Goal: Task Accomplishment & Management: Manage account settings

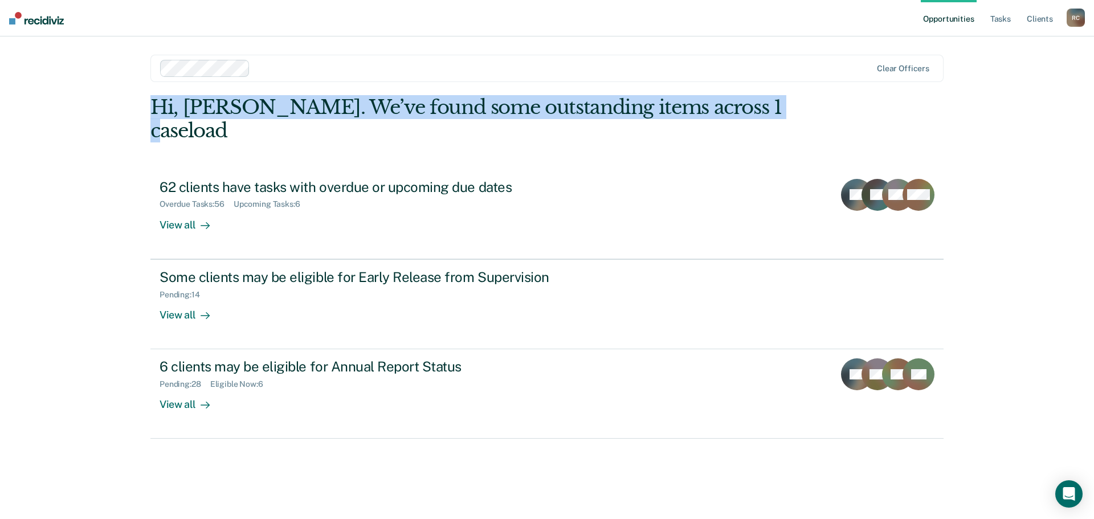
drag, startPoint x: 797, startPoint y: 108, endPoint x: 80, endPoint y: 108, distance: 716.9
click at [80, 108] on div "Opportunities Tasks Client s Regina Caballero R C Profile How it works Log Out …" at bounding box center [547, 259] width 1094 height 519
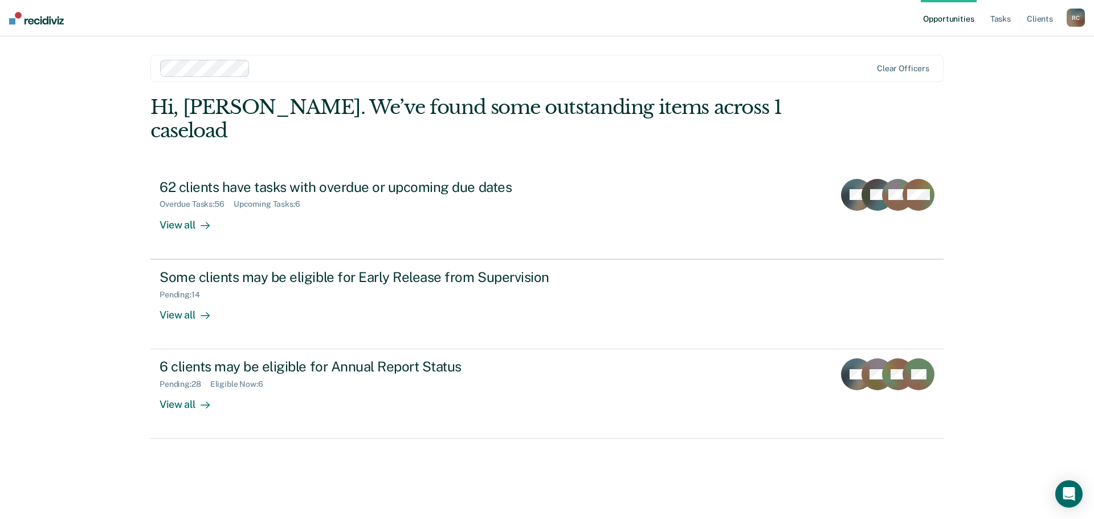
click at [96, 191] on div "Opportunities Tasks Client s Regina Caballero R C Profile How it works Log Out …" at bounding box center [547, 259] width 1094 height 519
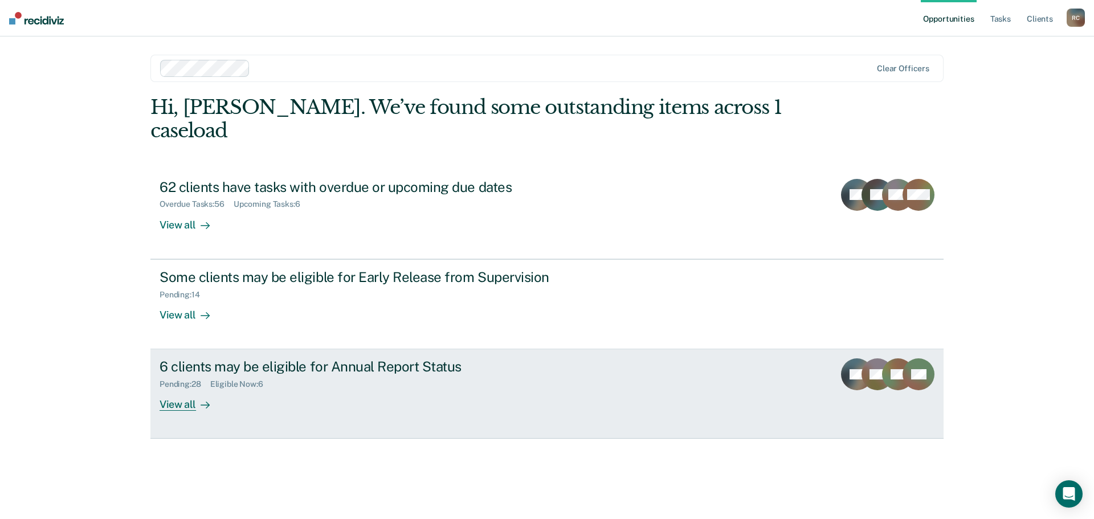
click at [182, 388] on link "6 clients may be eligible for Annual Report Status Pending : 28 Eligible Now : …" at bounding box center [546, 393] width 793 height 89
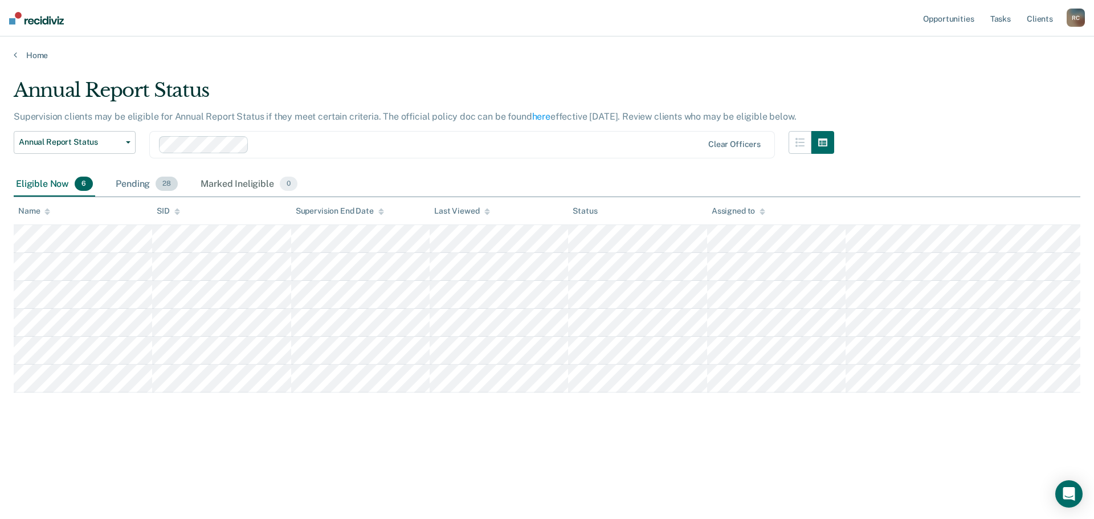
click at [145, 184] on div "Pending 28" at bounding box center [146, 184] width 67 height 25
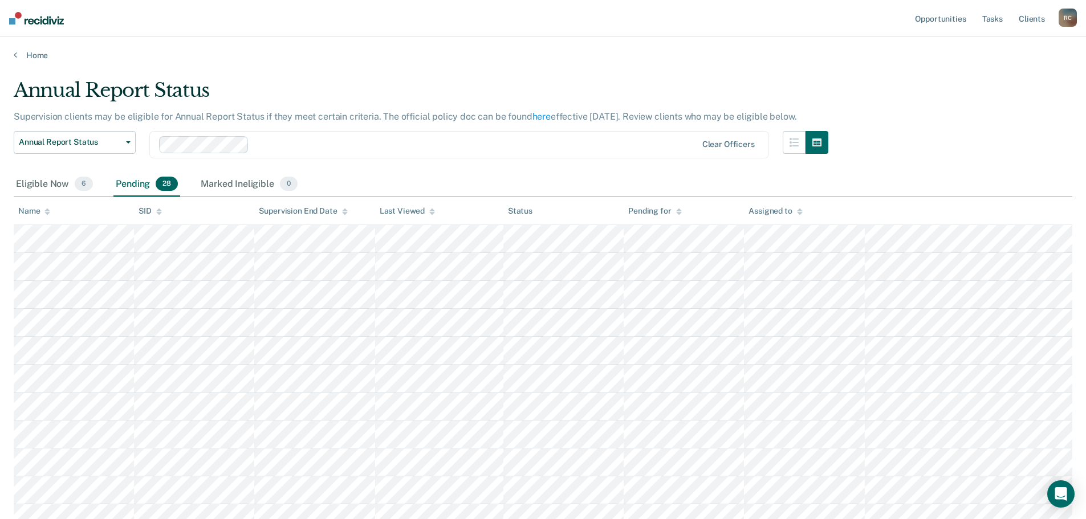
click at [21, 41] on div "Home" at bounding box center [543, 48] width 1086 height 24
click at [15, 56] on icon at bounding box center [15, 54] width 3 height 9
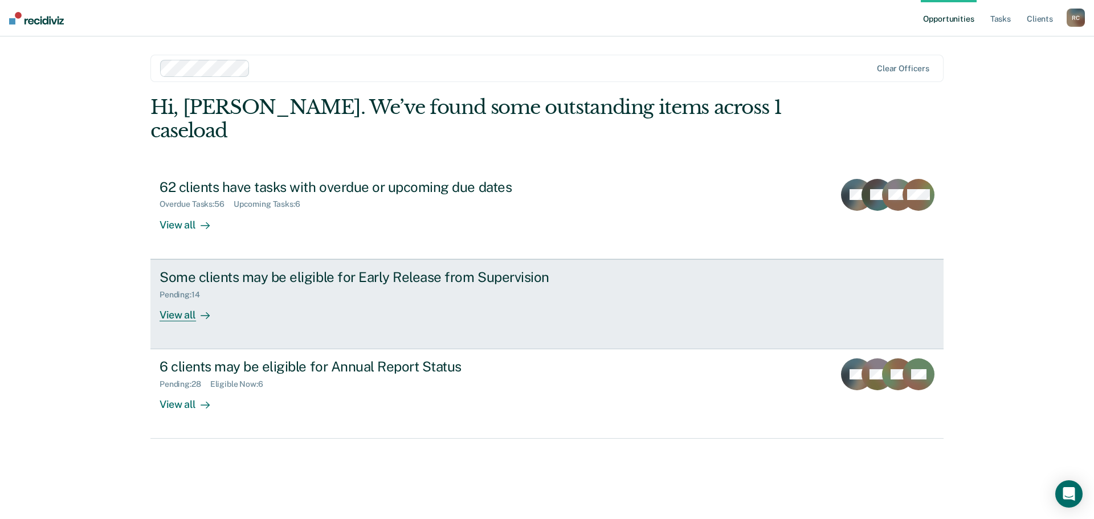
click at [174, 299] on div "View all" at bounding box center [192, 310] width 64 height 22
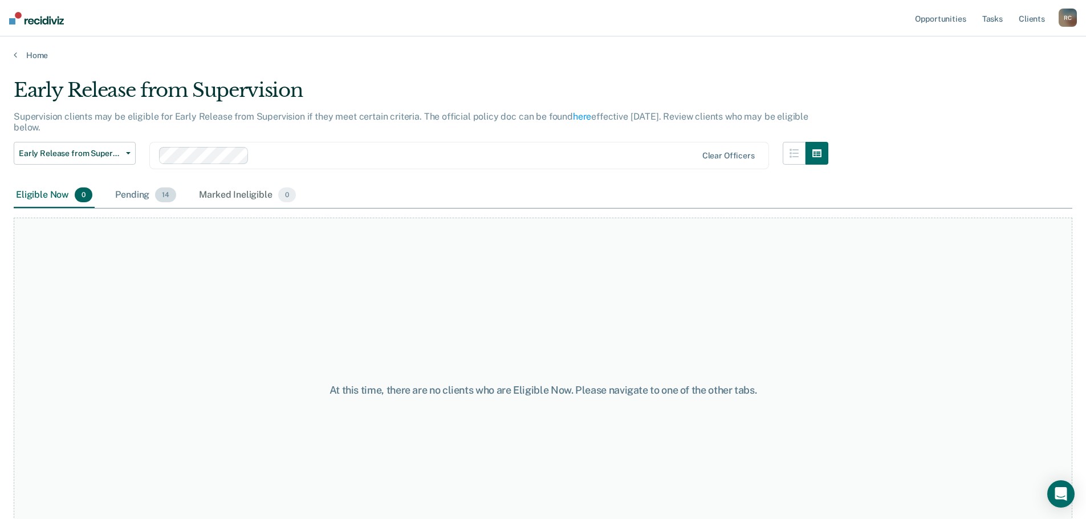
click at [134, 200] on div "Pending 14" at bounding box center [146, 195] width 66 height 25
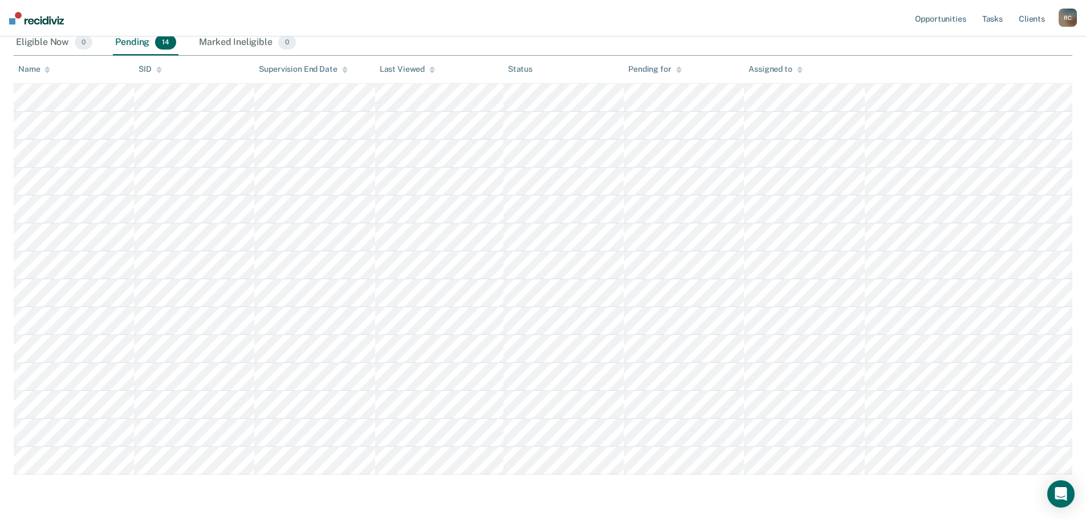
scroll to position [133, 0]
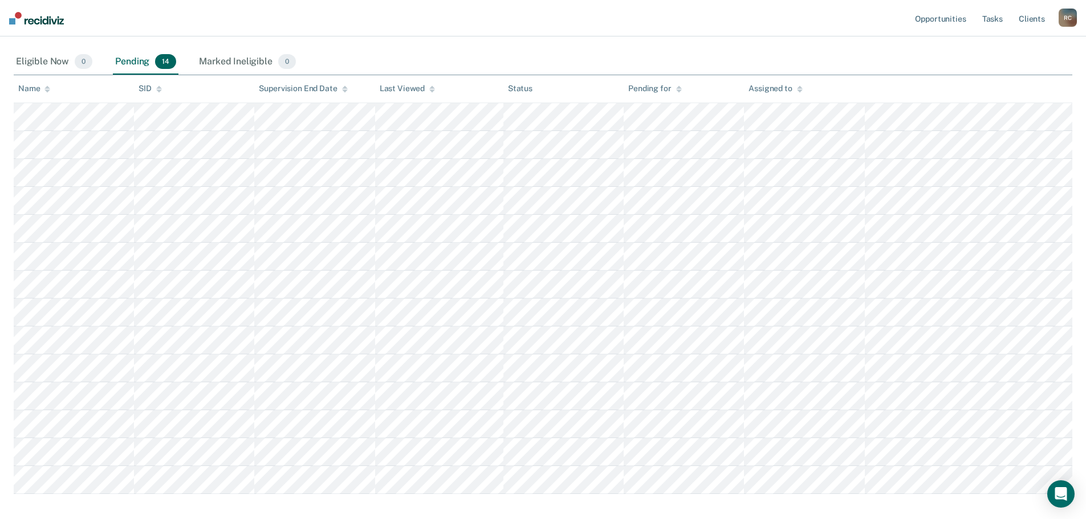
click at [44, 84] on div "Name" at bounding box center [34, 89] width 32 height 10
click at [399, 46] on div "Early Release from Supervision Early Release from Supervision Annual Report Sta…" at bounding box center [421, 29] width 814 height 41
drag, startPoint x: 854, startPoint y: 86, endPoint x: 236, endPoint y: 87, distance: 618.3
click at [236, 87] on tr "Name SID Supervision End Date Last Viewed Status Pending for Assigned to" at bounding box center [543, 89] width 1058 height 28
click at [396, 55] on div "Eligible Now 0 Pending 14 Marked Ineligible 0" at bounding box center [543, 63] width 1058 height 26
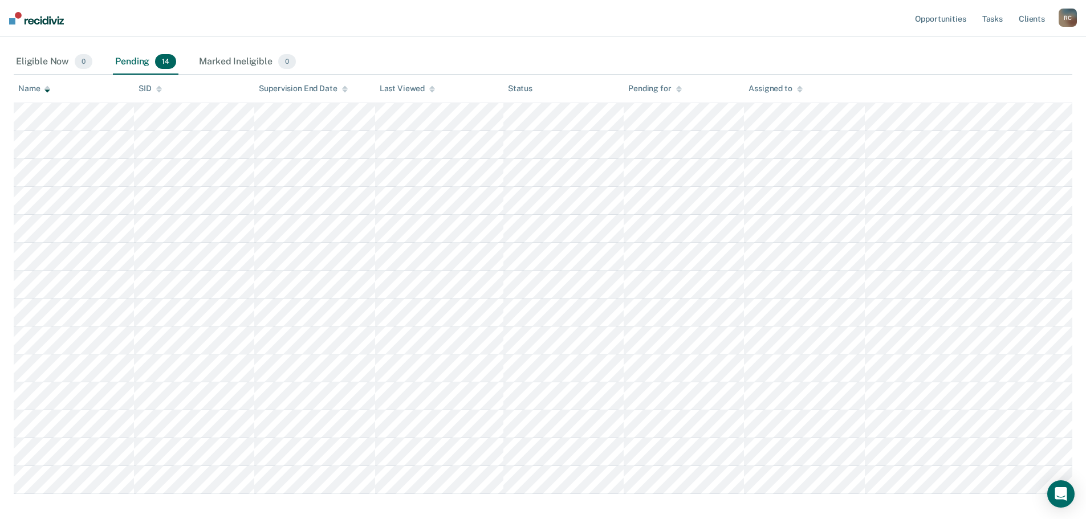
scroll to position [0, 0]
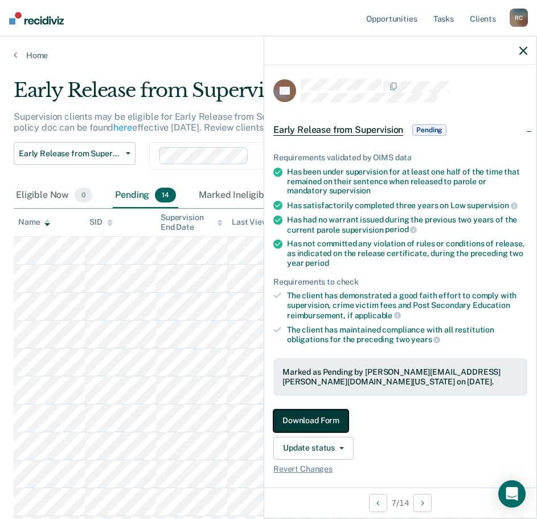
click at [323, 418] on button "Download Form" at bounding box center [311, 420] width 75 height 23
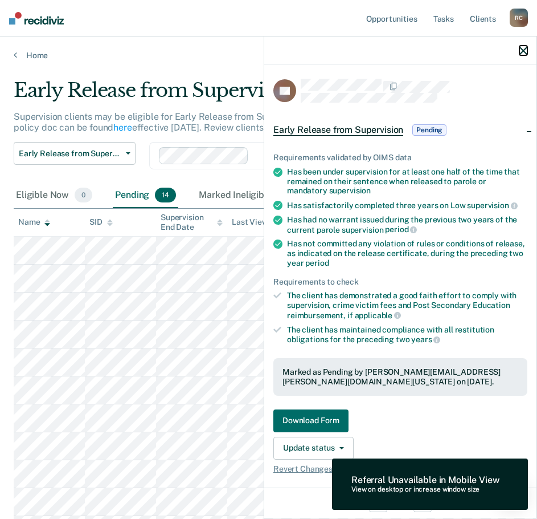
click at [522, 49] on icon "button" at bounding box center [524, 51] width 8 height 8
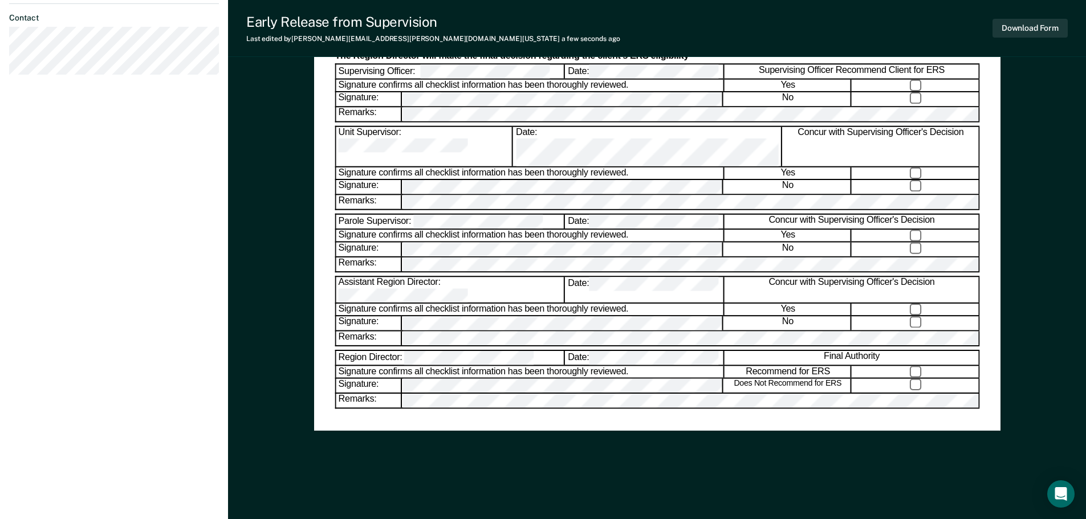
scroll to position [558, 0]
click at [1031, 32] on button "Download Form" at bounding box center [1029, 28] width 75 height 19
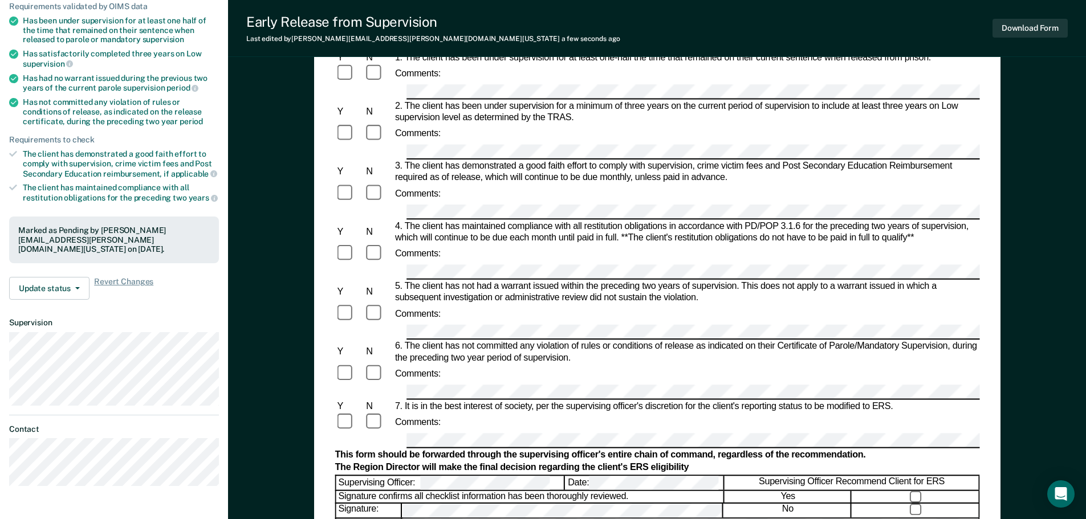
scroll to position [0, 0]
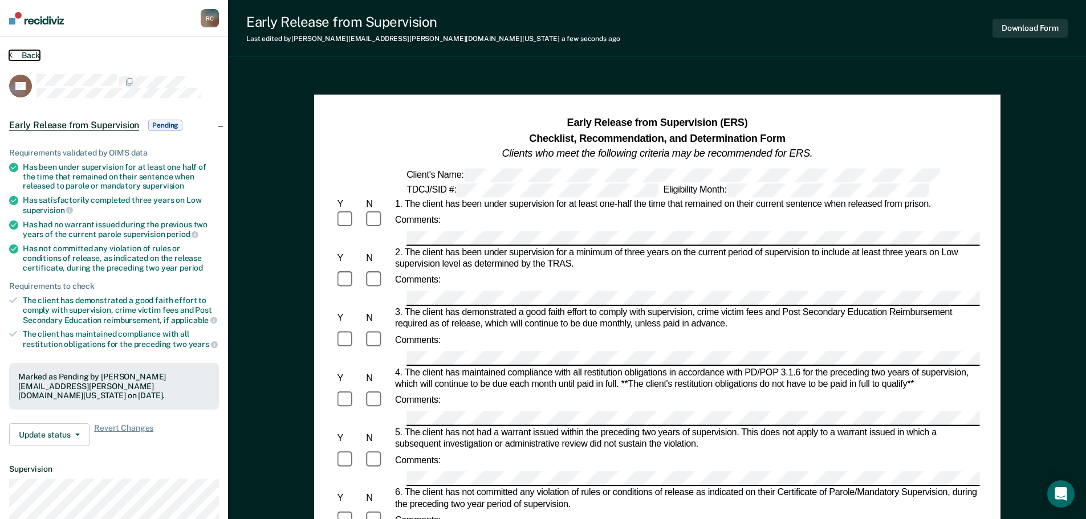
click at [22, 59] on button "Back" at bounding box center [24, 55] width 31 height 10
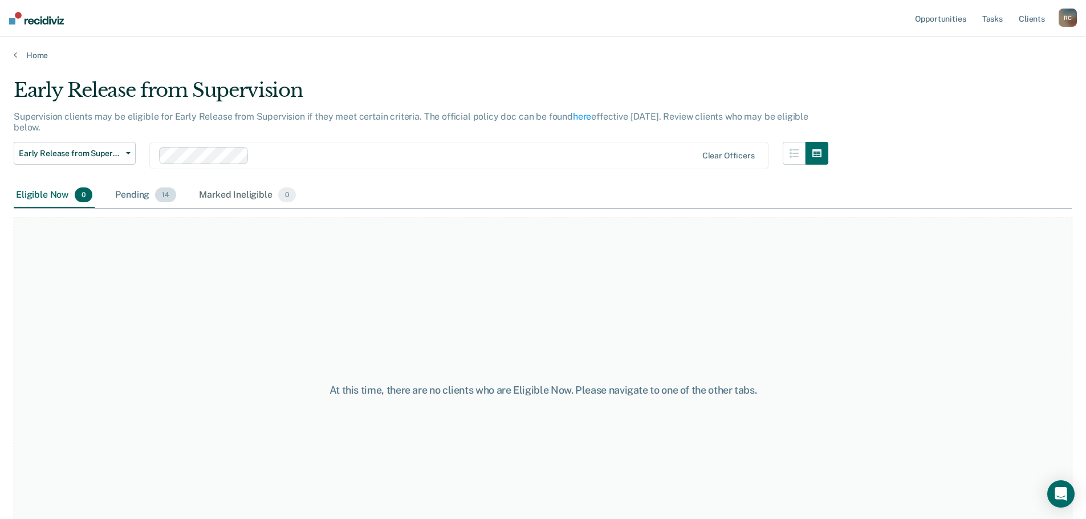
click at [154, 189] on div "Pending 14" at bounding box center [146, 195] width 66 height 25
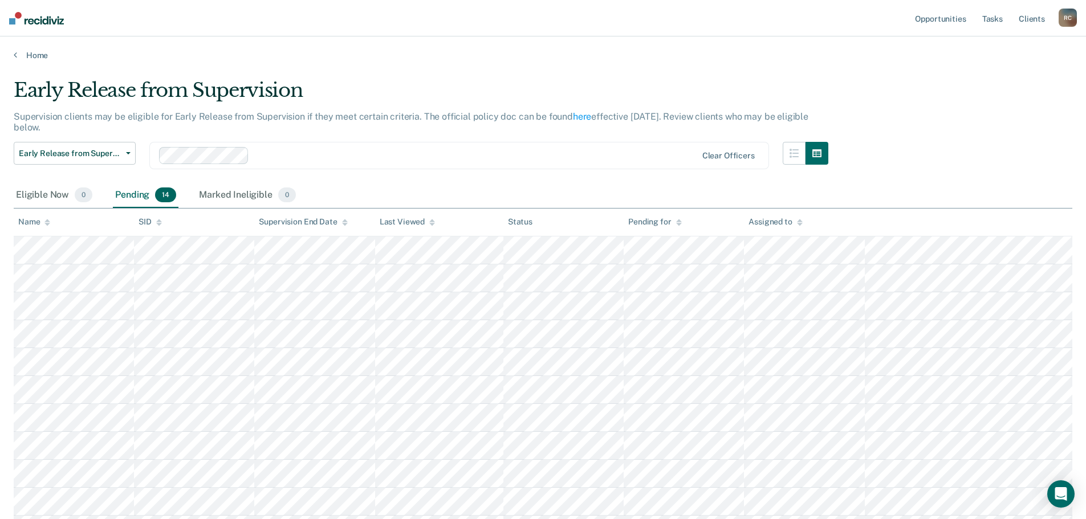
click at [31, 226] on div "Name" at bounding box center [34, 222] width 32 height 10
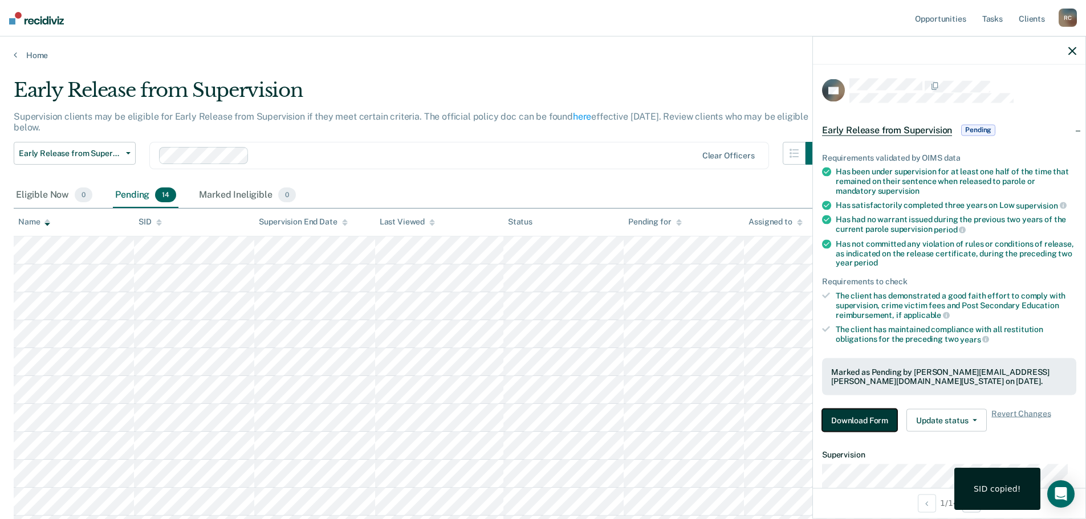
click at [870, 425] on button "Download Form" at bounding box center [859, 420] width 75 height 23
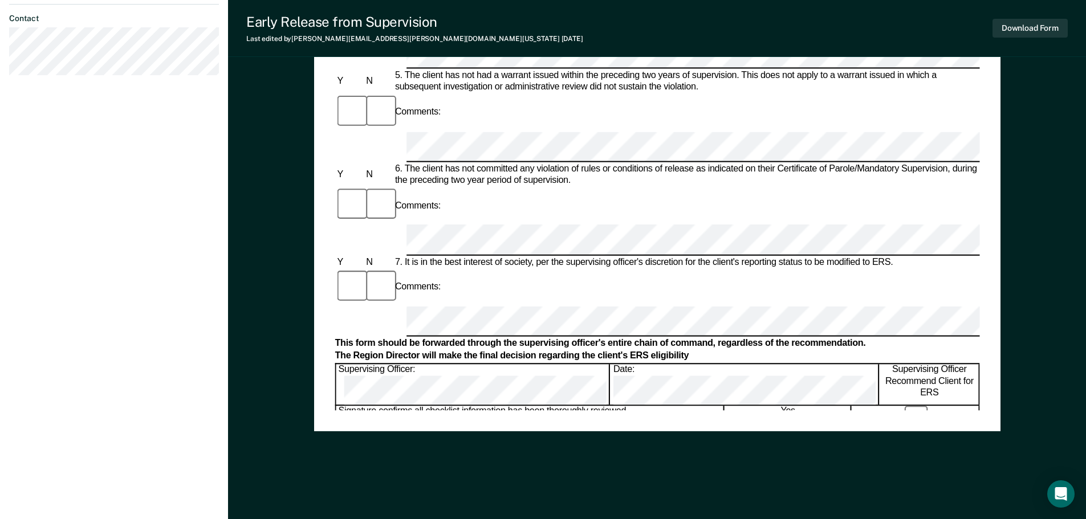
scroll to position [558, 0]
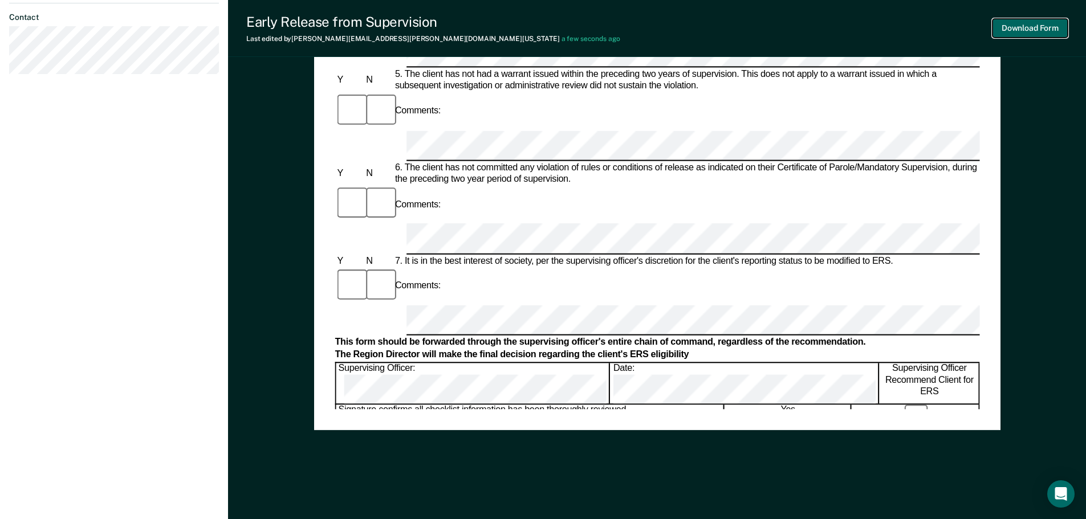
click at [1059, 23] on button "Download Form" at bounding box center [1029, 28] width 75 height 19
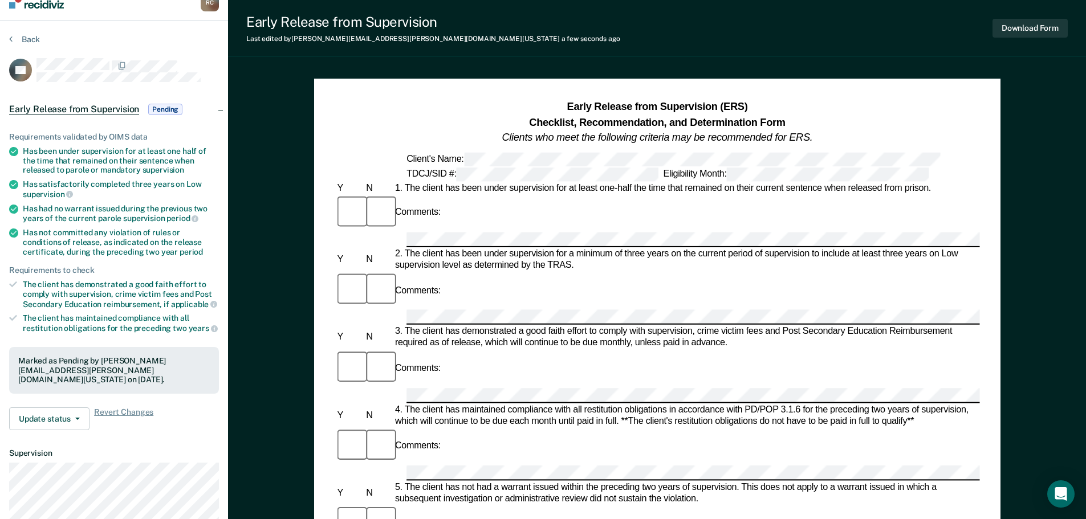
scroll to position [0, 0]
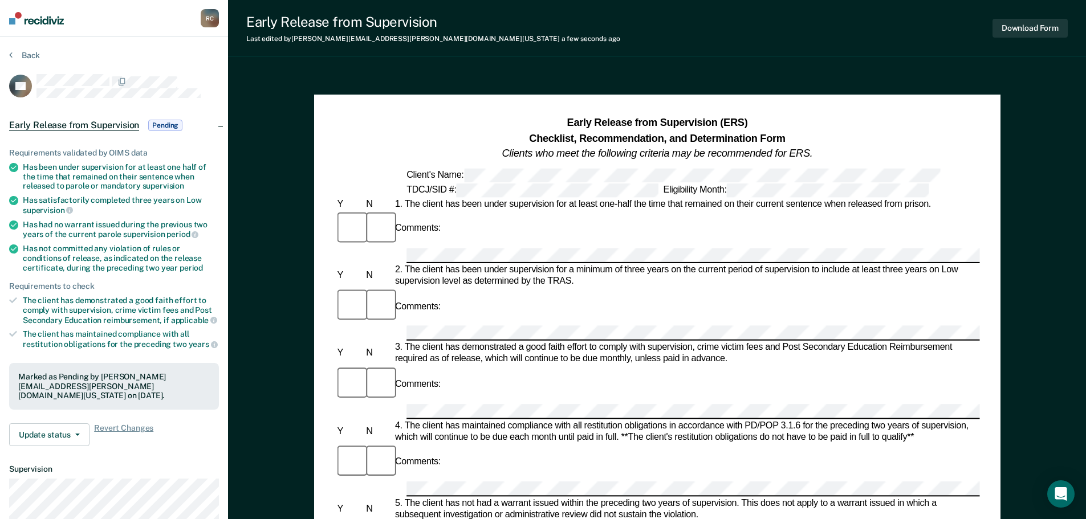
click at [30, 50] on section "Back GB Early Release from Supervision Pending Requirements validated by OIMS d…" at bounding box center [114, 345] width 228 height 619
click at [12, 58] on icon at bounding box center [10, 54] width 3 height 9
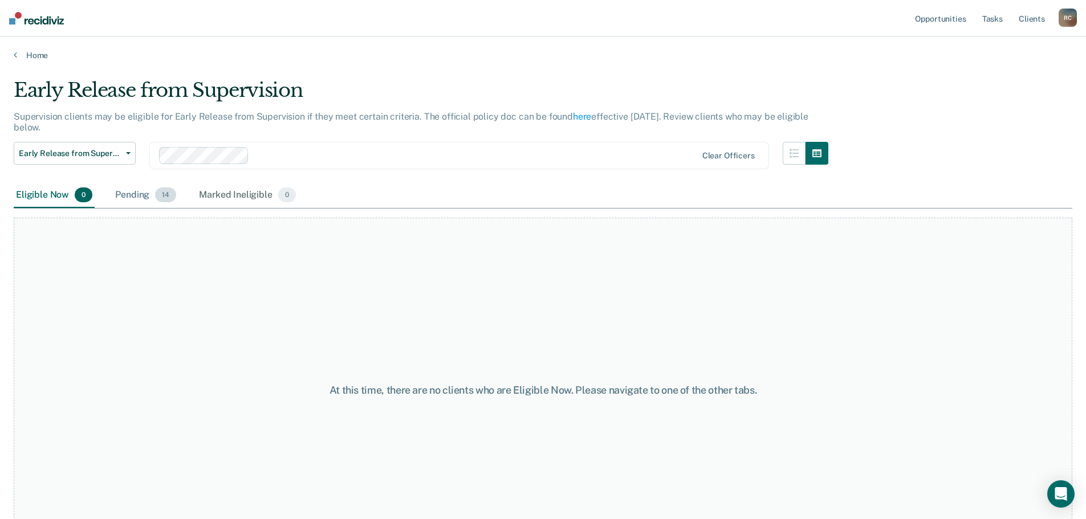
click at [159, 191] on span "14" at bounding box center [165, 194] width 21 height 15
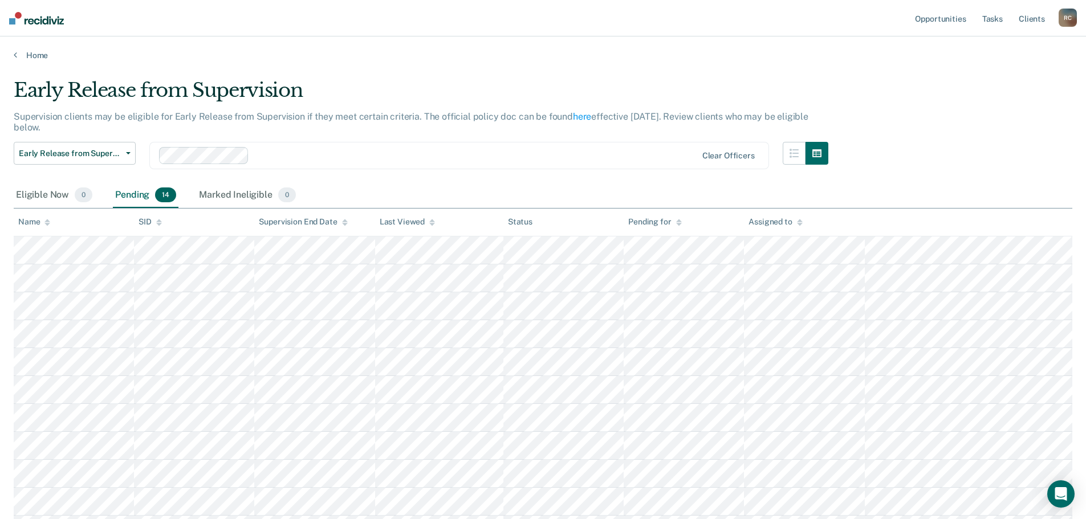
click at [22, 221] on div "Name" at bounding box center [34, 222] width 32 height 10
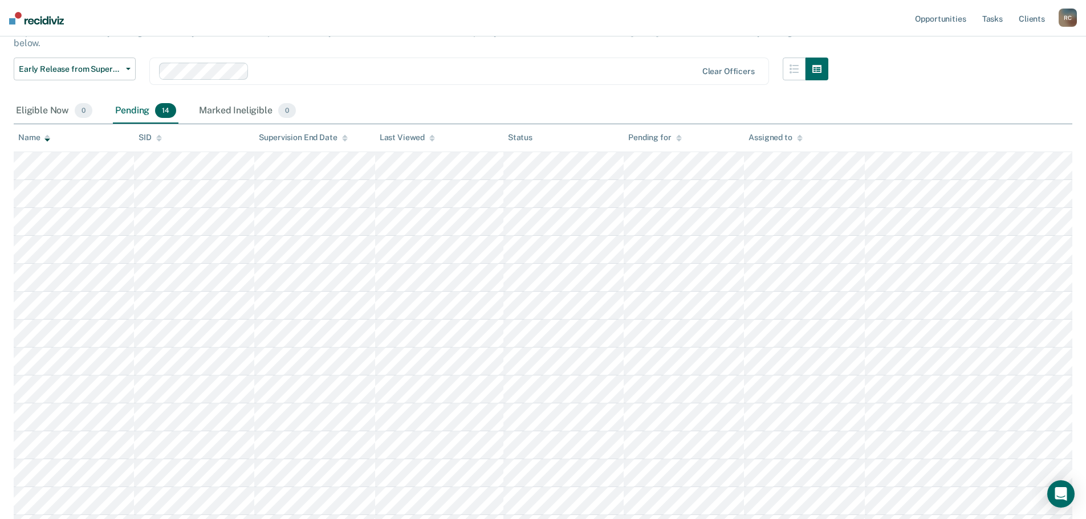
scroll to position [76, 0]
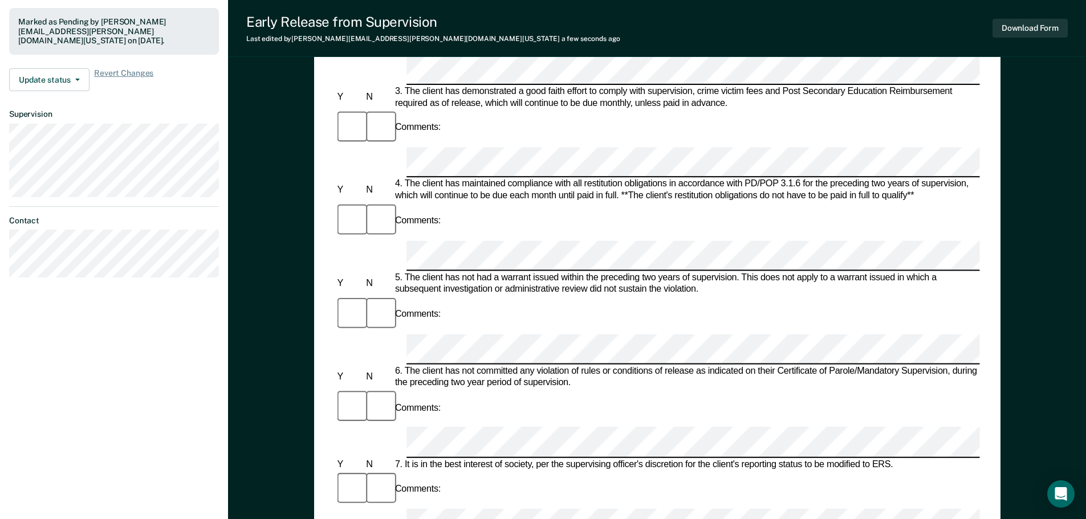
scroll to position [342, 0]
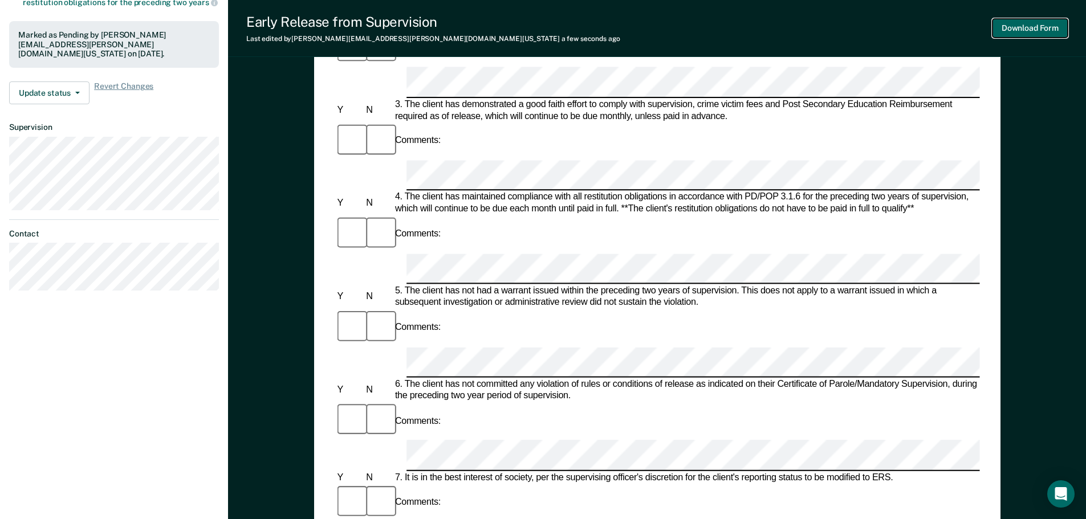
click at [1017, 28] on button "Download Form" at bounding box center [1029, 28] width 75 height 19
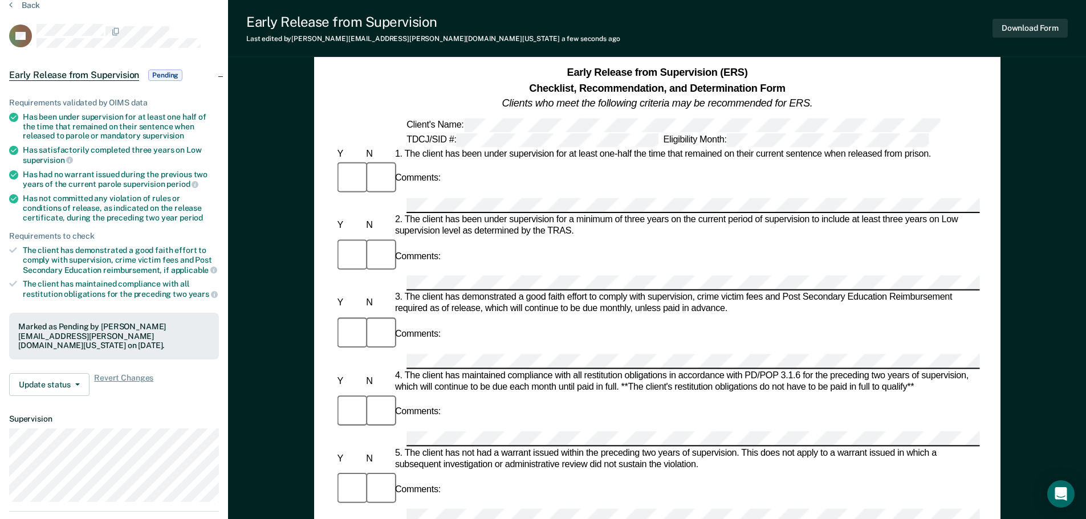
scroll to position [0, 0]
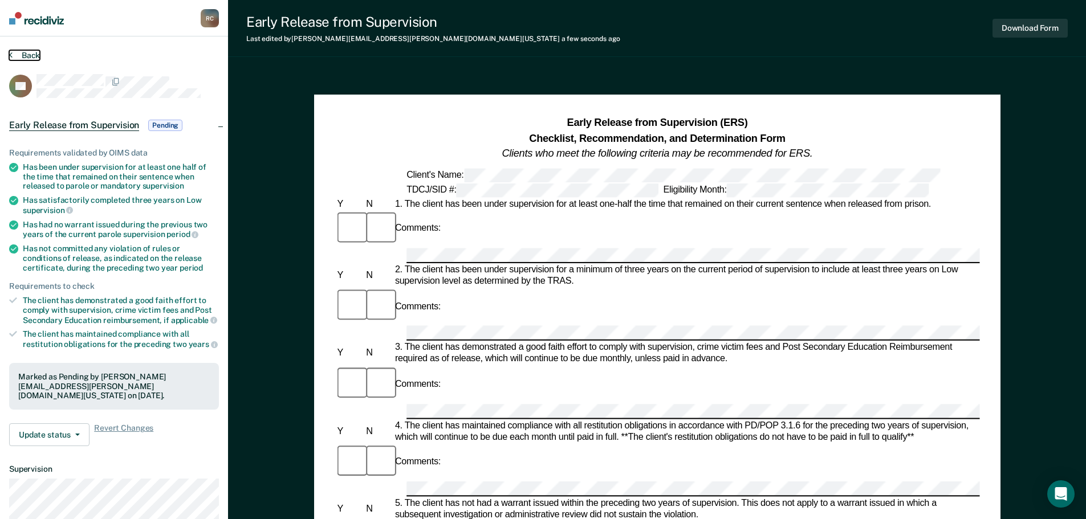
click at [23, 52] on button "Back" at bounding box center [24, 55] width 31 height 10
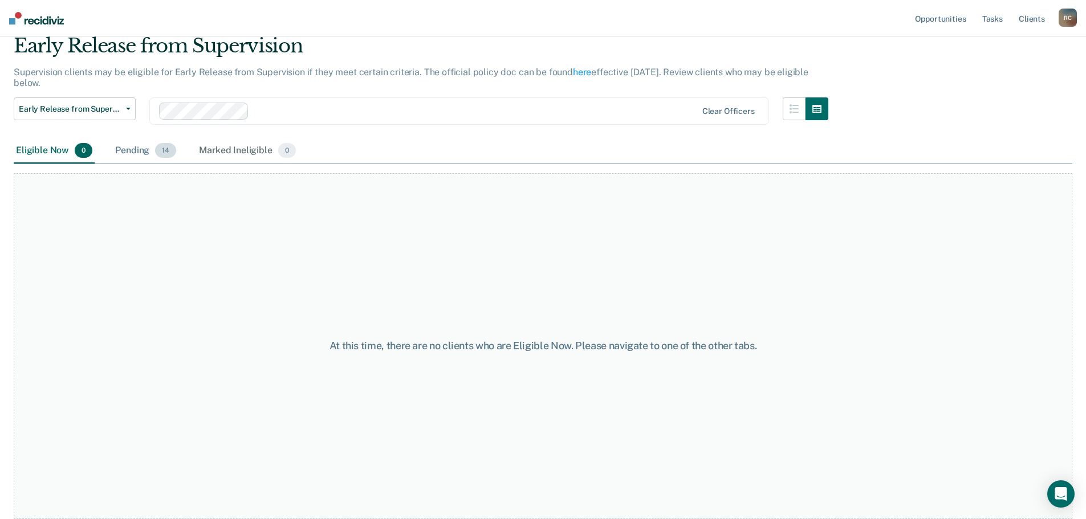
click at [134, 143] on div "Pending 14" at bounding box center [146, 150] width 66 height 25
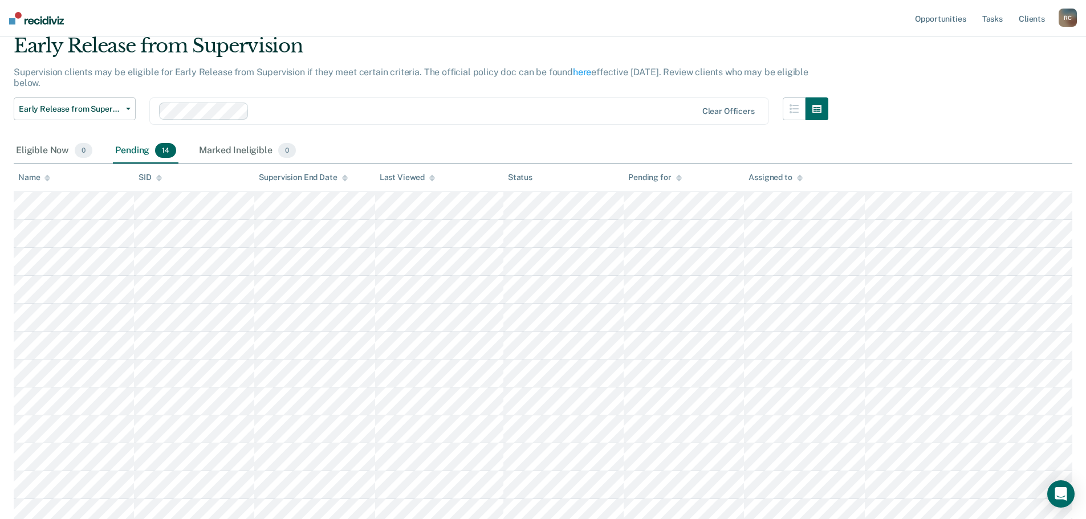
click at [39, 174] on div "Name" at bounding box center [34, 178] width 32 height 10
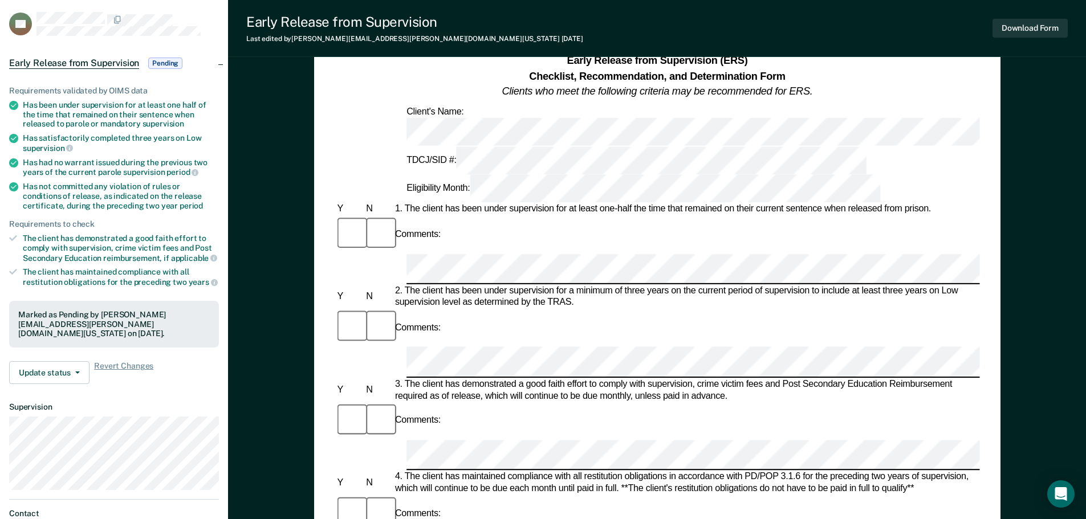
scroll to position [228, 0]
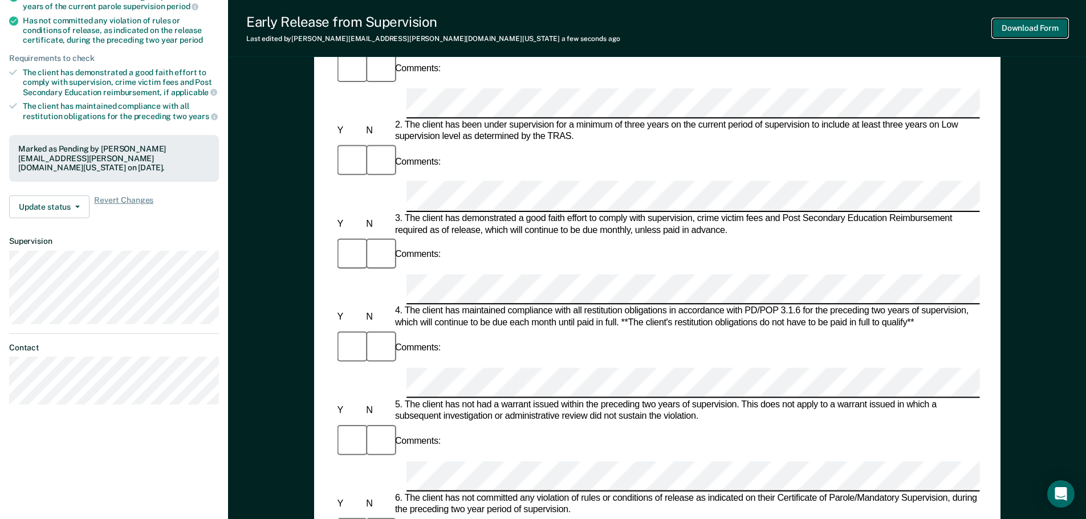
click at [1024, 25] on button "Download Form" at bounding box center [1029, 28] width 75 height 19
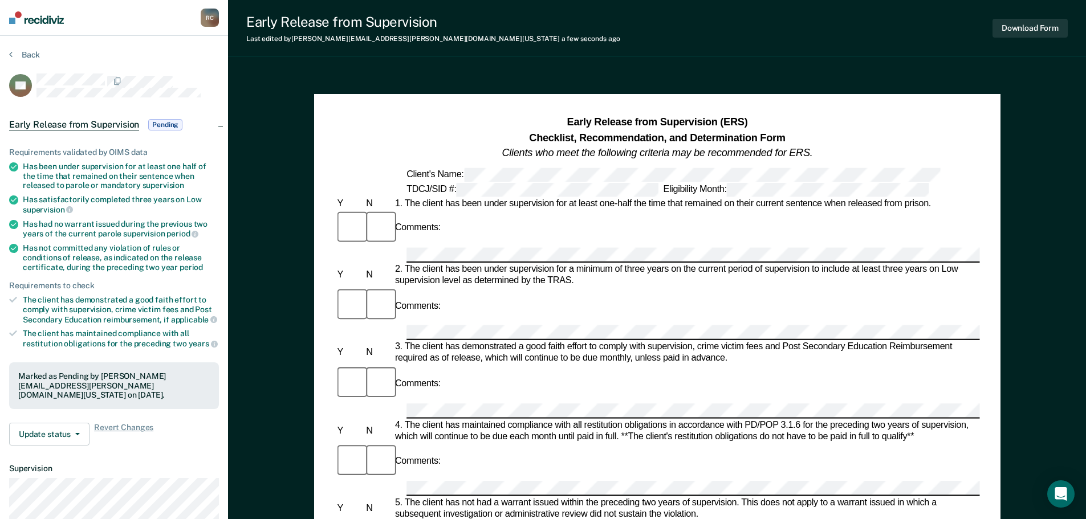
scroll to position [0, 0]
click at [7, 55] on section "Back EC Early Release from Supervision Pending Requirements validated by OIMS d…" at bounding box center [114, 345] width 228 height 619
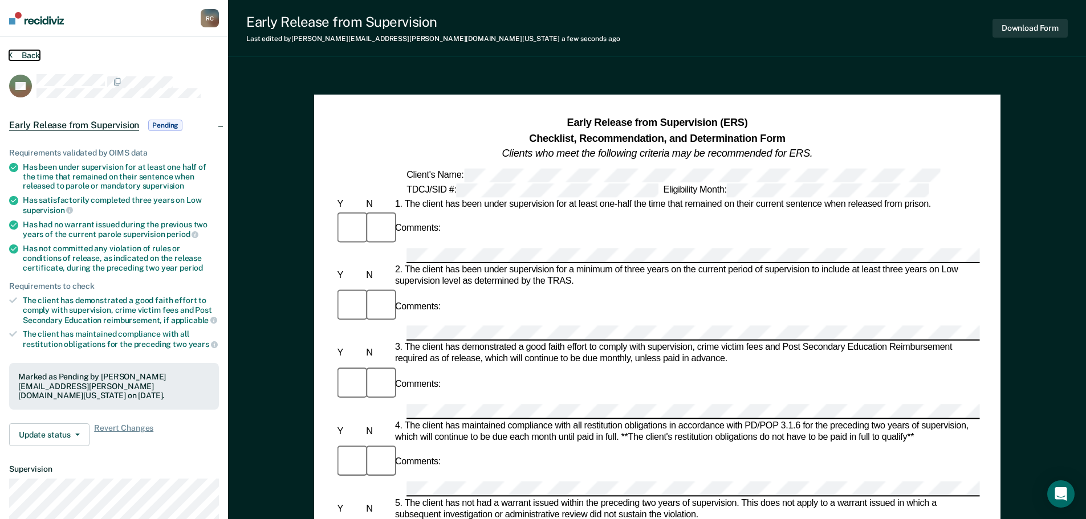
click at [21, 56] on button "Back" at bounding box center [24, 55] width 31 height 10
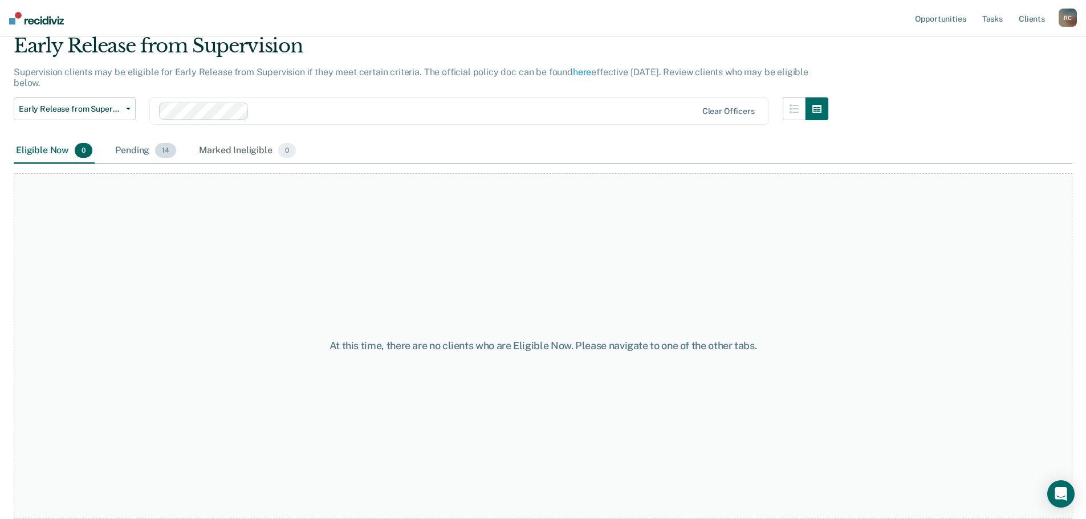
click at [128, 142] on div "Pending 14" at bounding box center [146, 150] width 66 height 25
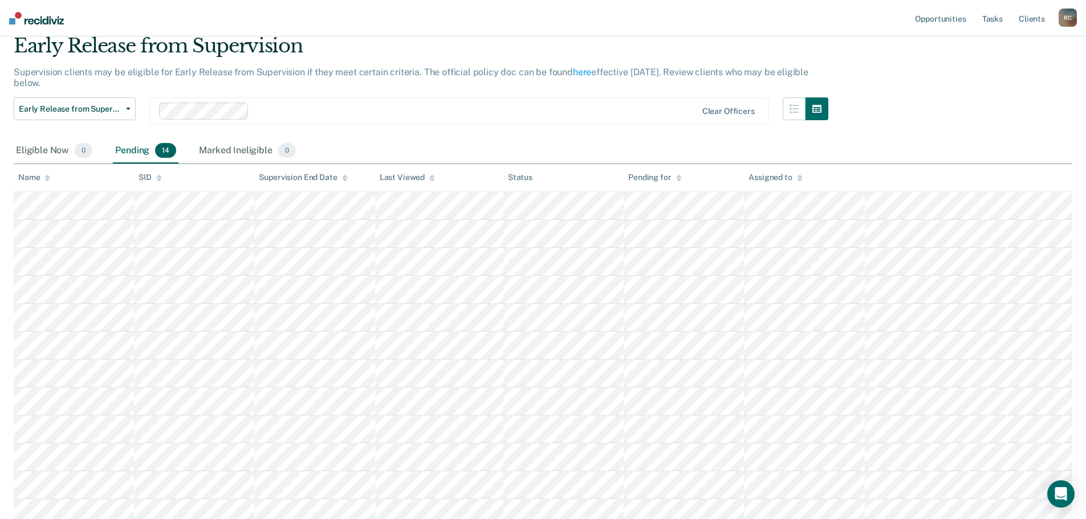
click at [129, 158] on div "Pending 14" at bounding box center [146, 150] width 66 height 25
click at [60, 177] on th "Name" at bounding box center [74, 178] width 120 height 28
click at [39, 174] on div "Name" at bounding box center [34, 178] width 32 height 10
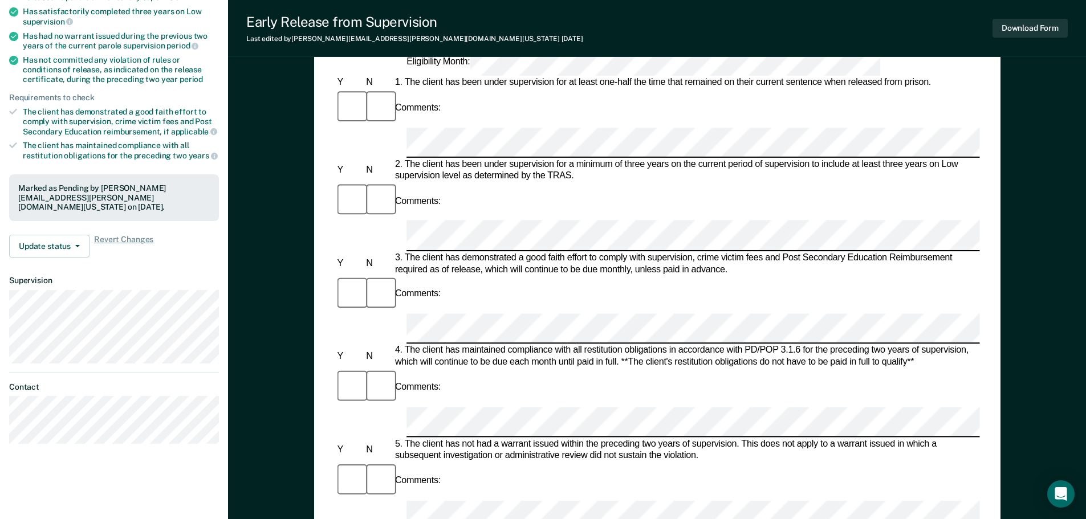
scroll to position [399, 0]
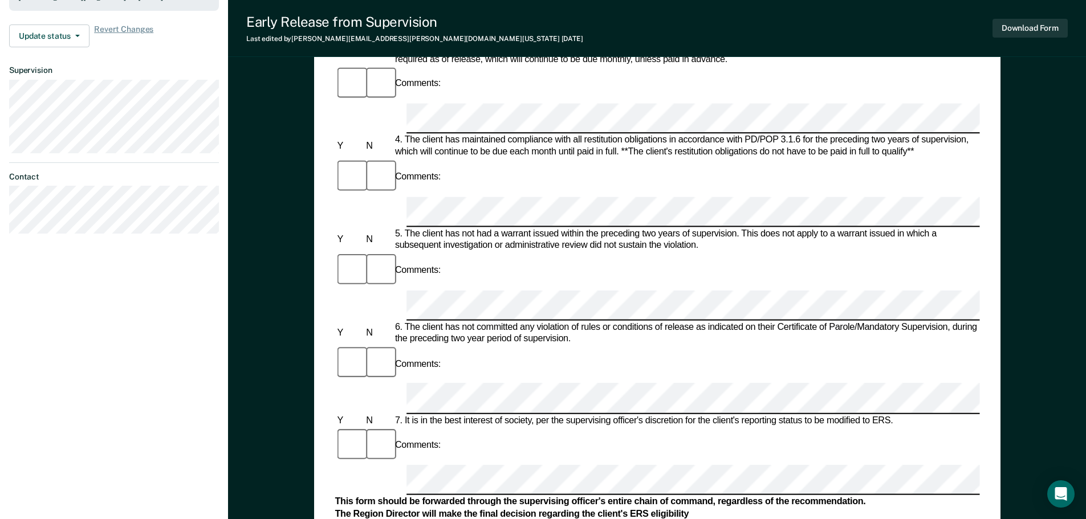
click at [1063, 14] on div "Early Release from Supervision Last edited by Regina.Caballero@tdcj.texas.gov 2…" at bounding box center [657, 28] width 858 height 57
click at [1061, 34] on button "Download Form" at bounding box center [1029, 28] width 75 height 19
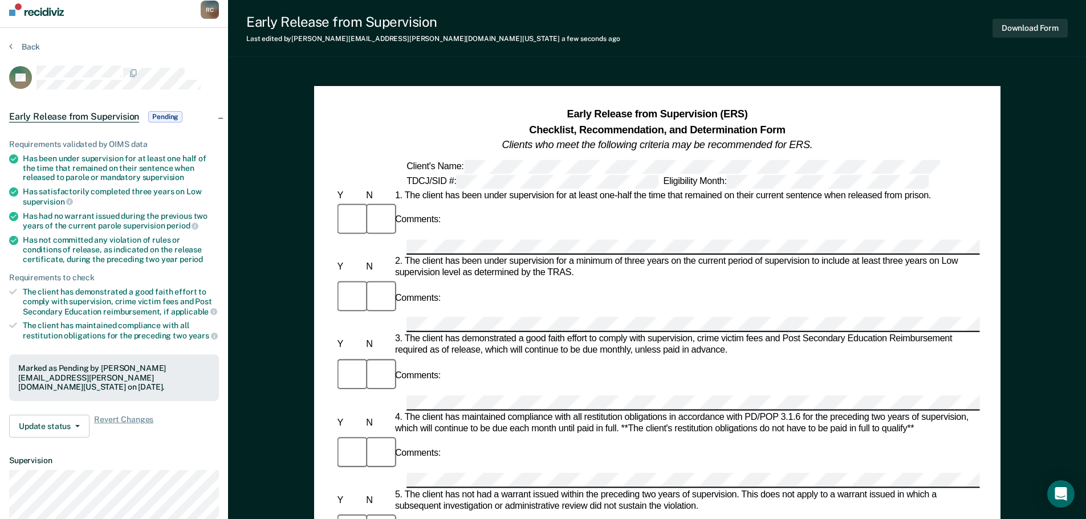
scroll to position [0, 0]
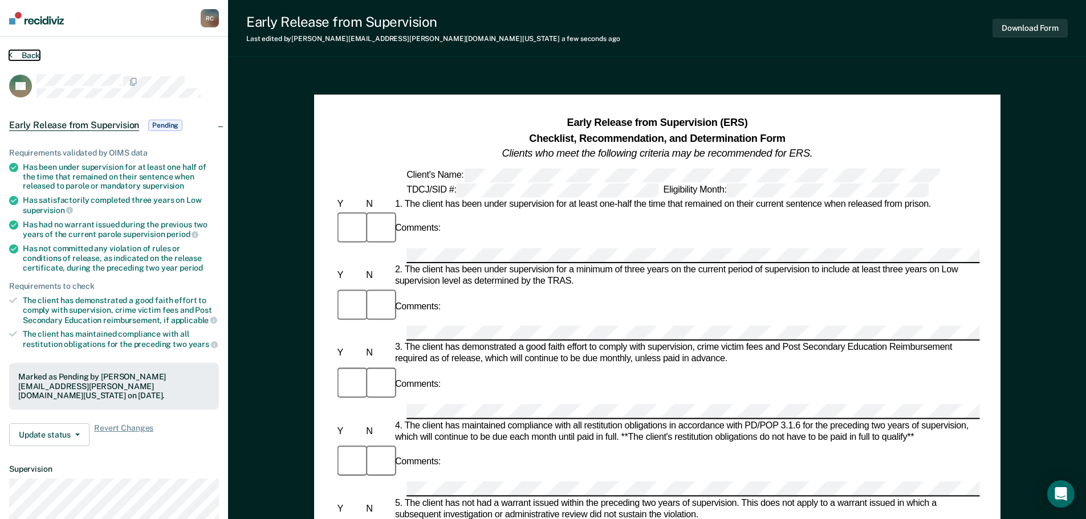
click at [35, 55] on button "Back" at bounding box center [24, 55] width 31 height 10
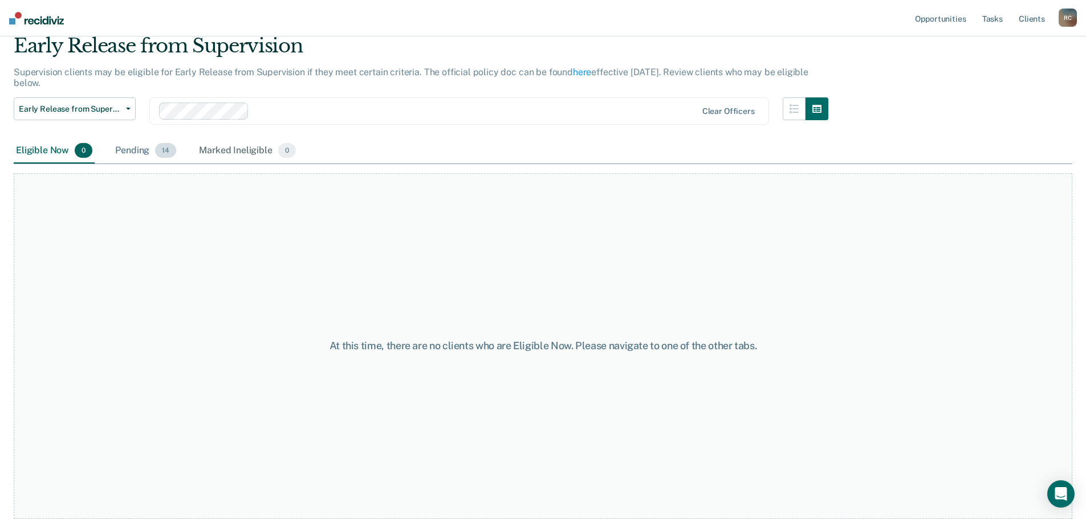
click at [130, 152] on div "Pending 14" at bounding box center [146, 150] width 66 height 25
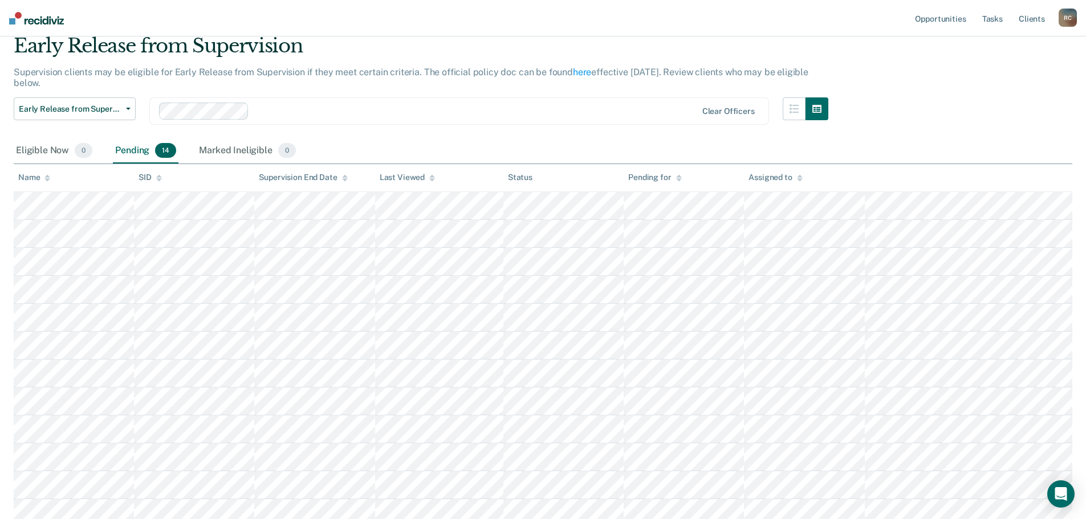
click at [49, 177] on icon at bounding box center [47, 177] width 6 height 7
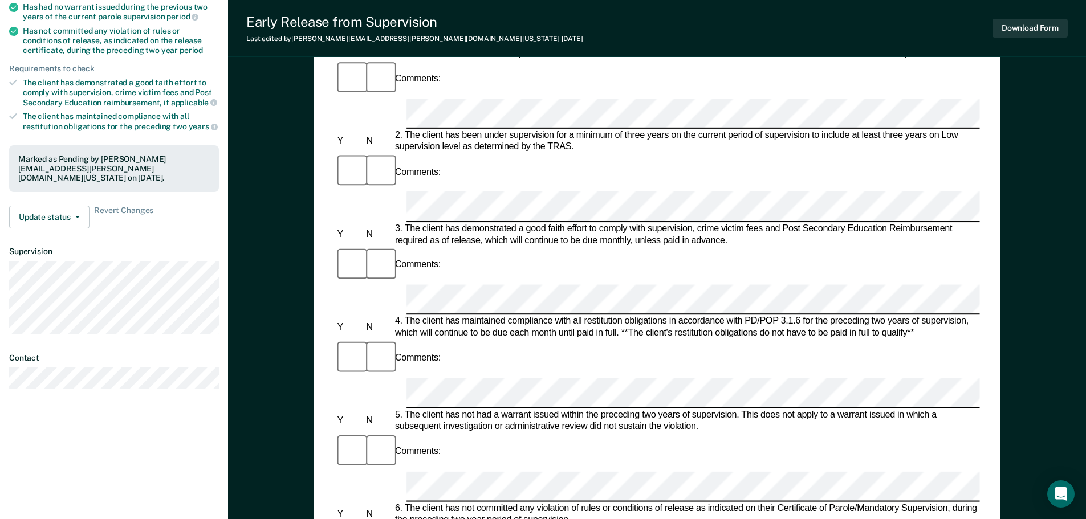
scroll to position [285, 0]
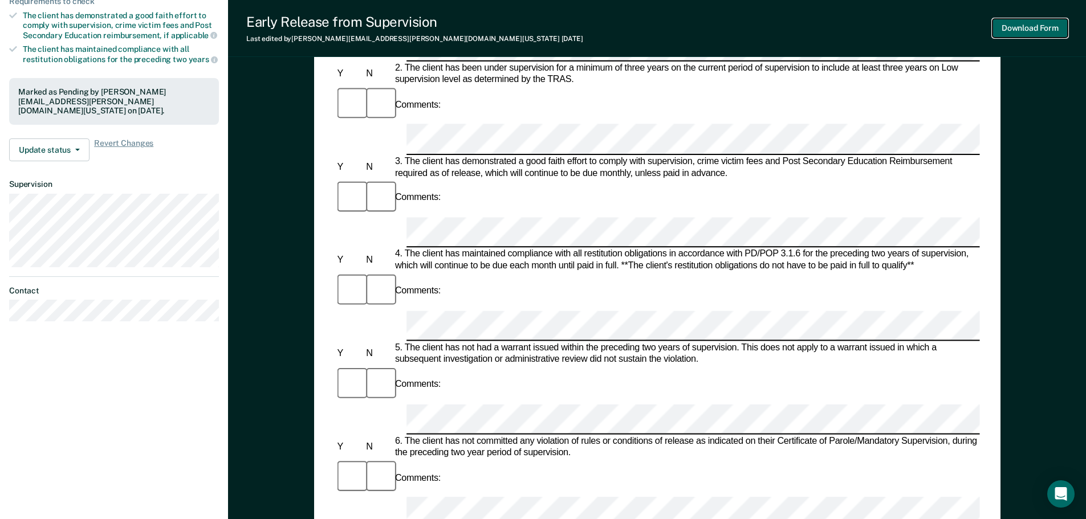
click at [1031, 25] on button "Download Form" at bounding box center [1029, 28] width 75 height 19
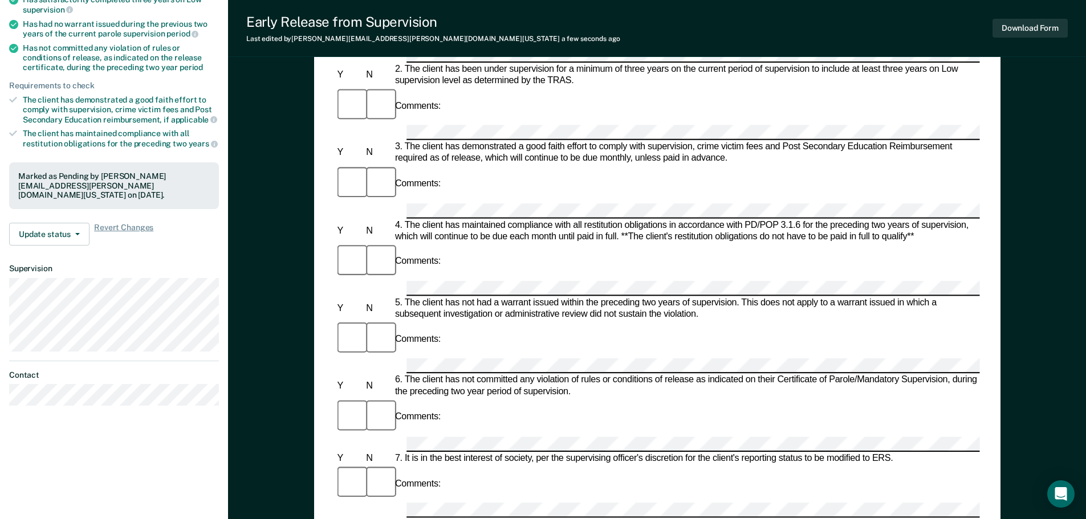
scroll to position [0, 0]
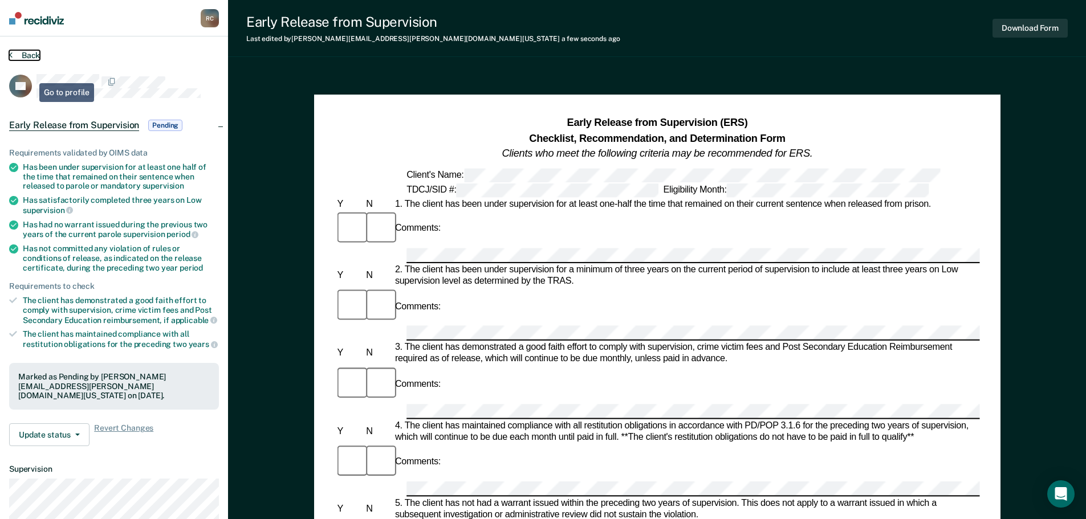
click at [27, 54] on button "Back" at bounding box center [24, 55] width 31 height 10
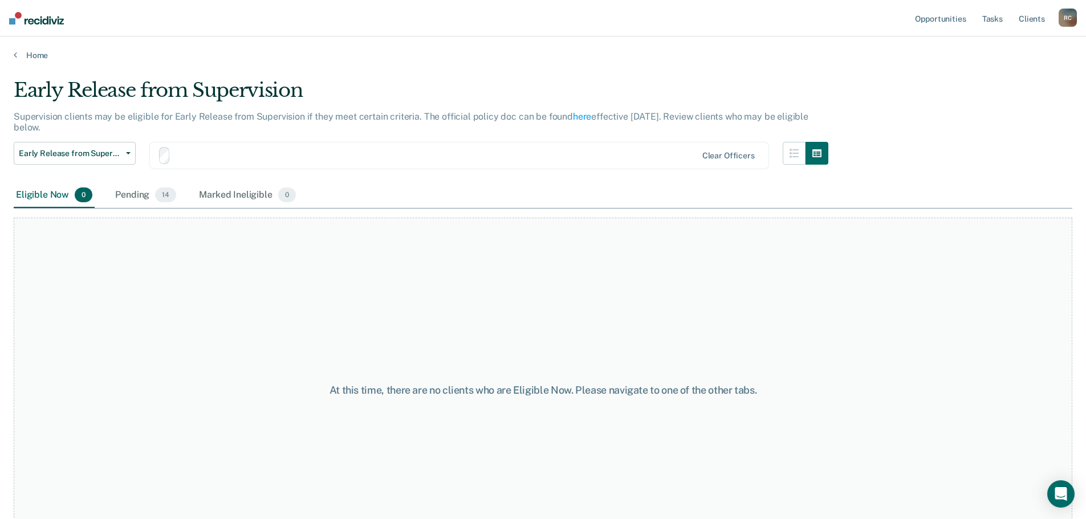
scroll to position [44, 0]
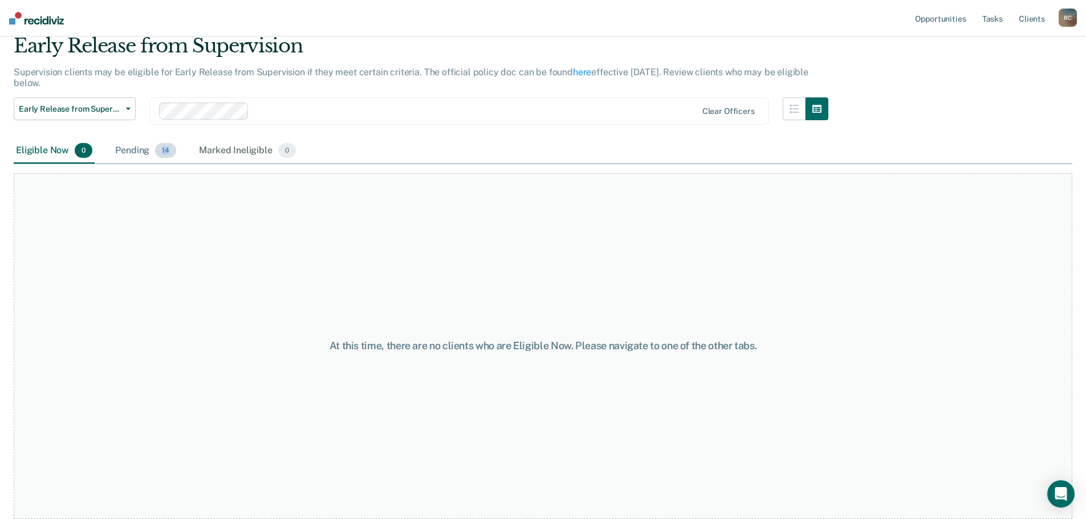
click at [168, 142] on div "Pending 14" at bounding box center [146, 150] width 66 height 25
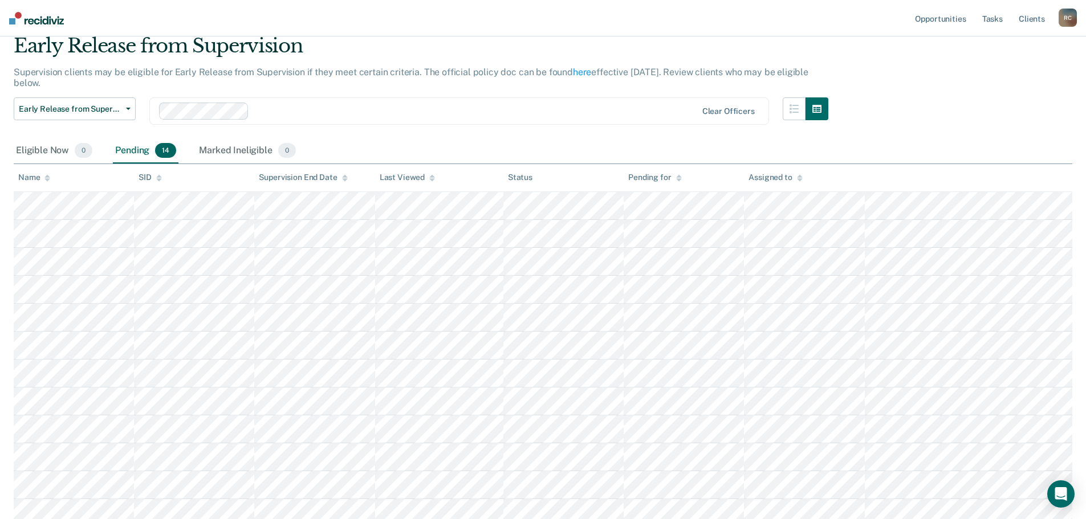
click at [144, 145] on div "Pending 14" at bounding box center [146, 150] width 66 height 25
click at [39, 174] on div "Name" at bounding box center [34, 178] width 32 height 10
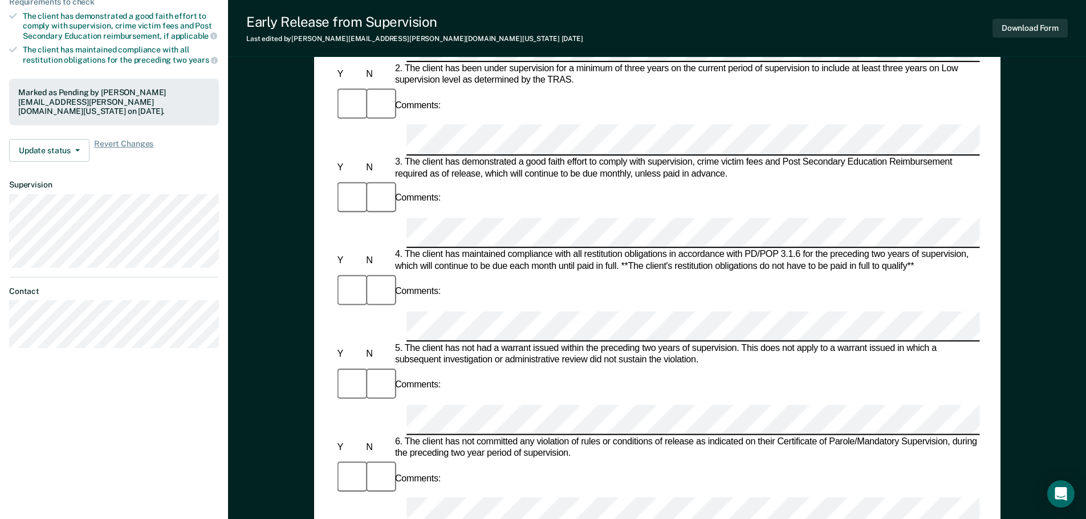
scroll to position [285, 0]
click at [1041, 30] on button "Download Form" at bounding box center [1029, 28] width 75 height 19
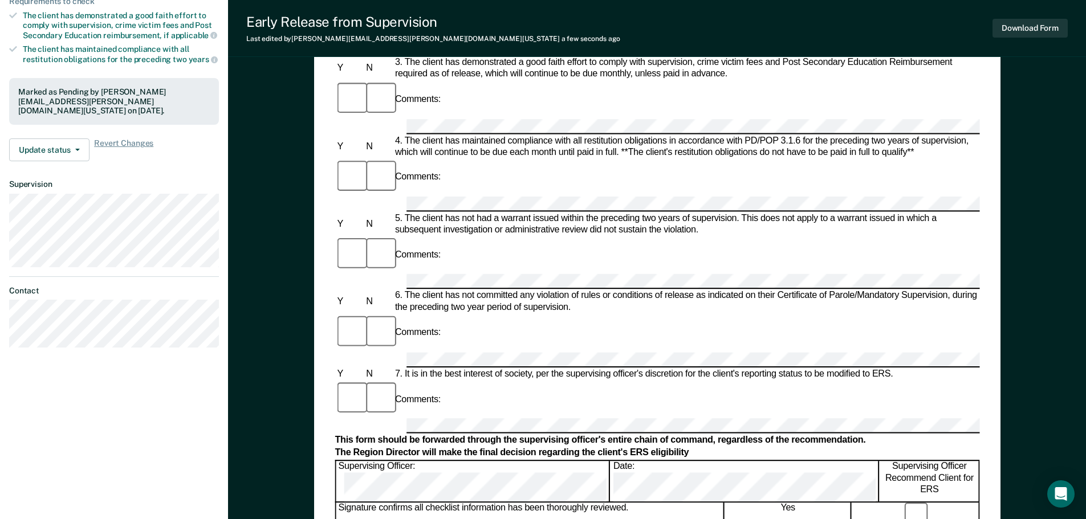
scroll to position [0, 0]
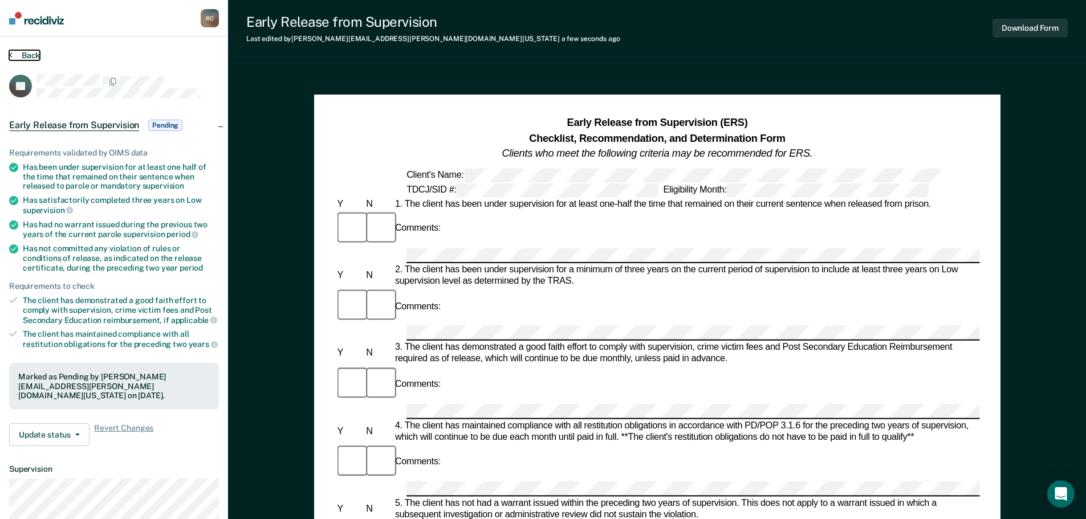
click at [30, 51] on button "Back" at bounding box center [24, 55] width 31 height 10
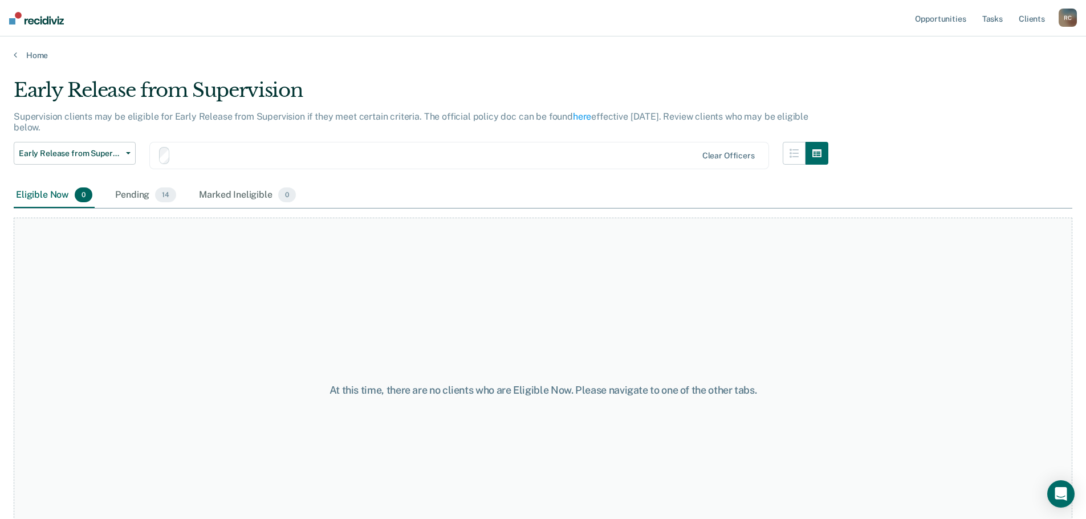
scroll to position [44, 0]
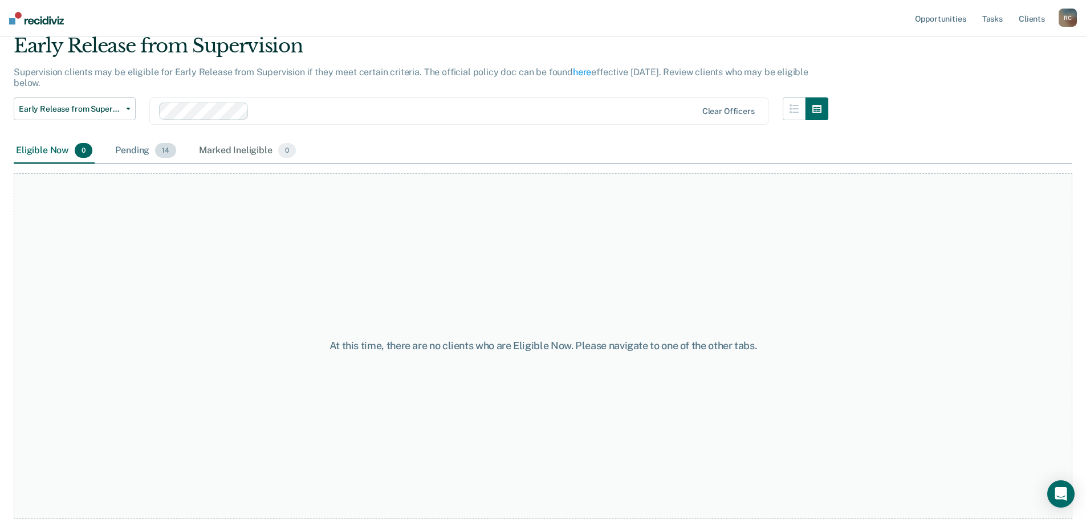
click at [123, 146] on div "Pending 14" at bounding box center [146, 150] width 66 height 25
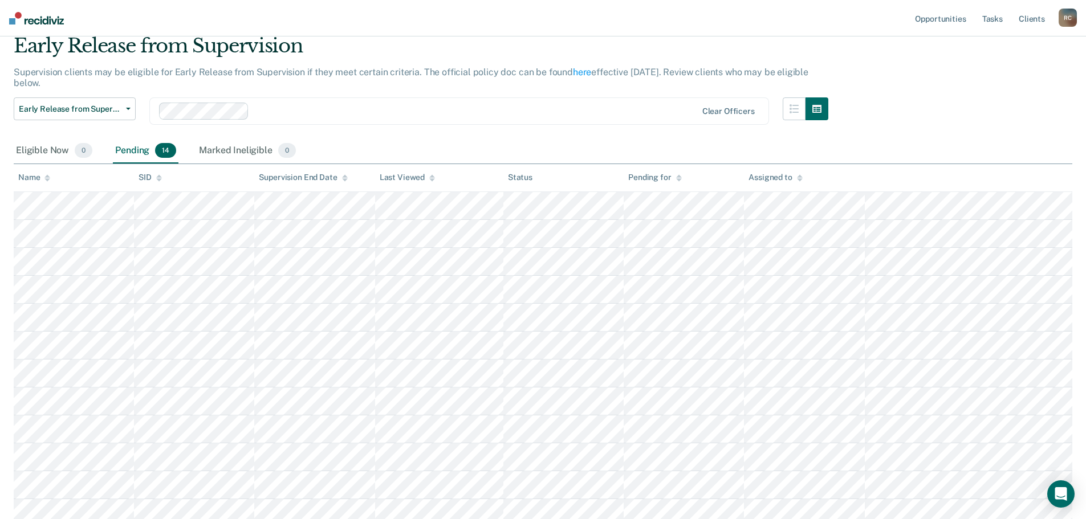
click at [27, 172] on th "Name" at bounding box center [74, 178] width 120 height 28
click at [43, 179] on div "Name" at bounding box center [34, 178] width 32 height 10
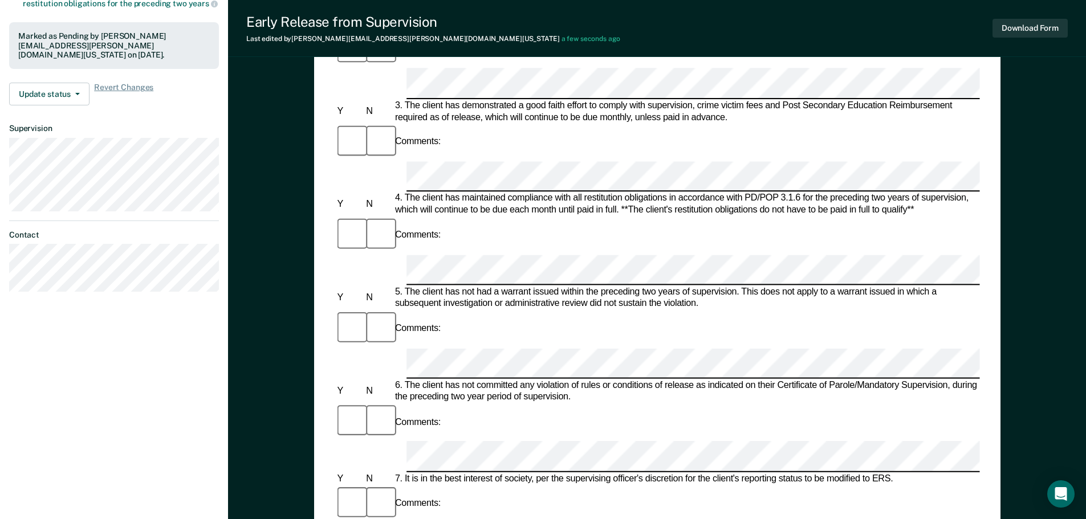
scroll to position [342, 0]
click at [988, 30] on div "Early Release from Supervision Last edited by Regina.Caballero@tdcj.texas.gov a…" at bounding box center [657, 28] width 858 height 57
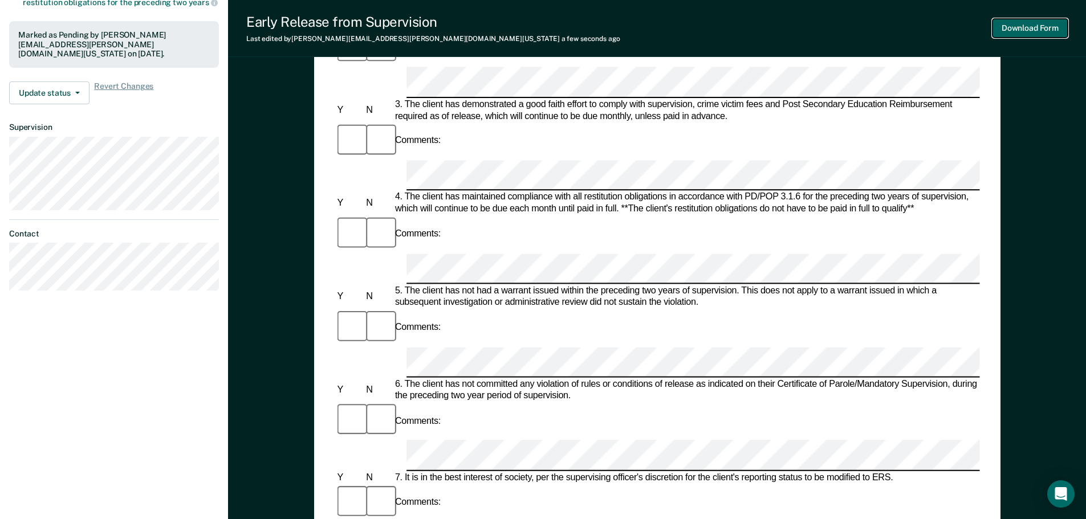
click at [1001, 28] on button "Download Form" at bounding box center [1029, 28] width 75 height 19
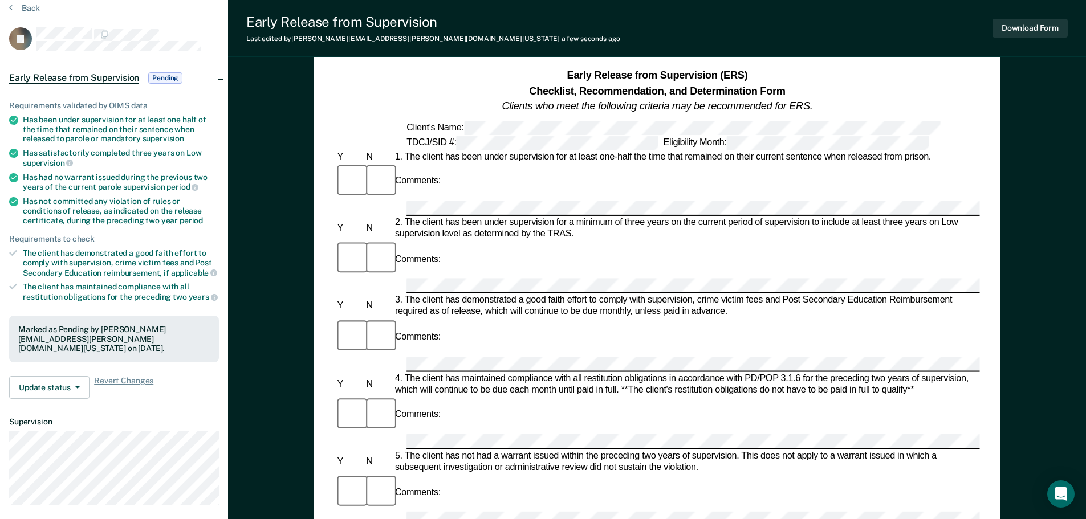
scroll to position [0, 0]
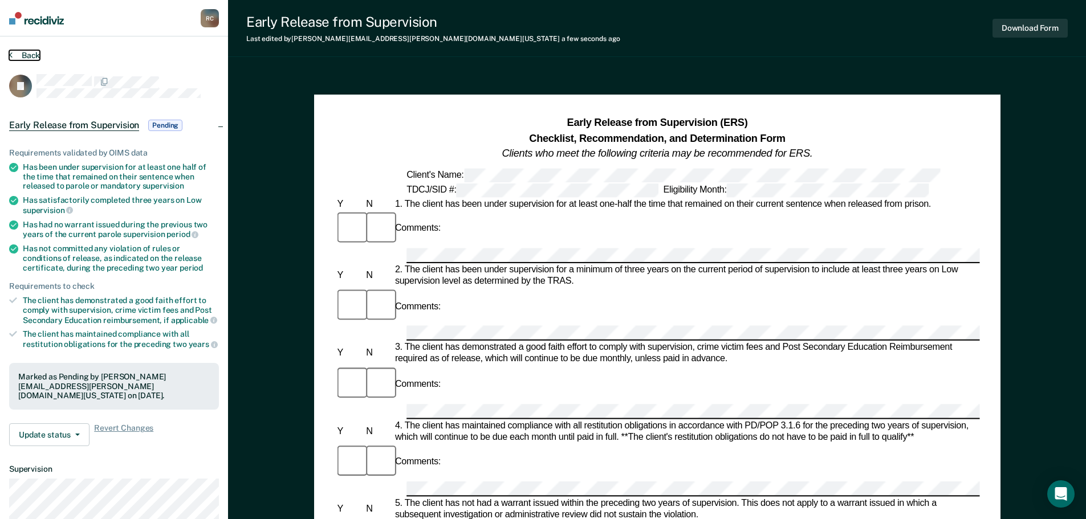
click at [23, 50] on button "Back" at bounding box center [24, 55] width 31 height 10
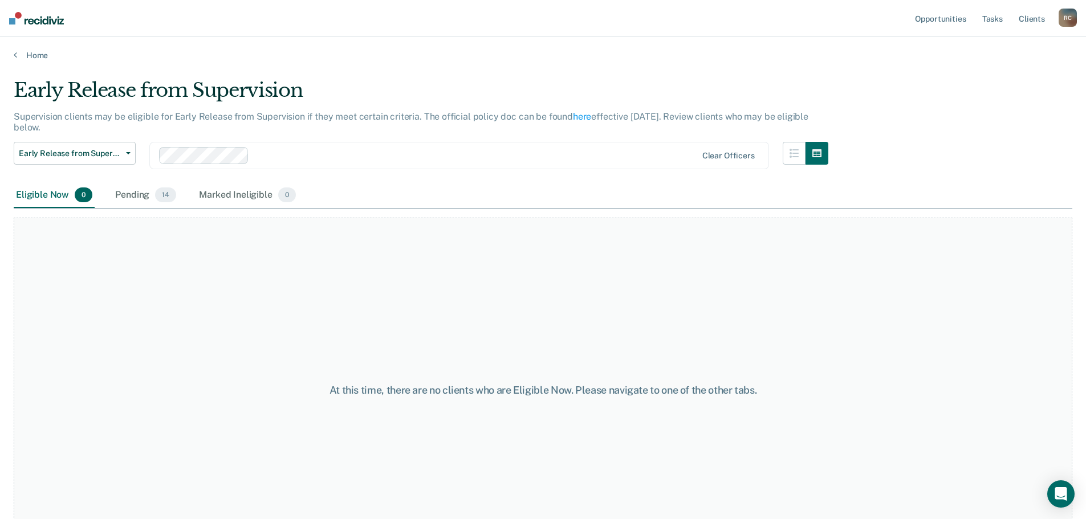
scroll to position [44, 0]
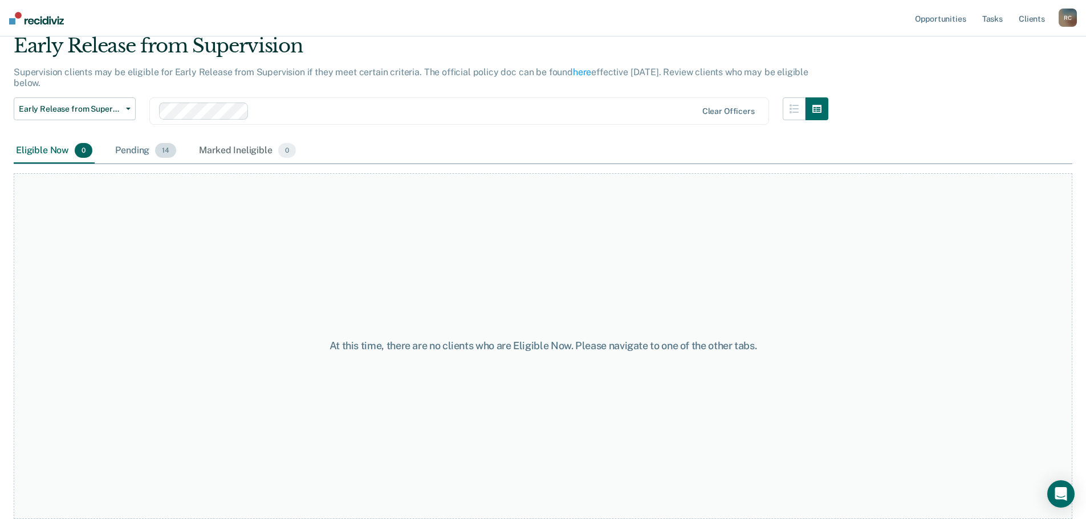
click at [146, 149] on div "Pending 14" at bounding box center [146, 150] width 66 height 25
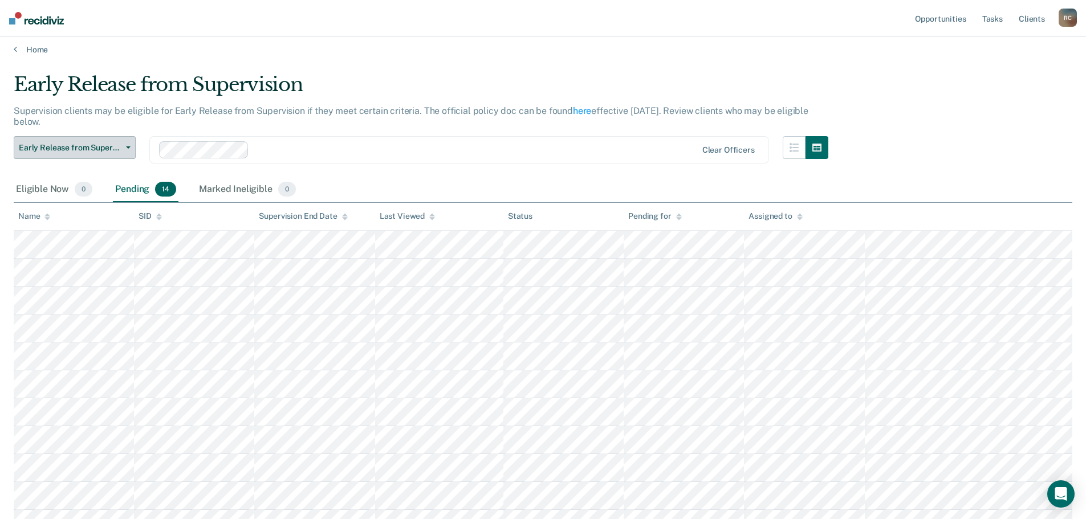
scroll to position [0, 0]
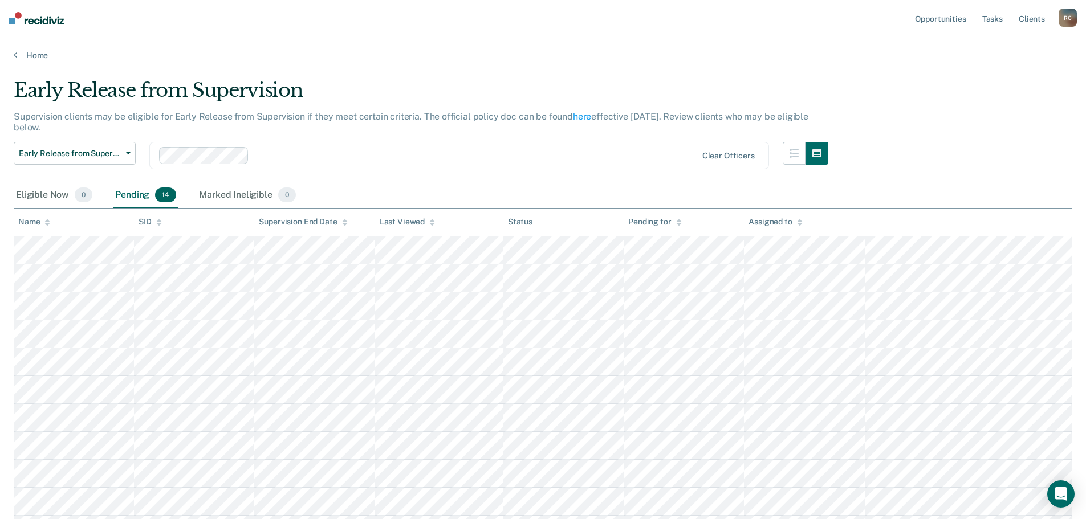
click at [34, 229] on th "Name" at bounding box center [74, 223] width 120 height 28
click at [38, 219] on div "Name" at bounding box center [34, 222] width 32 height 10
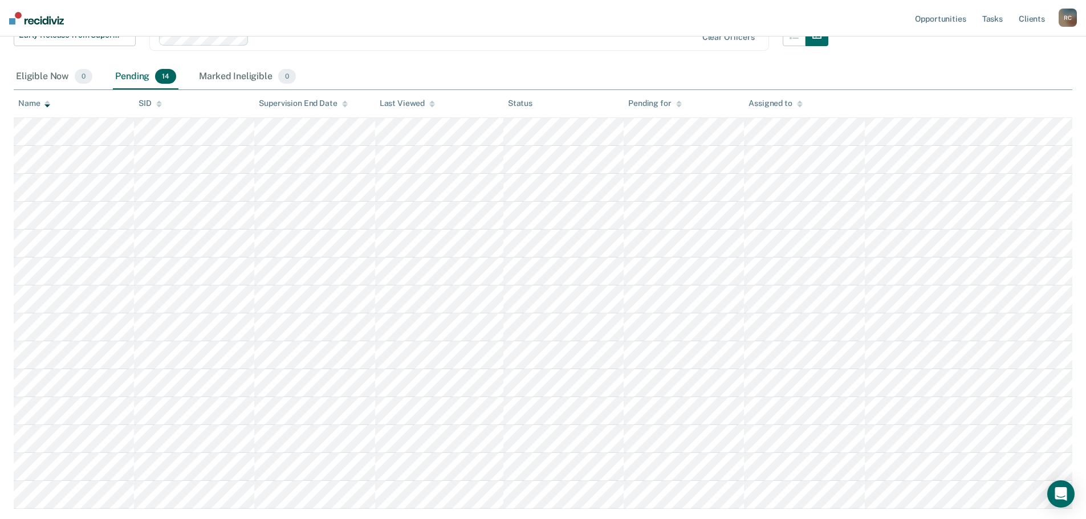
scroll to position [190, 0]
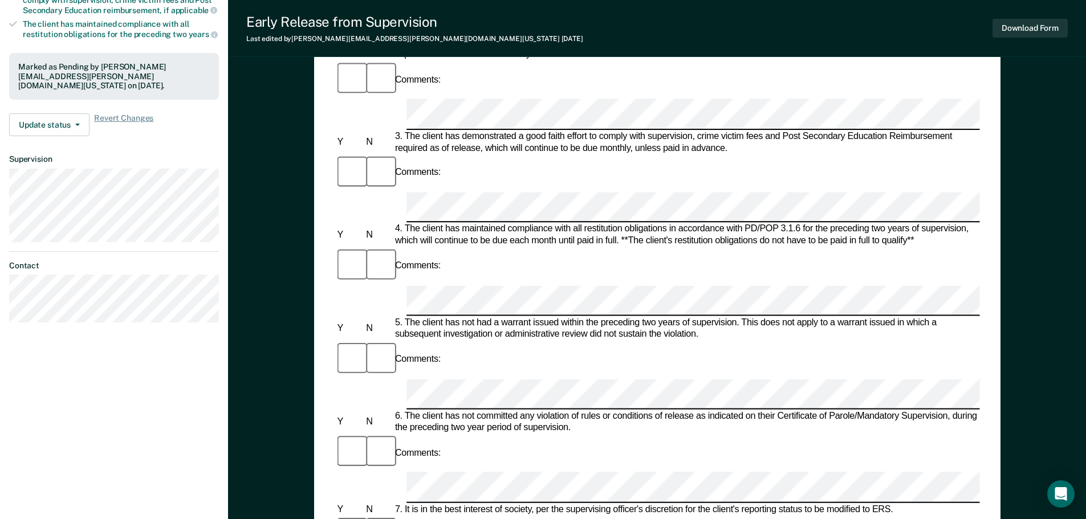
scroll to position [399, 0]
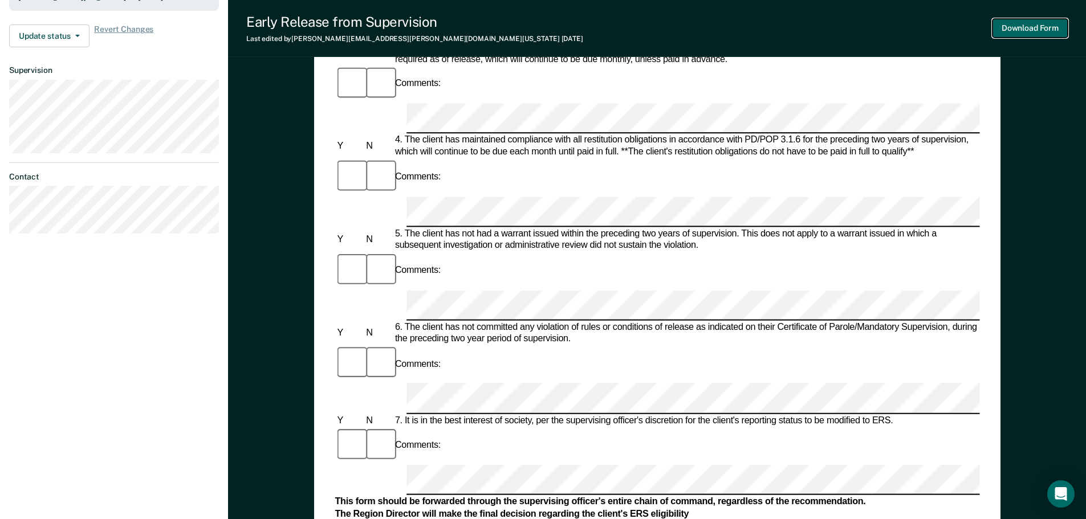
click at [1035, 34] on button "Download Form" at bounding box center [1029, 28] width 75 height 19
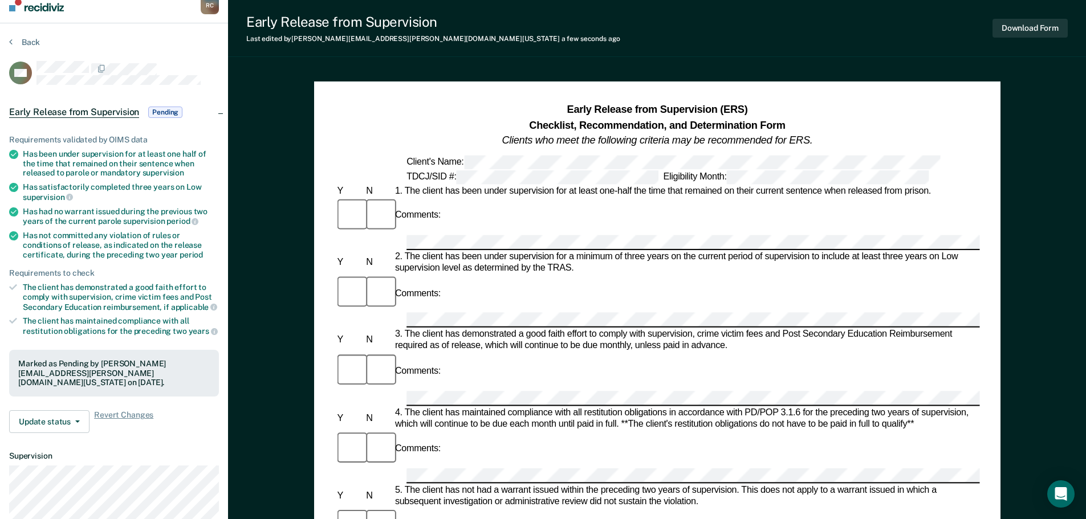
scroll to position [0, 0]
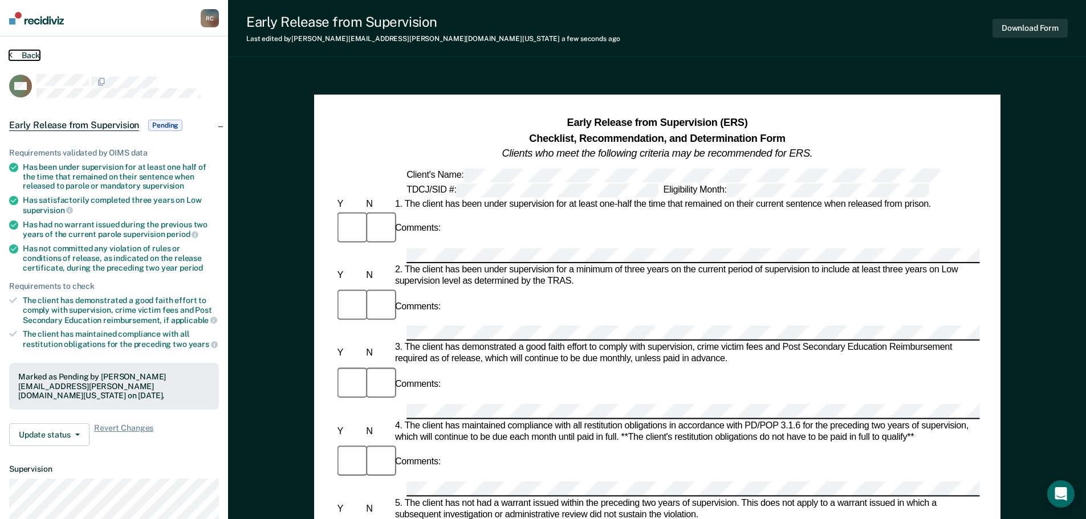
click at [18, 52] on button "Back" at bounding box center [24, 55] width 31 height 10
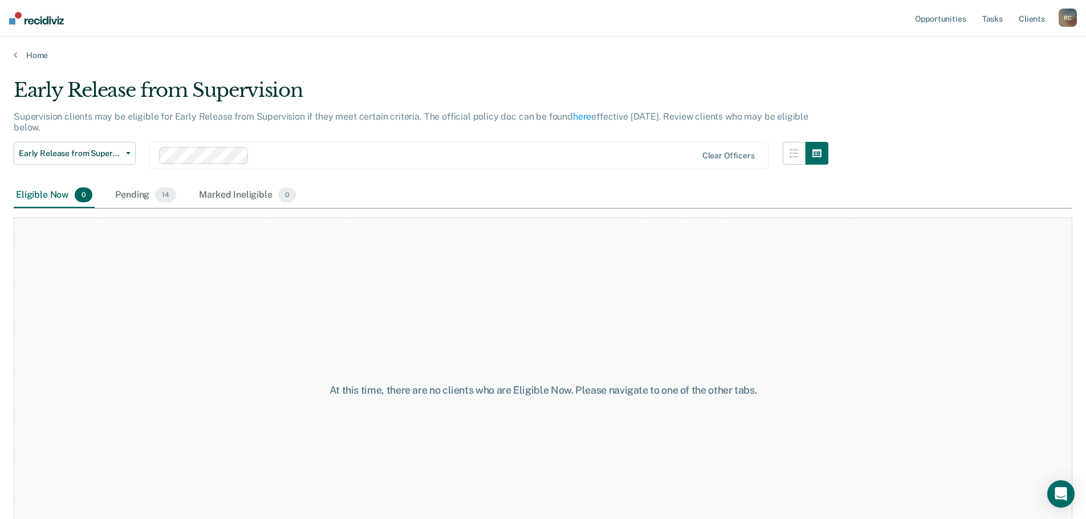
scroll to position [44, 0]
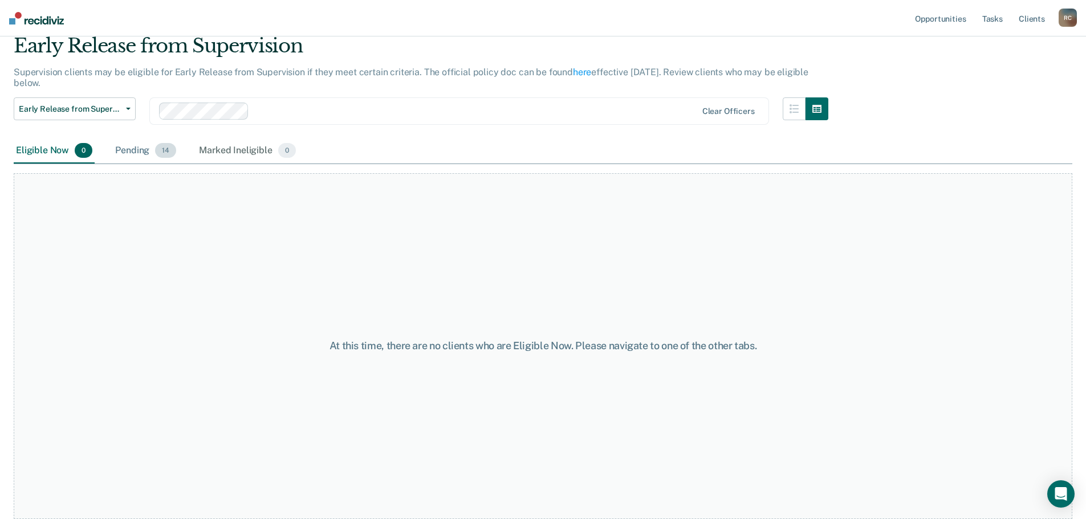
click at [118, 145] on div "Pending 14" at bounding box center [146, 150] width 66 height 25
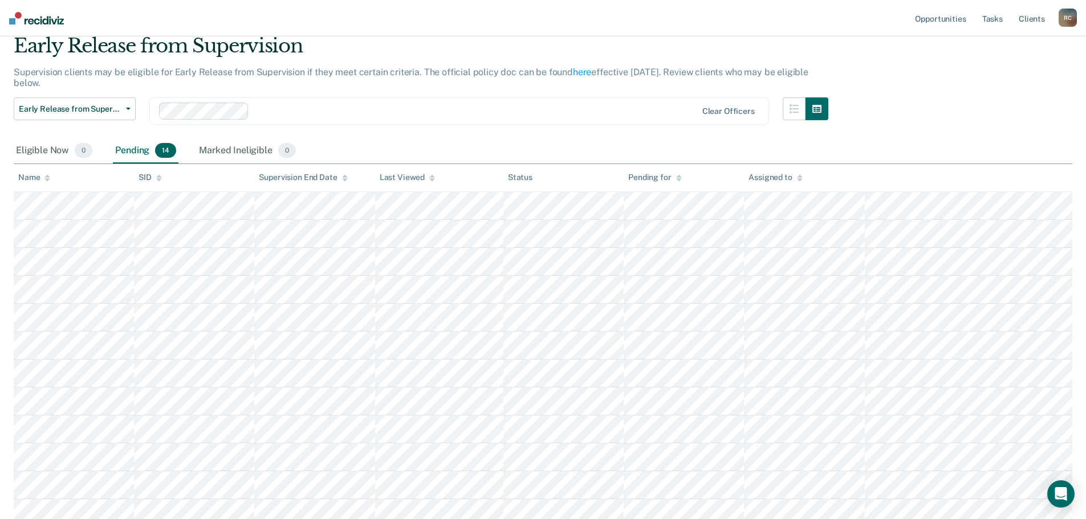
click at [142, 155] on div "Pending 14" at bounding box center [146, 150] width 66 height 25
click at [28, 172] on th "Name" at bounding box center [74, 178] width 120 height 28
click at [39, 178] on div "Name" at bounding box center [34, 178] width 32 height 10
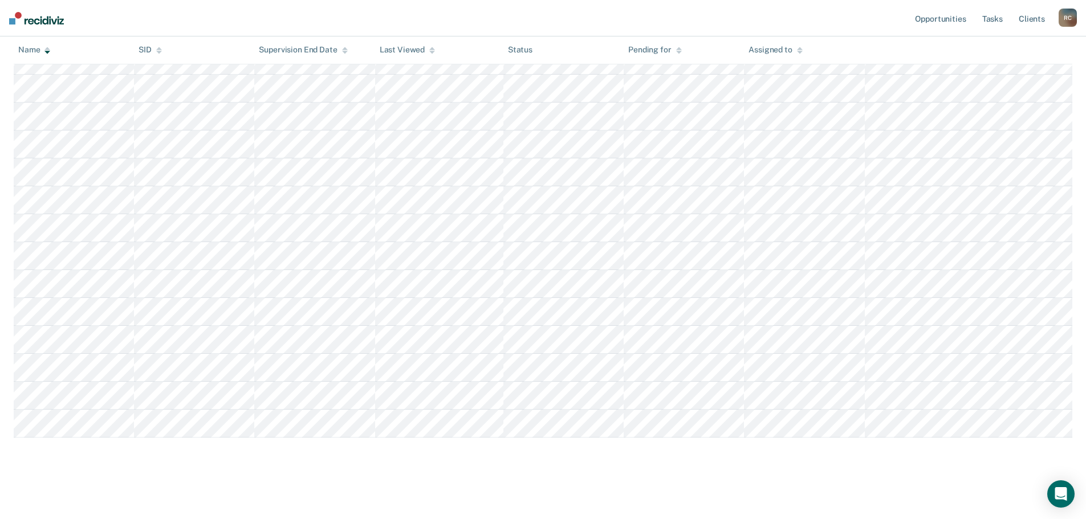
scroll to position [190, 0]
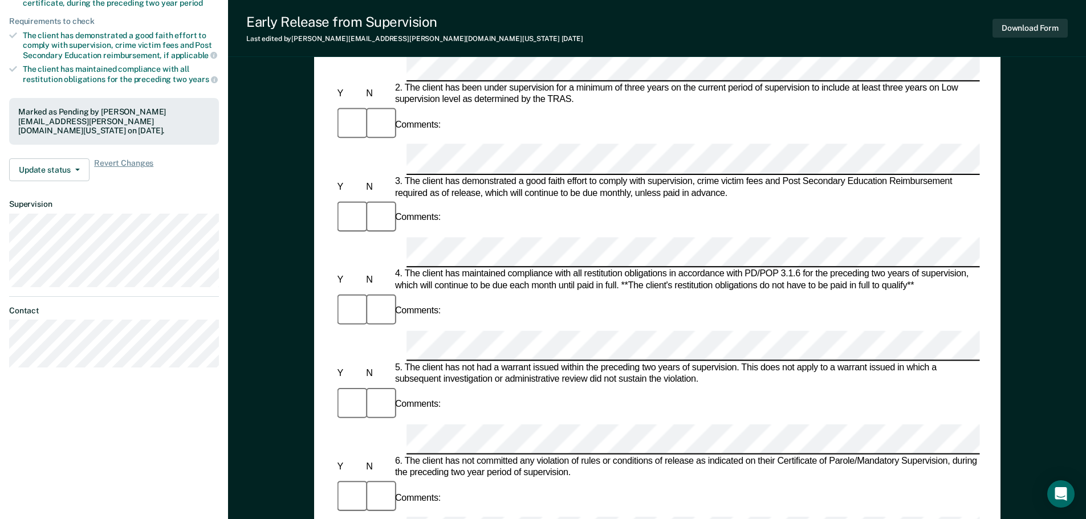
scroll to position [285, 0]
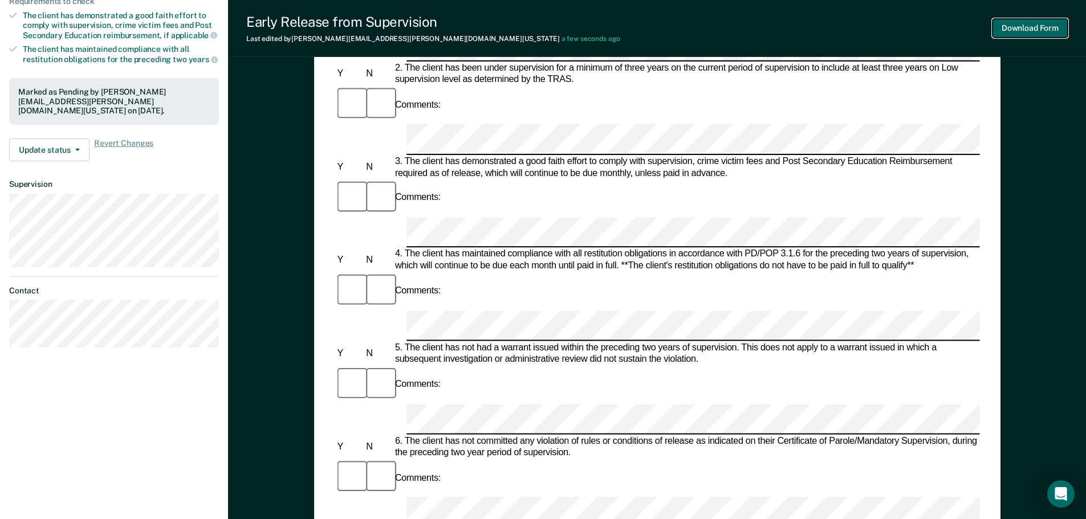
click at [1020, 23] on button "Download Form" at bounding box center [1029, 28] width 75 height 19
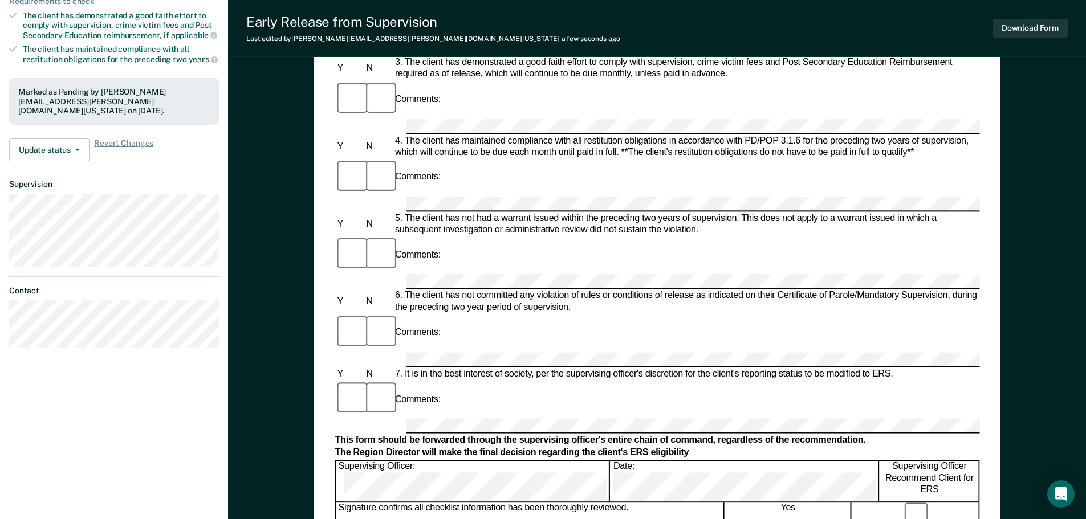
scroll to position [0, 0]
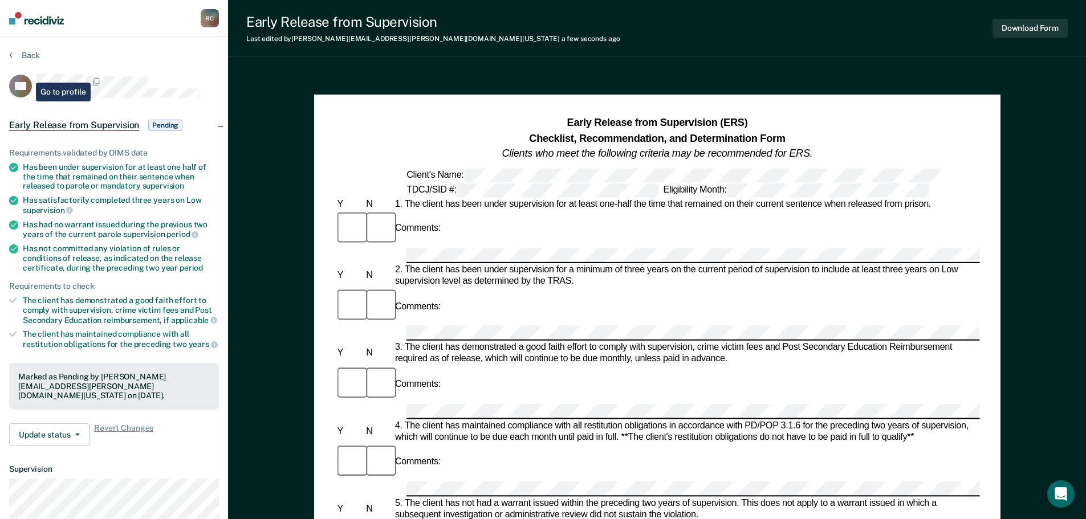
click at [26, 61] on div "Back" at bounding box center [114, 62] width 210 height 24
click at [26, 59] on button "Back" at bounding box center [24, 55] width 31 height 10
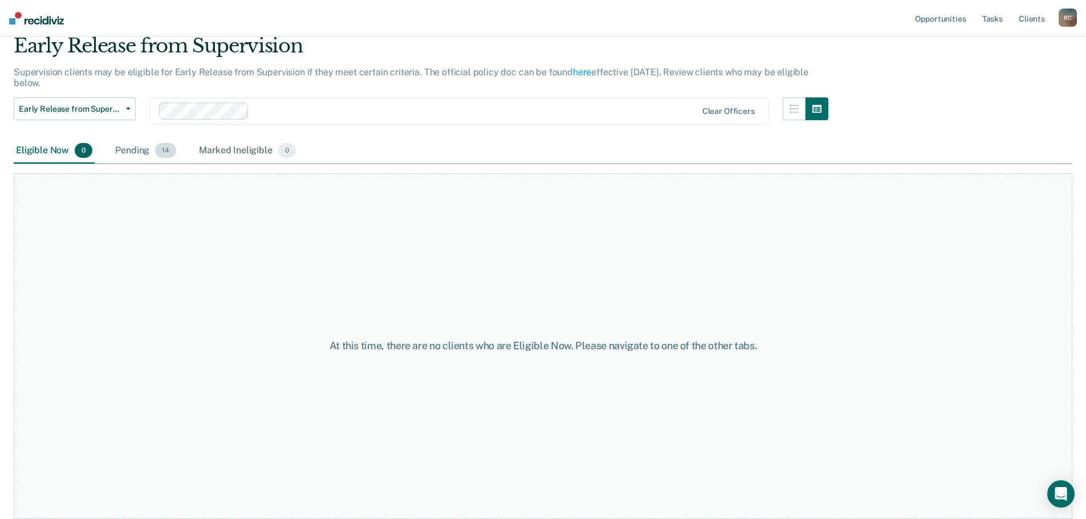
click at [170, 148] on span "14" at bounding box center [165, 150] width 21 height 15
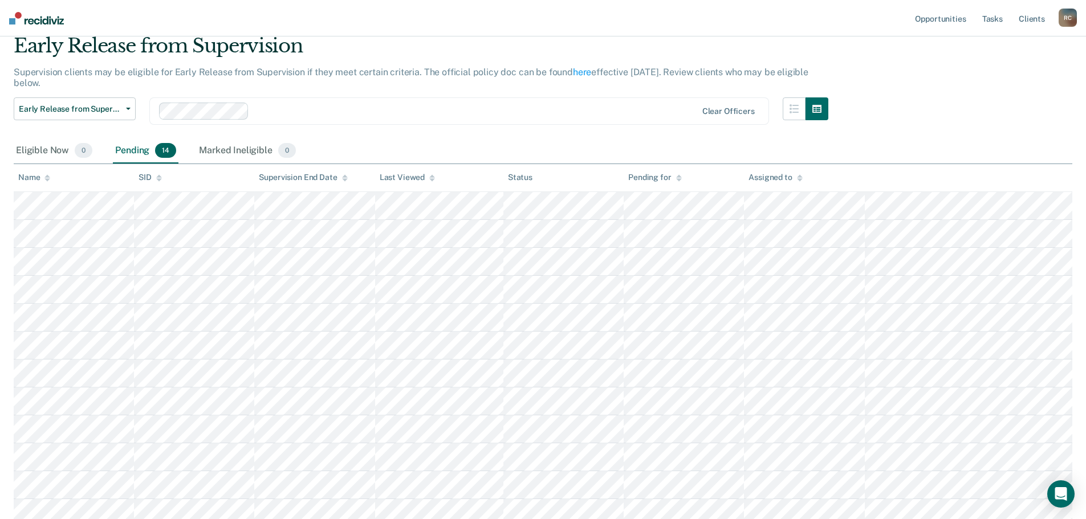
click at [120, 164] on th "Name" at bounding box center [74, 178] width 120 height 28
click at [35, 172] on th "Name" at bounding box center [74, 178] width 120 height 28
click at [42, 177] on div "Name" at bounding box center [34, 178] width 32 height 10
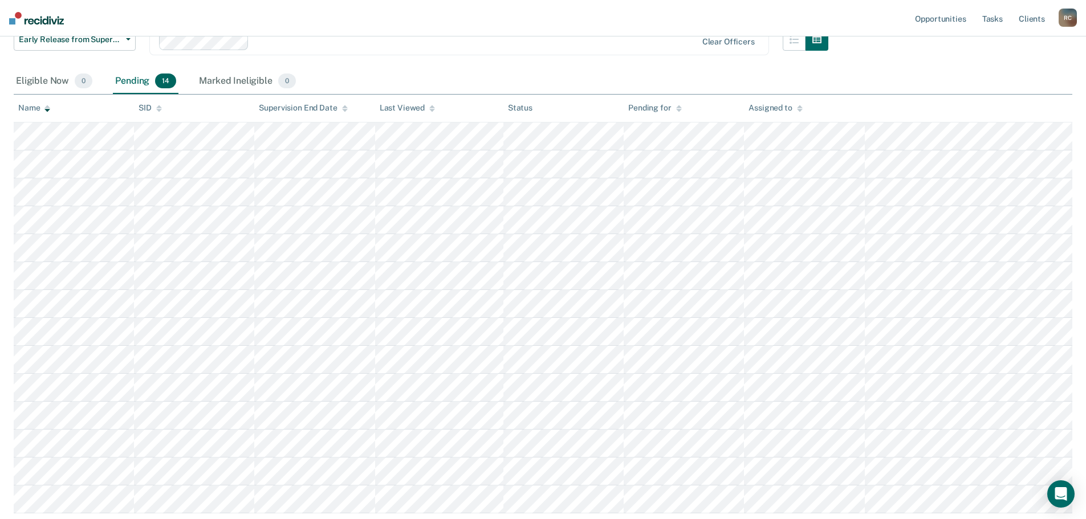
scroll to position [190, 0]
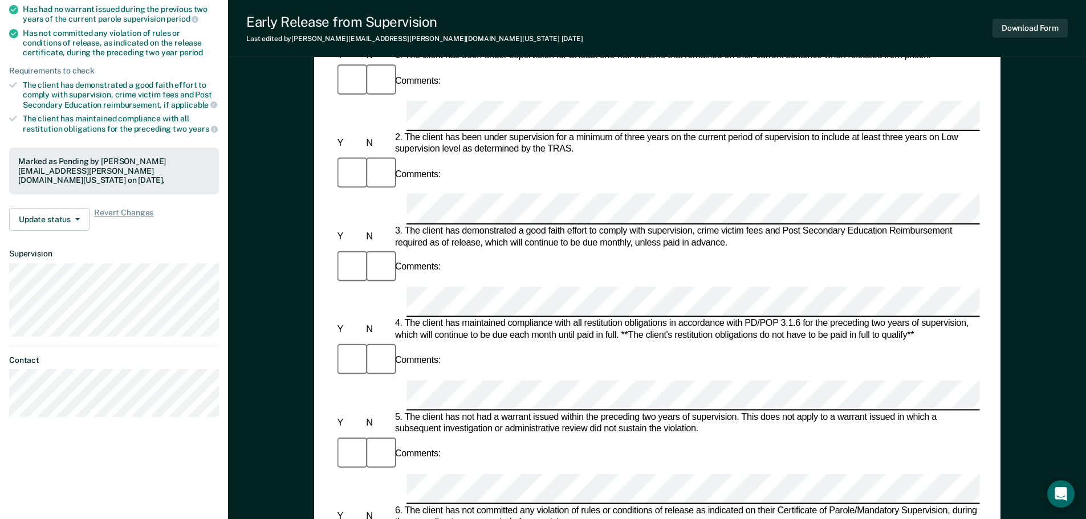
scroll to position [285, 0]
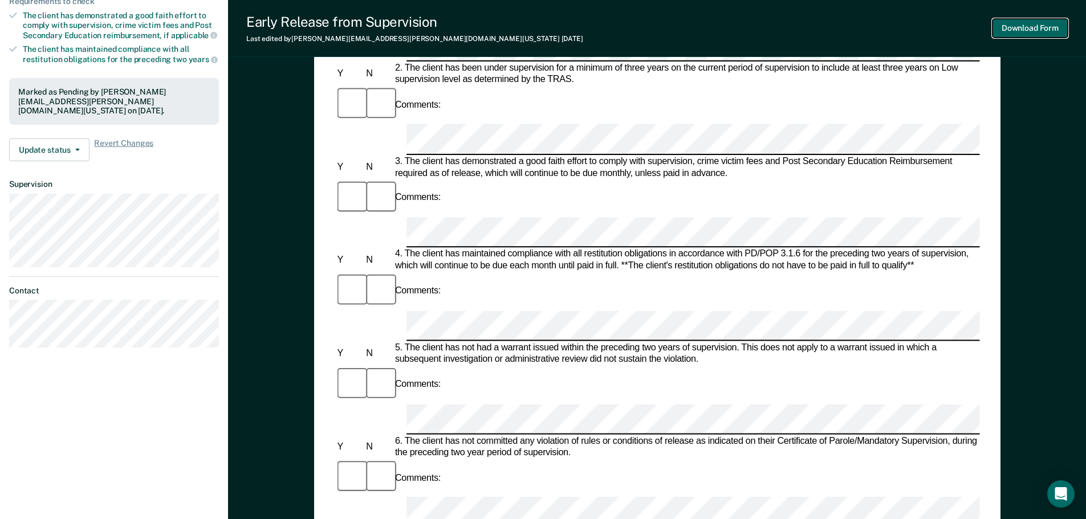
click at [1003, 24] on button "Download Form" at bounding box center [1029, 28] width 75 height 19
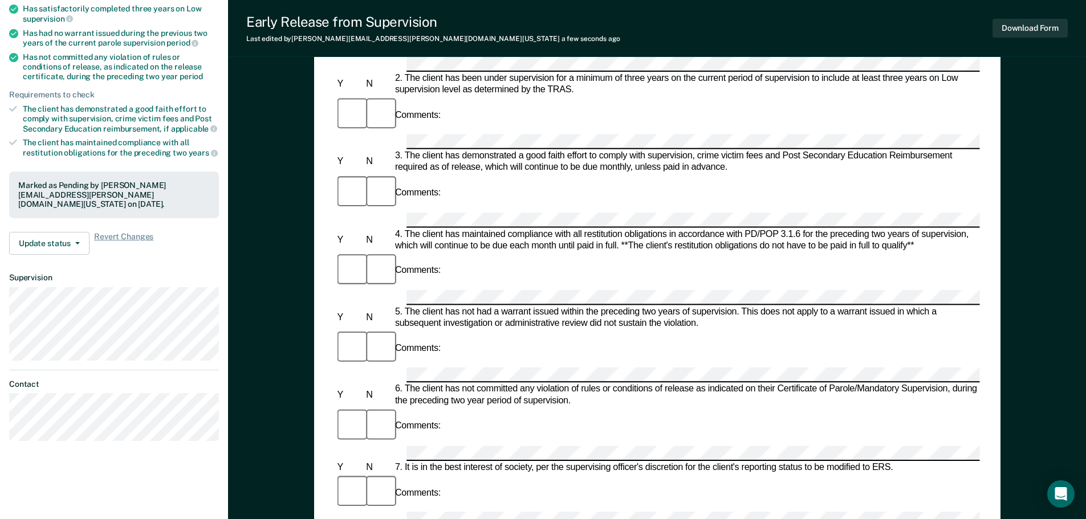
scroll to position [0, 0]
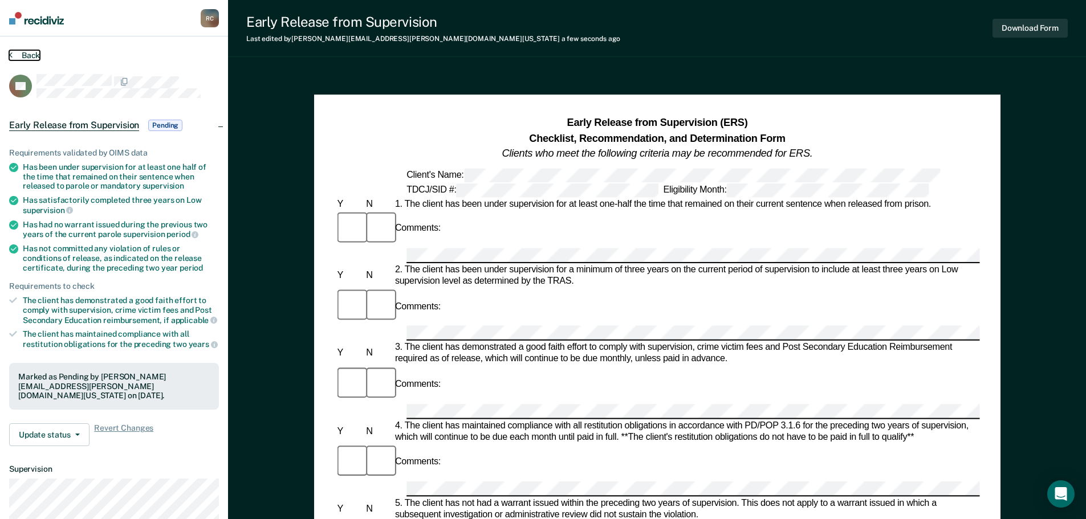
click at [28, 52] on button "Back" at bounding box center [24, 55] width 31 height 10
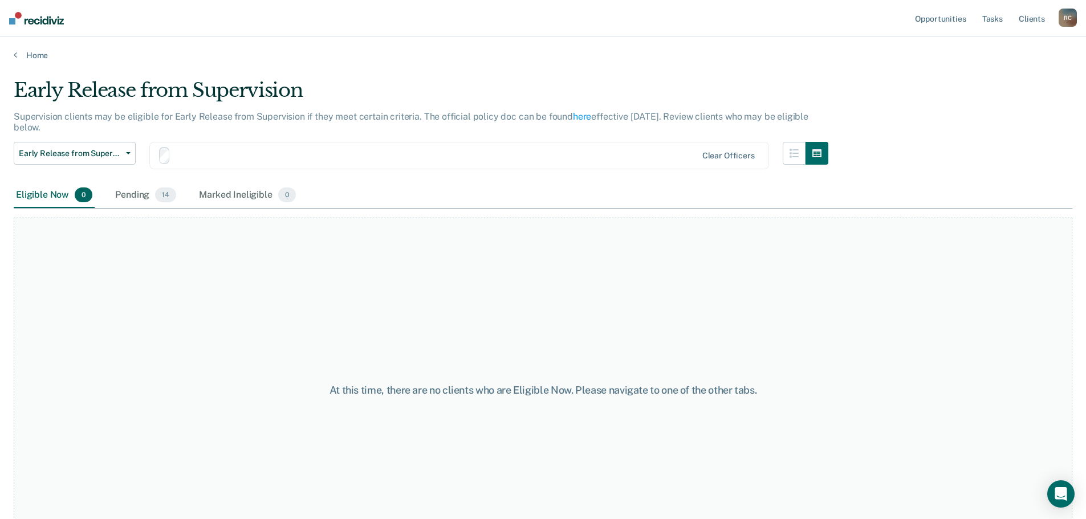
scroll to position [44, 0]
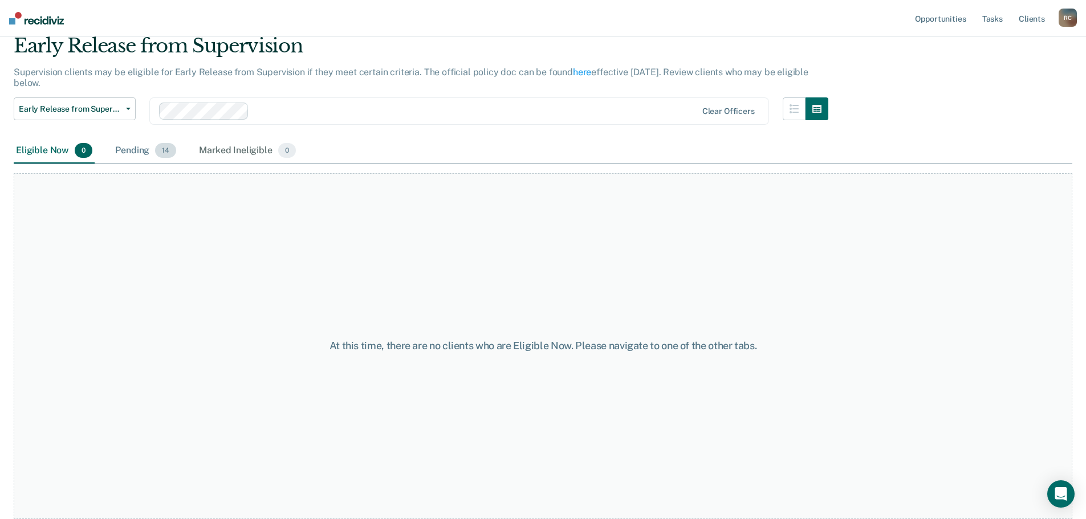
drag, startPoint x: 157, startPoint y: 148, endPoint x: 149, endPoint y: 155, distance: 10.9
click at [157, 149] on span "14" at bounding box center [165, 150] width 21 height 15
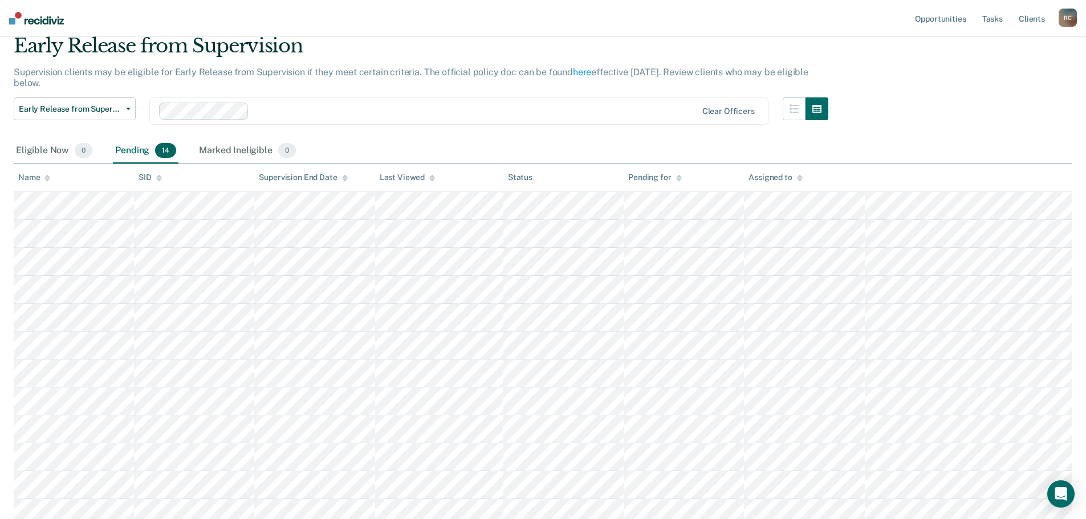
click at [40, 180] on div "Name" at bounding box center [34, 178] width 32 height 10
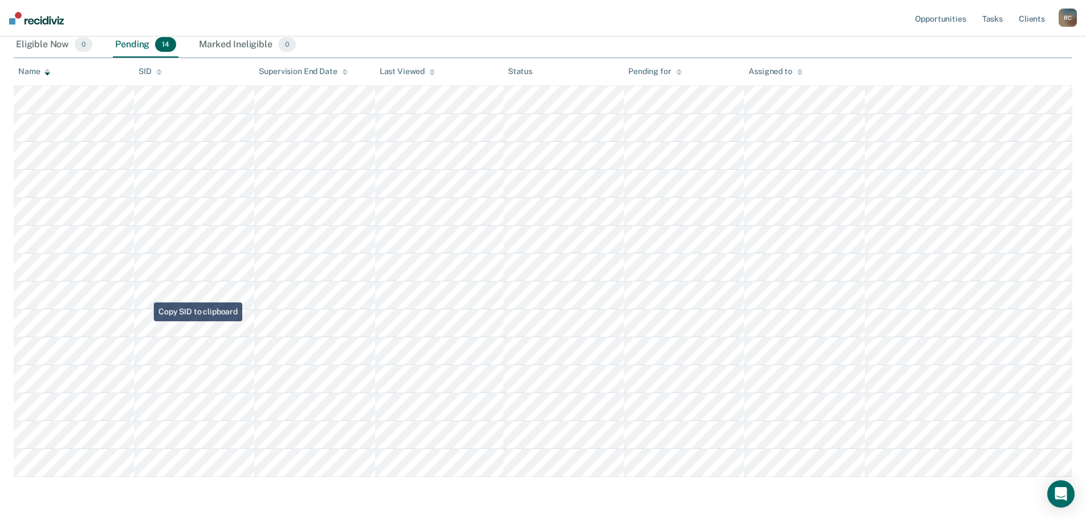
scroll to position [190, 0]
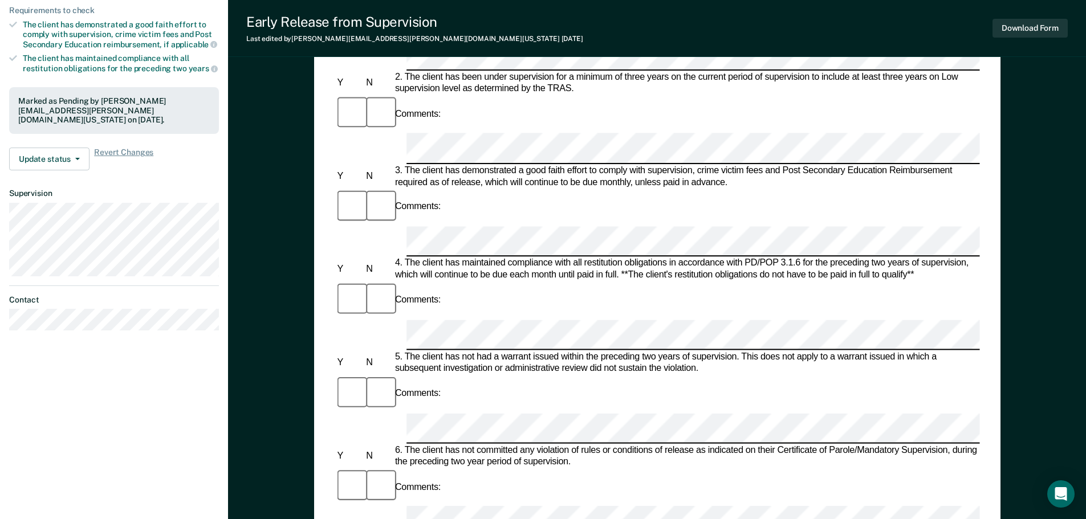
scroll to position [342, 0]
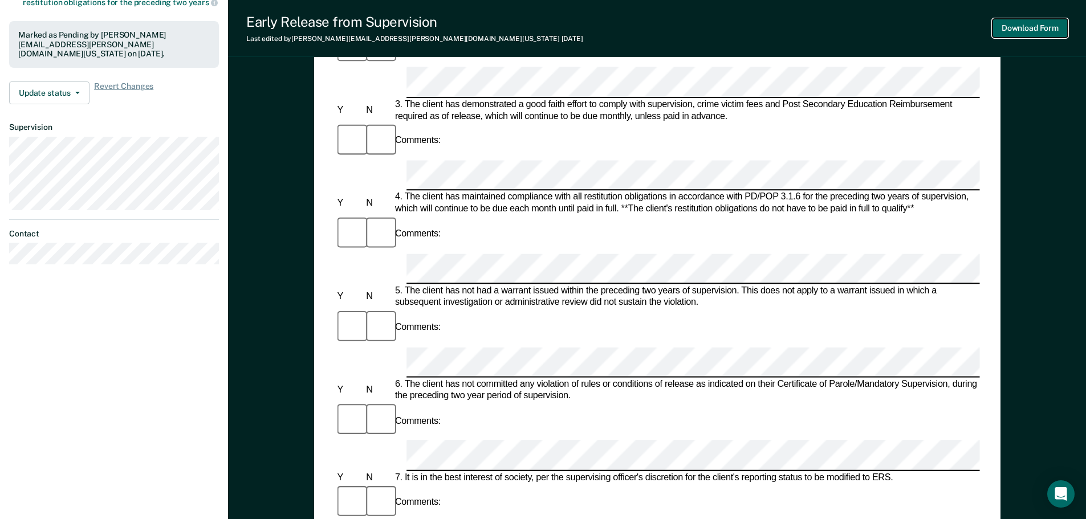
click at [1040, 30] on button "Download Form" at bounding box center [1029, 28] width 75 height 19
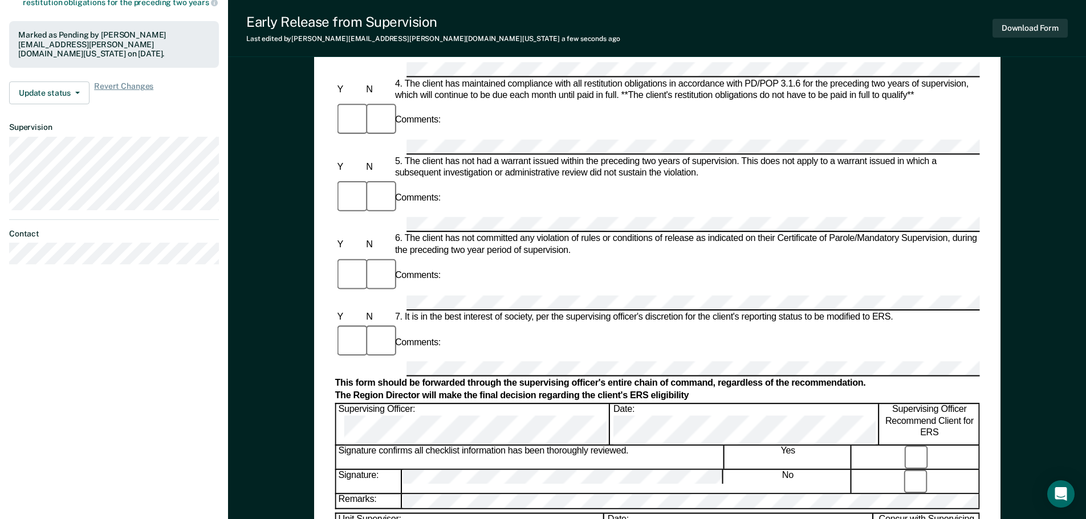
scroll to position [0, 0]
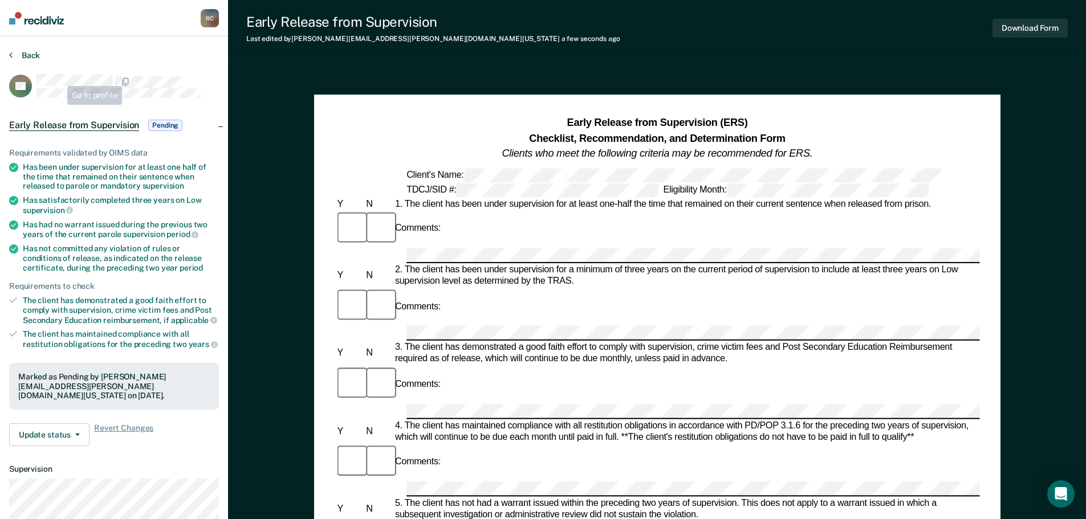
click at [39, 51] on div "Back" at bounding box center [114, 62] width 210 height 24
click at [32, 55] on button "Back" at bounding box center [24, 55] width 31 height 10
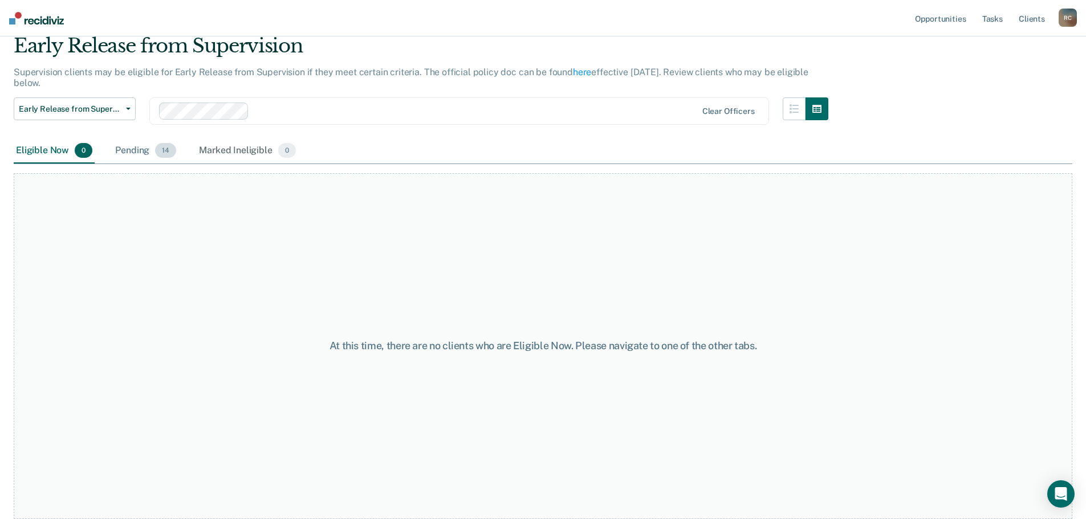
click at [145, 148] on div "Pending 14" at bounding box center [146, 150] width 66 height 25
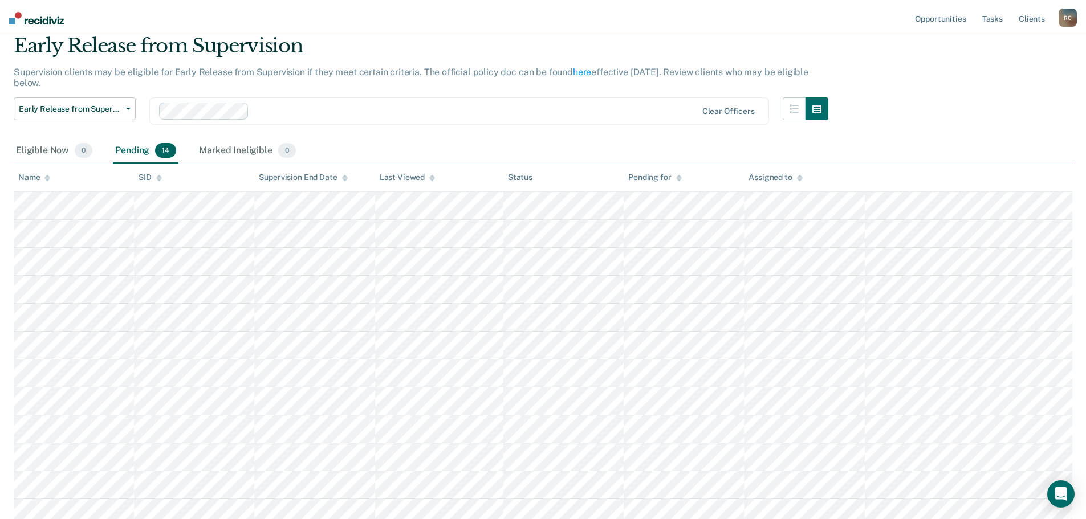
click at [39, 171] on th "Name" at bounding box center [74, 178] width 120 height 28
click at [43, 175] on div "Name" at bounding box center [34, 178] width 32 height 10
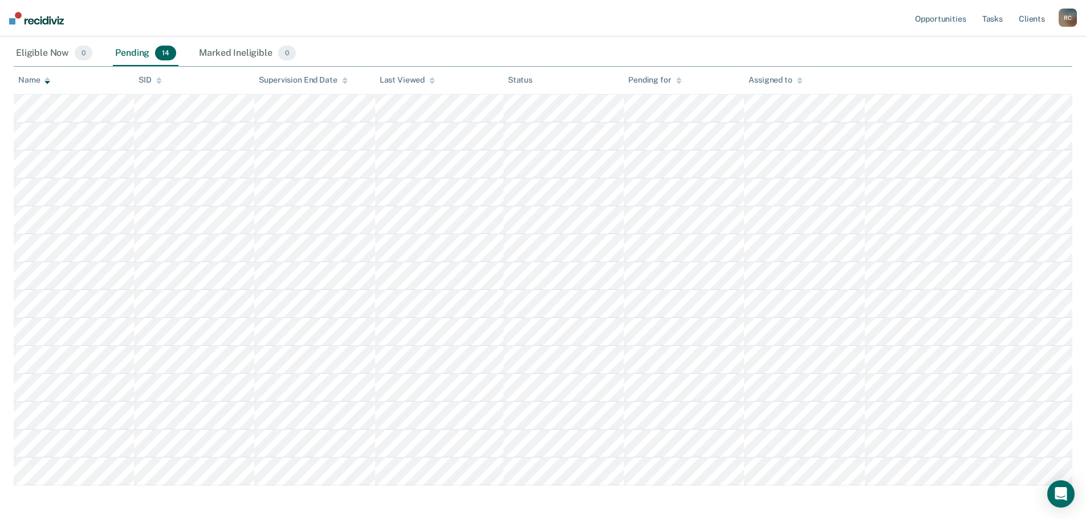
scroll to position [190, 0]
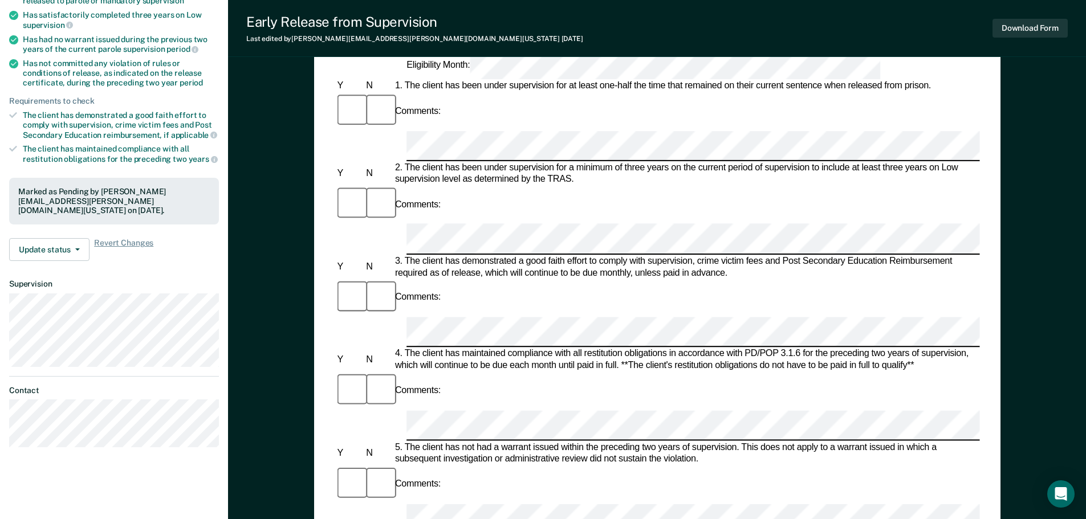
scroll to position [285, 0]
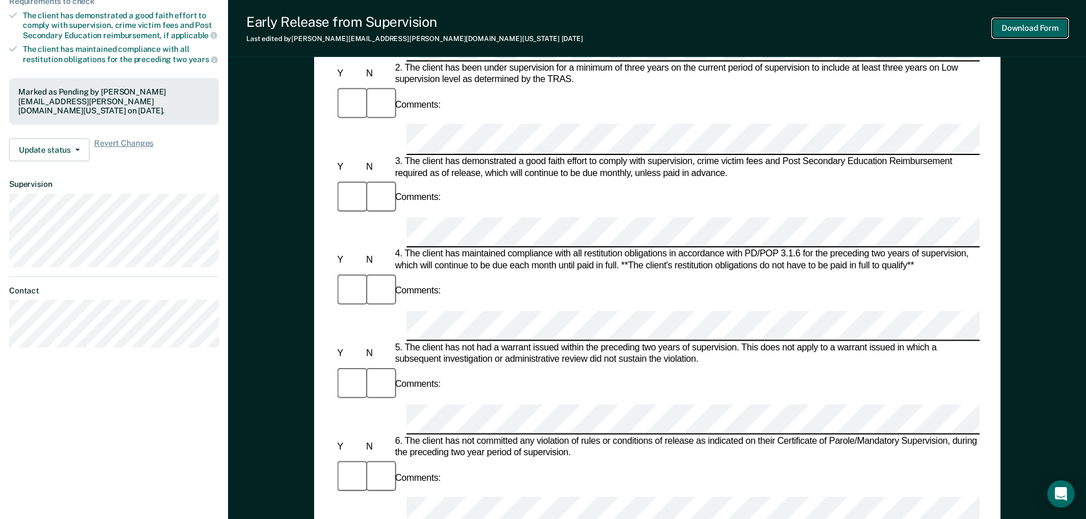
click at [1014, 25] on button "Download Form" at bounding box center [1029, 28] width 75 height 19
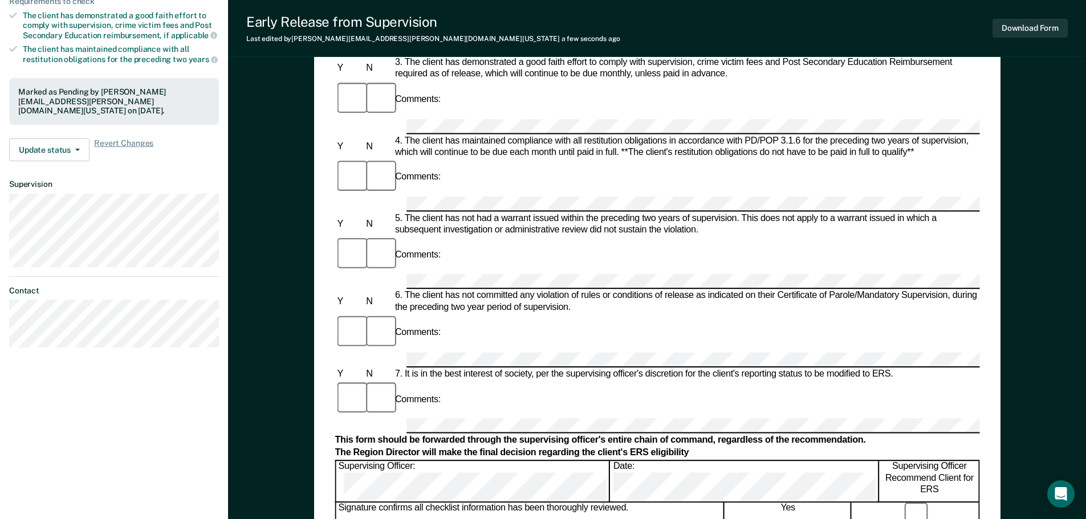
scroll to position [0, 0]
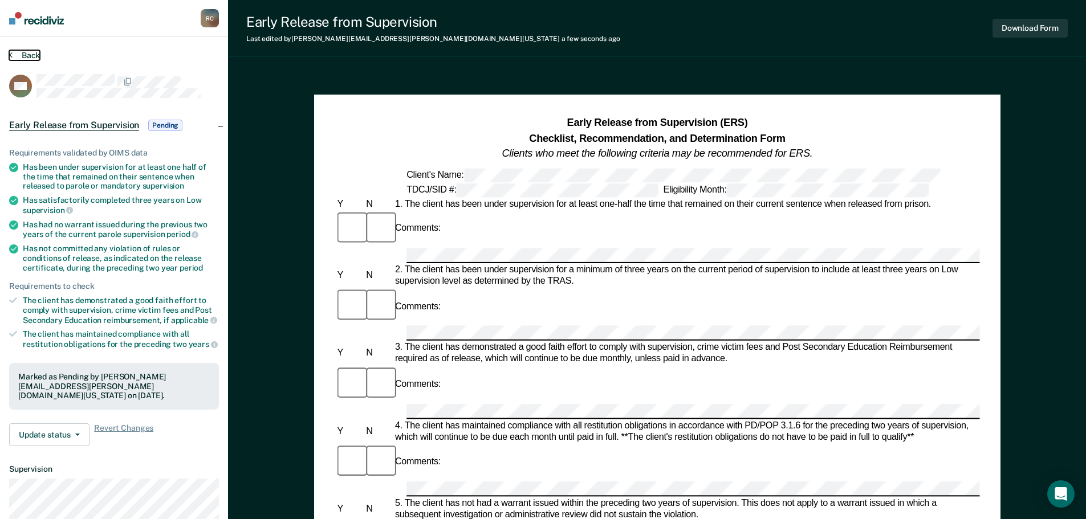
click at [18, 56] on button "Back" at bounding box center [24, 55] width 31 height 10
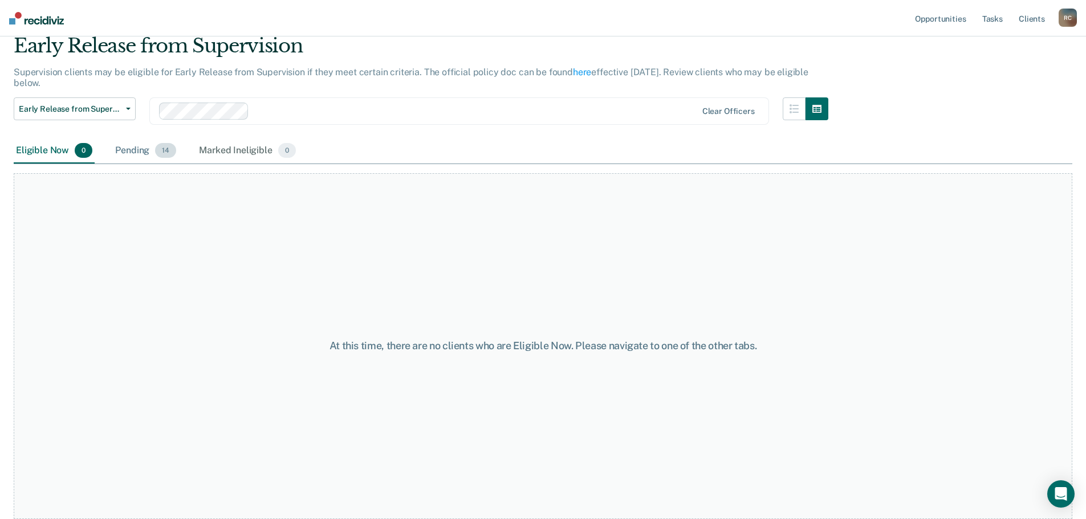
click at [146, 152] on div "Pending 14" at bounding box center [146, 150] width 66 height 25
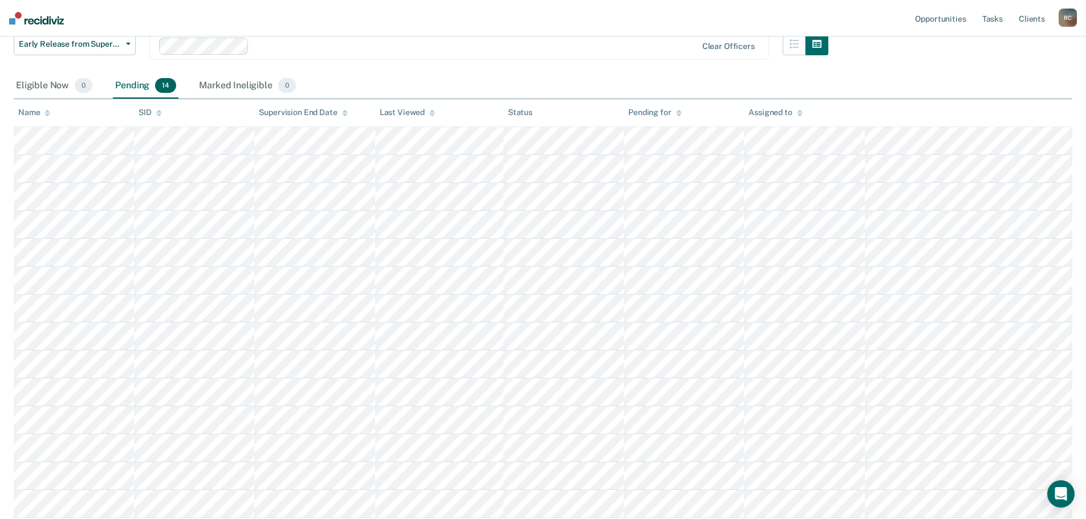
scroll to position [158, 0]
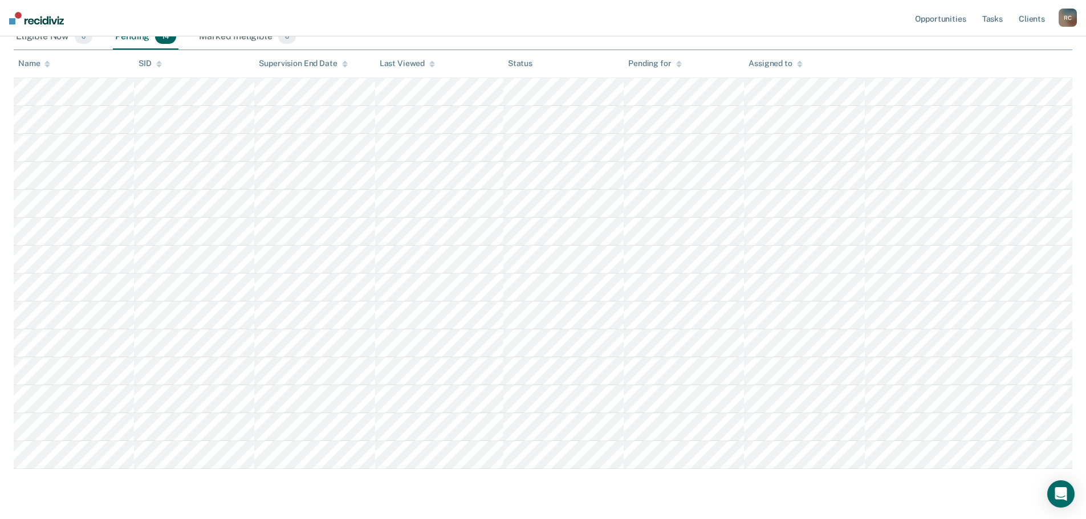
click at [43, 56] on th "Name" at bounding box center [74, 64] width 120 height 28
click at [45, 65] on icon at bounding box center [47, 65] width 6 height 3
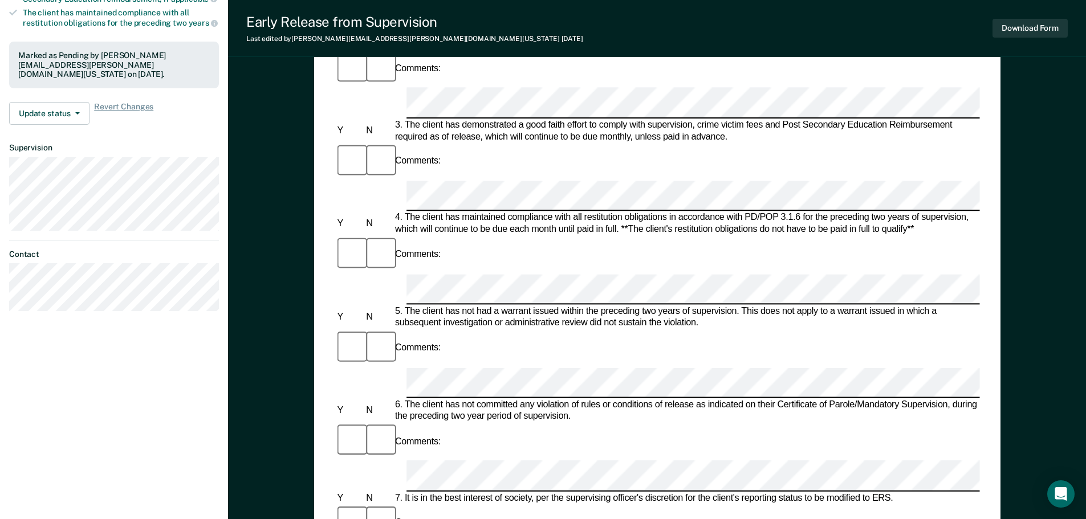
scroll to position [342, 0]
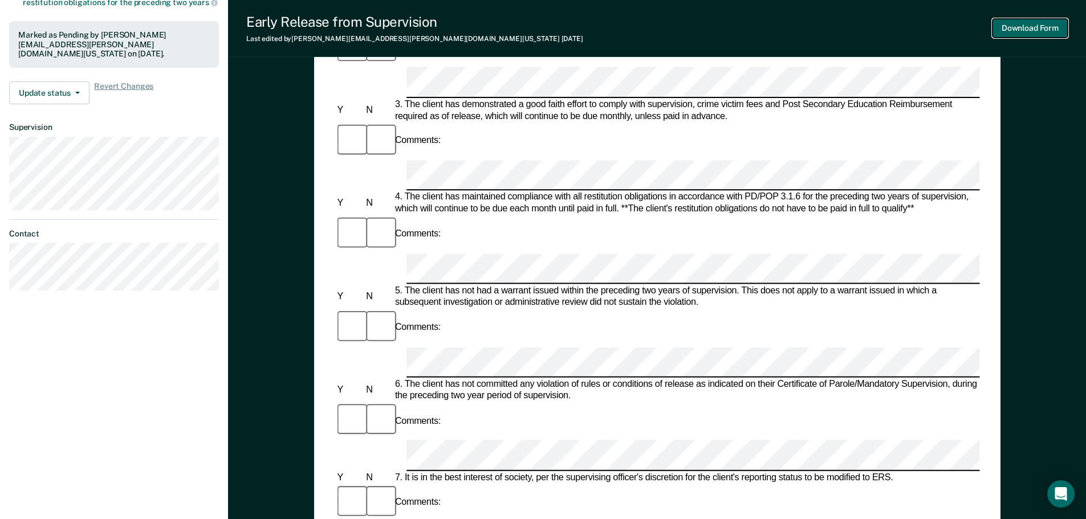
drag, startPoint x: 1031, startPoint y: 26, endPoint x: 795, endPoint y: 309, distance: 368.2
click at [810, 307] on div "Early Release from Supervision Last edited by Regina.Caballero@tdcj.texas.gov 2…" at bounding box center [657, 170] width 858 height 1025
click at [1027, 28] on button "Download Form" at bounding box center [1029, 28] width 75 height 19
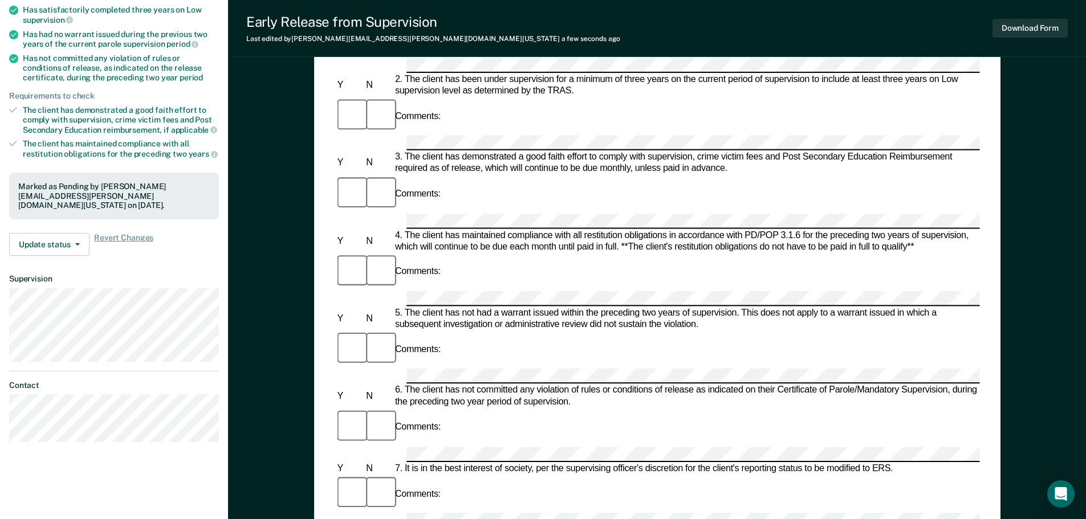
scroll to position [0, 0]
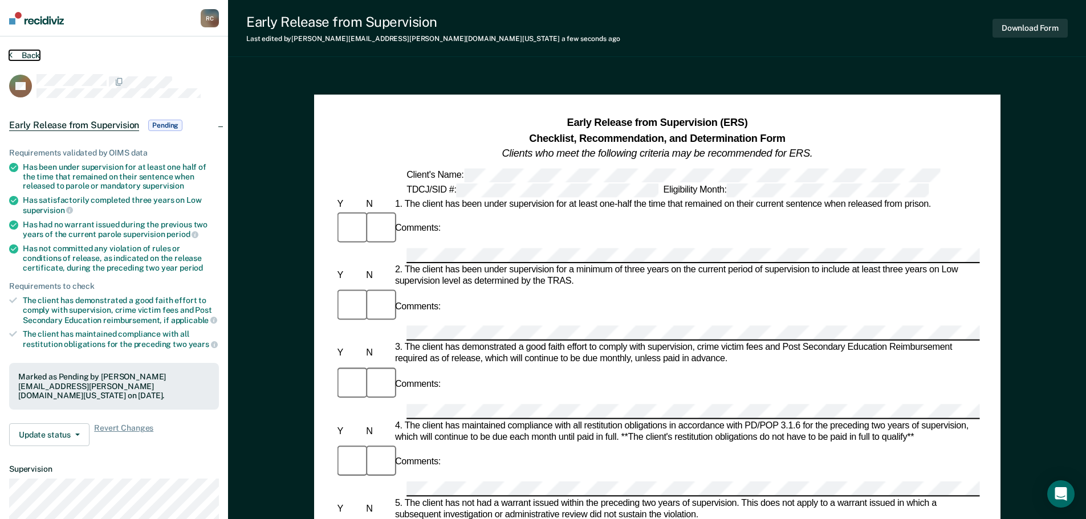
click at [9, 54] on icon at bounding box center [10, 54] width 3 height 9
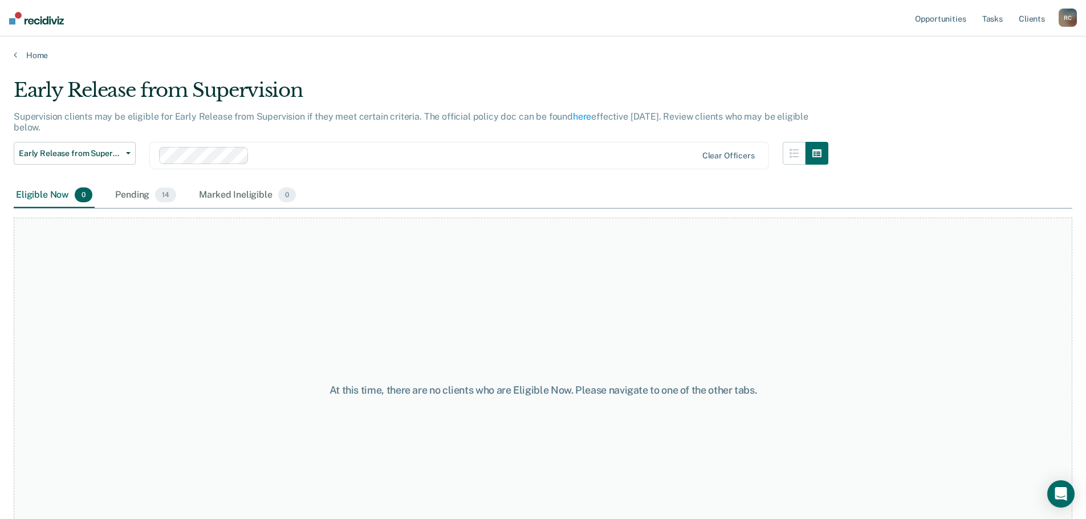
scroll to position [44, 0]
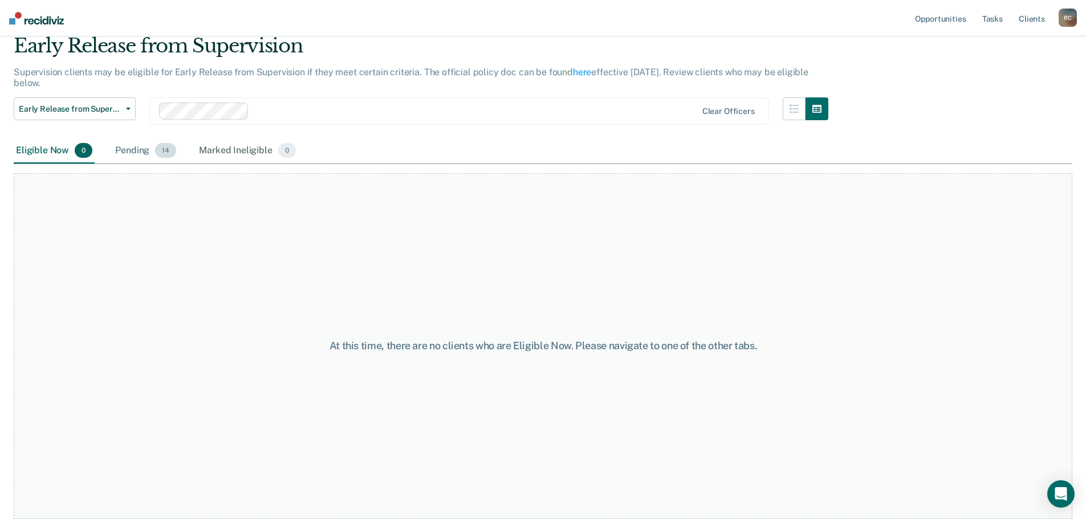
click at [127, 150] on div "Pending 14" at bounding box center [146, 150] width 66 height 25
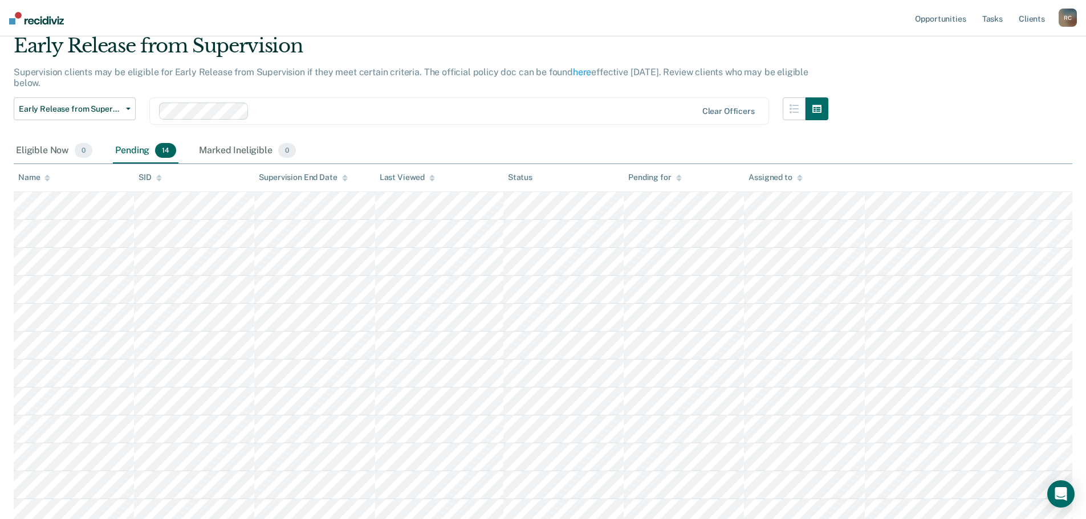
click at [445, 63] on div "Early Release from Supervision" at bounding box center [421, 50] width 814 height 32
click at [148, 145] on div "Pending 14" at bounding box center [146, 150] width 66 height 25
click at [52, 148] on div "Eligible Now 0" at bounding box center [54, 150] width 81 height 25
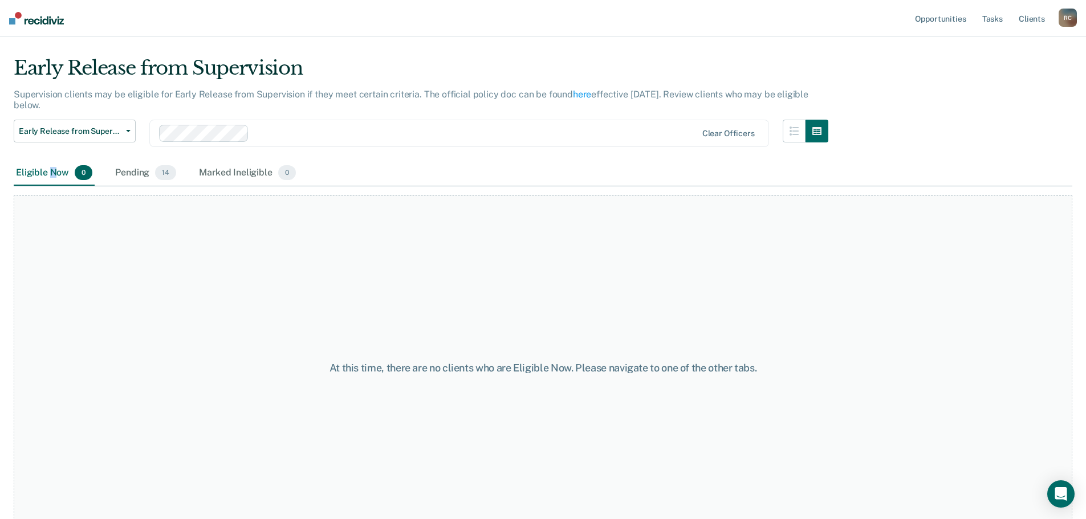
scroll to position [0, 0]
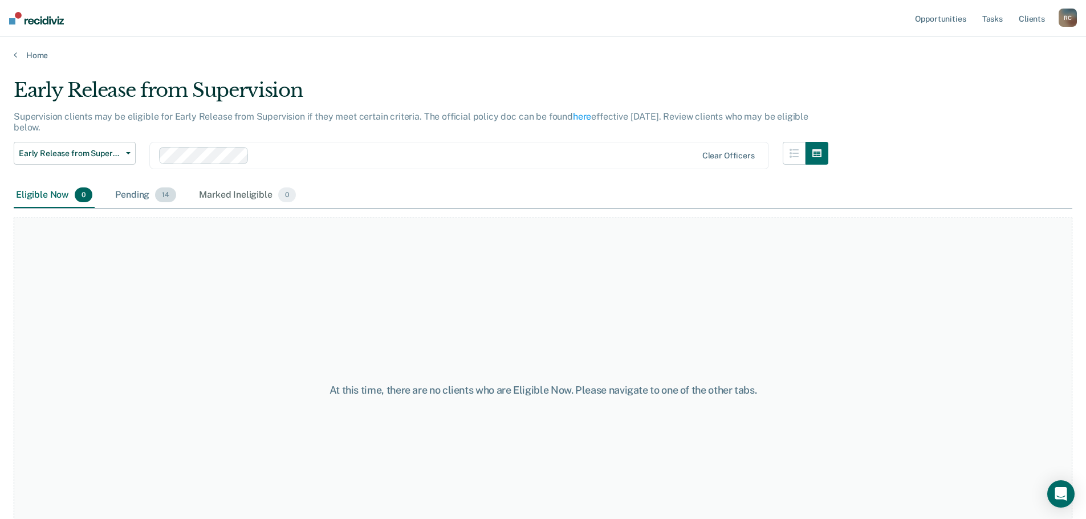
click at [165, 196] on span "14" at bounding box center [165, 194] width 21 height 15
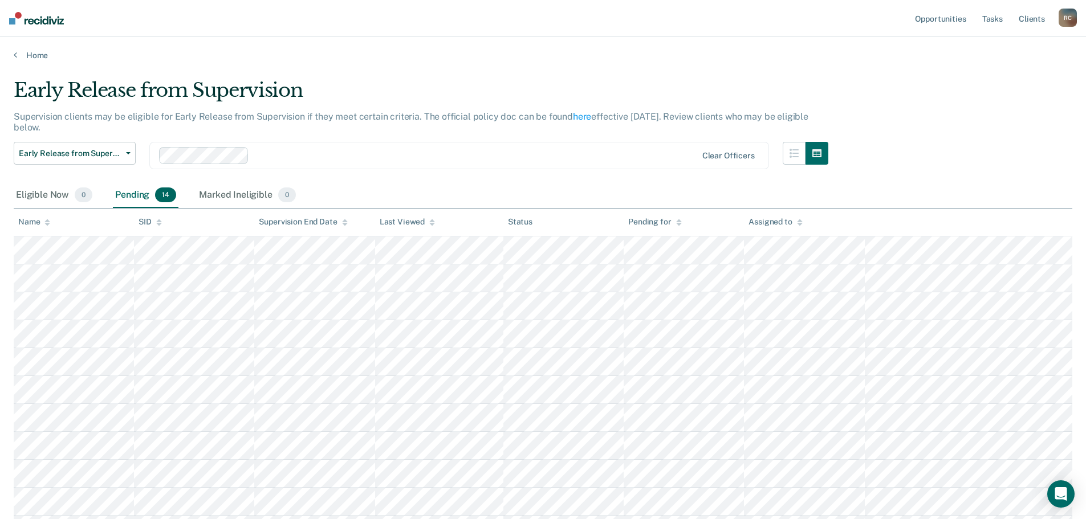
click at [42, 218] on div "Name" at bounding box center [34, 222] width 32 height 10
click at [58, 219] on th "Name" at bounding box center [74, 223] width 120 height 28
click at [40, 222] on div "Name" at bounding box center [34, 222] width 32 height 10
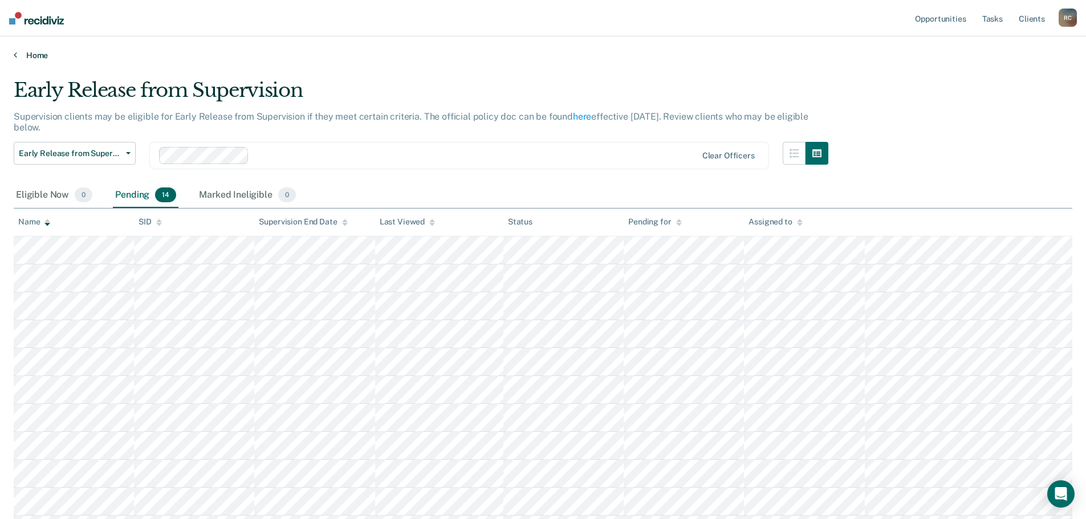
click at [34, 54] on link "Home" at bounding box center [543, 55] width 1058 height 10
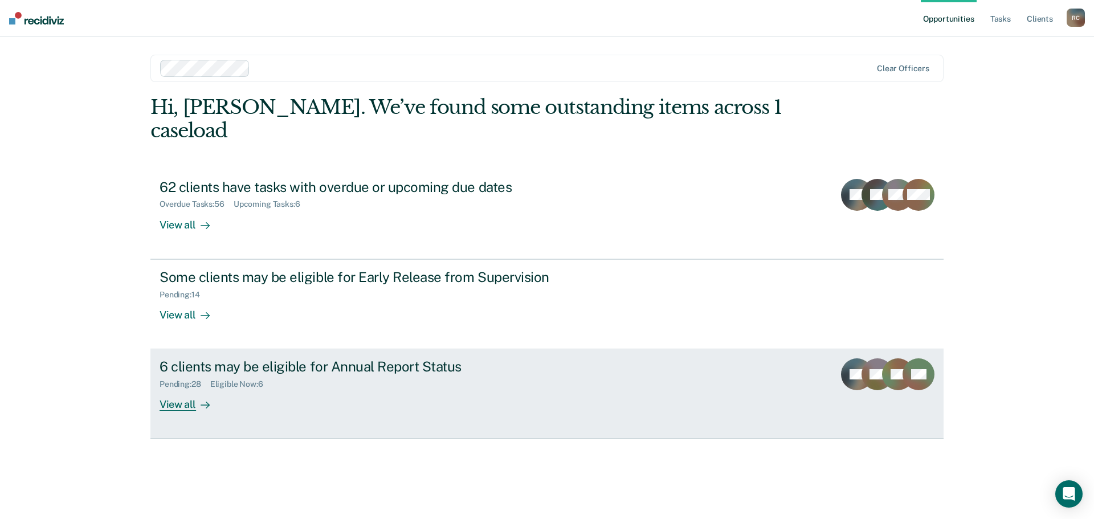
click at [187, 389] on div "View all" at bounding box center [192, 400] width 64 height 22
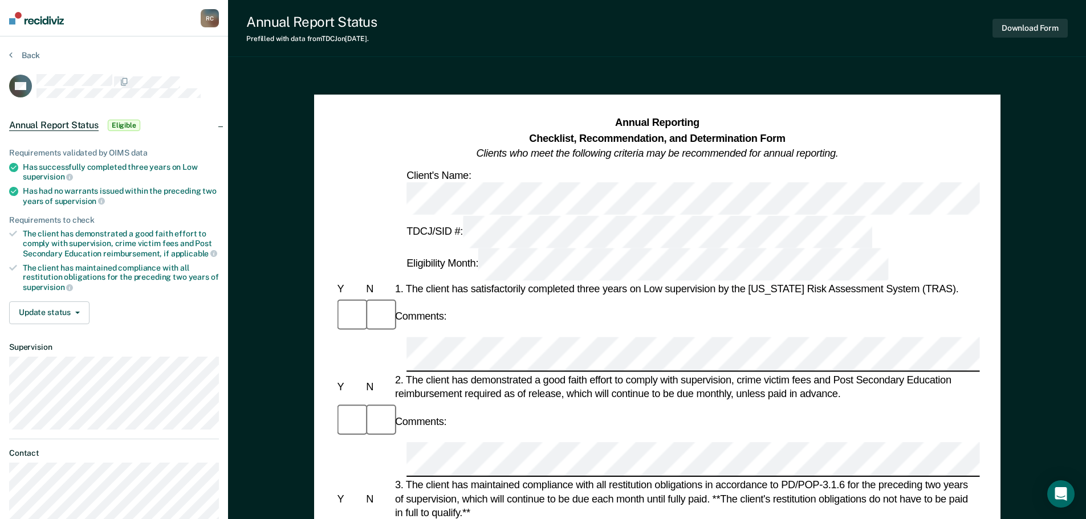
click at [546, 373] on div "2. The client has demonstrated a good faith effort to comply with supervision, …" at bounding box center [685, 387] width 587 height 28
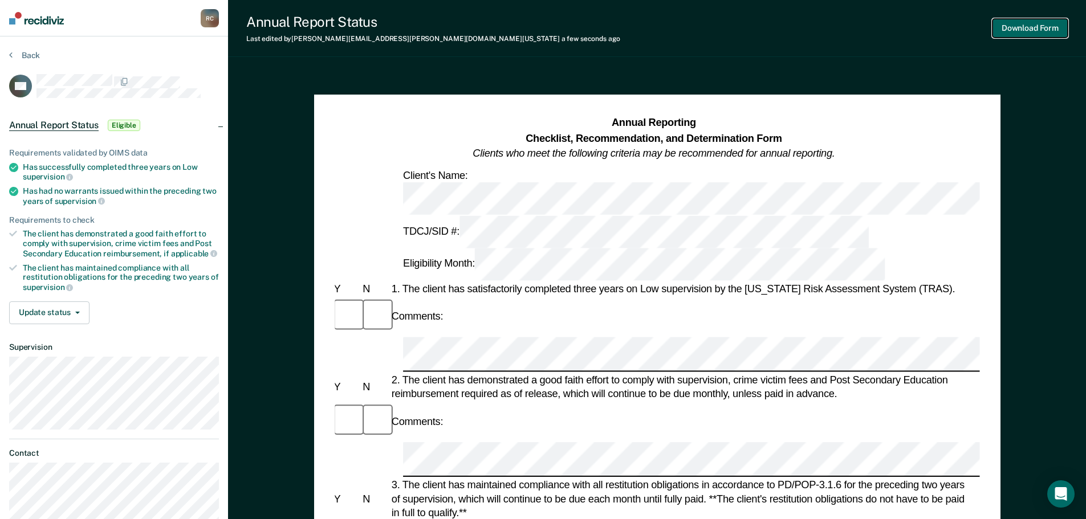
click at [1016, 26] on button "Download Form" at bounding box center [1029, 28] width 75 height 19
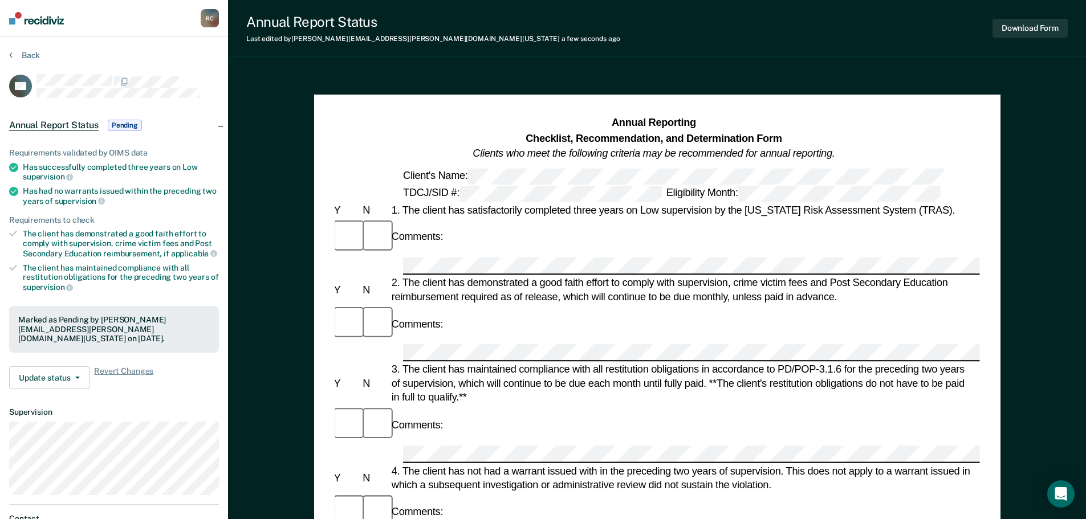
click at [7, 58] on section "Back RN Annual Report Status Pending Requirements validated by OIMS data Has su…" at bounding box center [114, 321] width 228 height 571
click at [21, 56] on button "Back" at bounding box center [24, 55] width 31 height 10
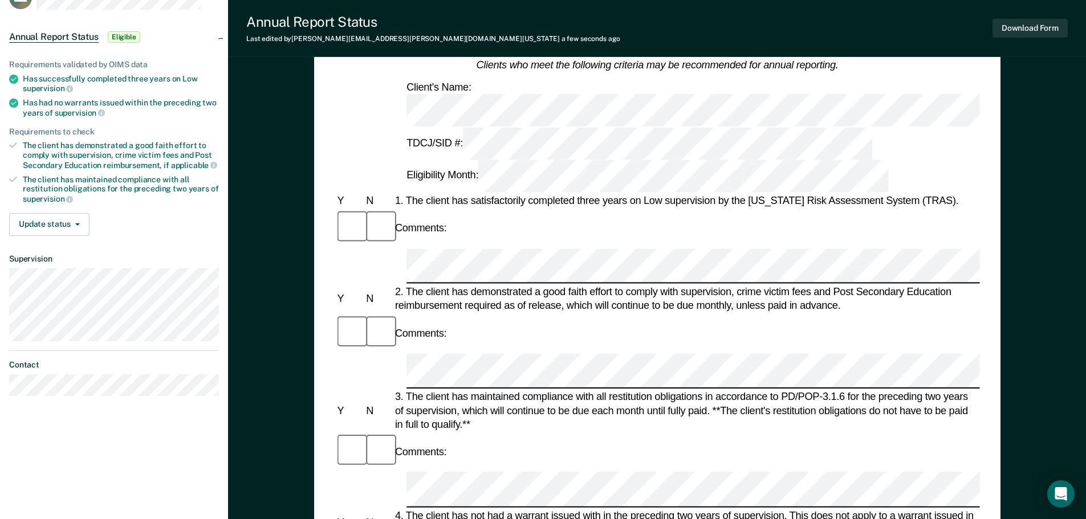
scroll to position [171, 0]
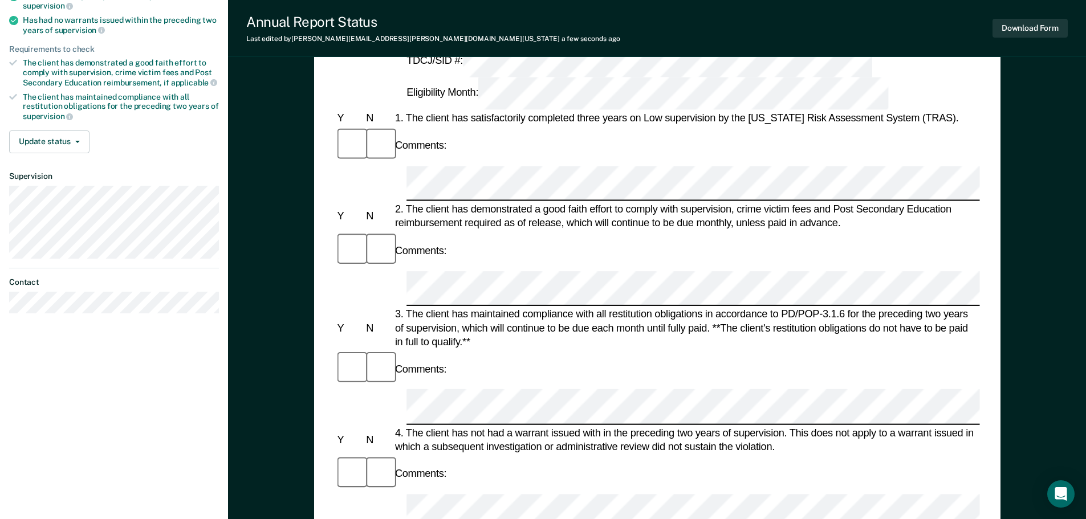
click at [440, 350] on div "Comments:" at bounding box center [657, 369] width 645 height 39
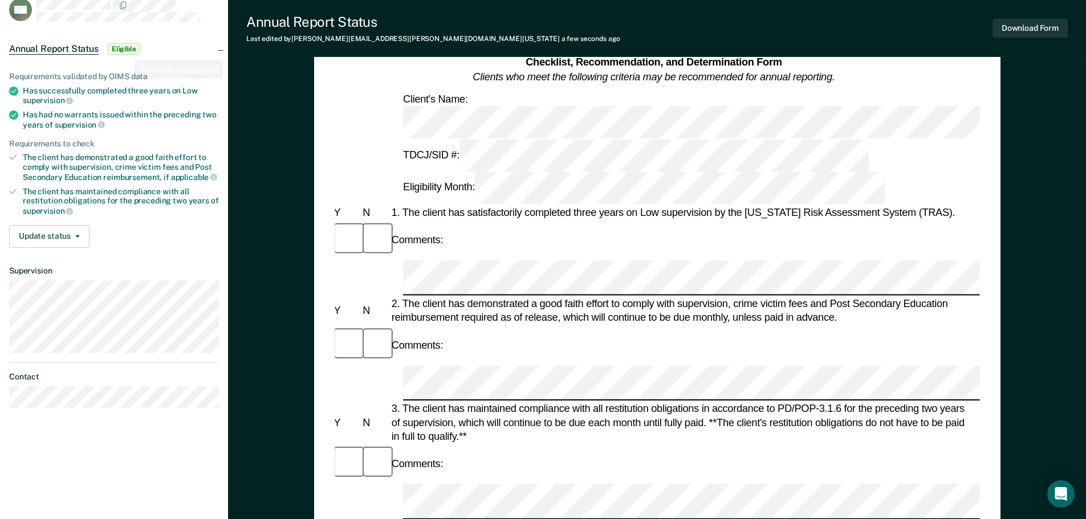
scroll to position [0, 0]
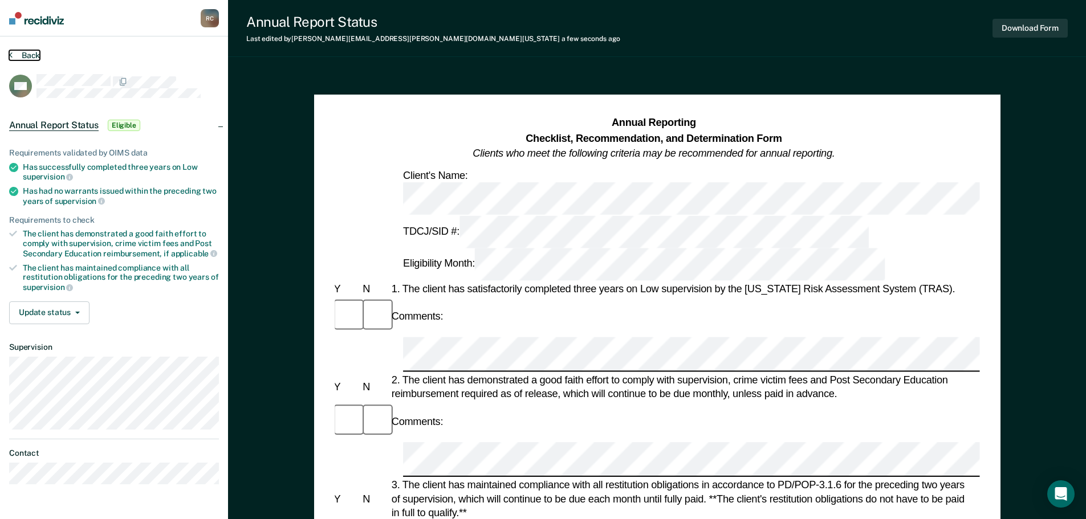
click at [16, 55] on button "Back" at bounding box center [24, 55] width 31 height 10
click at [1018, 27] on button "Download Form" at bounding box center [1029, 28] width 75 height 19
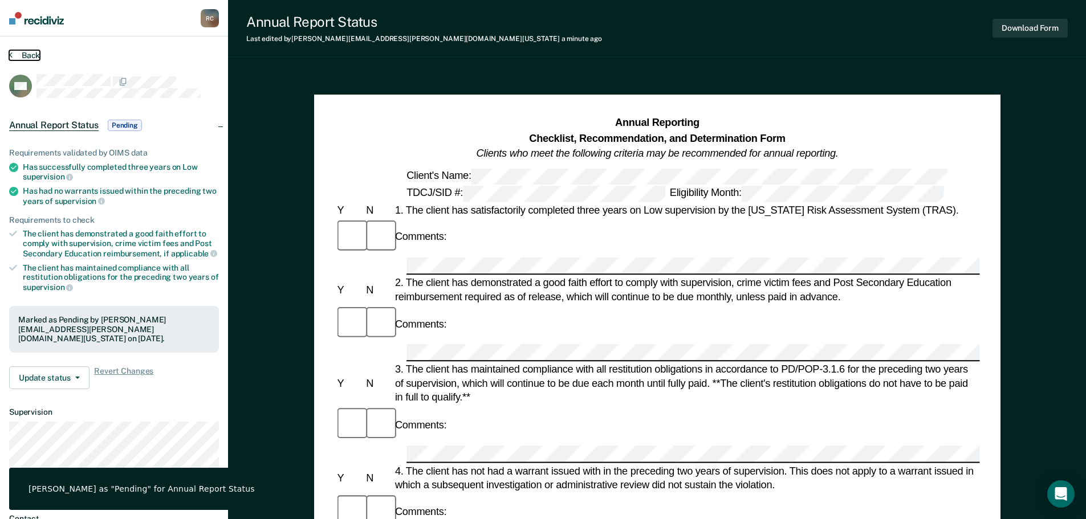
click at [21, 54] on button "Back" at bounding box center [24, 55] width 31 height 10
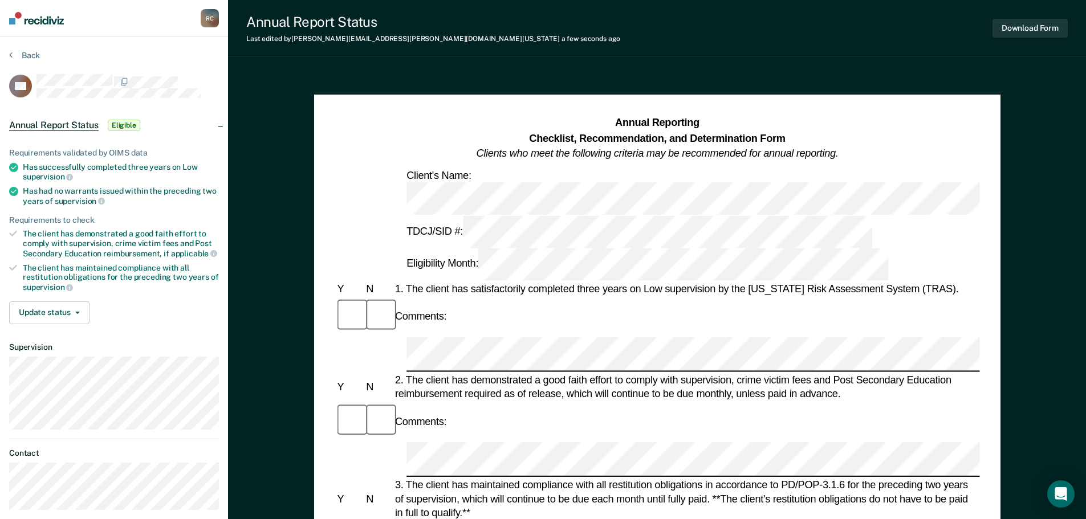
click at [517, 402] on div "Comments:" at bounding box center [657, 421] width 645 height 39
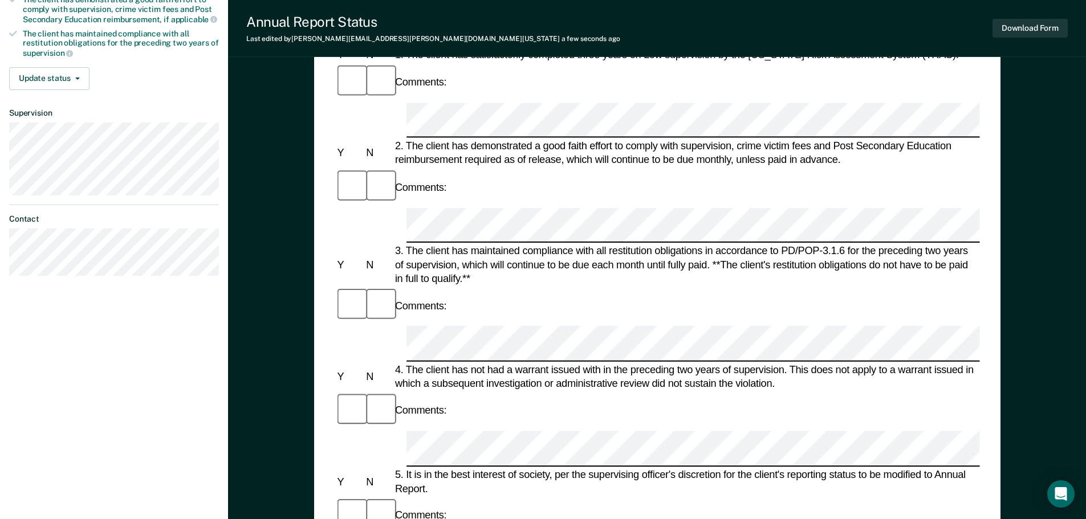
scroll to position [235, 0]
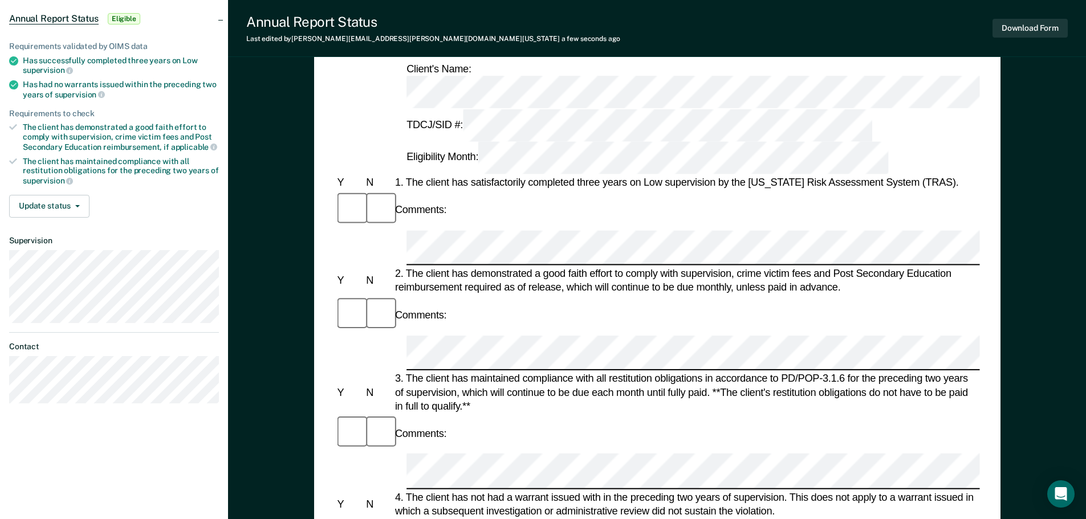
scroll to position [0, 0]
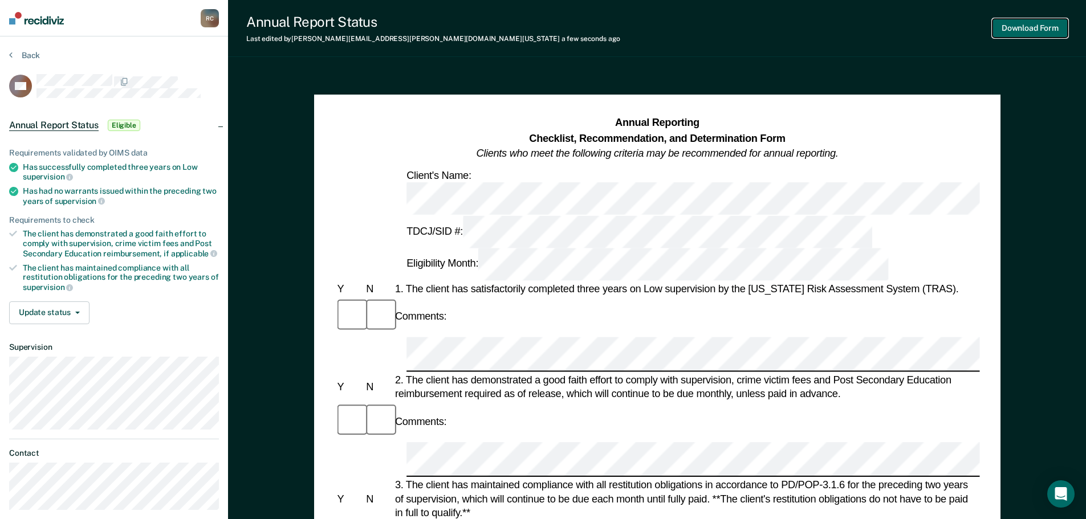
click at [1009, 26] on button "Download Form" at bounding box center [1029, 28] width 75 height 19
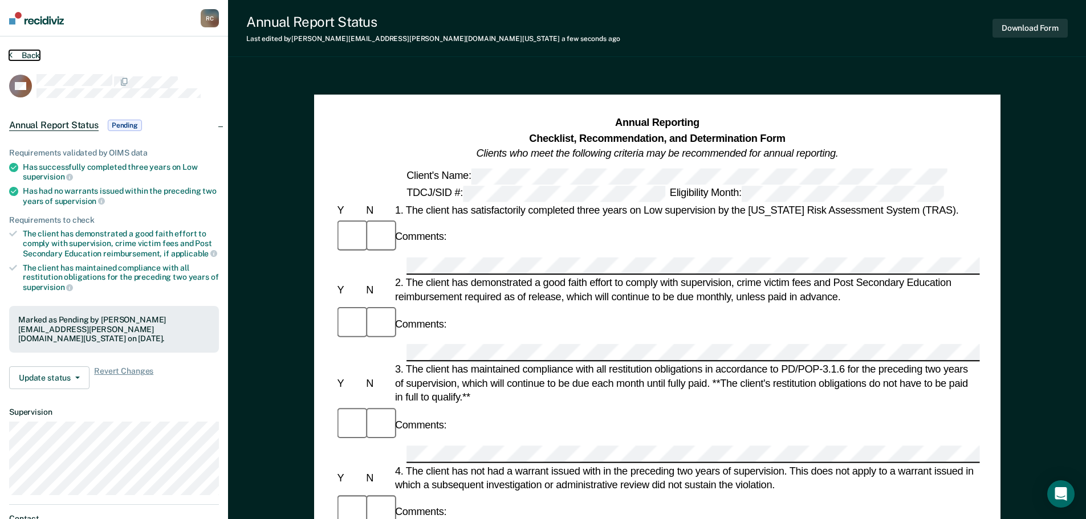
click at [26, 55] on button "Back" at bounding box center [24, 55] width 31 height 10
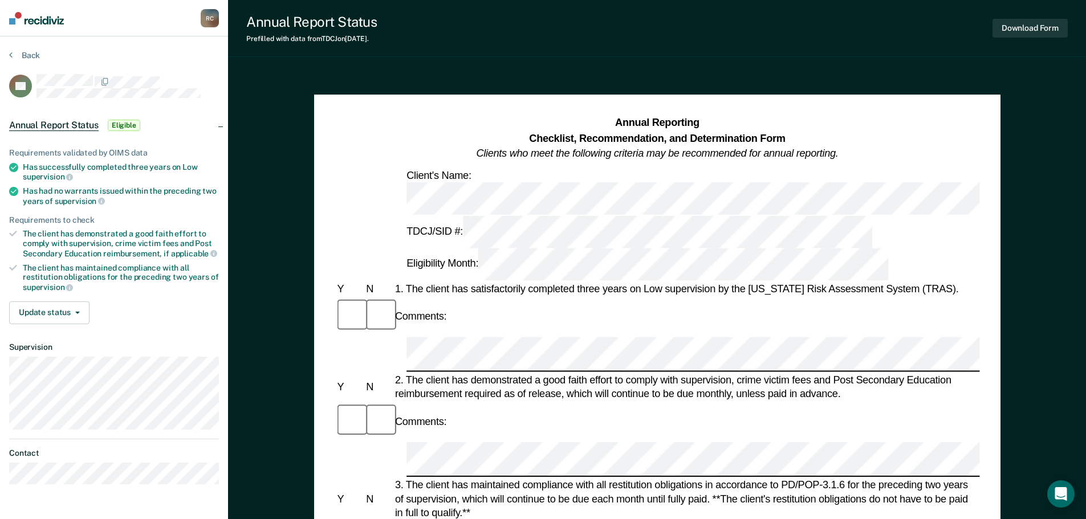
drag, startPoint x: 539, startPoint y: 229, endPoint x: 538, endPoint y: 238, distance: 9.1
click at [537, 297] on div "Comments:" at bounding box center [657, 316] width 645 height 39
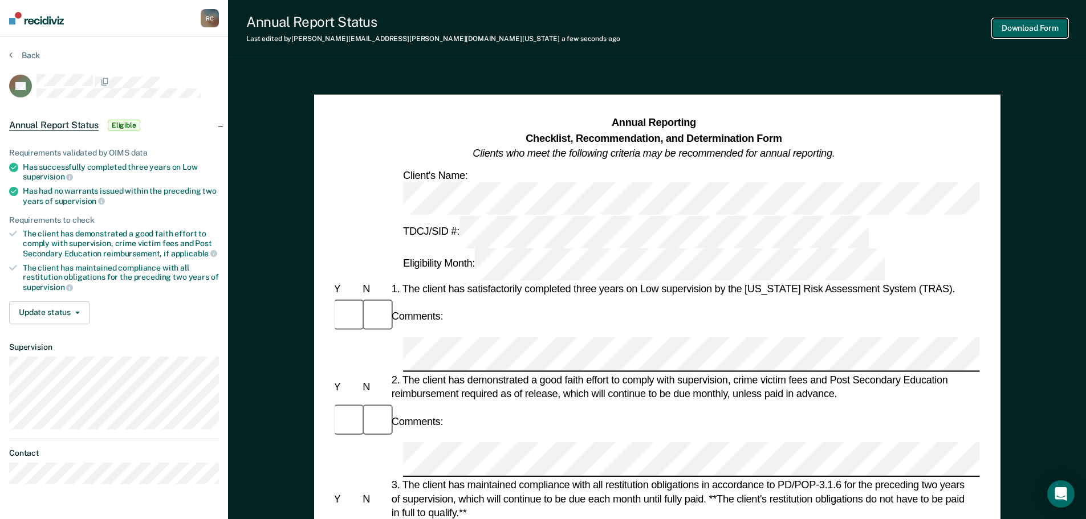
click at [1006, 31] on button "Download Form" at bounding box center [1029, 28] width 75 height 19
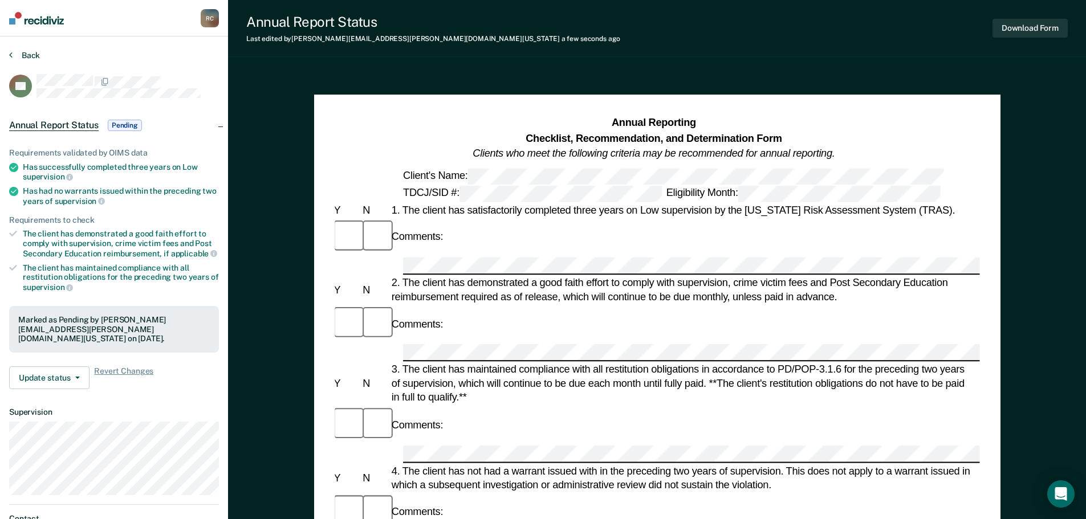
click at [13, 59] on button "Back" at bounding box center [24, 55] width 31 height 10
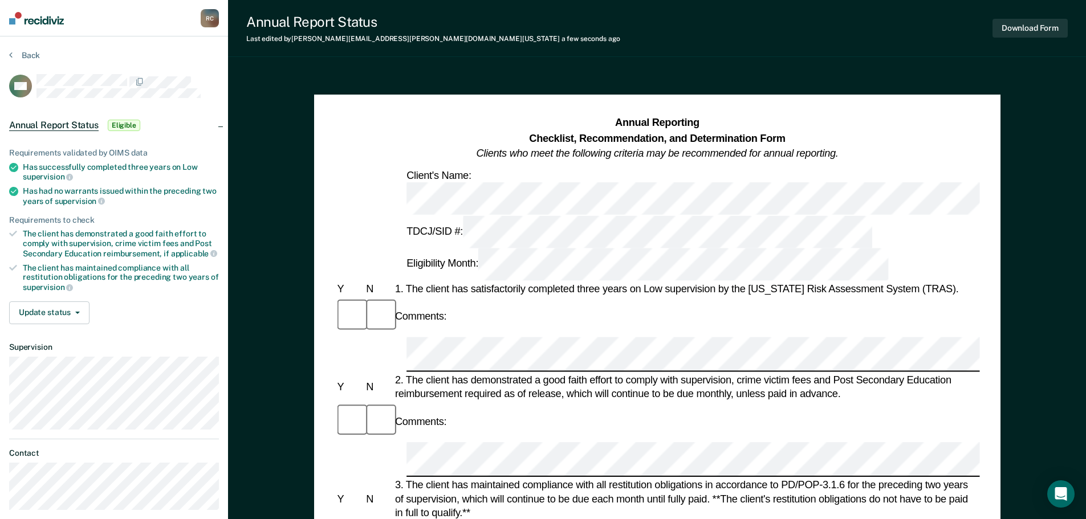
scroll to position [0, 2]
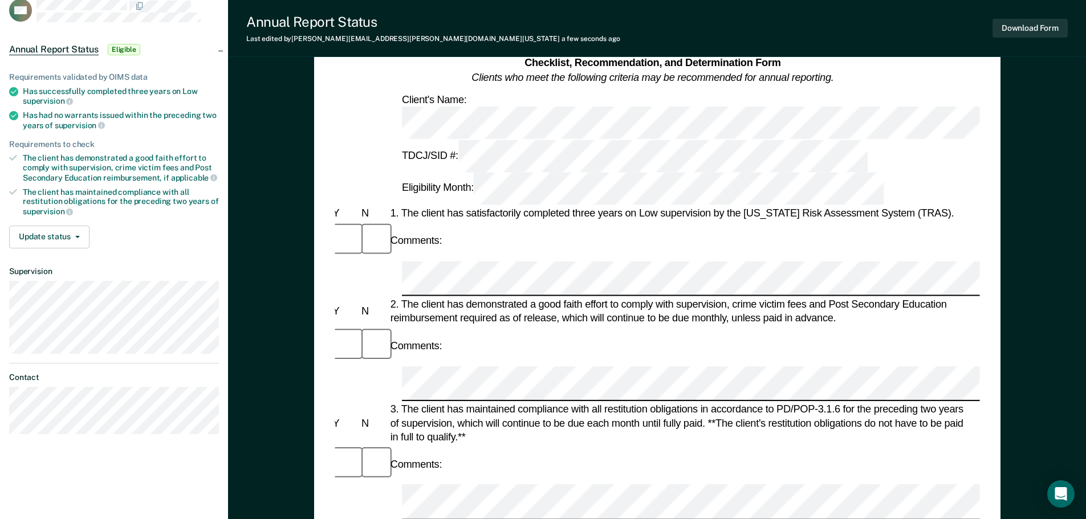
scroll to position [171, 0]
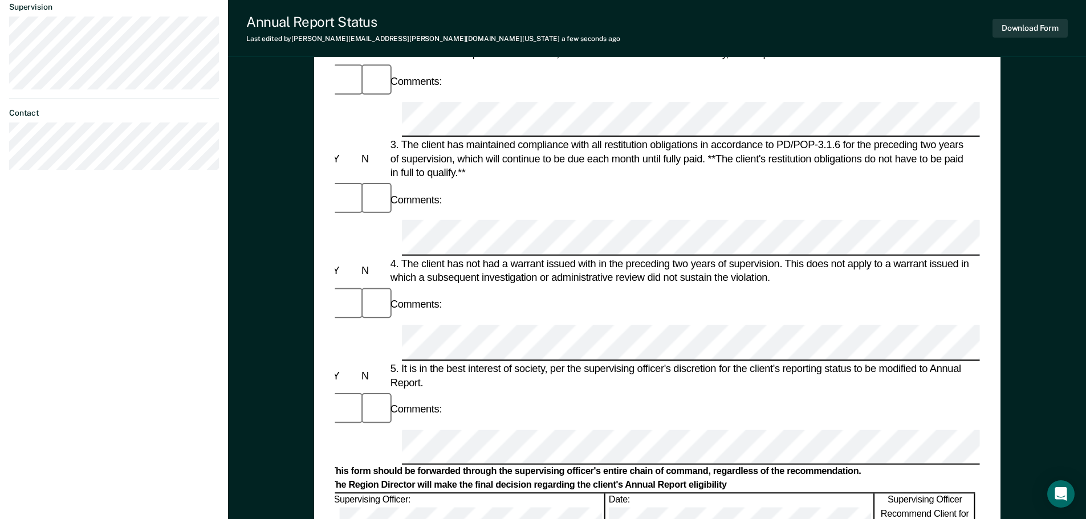
scroll to position [342, 0]
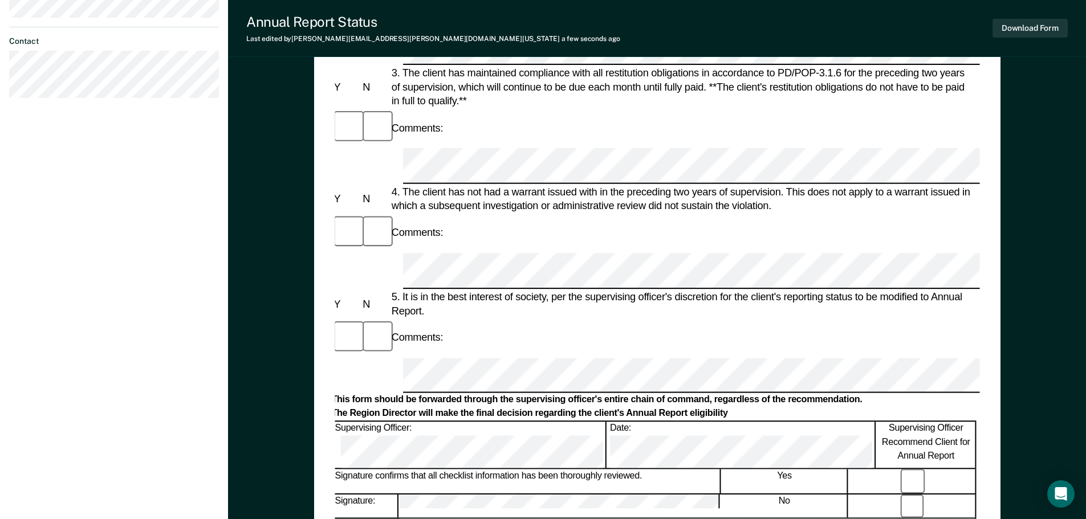
scroll to position [274, 0]
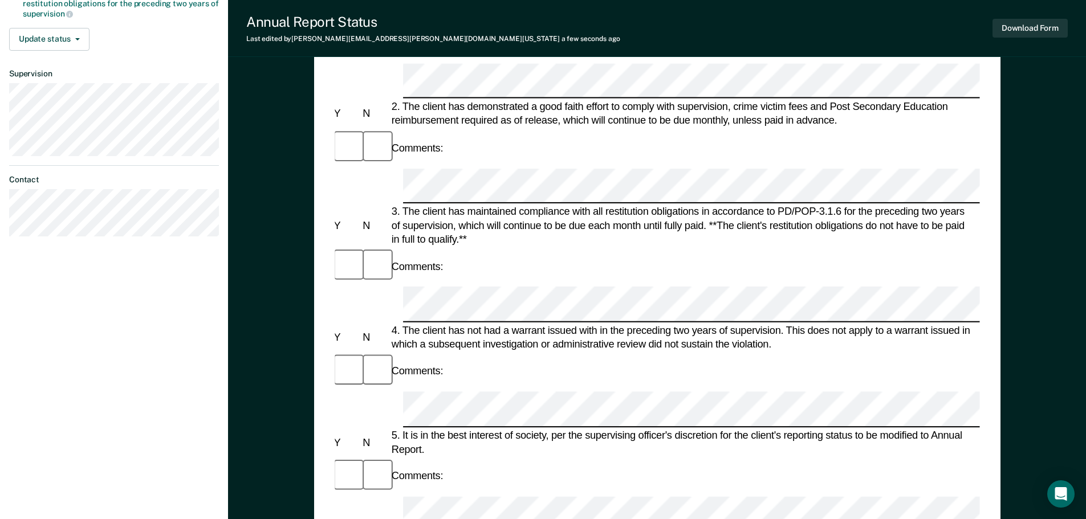
drag, startPoint x: 1040, startPoint y: 14, endPoint x: 1036, endPoint y: 44, distance: 30.5
click at [1040, 17] on div "Download Form" at bounding box center [1029, 28] width 75 height 29
click at [1033, 49] on div "Annual Report Status Last edited by Regina.Caballero@tdcj.texas.gov a few secon…" at bounding box center [657, 28] width 858 height 57
click at [1034, 37] on button "Download Form" at bounding box center [1029, 28] width 75 height 19
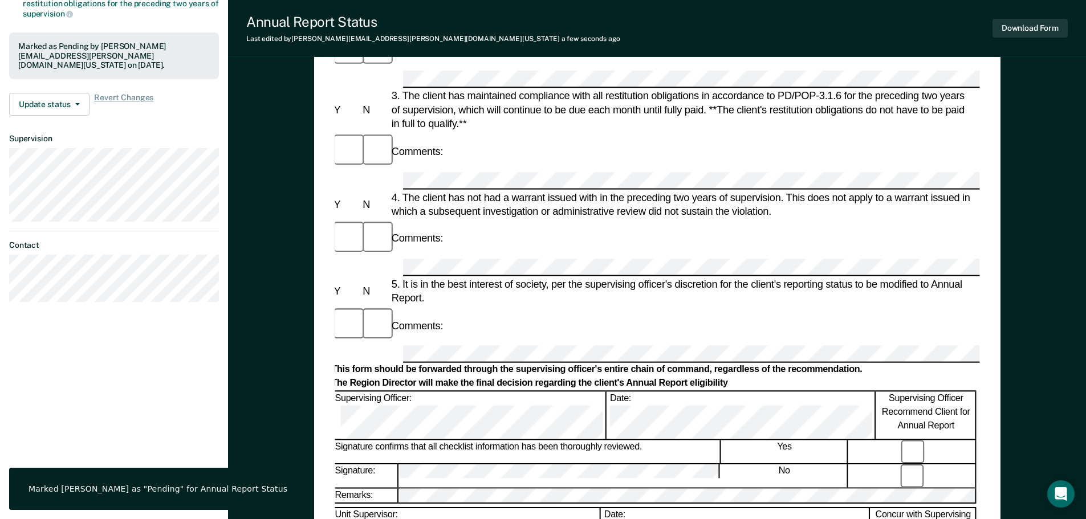
scroll to position [0, 0]
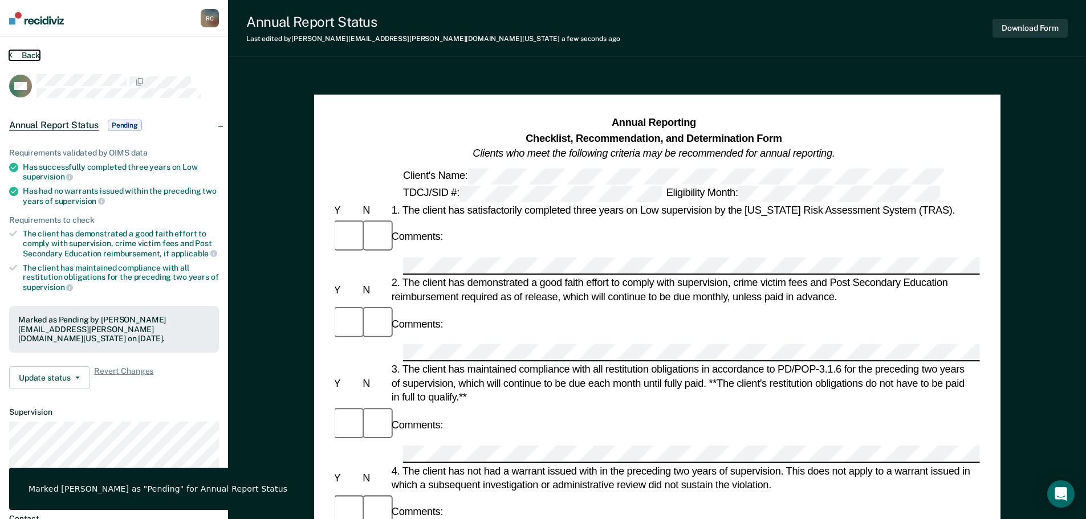
click at [15, 55] on button "Back" at bounding box center [24, 55] width 31 height 10
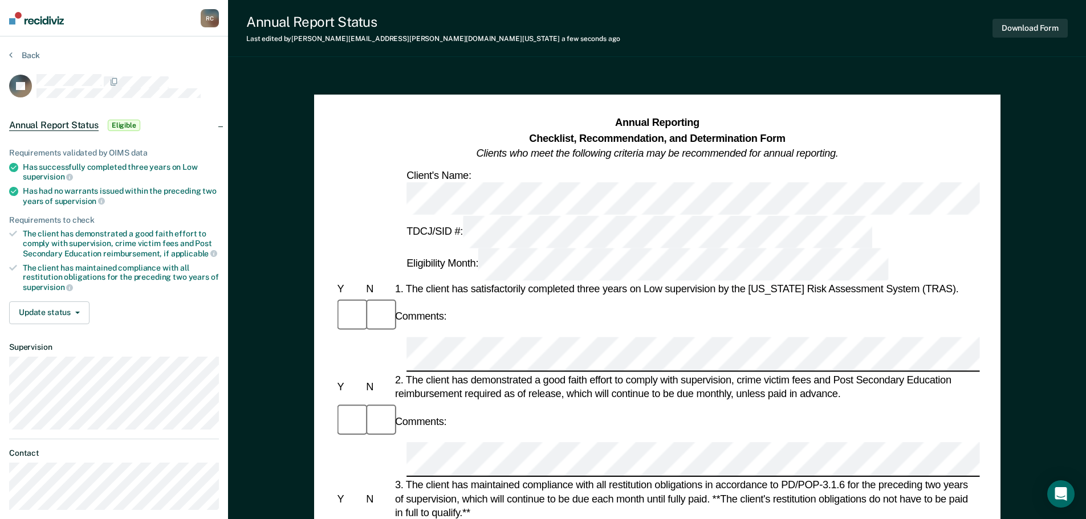
click at [451, 402] on div "Comments:" at bounding box center [657, 421] width 645 height 39
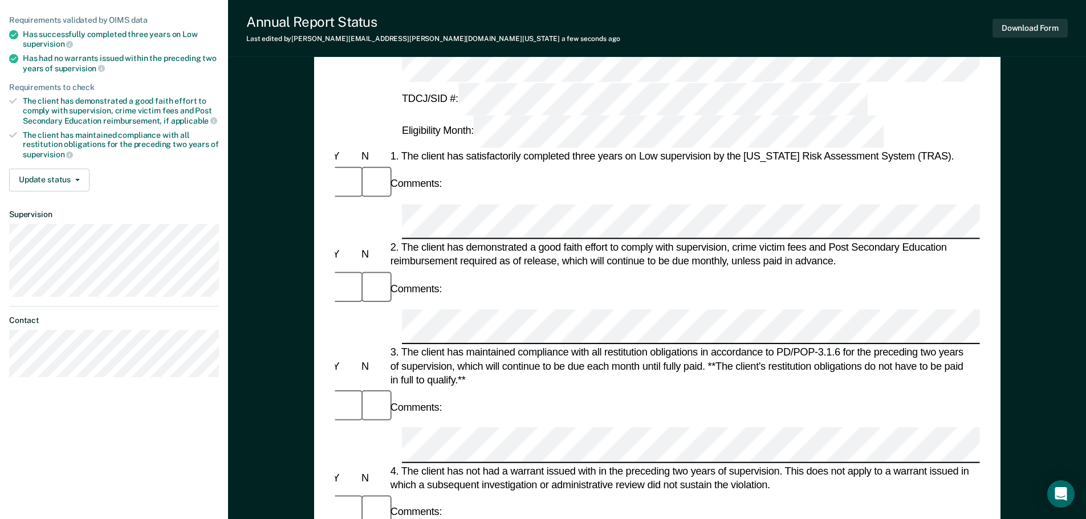
scroll to position [109, 0]
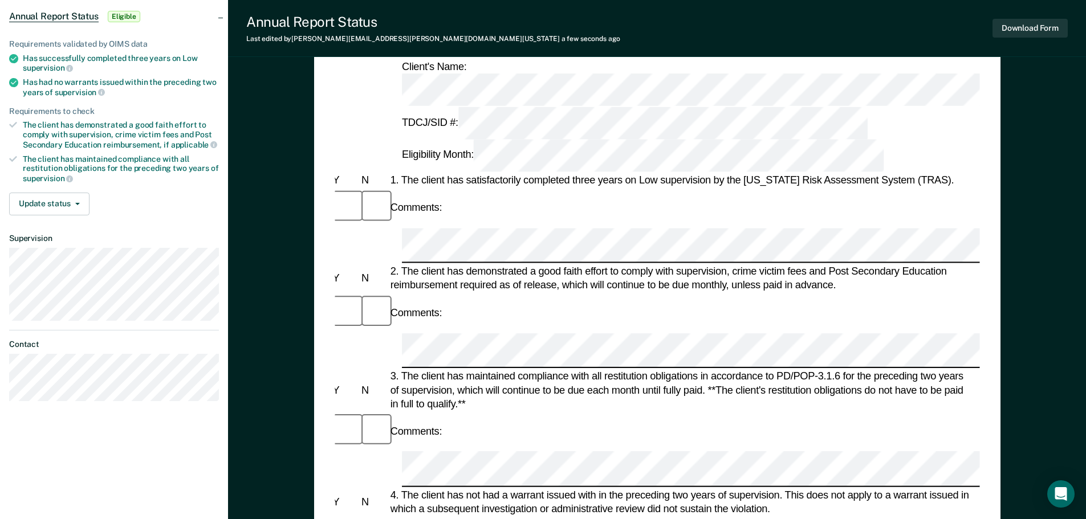
click at [332, 295] on div "Annual Reporting Checklist, Recommendation, and Determination Form Clients who …" at bounding box center [657, 433] width 686 height 894
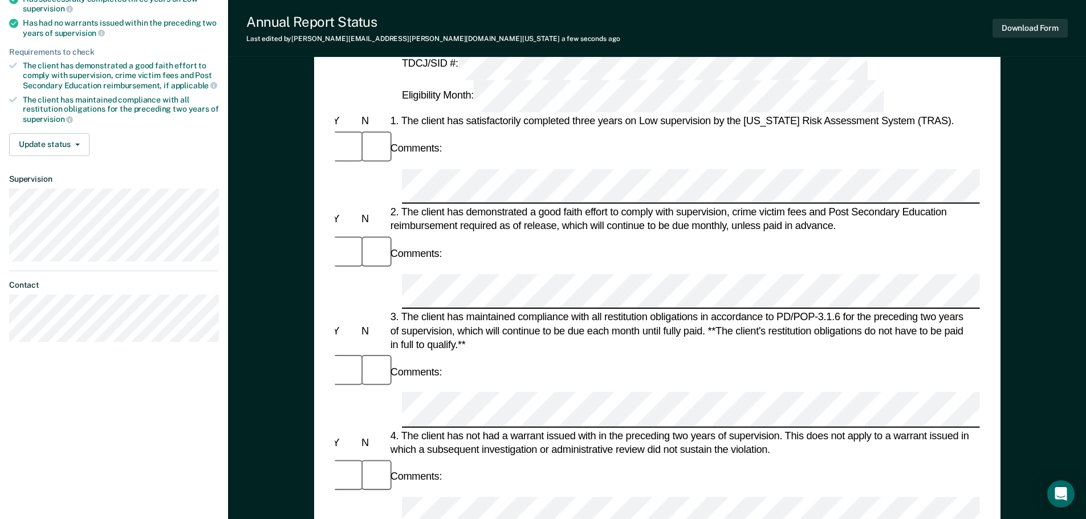
scroll to position [348, 0]
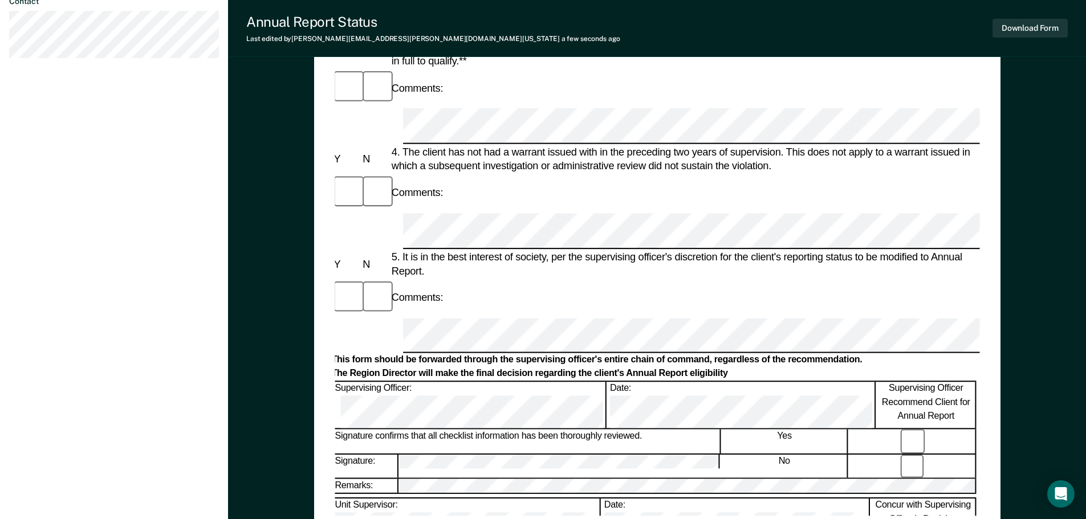
scroll to position [331, 0]
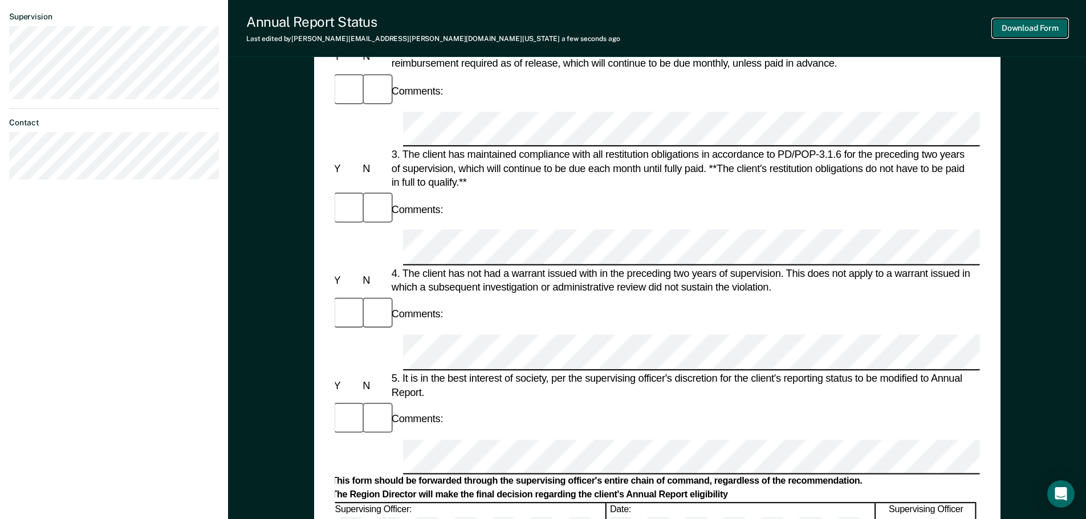
click at [1027, 35] on button "Download Form" at bounding box center [1029, 28] width 75 height 19
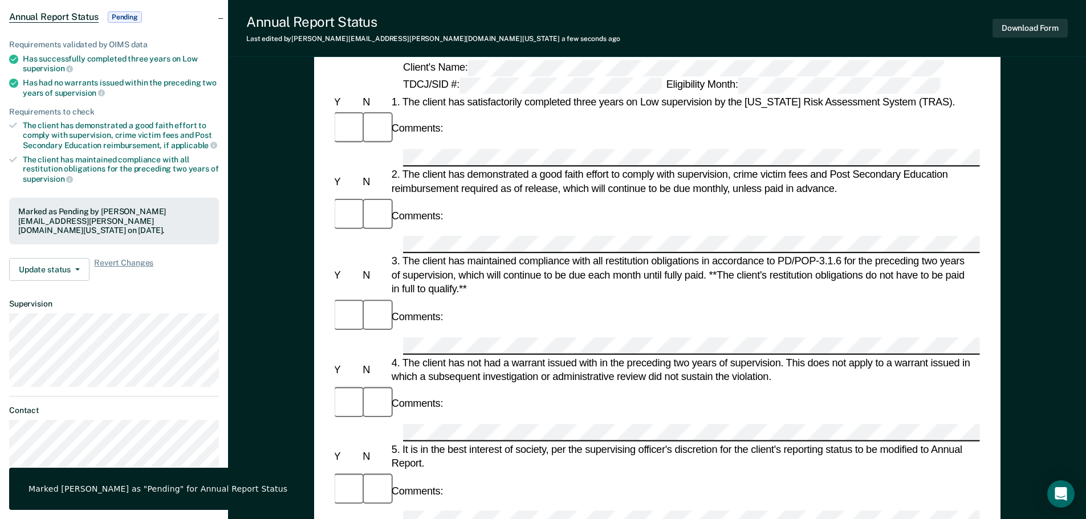
scroll to position [0, 0]
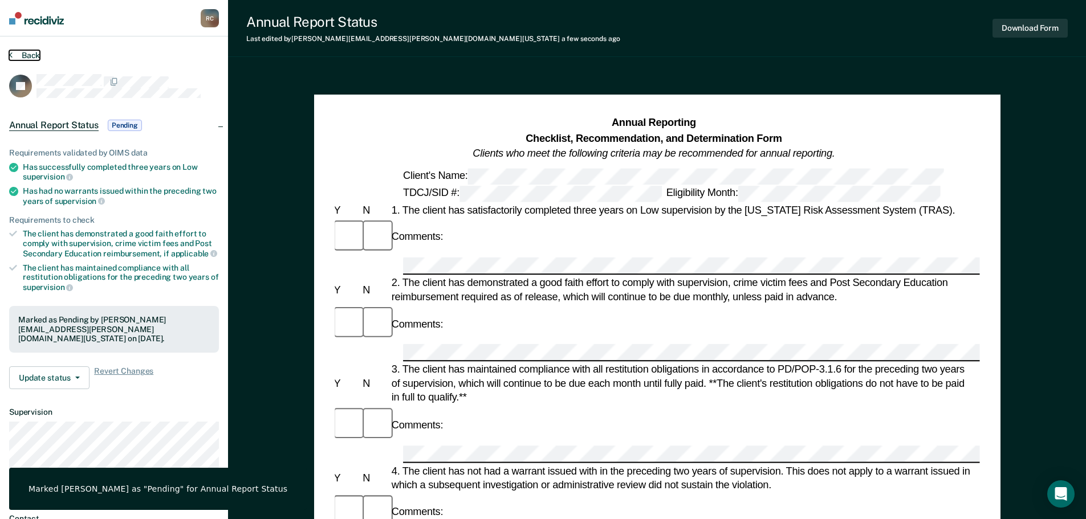
click at [11, 54] on icon at bounding box center [10, 54] width 3 height 9
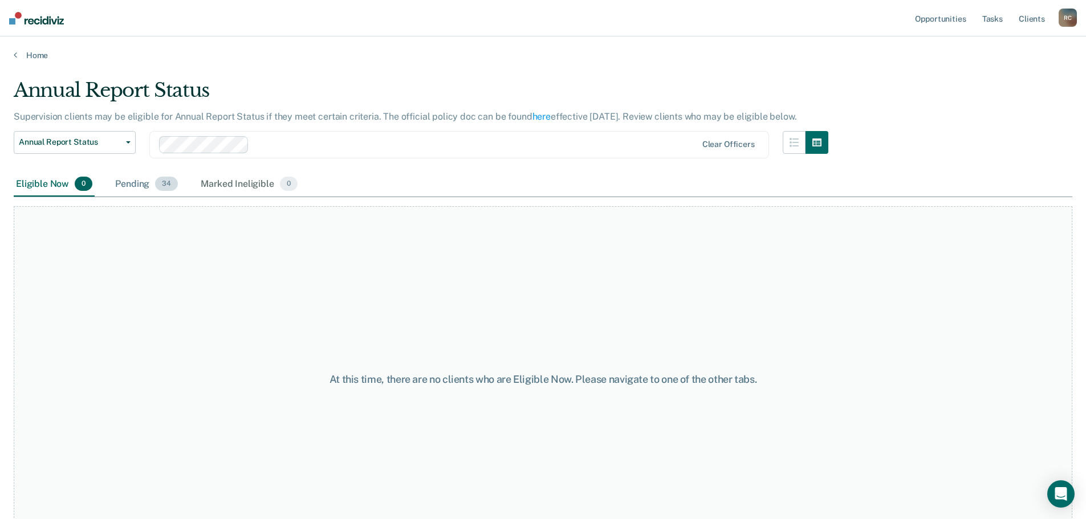
click at [146, 175] on div "Pending 34" at bounding box center [146, 184] width 67 height 25
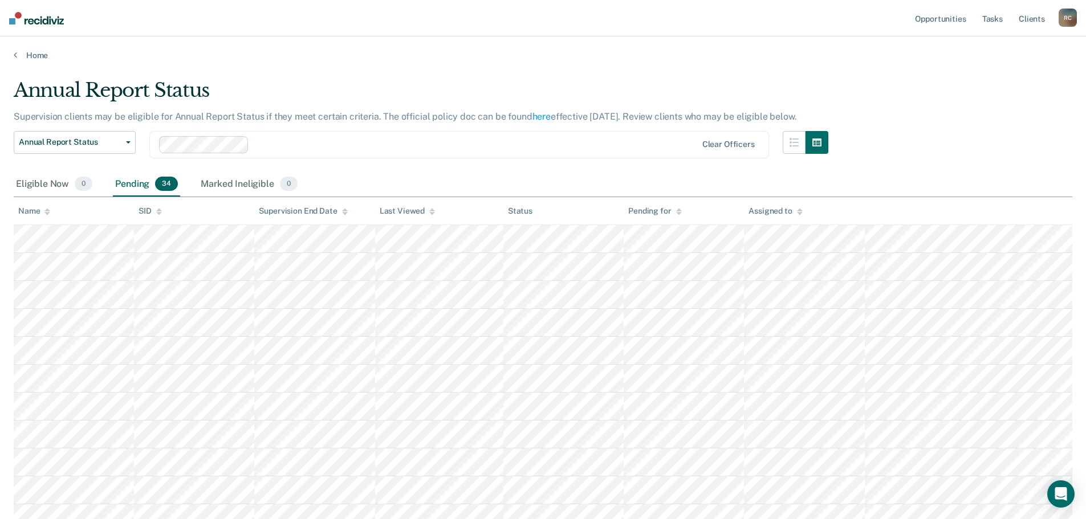
click at [47, 200] on th "Name" at bounding box center [74, 211] width 120 height 28
click at [44, 208] on icon at bounding box center [47, 211] width 6 height 7
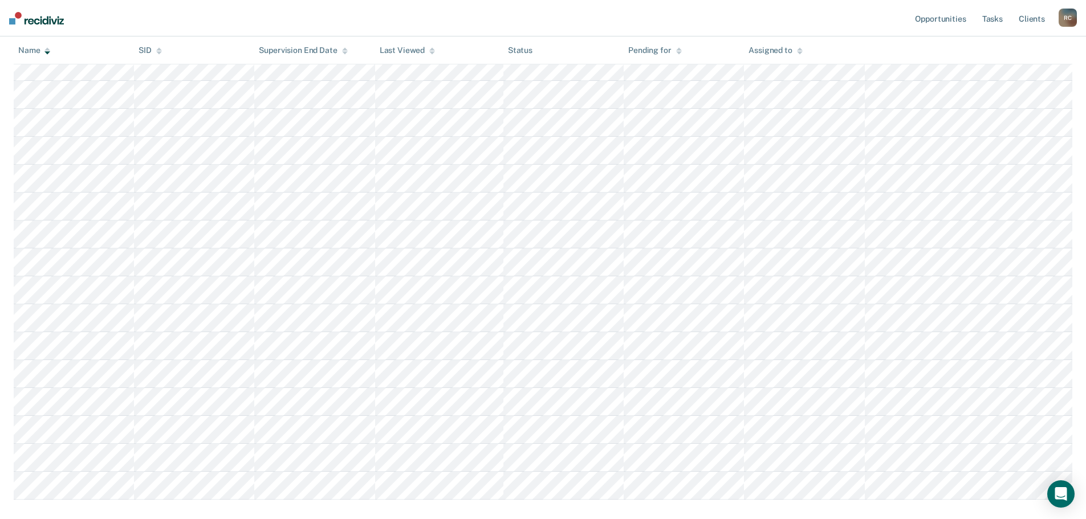
scroll to position [737, 0]
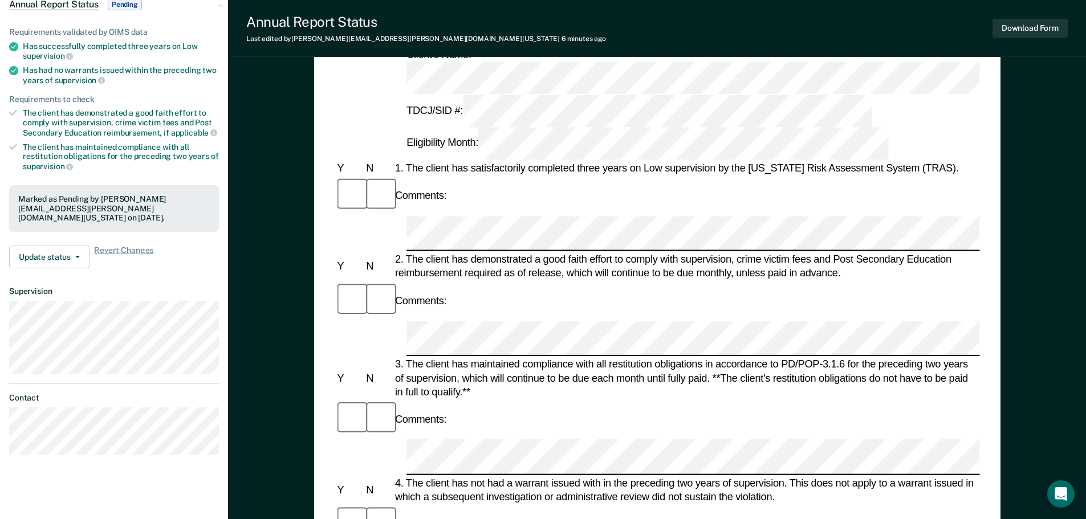
scroll to position [103, 0]
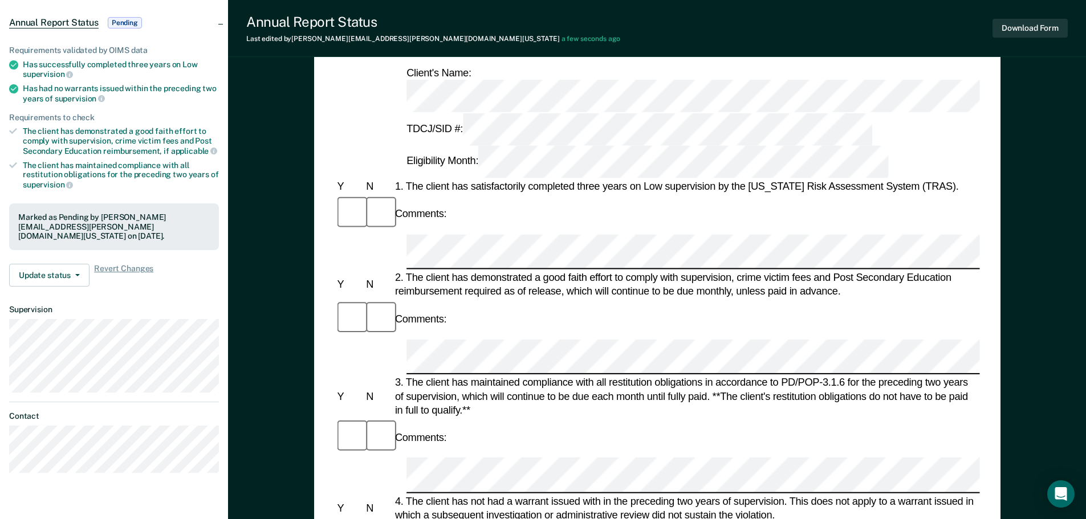
click at [309, 372] on div "Annual Reporting Checklist, Recommendation, and Determination Form Clients who …" at bounding box center [657, 471] width 858 height 1007
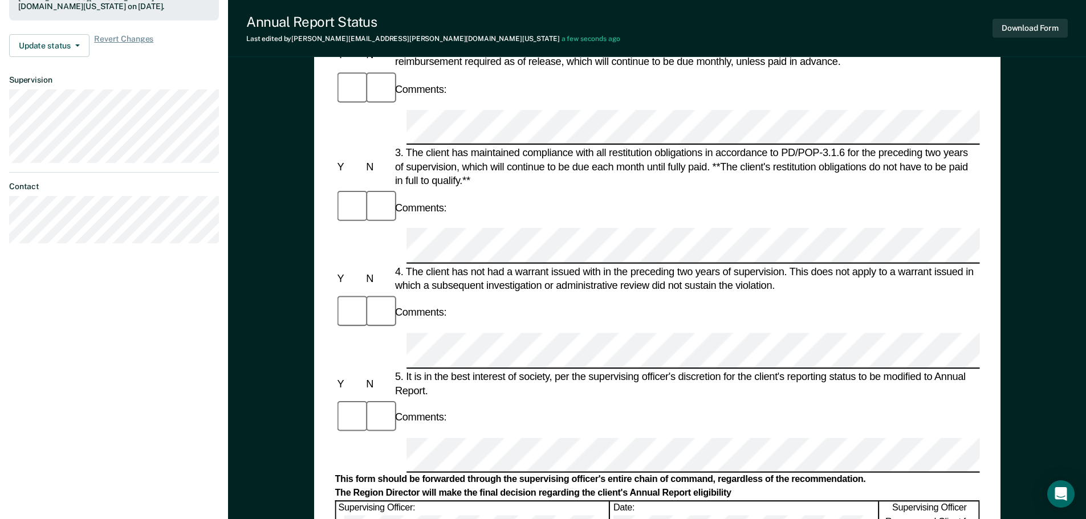
scroll to position [331, 0]
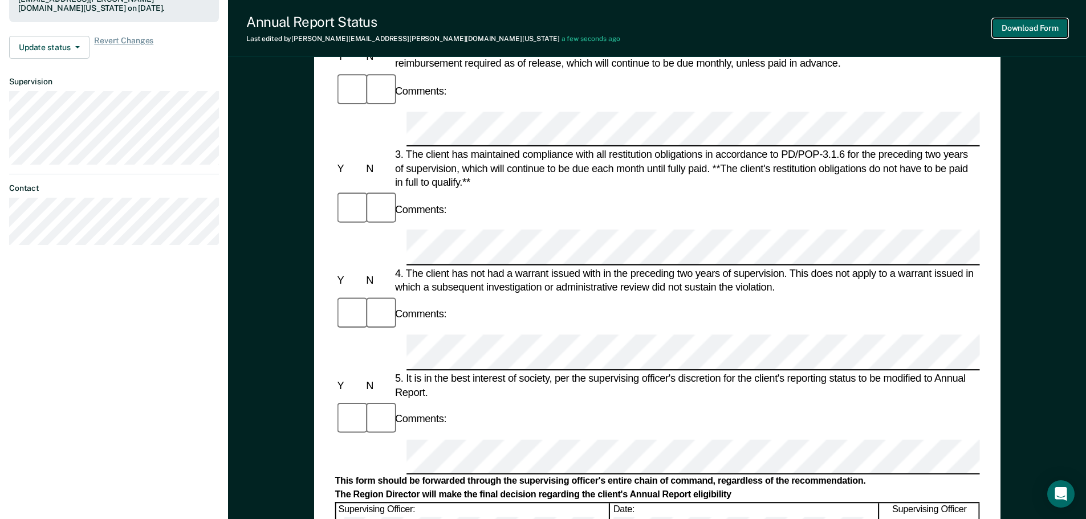
click at [1044, 23] on button "Download Form" at bounding box center [1029, 28] width 75 height 19
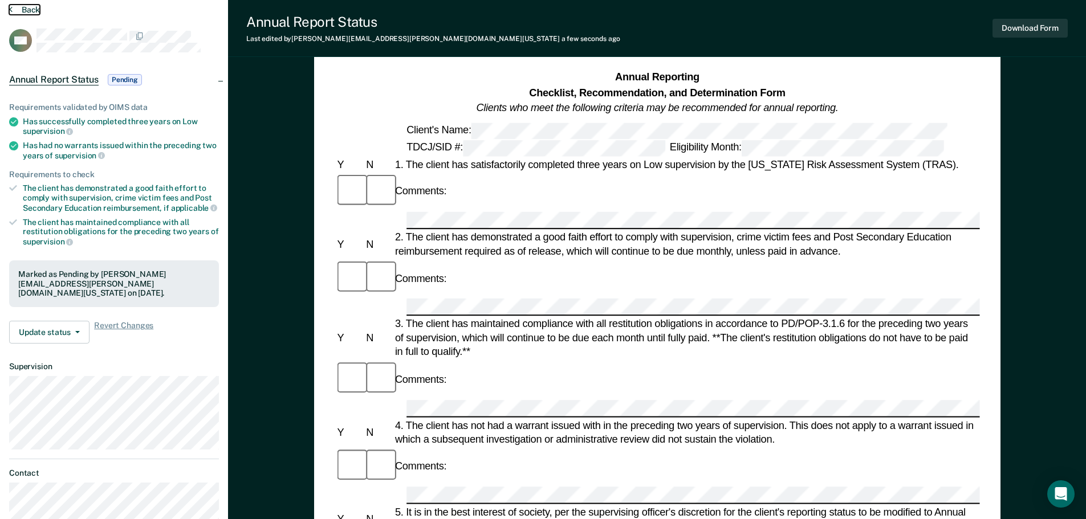
click at [15, 5] on button "Back" at bounding box center [24, 10] width 31 height 10
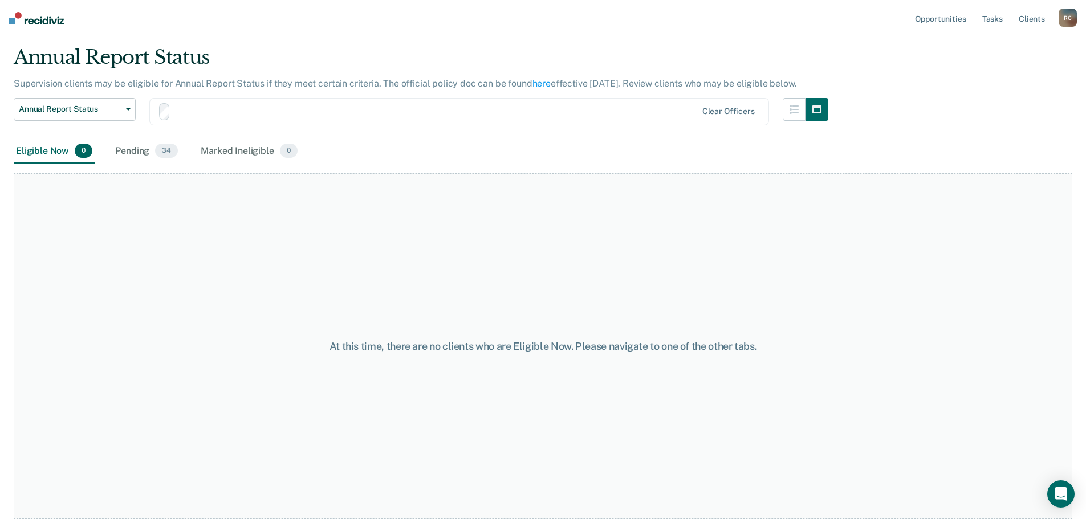
scroll to position [33, 0]
click at [115, 142] on div "Pending 34" at bounding box center [146, 151] width 67 height 25
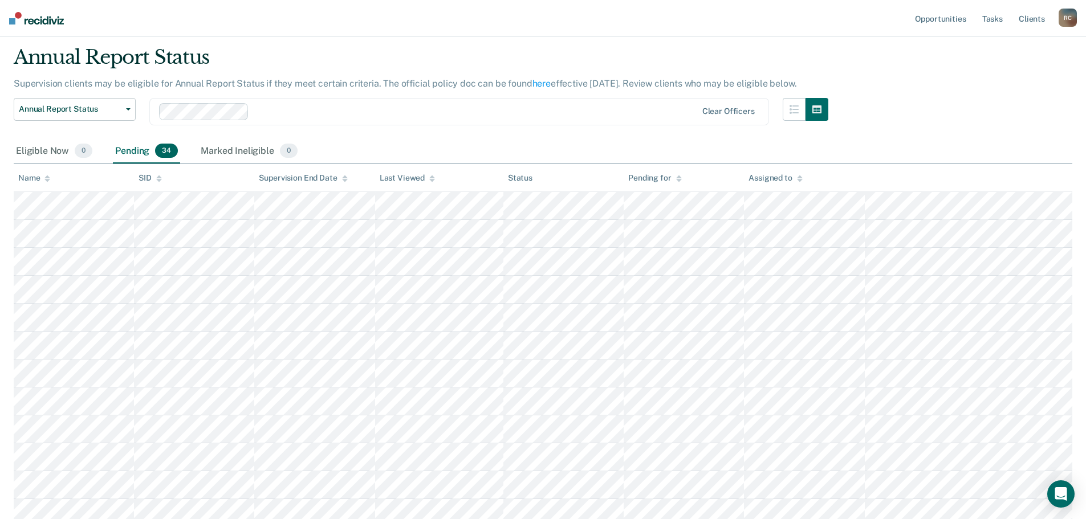
click at [521, 67] on div "Annual Report Status" at bounding box center [421, 62] width 814 height 32
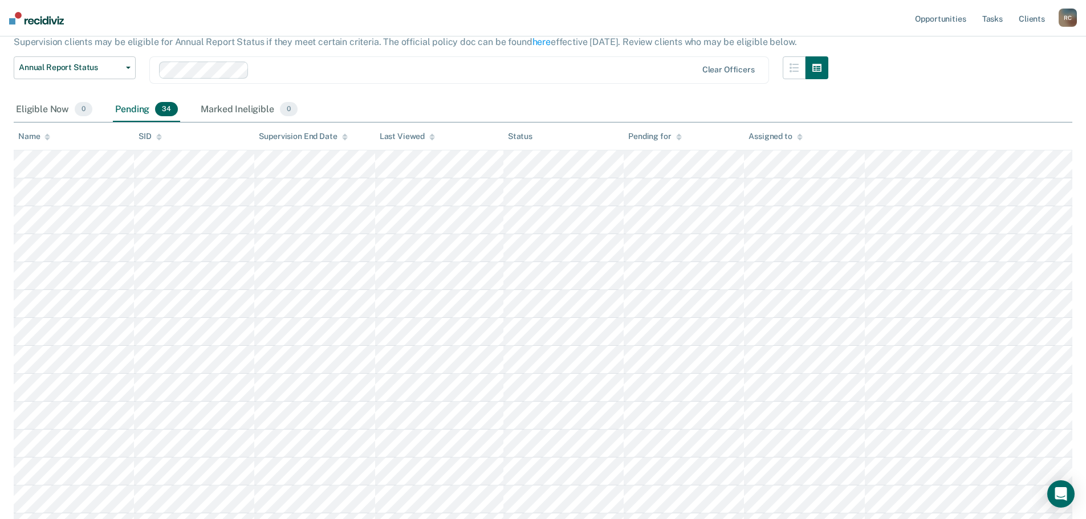
scroll to position [0, 0]
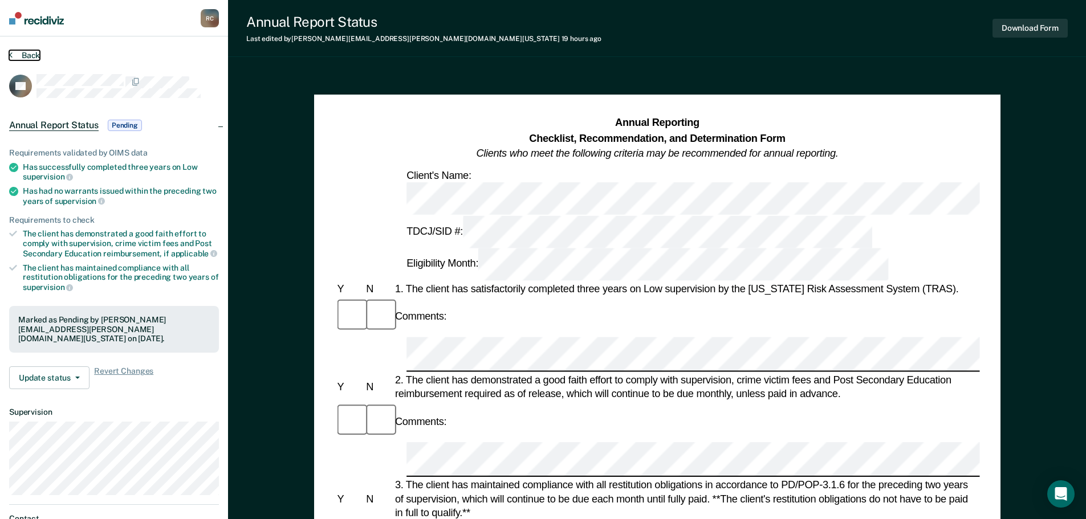
click at [13, 51] on button "Back" at bounding box center [24, 55] width 31 height 10
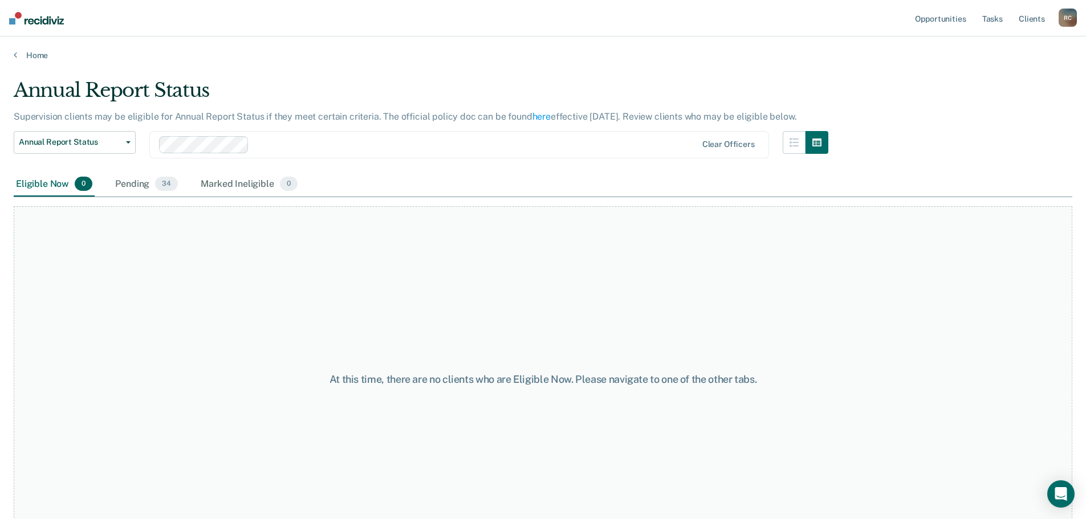
click at [109, 169] on div "Annual Report Status Early Release from Supervision Annual Report Status" at bounding box center [75, 151] width 122 height 41
click at [133, 185] on div "Pending 34" at bounding box center [146, 184] width 67 height 25
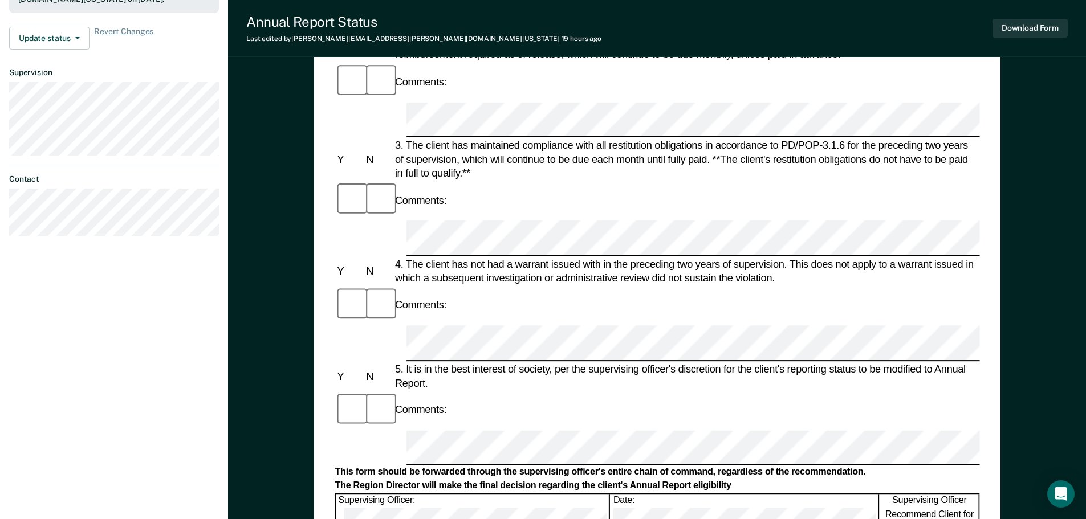
scroll to position [342, 0]
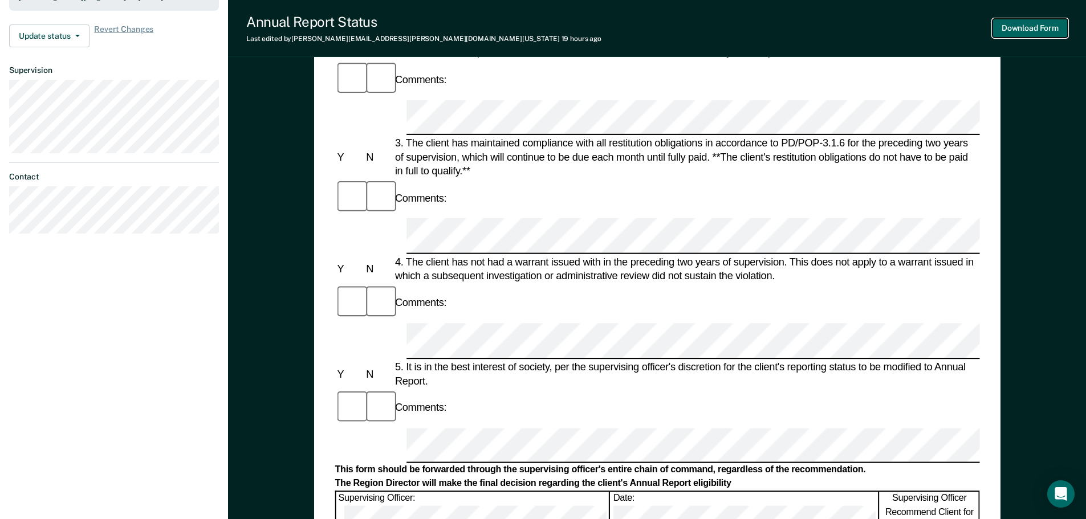
click at [998, 29] on button "Download Form" at bounding box center [1029, 28] width 75 height 19
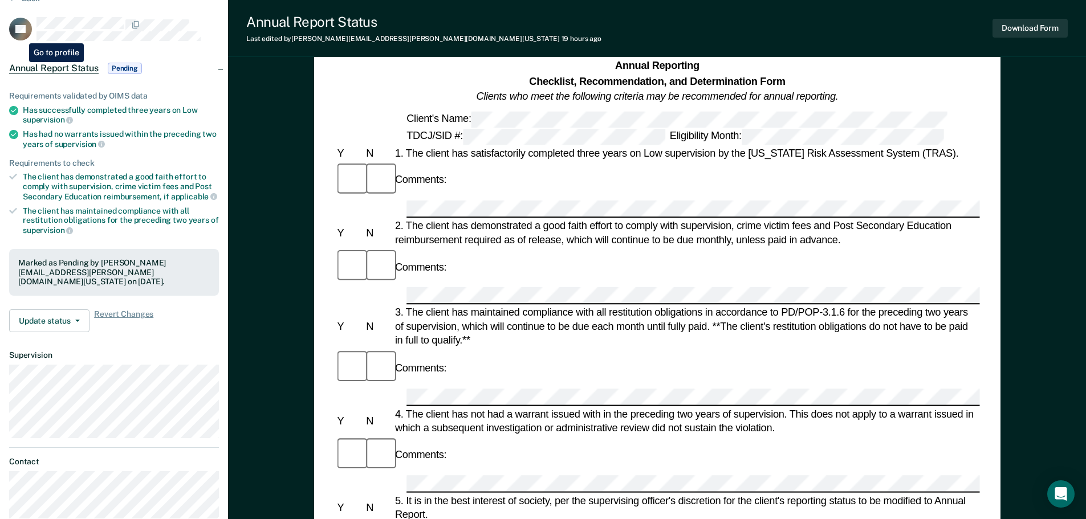
scroll to position [0, 0]
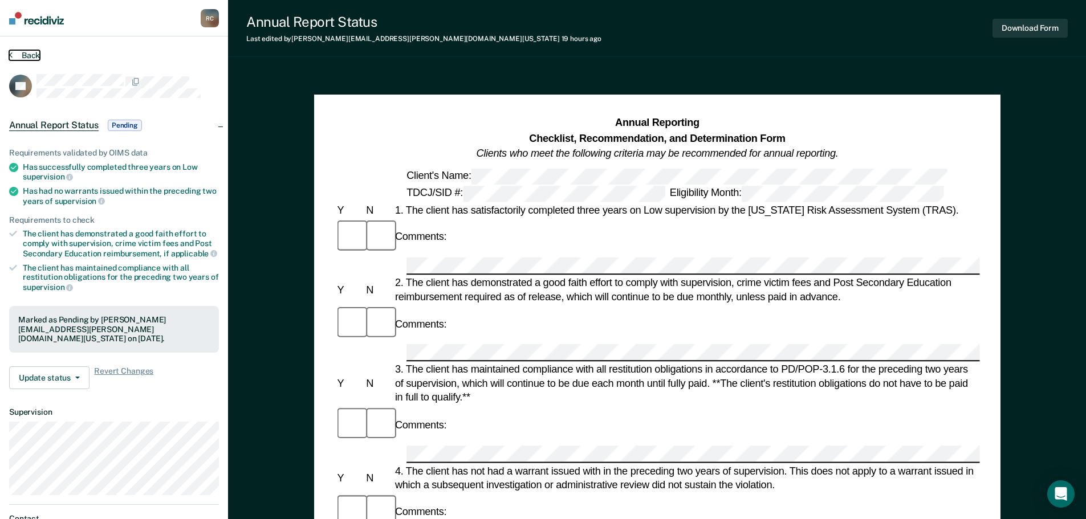
click at [21, 51] on button "Back" at bounding box center [24, 55] width 31 height 10
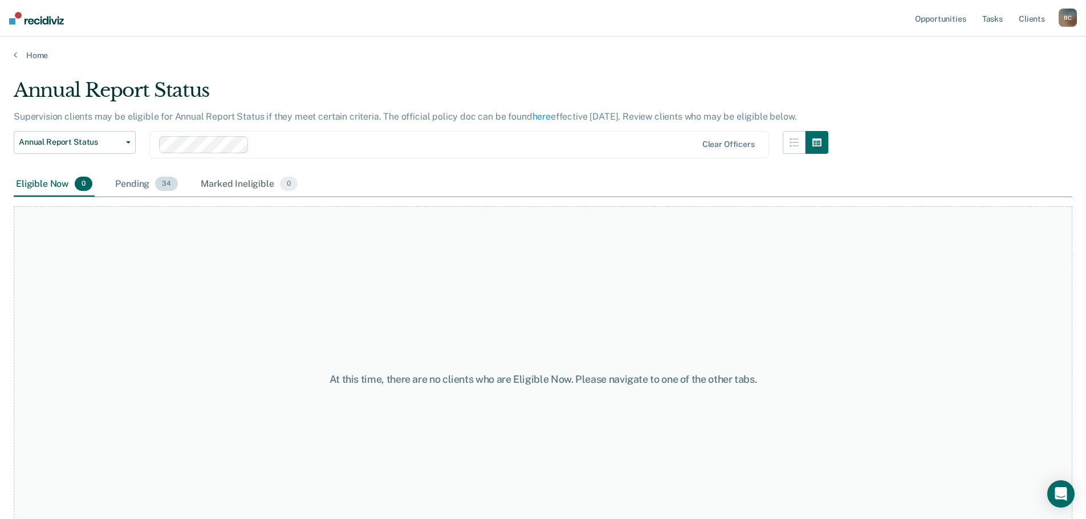
click at [140, 181] on div "Pending 34" at bounding box center [146, 184] width 67 height 25
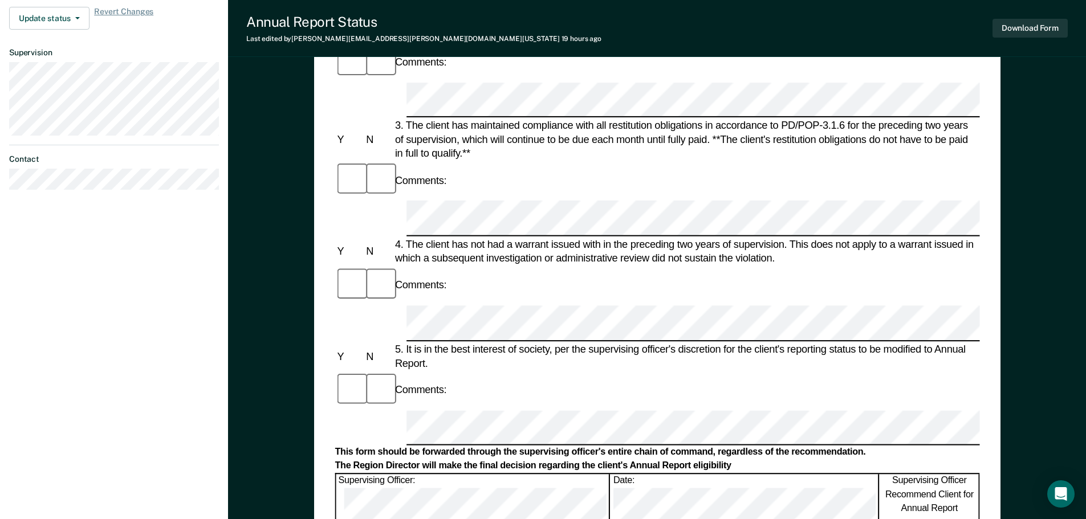
scroll to position [399, 0]
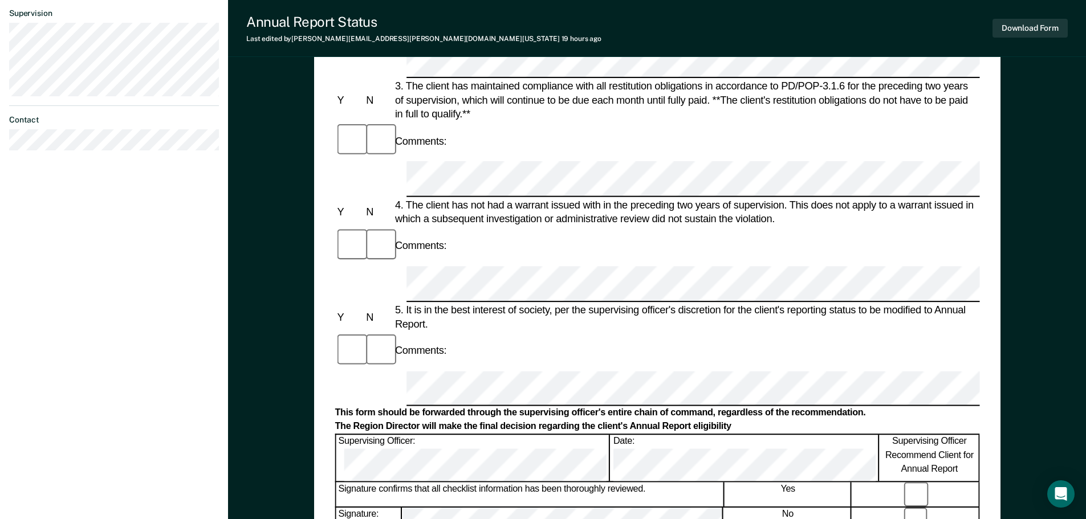
click at [1048, 17] on div "Download Form" at bounding box center [1029, 28] width 75 height 29
click at [1049, 26] on button "Download Form" at bounding box center [1029, 28] width 75 height 19
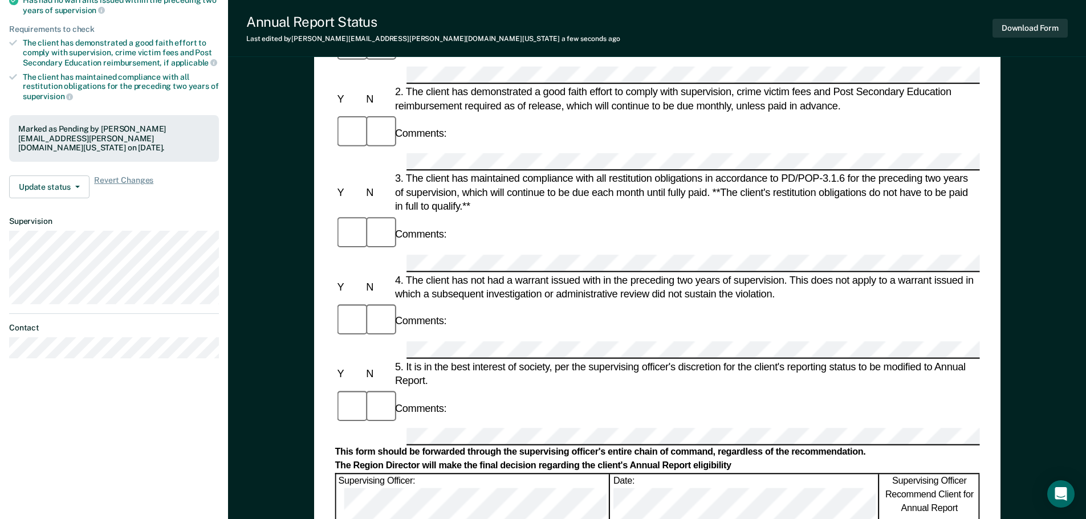
scroll to position [0, 0]
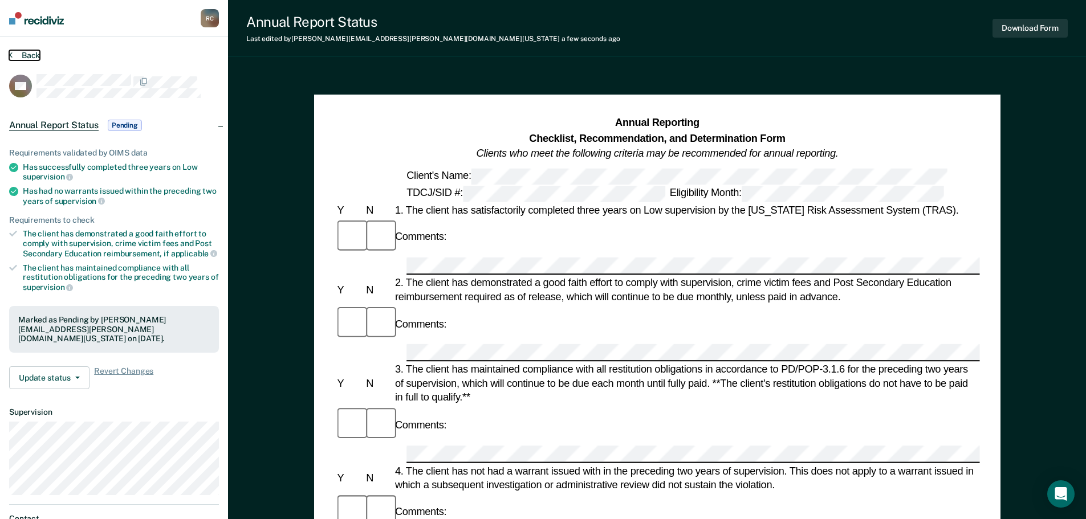
click at [34, 56] on button "Back" at bounding box center [24, 55] width 31 height 10
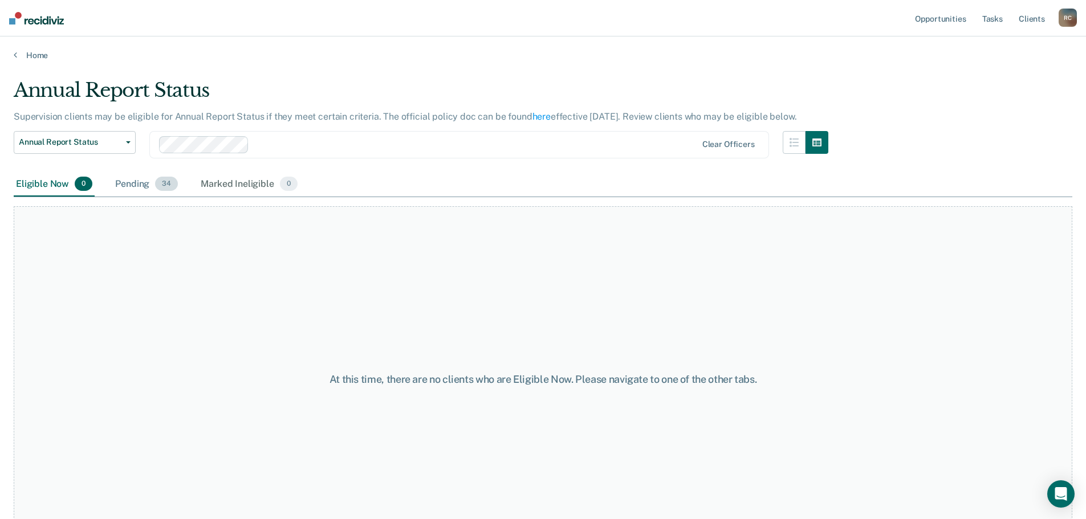
click at [142, 182] on div "Pending 34" at bounding box center [146, 184] width 67 height 25
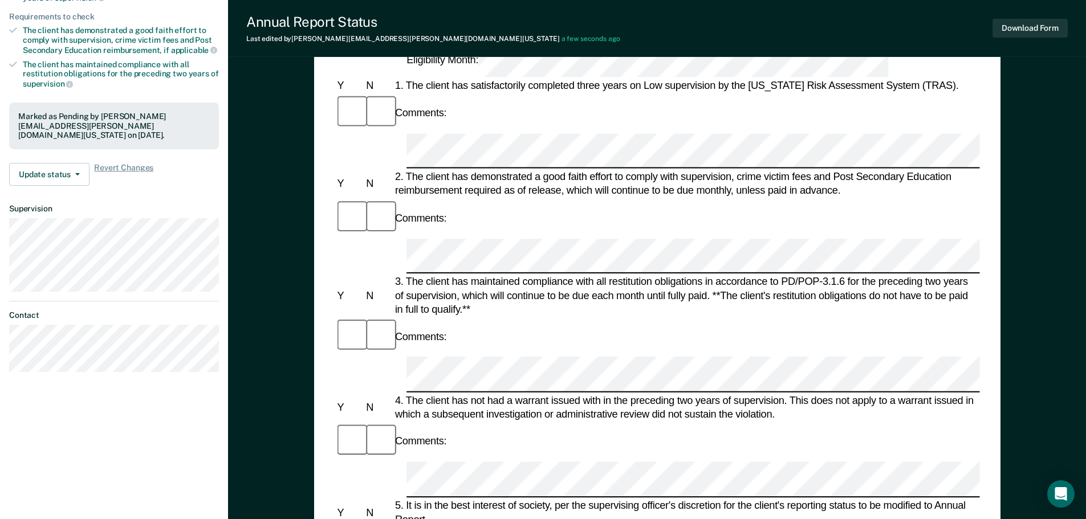
scroll to position [228, 0]
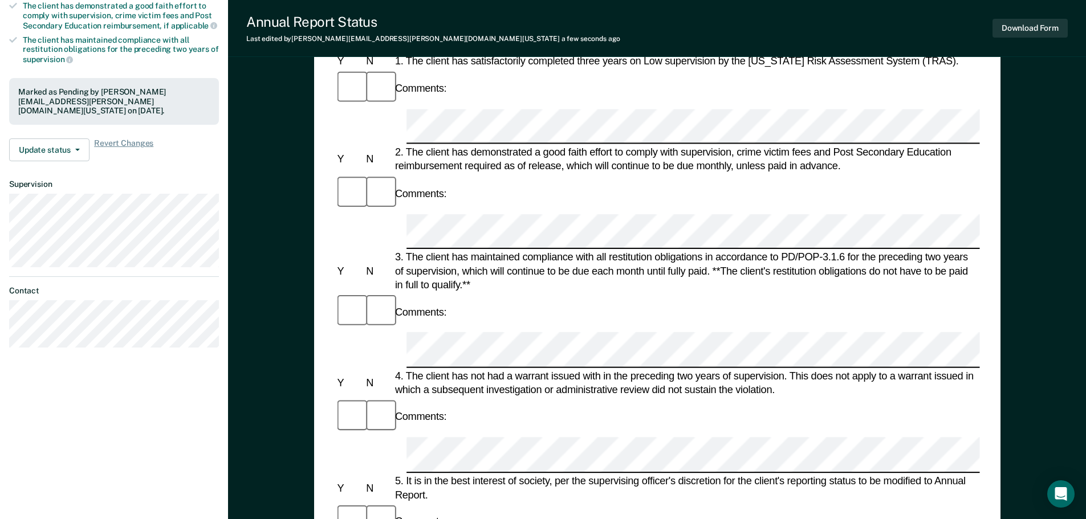
click at [1075, 21] on div "Annual Report Status Last edited by Regina.Caballero@tdcj.texas.gov a few secon…" at bounding box center [657, 28] width 858 height 57
click at [1062, 23] on button "Download Form" at bounding box center [1029, 28] width 75 height 19
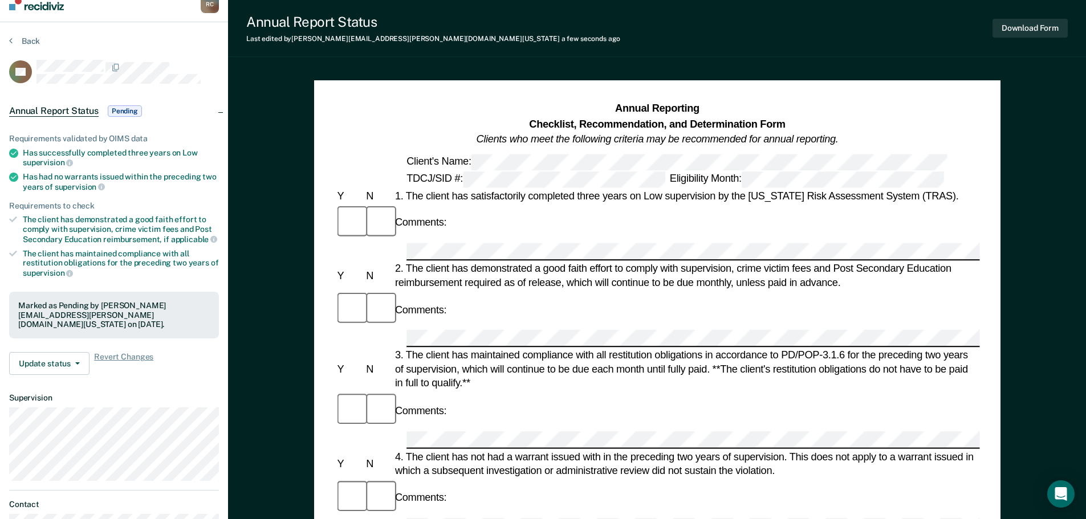
scroll to position [0, 0]
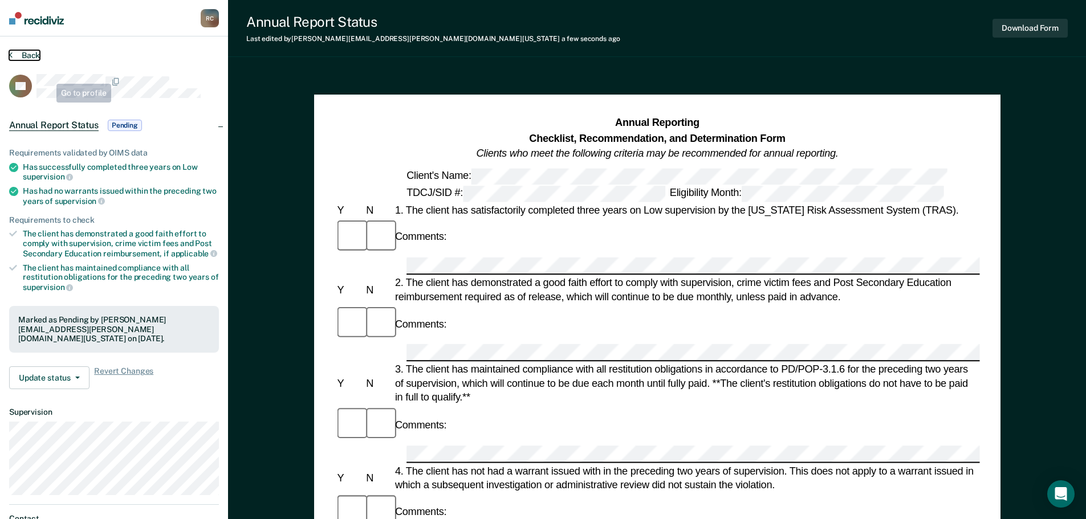
click at [32, 56] on button "Back" at bounding box center [24, 55] width 31 height 10
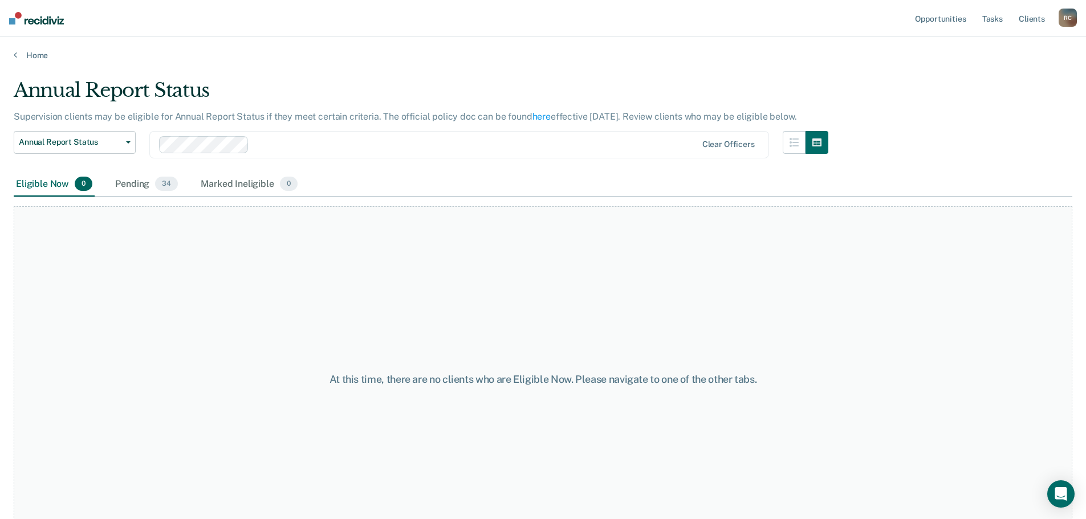
click at [142, 169] on div "Annual Report Status Early Release from Supervision Annual Report Status Clear …" at bounding box center [421, 151] width 814 height 41
click at [149, 182] on div "Pending 34" at bounding box center [146, 184] width 67 height 25
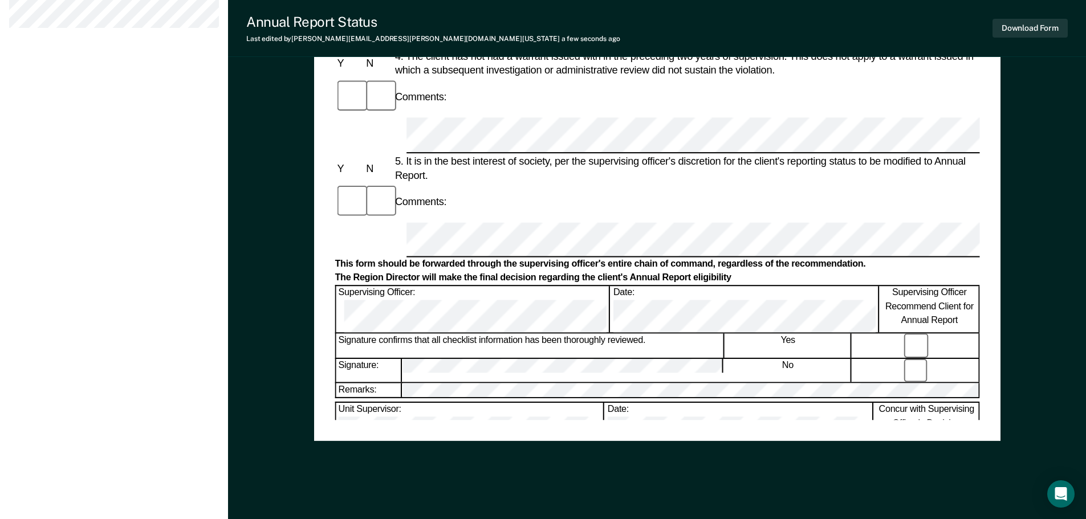
scroll to position [558, 0]
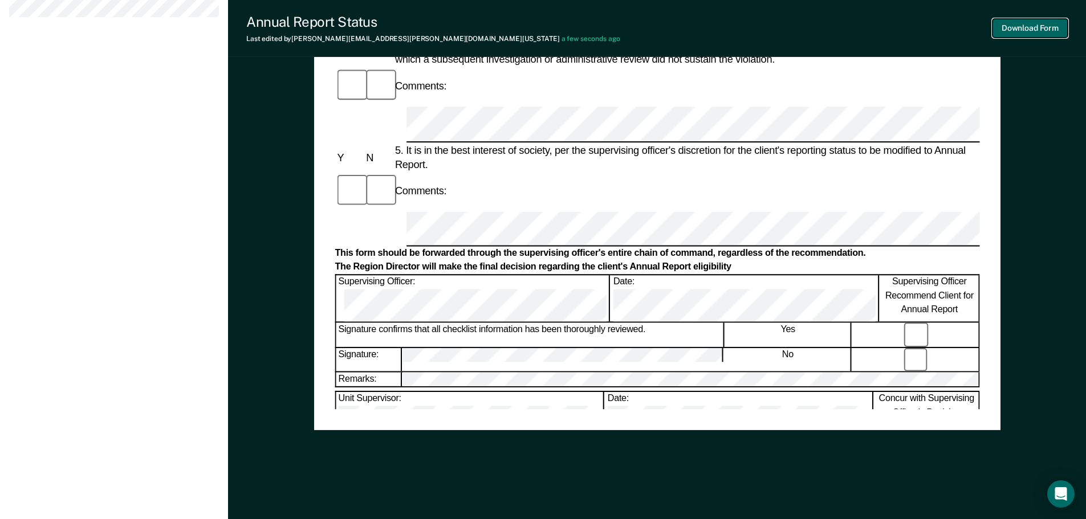
click at [1039, 25] on button "Download Form" at bounding box center [1029, 28] width 75 height 19
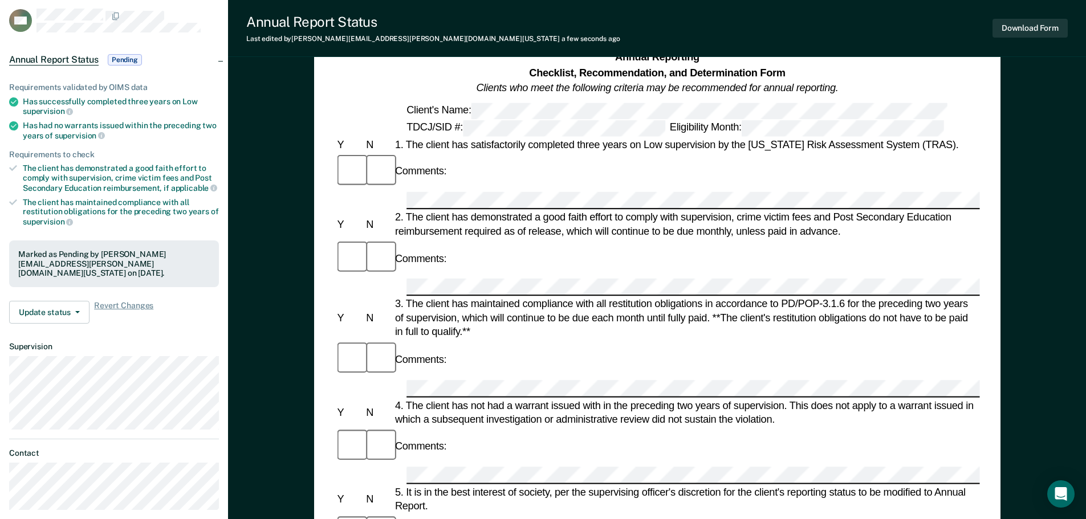
scroll to position [0, 0]
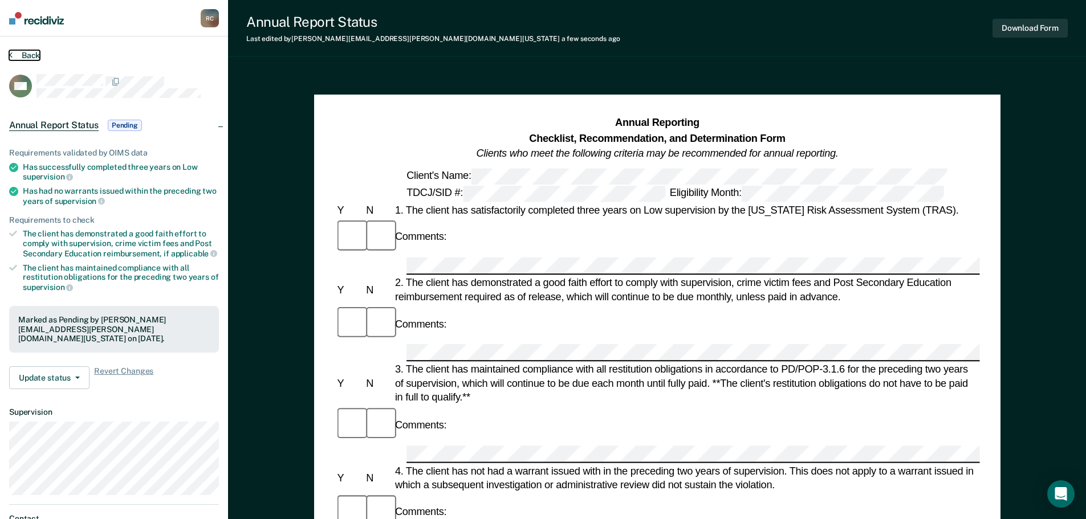
click at [36, 52] on button "Back" at bounding box center [24, 55] width 31 height 10
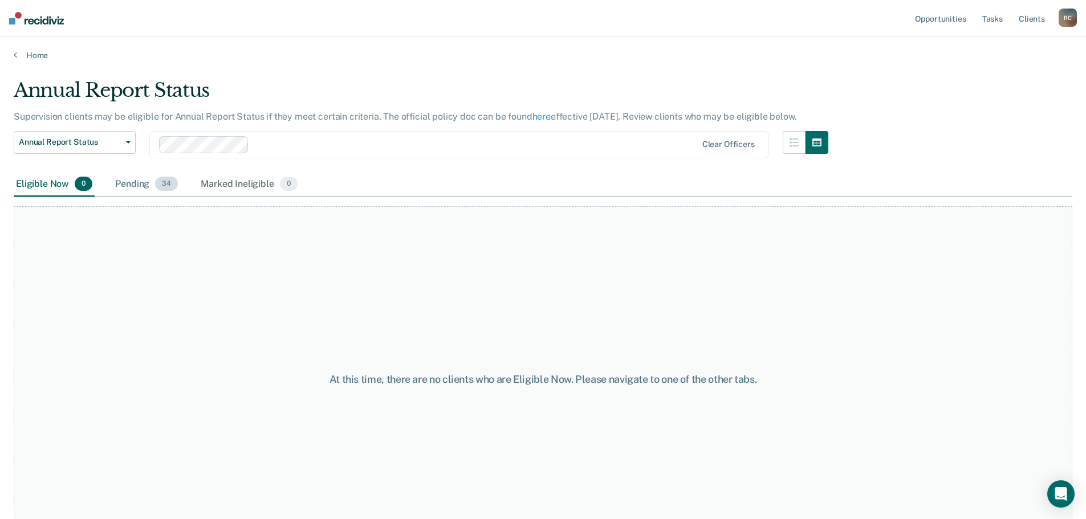
click at [160, 191] on div "Pending 34" at bounding box center [146, 184] width 67 height 25
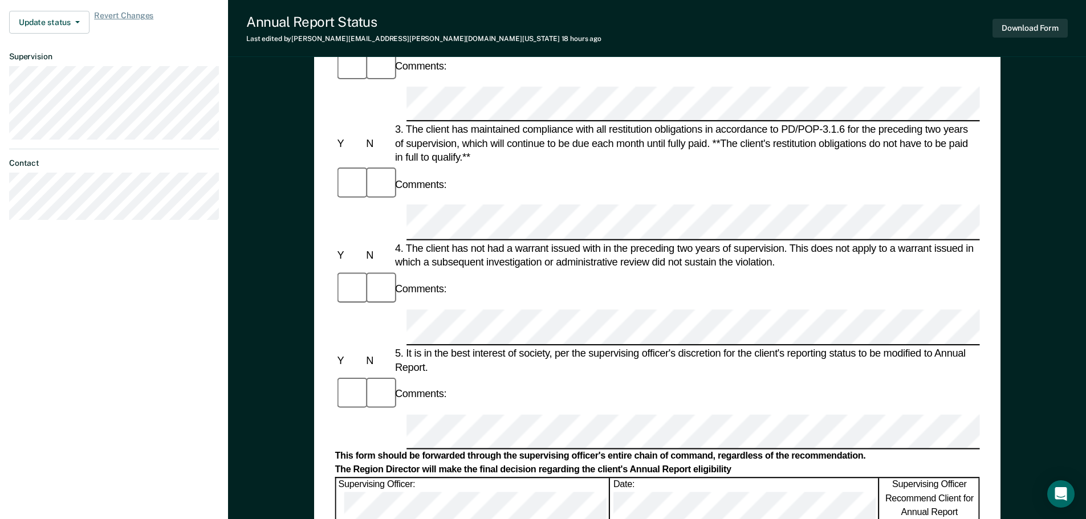
scroll to position [456, 0]
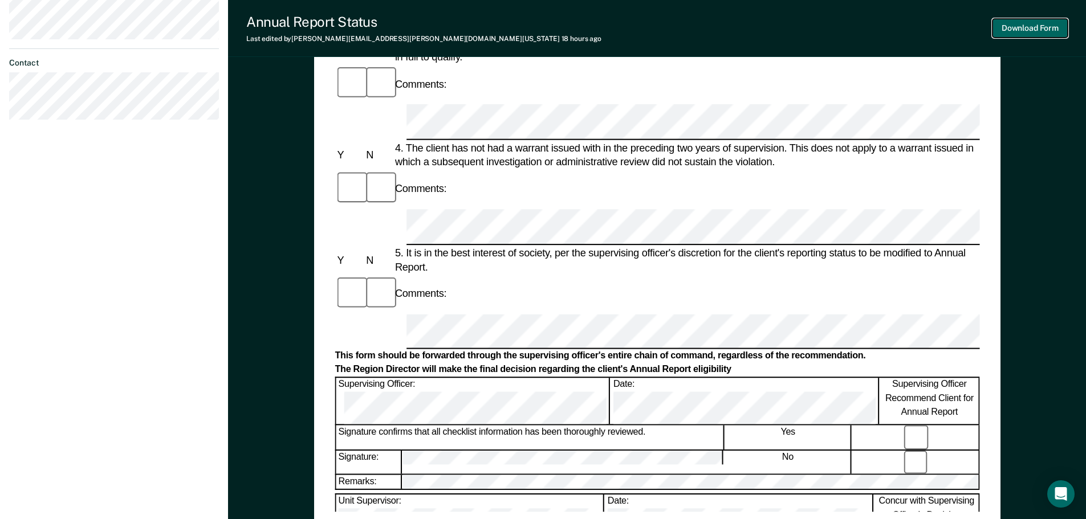
click at [1021, 30] on button "Download Form" at bounding box center [1029, 28] width 75 height 19
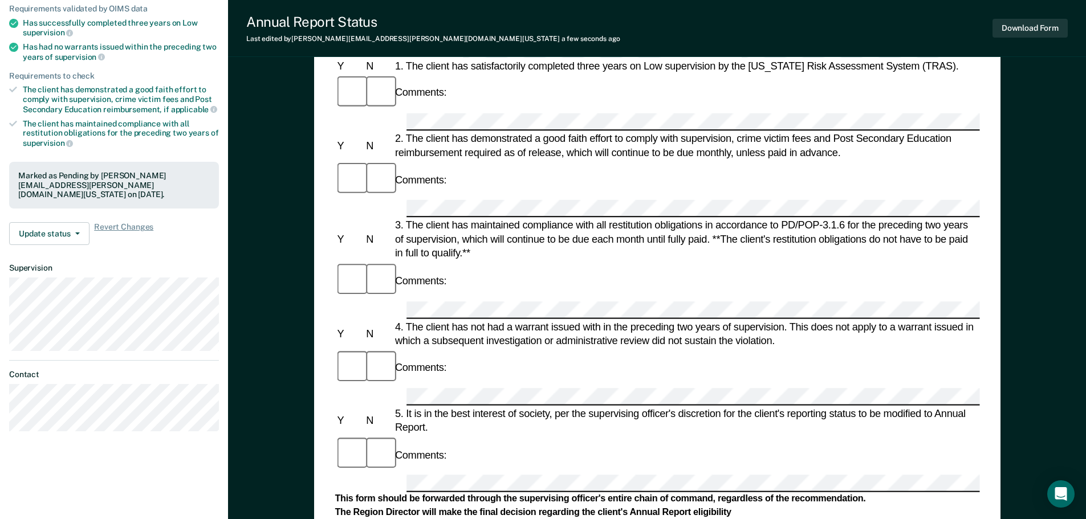
scroll to position [0, 0]
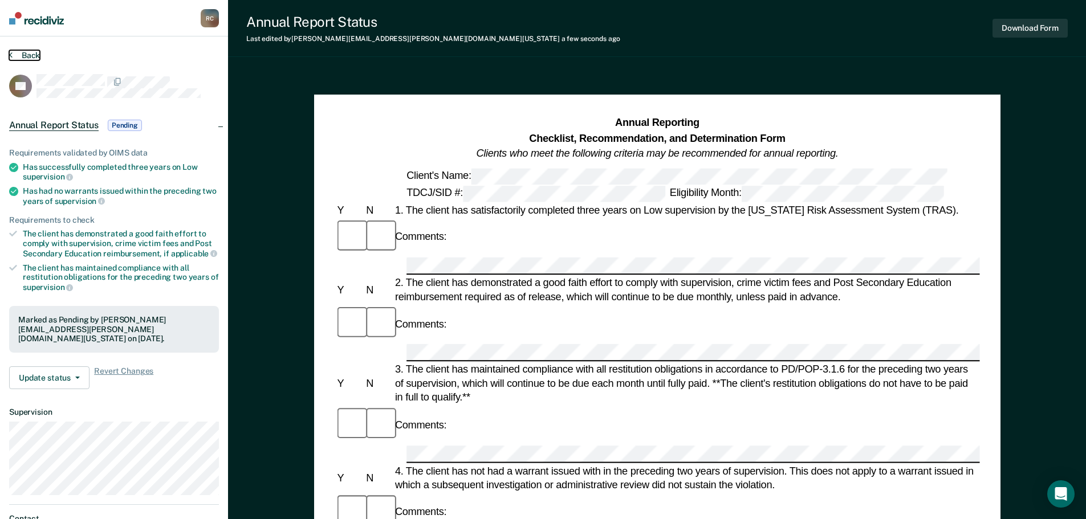
click at [28, 52] on button "Back" at bounding box center [24, 55] width 31 height 10
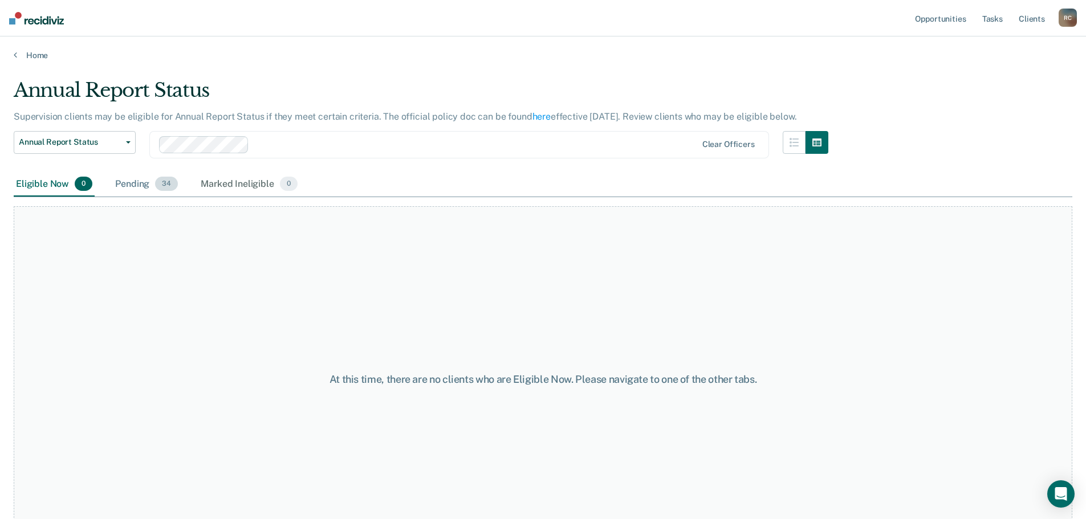
click at [128, 184] on div "Pending 34" at bounding box center [146, 184] width 67 height 25
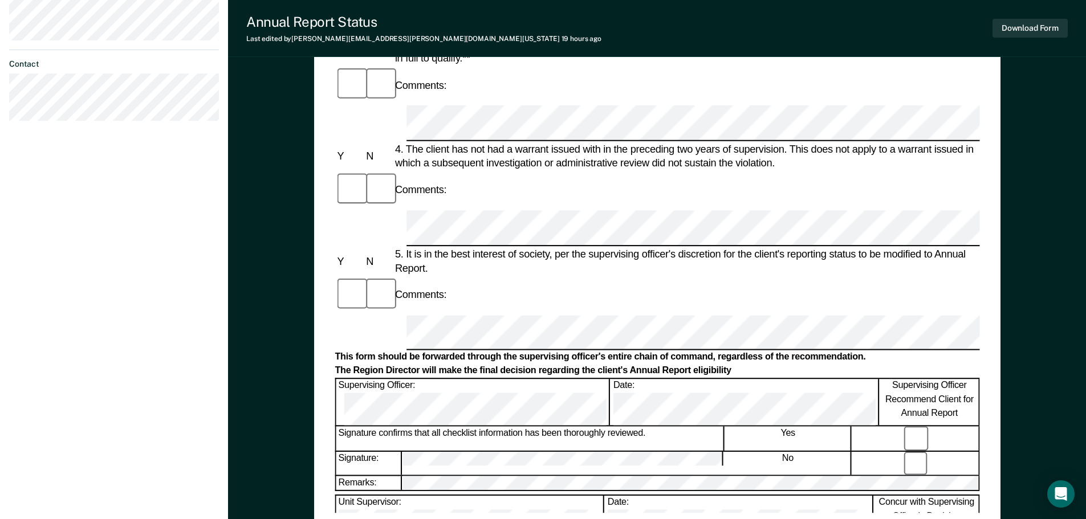
scroll to position [456, 0]
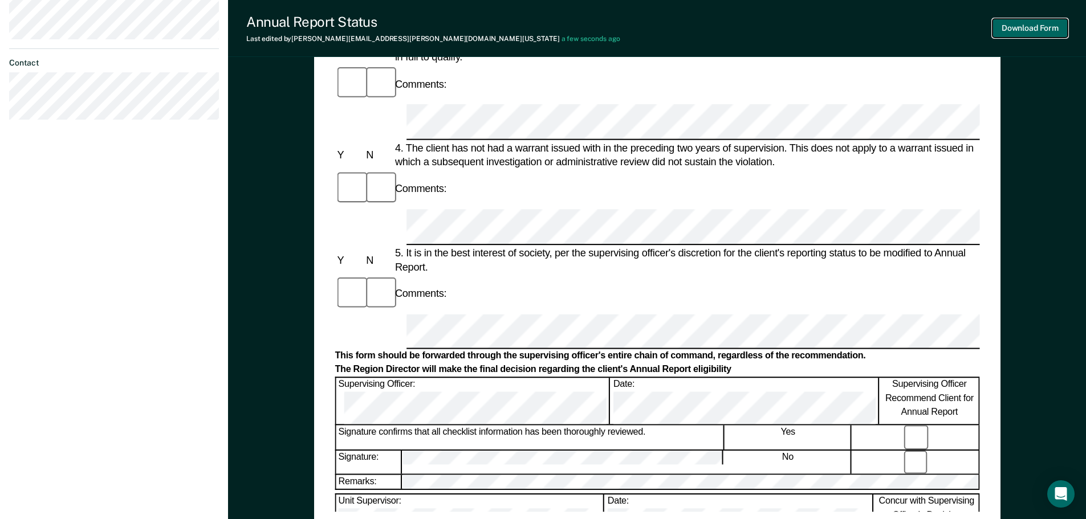
click at [1028, 24] on button "Download Form" at bounding box center [1029, 28] width 75 height 19
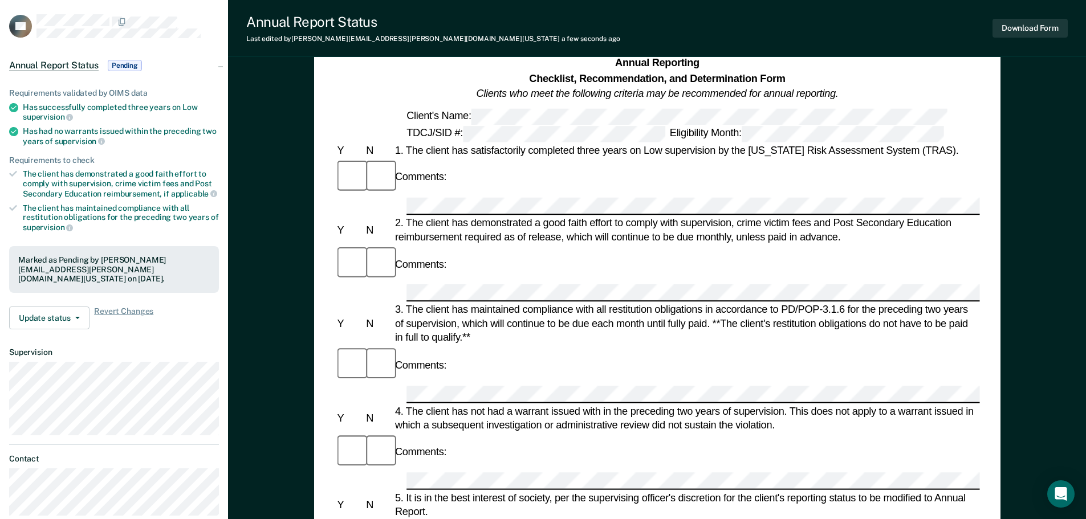
scroll to position [0, 0]
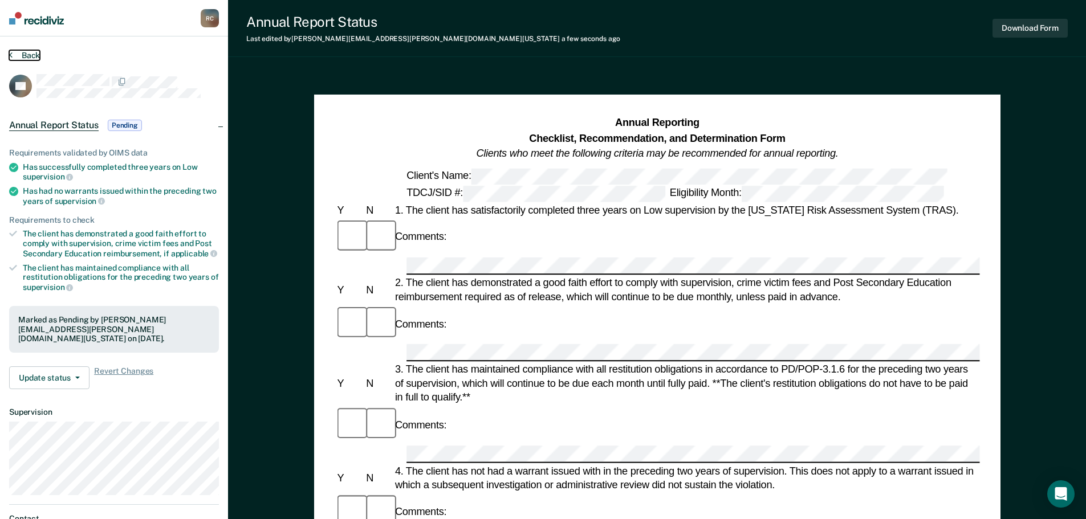
click at [22, 58] on button "Back" at bounding box center [24, 55] width 31 height 10
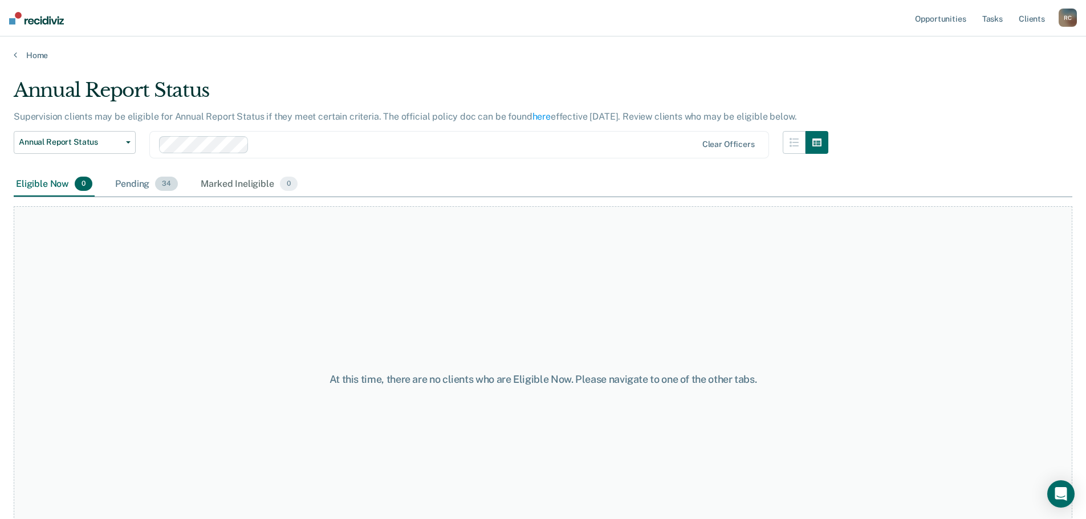
click at [123, 190] on div "Pending 34" at bounding box center [146, 184] width 67 height 25
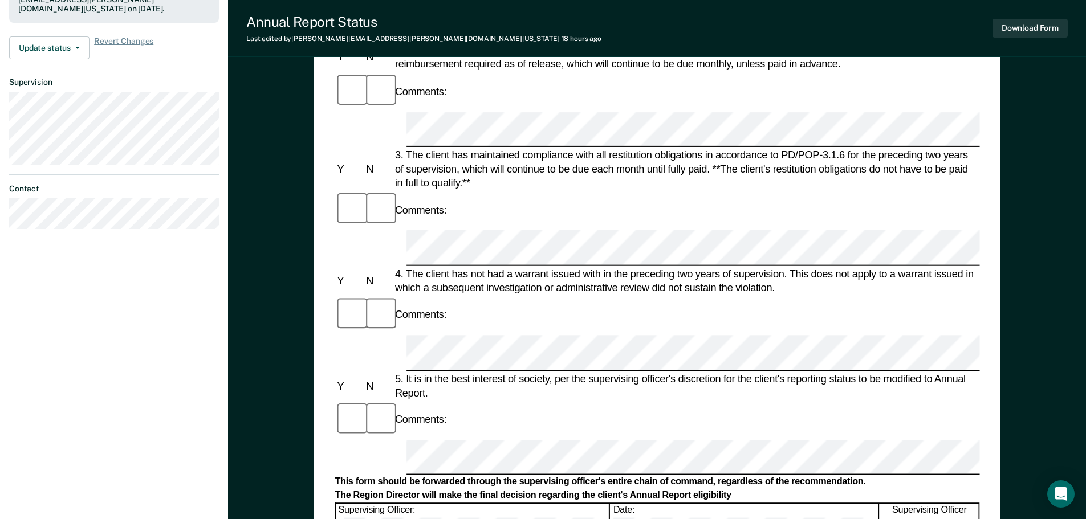
scroll to position [342, 0]
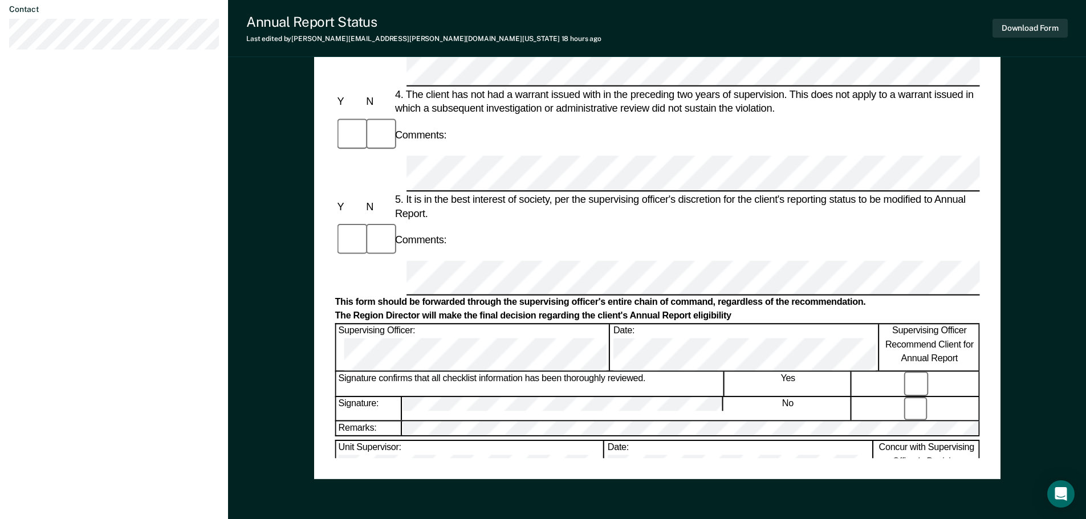
scroll to position [513, 0]
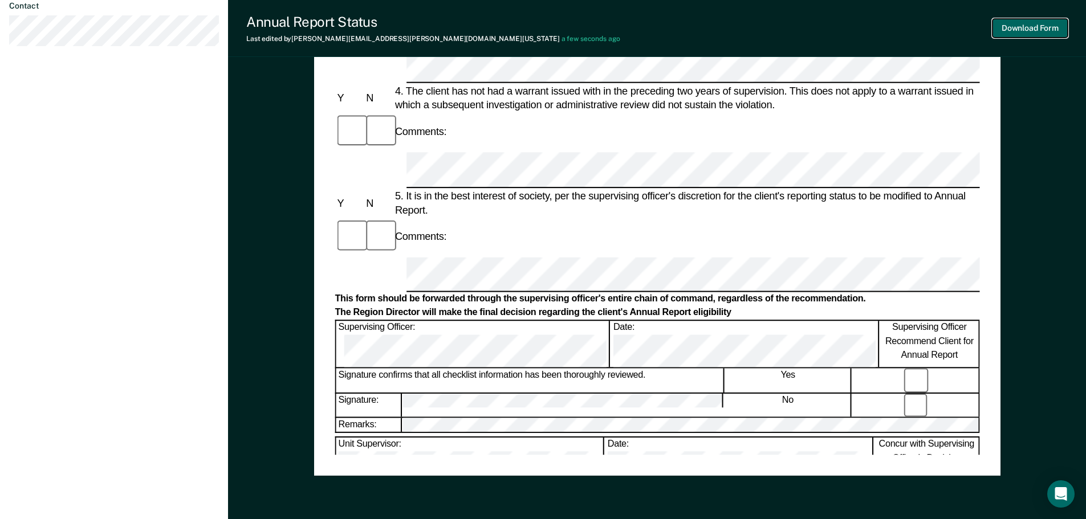
click at [1029, 22] on button "Download Form" at bounding box center [1029, 28] width 75 height 19
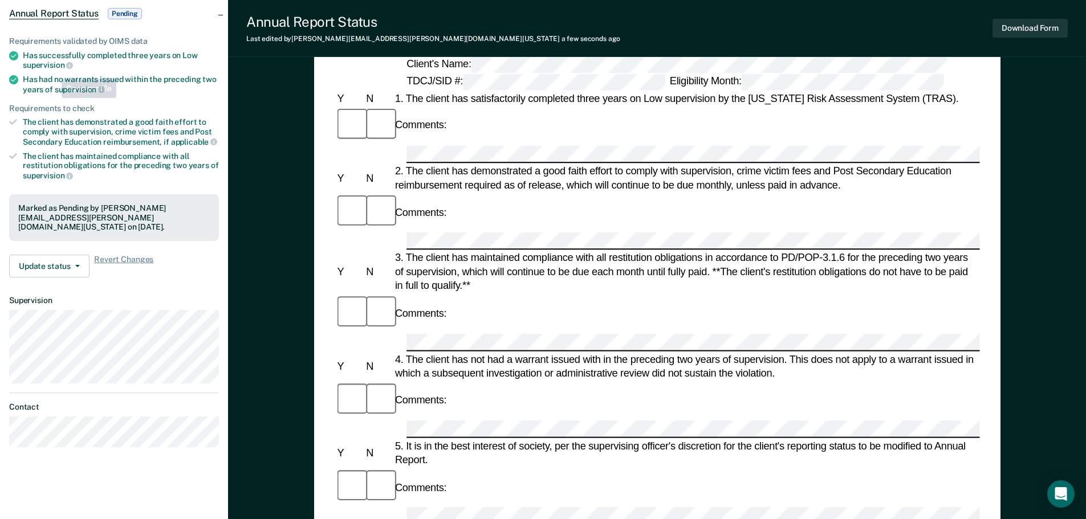
scroll to position [0, 0]
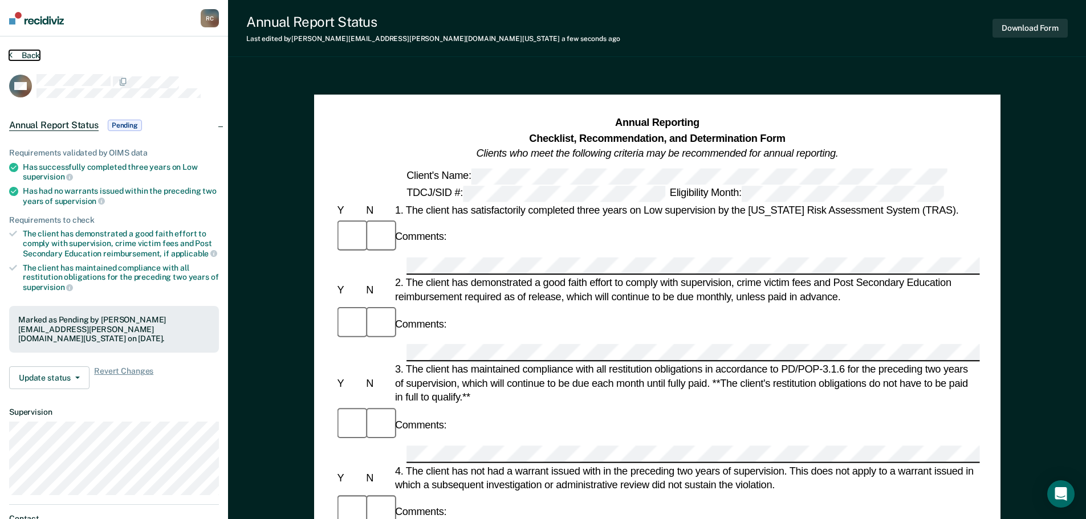
click at [23, 51] on button "Back" at bounding box center [24, 55] width 31 height 10
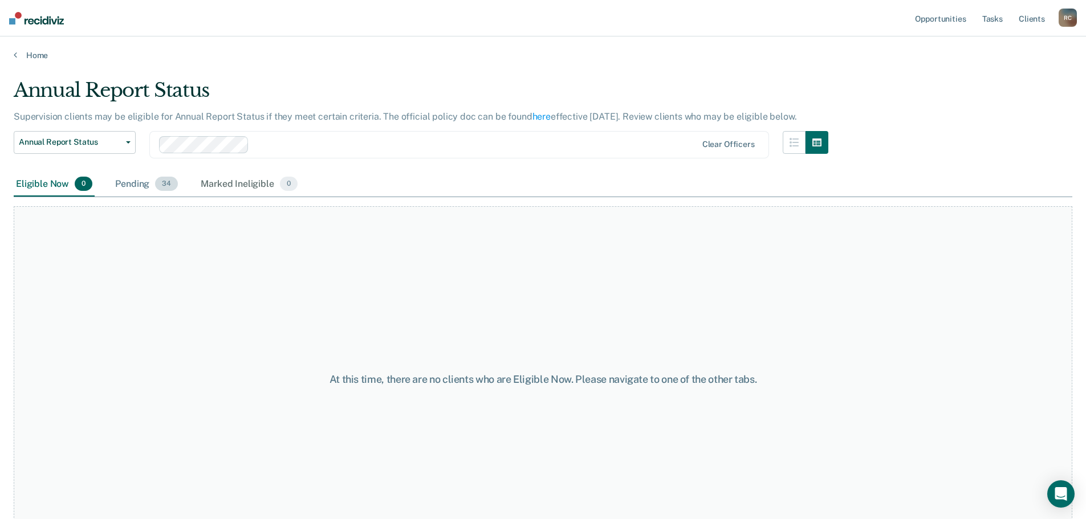
click at [124, 182] on div "Pending 34" at bounding box center [146, 184] width 67 height 25
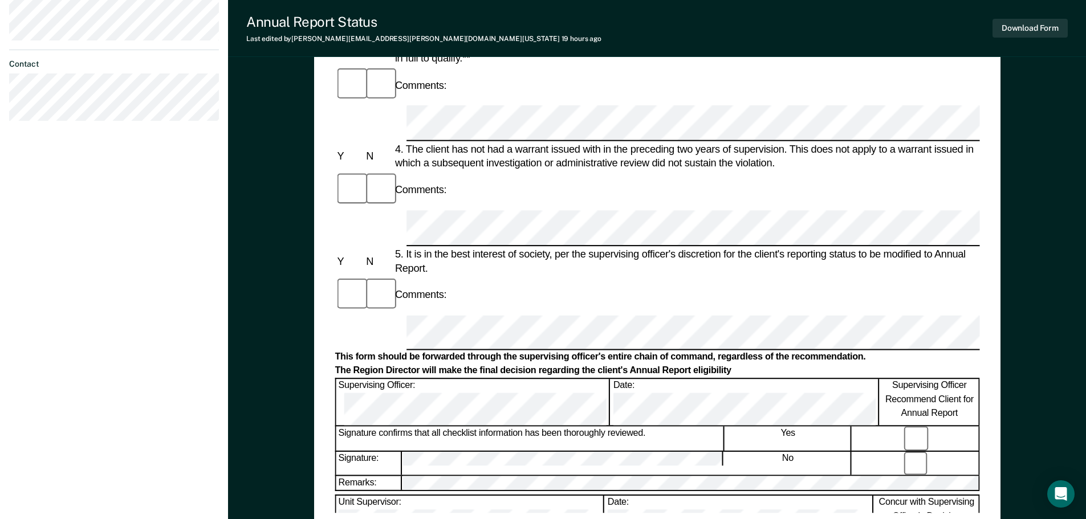
scroll to position [456, 0]
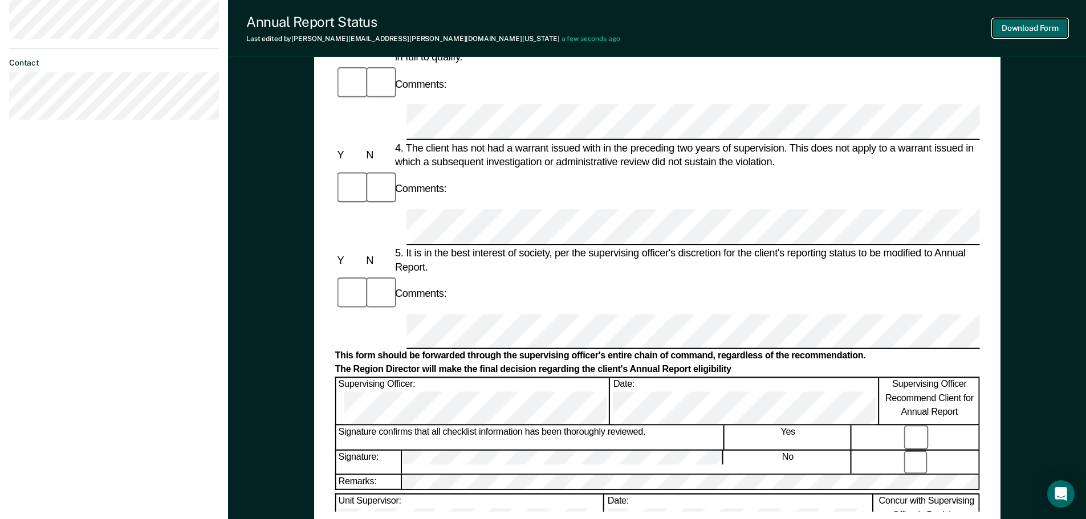
click at [1029, 32] on button "Download Form" at bounding box center [1029, 28] width 75 height 19
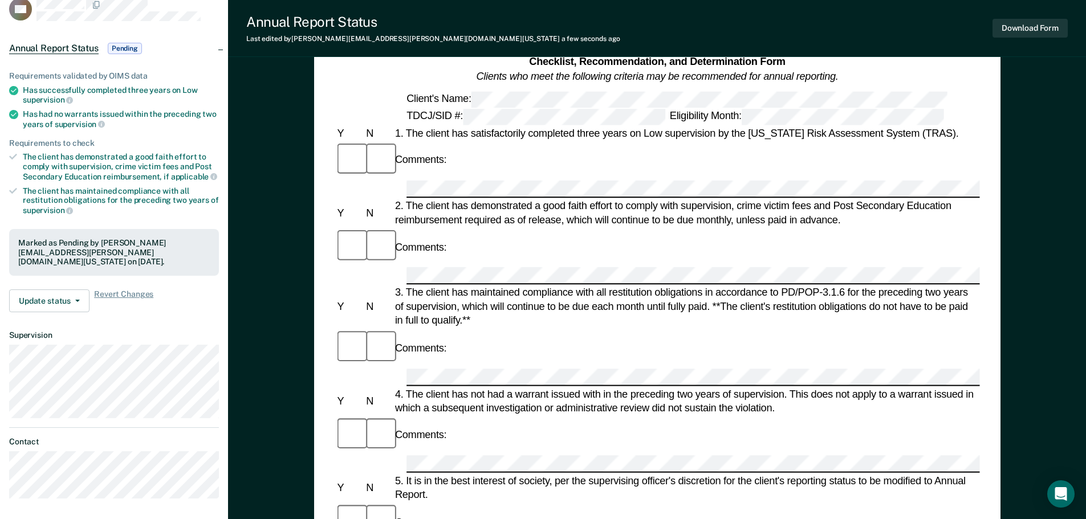
scroll to position [0, 0]
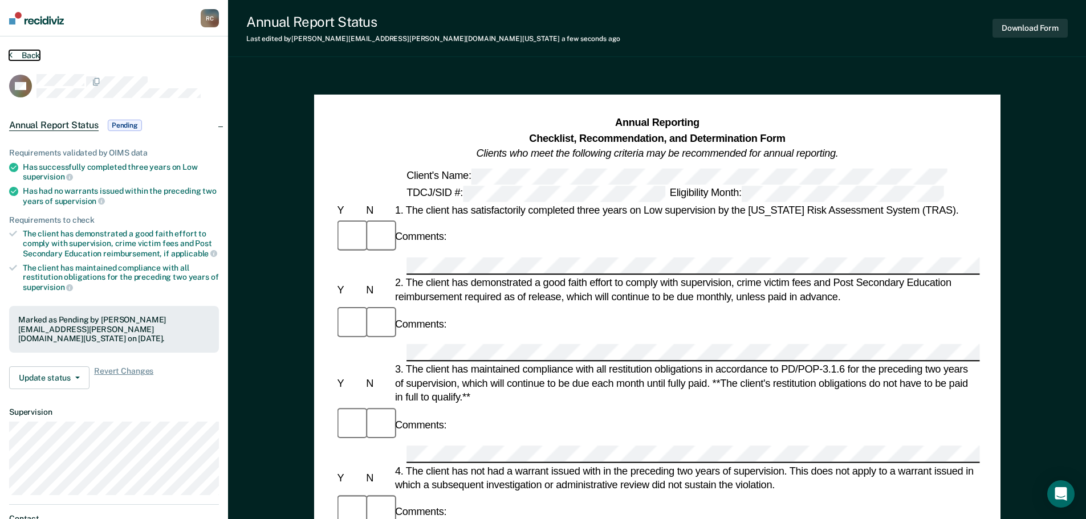
click at [23, 56] on button "Back" at bounding box center [24, 55] width 31 height 10
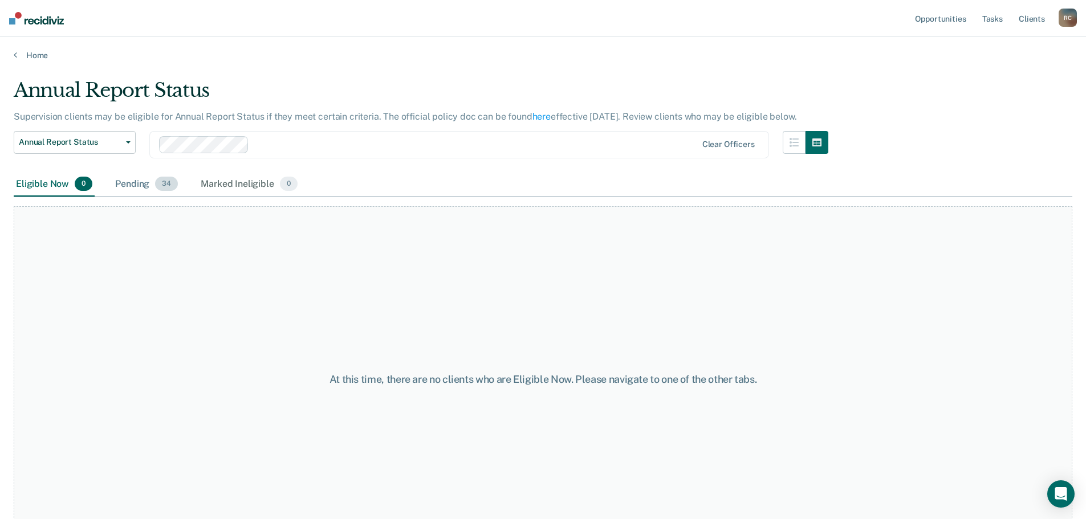
click at [172, 181] on span "34" at bounding box center [166, 184] width 23 height 15
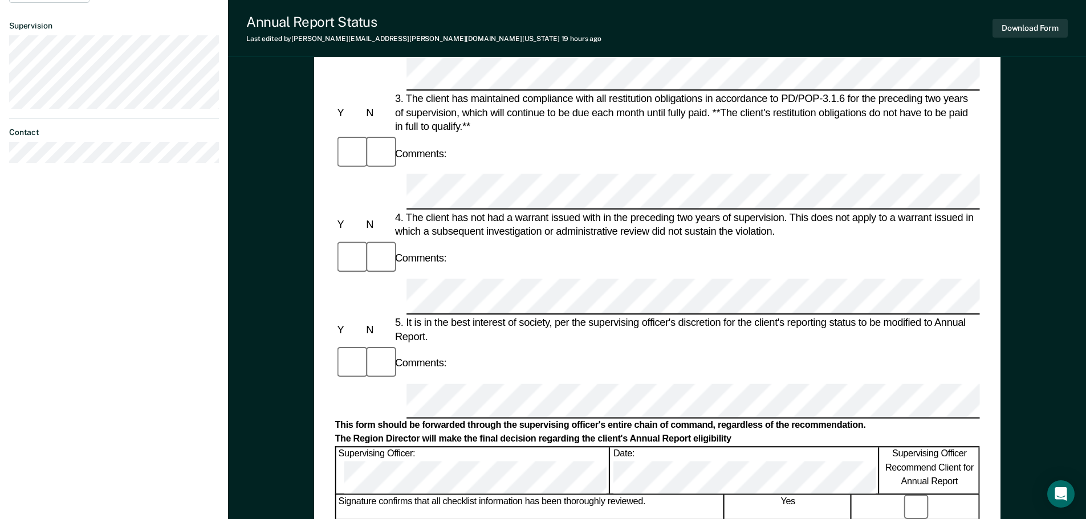
scroll to position [399, 0]
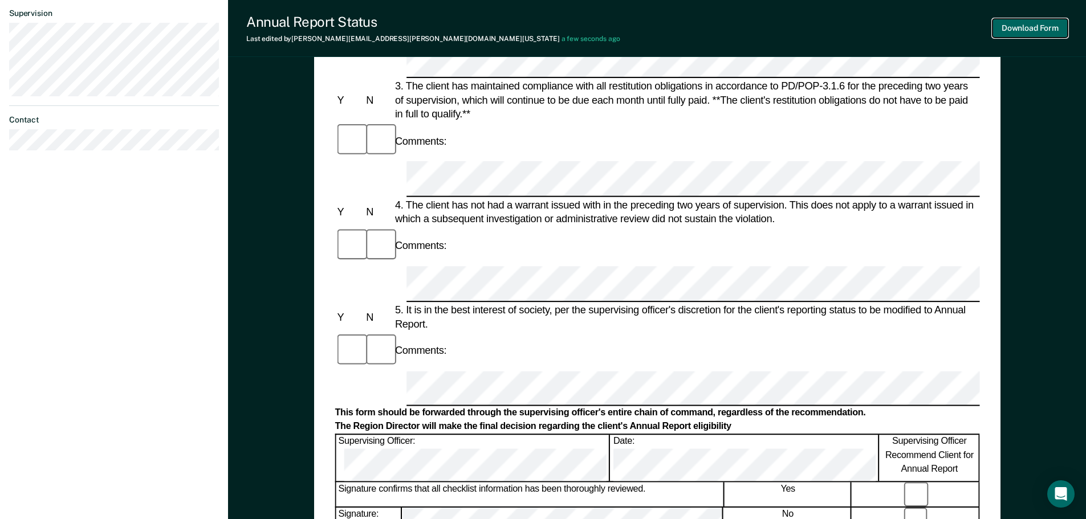
click at [1017, 29] on button "Download Form" at bounding box center [1029, 28] width 75 height 19
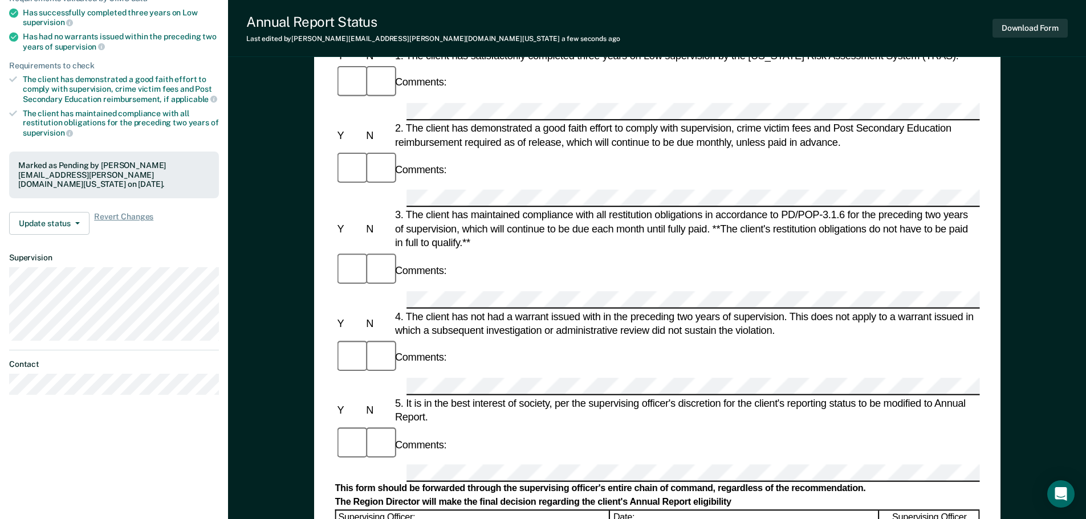
scroll to position [0, 0]
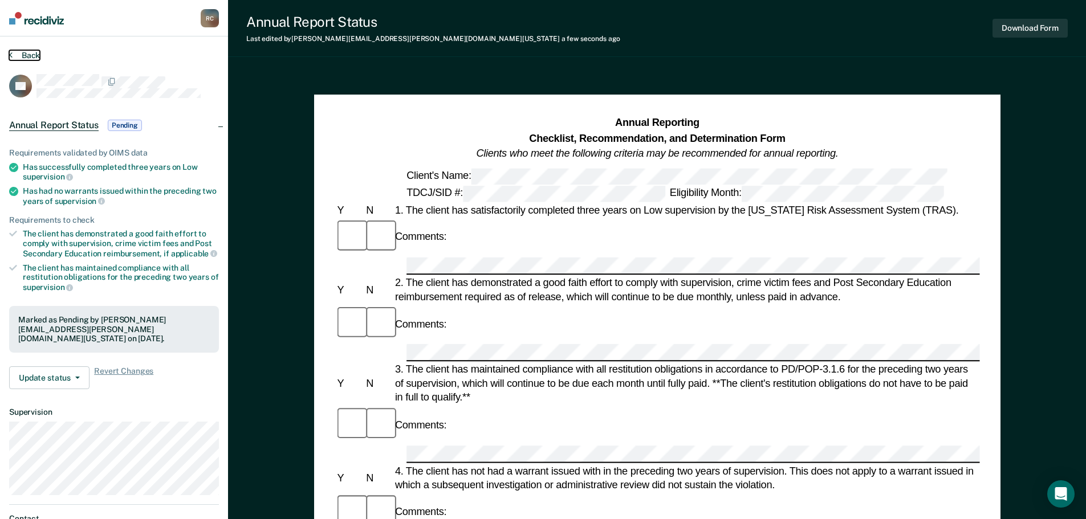
click at [22, 51] on button "Back" at bounding box center [24, 55] width 31 height 10
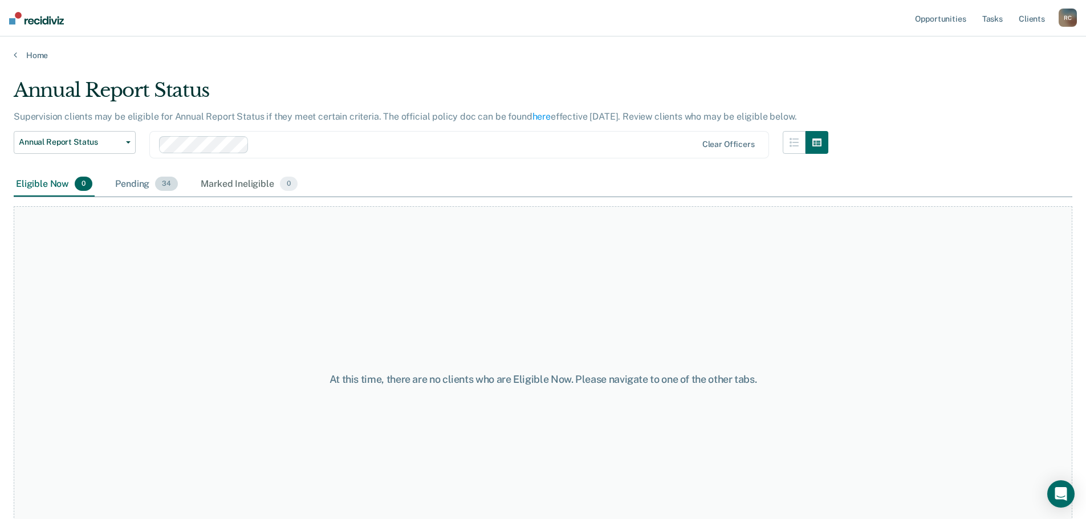
click at [132, 178] on div "Pending 34" at bounding box center [146, 184] width 67 height 25
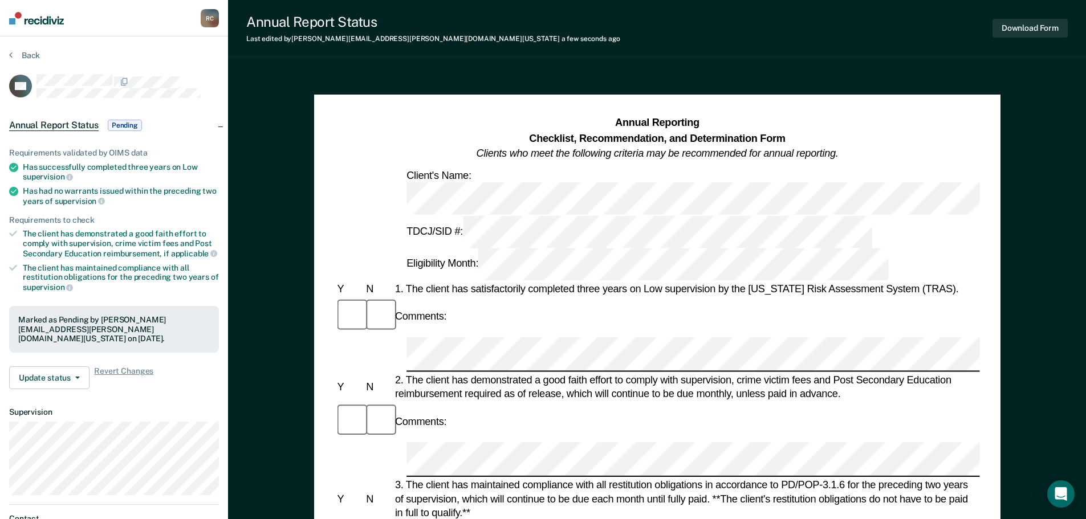
click at [1011, 38] on div "Download Form" at bounding box center [1029, 28] width 75 height 29
click at [1014, 33] on button "Download Form" at bounding box center [1029, 28] width 75 height 19
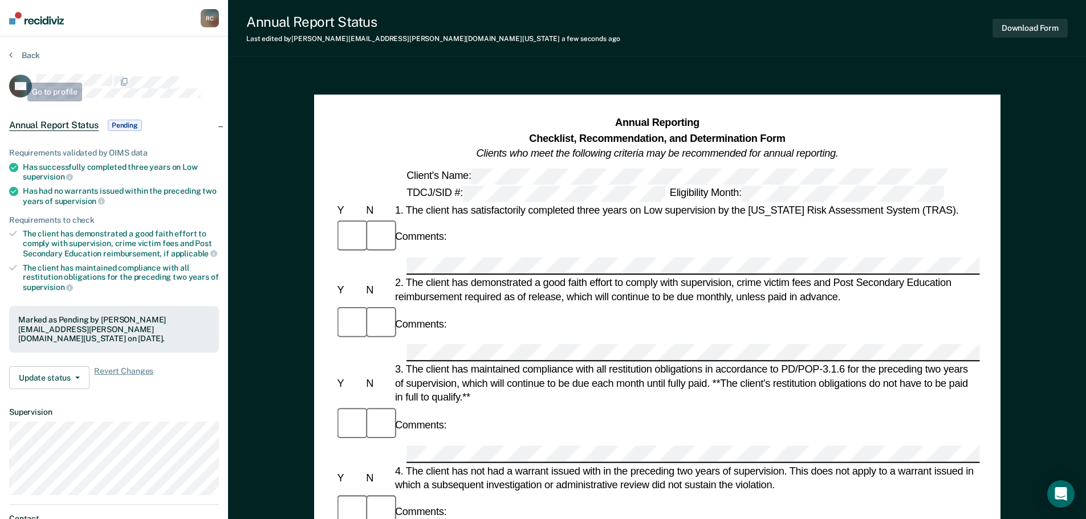
click at [37, 47] on section "Back RN Annual Report Status Pending Requirements validated by OIMS data Has su…" at bounding box center [114, 321] width 228 height 571
click at [36, 51] on button "Back" at bounding box center [24, 55] width 31 height 10
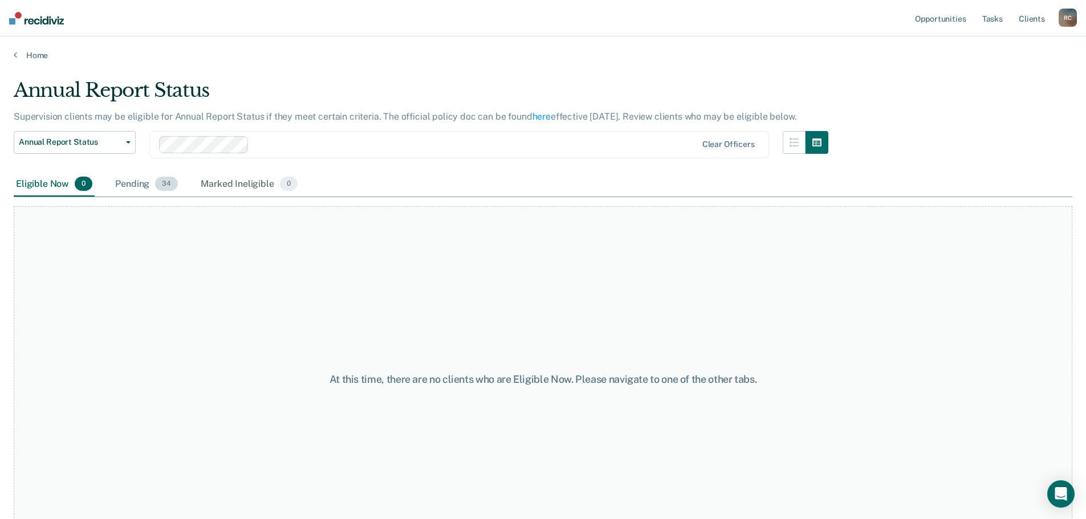
click at [132, 180] on div "Pending 34" at bounding box center [146, 184] width 67 height 25
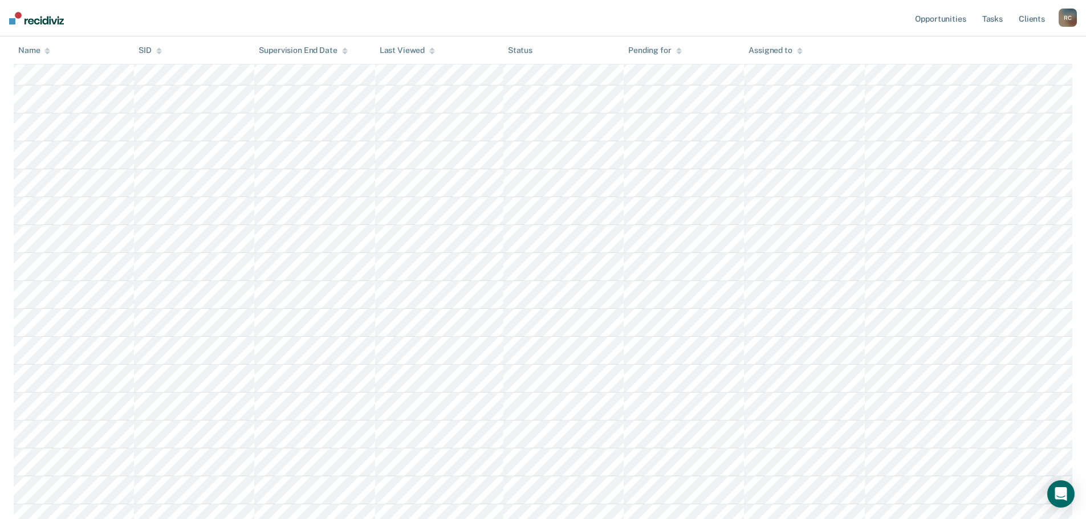
scroll to position [171, 0]
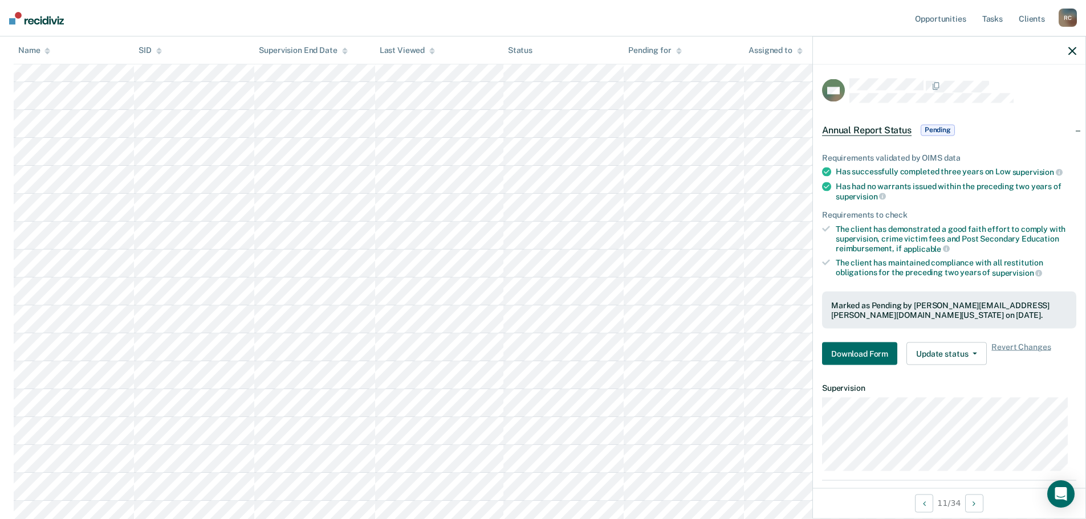
click at [1033, 346] on span "Revert Changes" at bounding box center [1020, 354] width 59 height 23
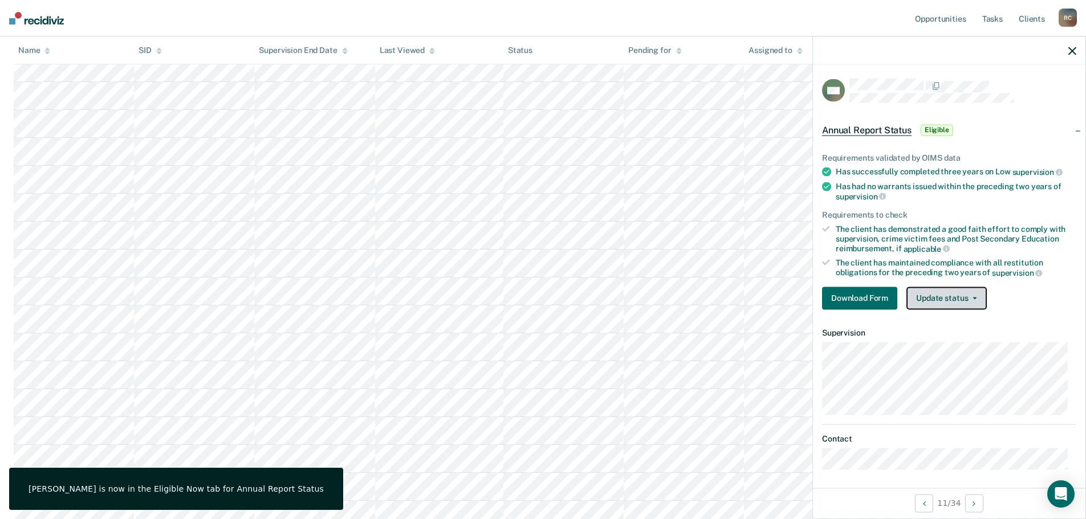
click at [972, 299] on button "Update status" at bounding box center [946, 298] width 80 height 23
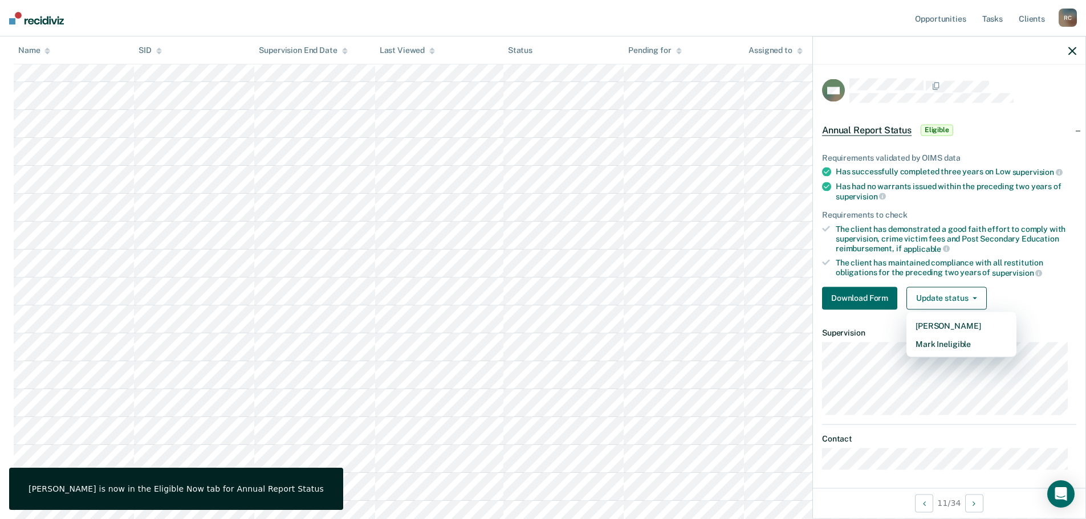
click at [1013, 287] on div "Download Form Update status Mark Pending Mark Ineligible" at bounding box center [949, 298] width 254 height 23
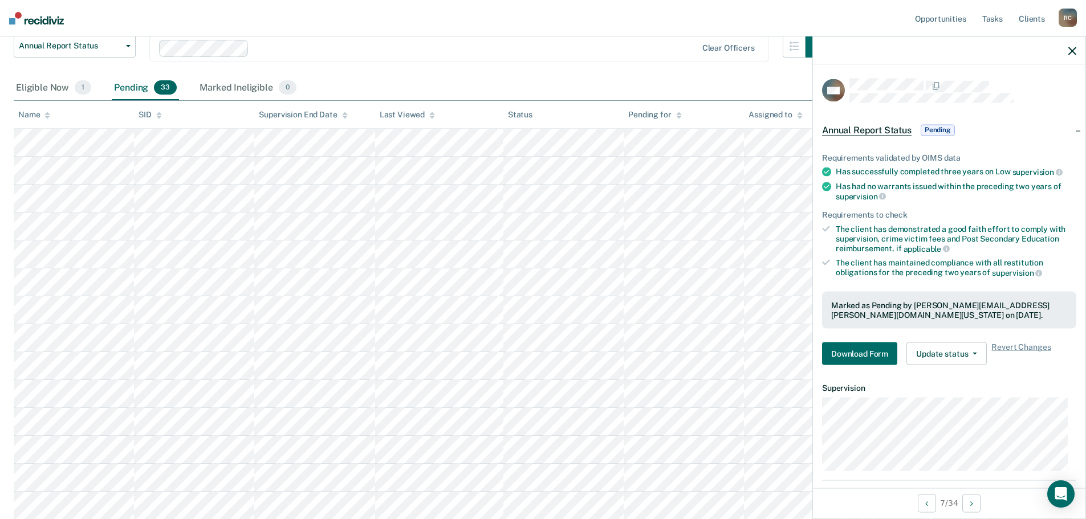
scroll to position [0, 0]
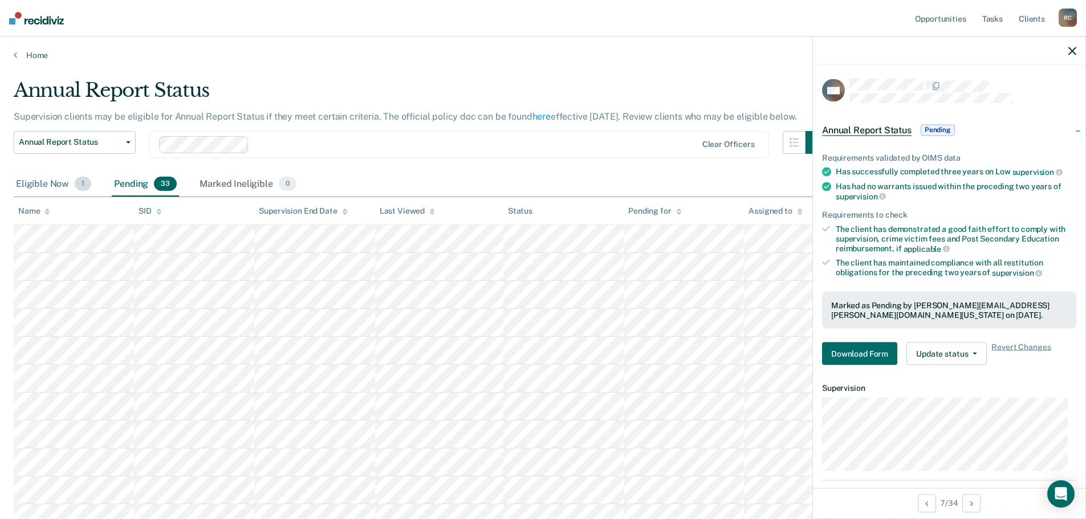
click at [56, 193] on div "Eligible Now 1" at bounding box center [54, 184] width 80 height 25
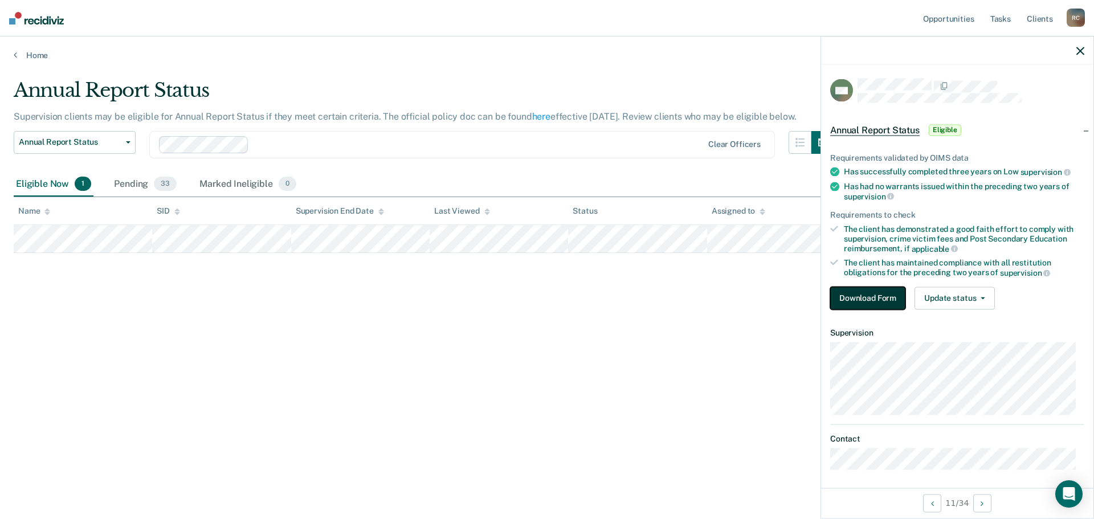
click at [851, 300] on button "Download Form" at bounding box center [867, 298] width 75 height 23
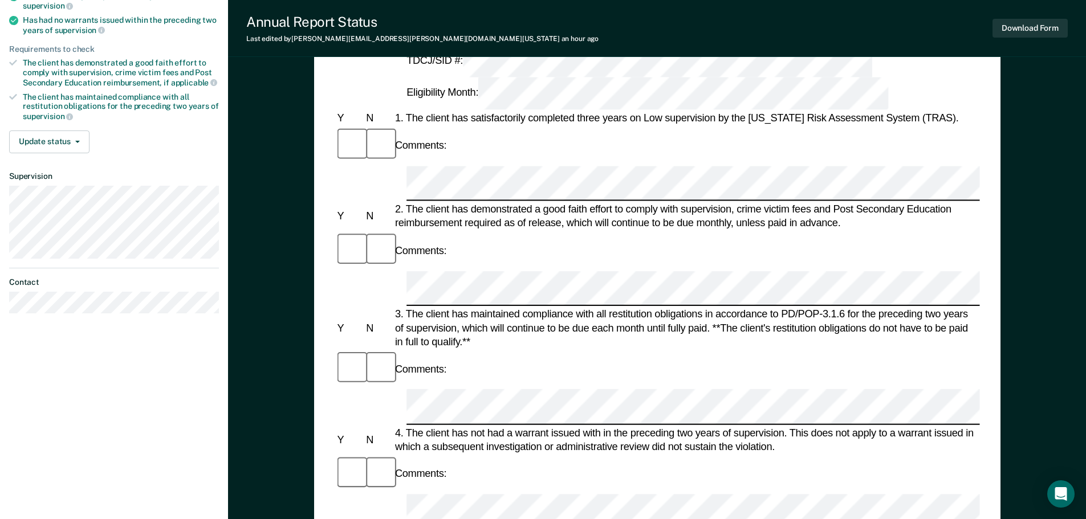
scroll to position [342, 0]
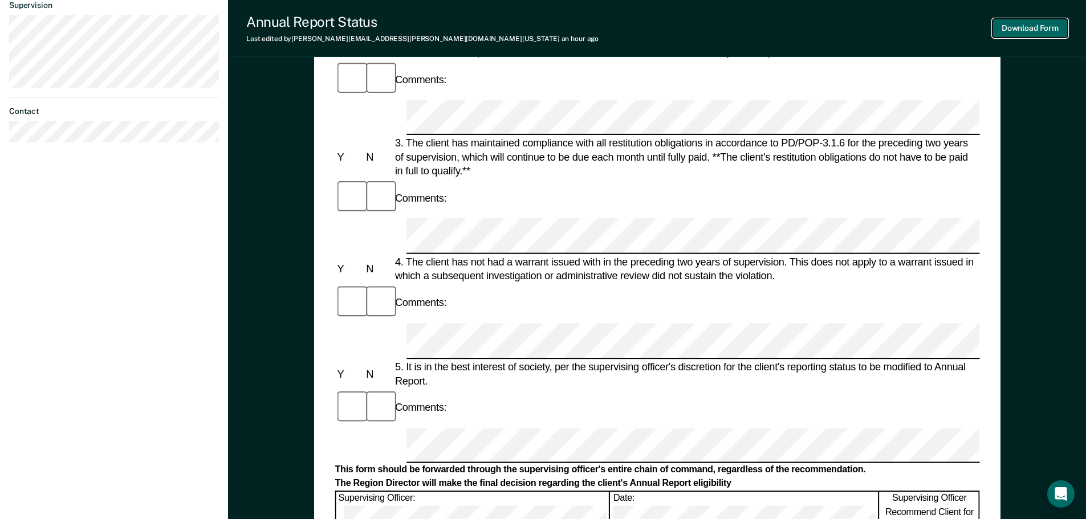
click at [1038, 26] on button "Download Form" at bounding box center [1029, 28] width 75 height 19
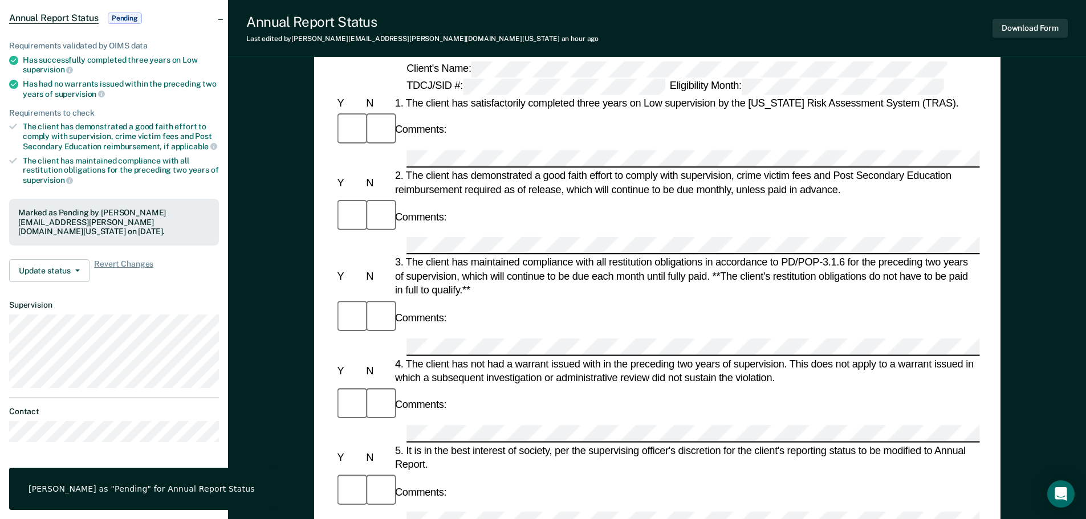
scroll to position [0, 0]
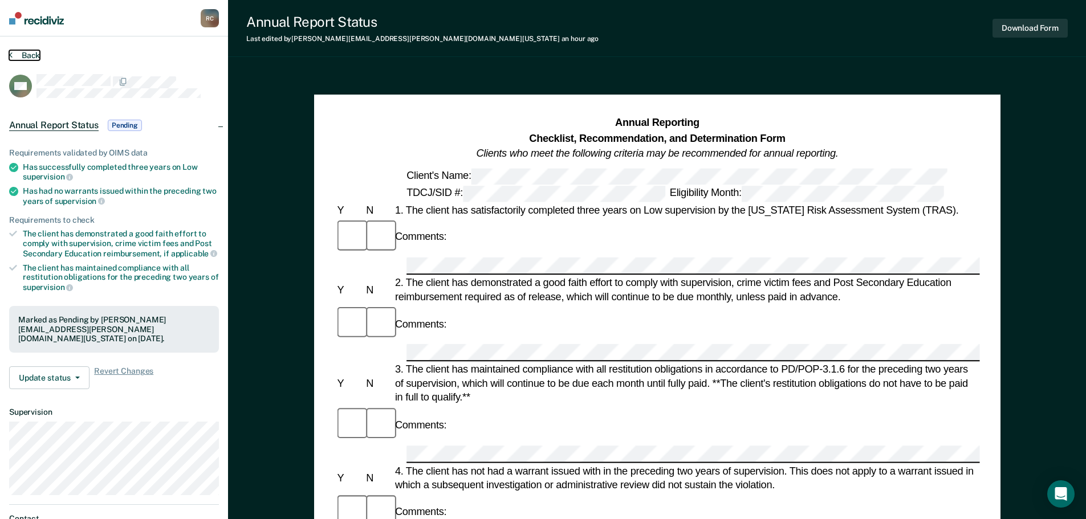
click at [23, 56] on button "Back" at bounding box center [24, 55] width 31 height 10
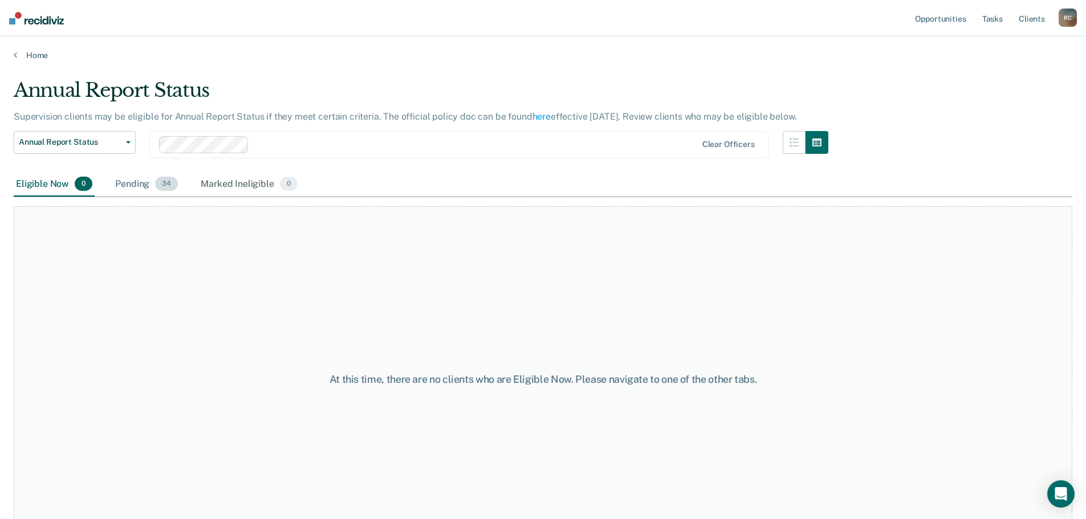
click at [140, 181] on div "Pending 34" at bounding box center [146, 184] width 67 height 25
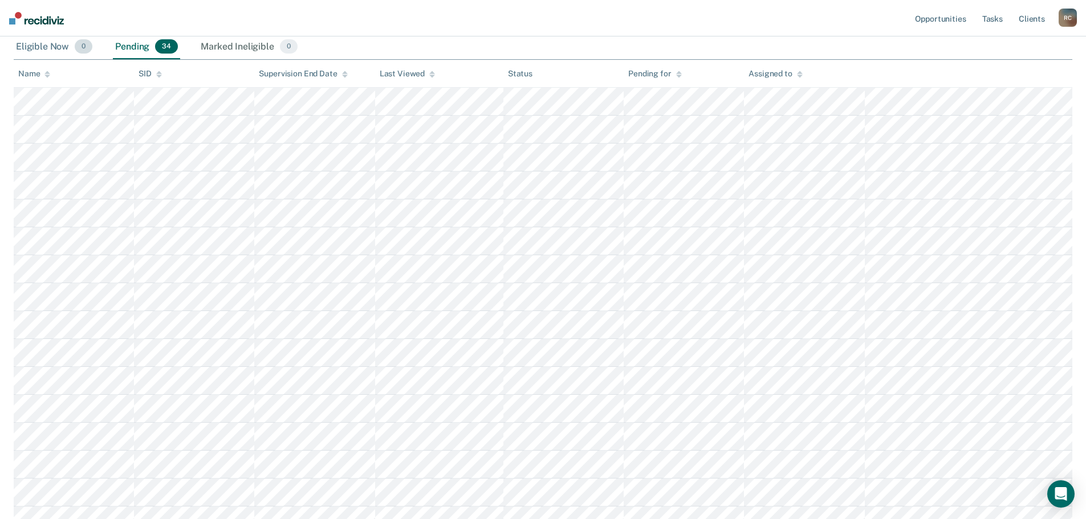
scroll to position [171, 0]
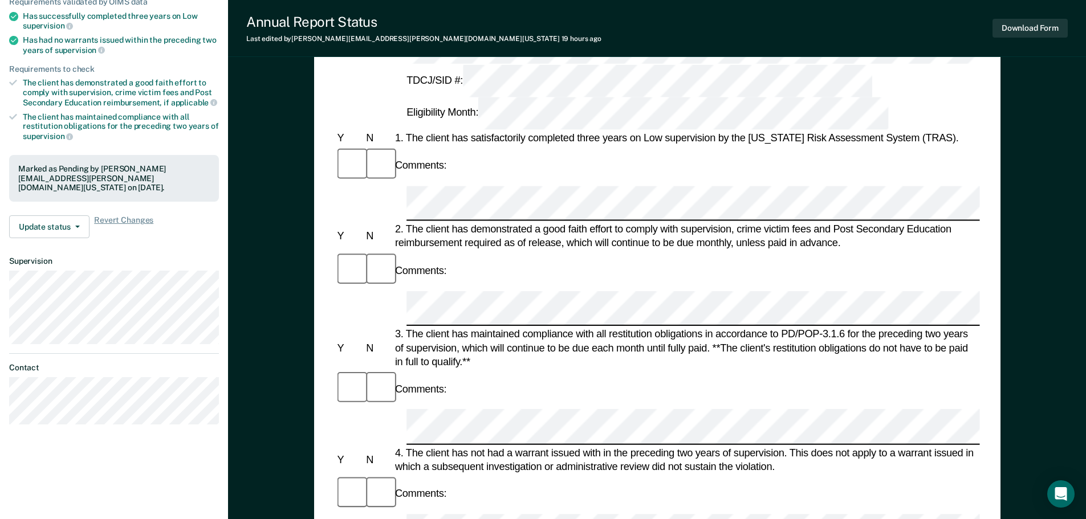
scroll to position [171, 0]
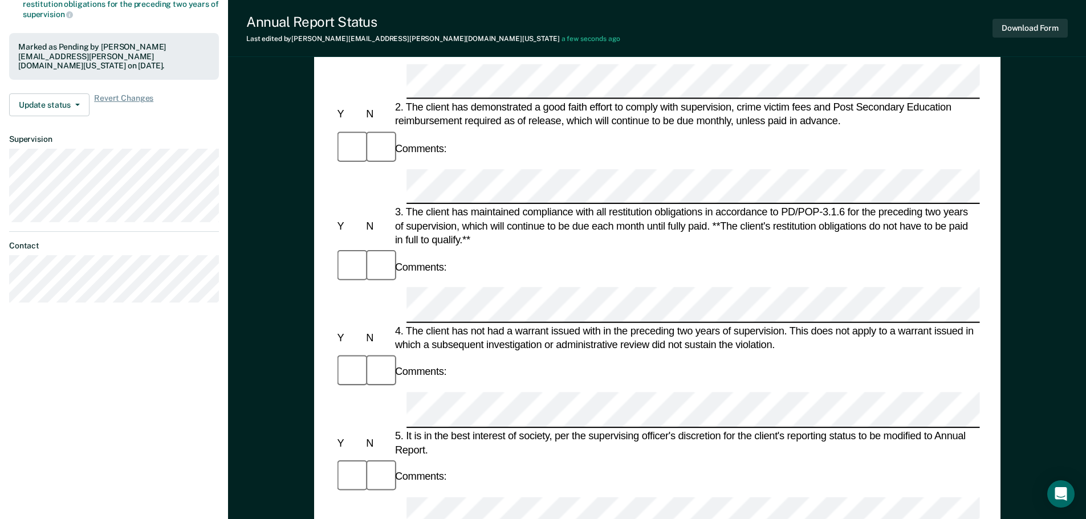
scroll to position [342, 0]
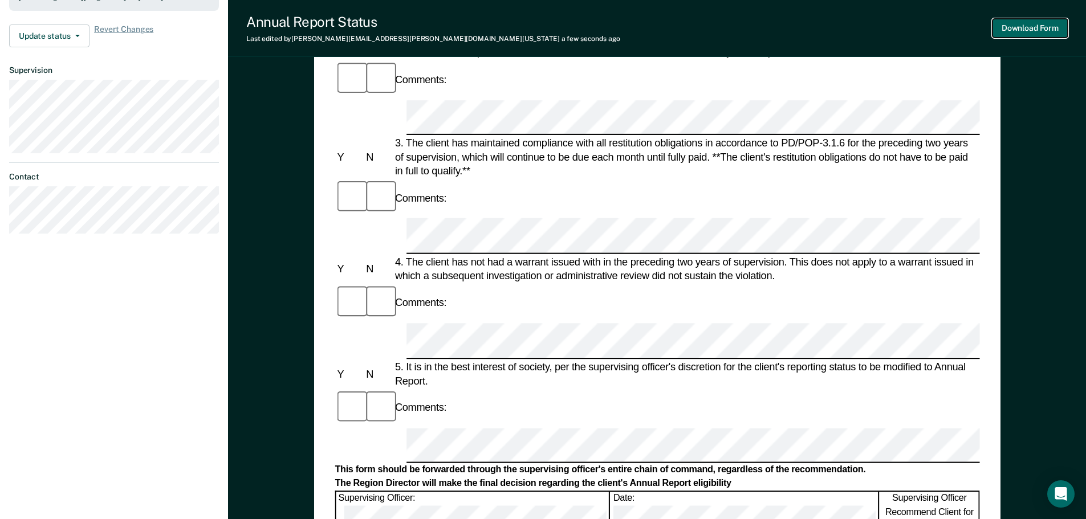
click at [1011, 30] on button "Download Form" at bounding box center [1029, 28] width 75 height 19
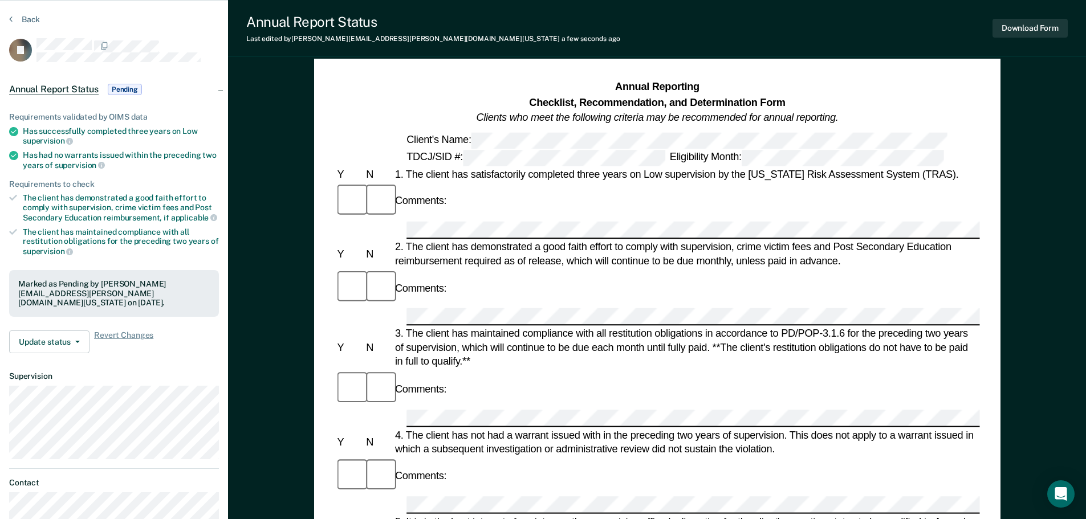
scroll to position [0, 0]
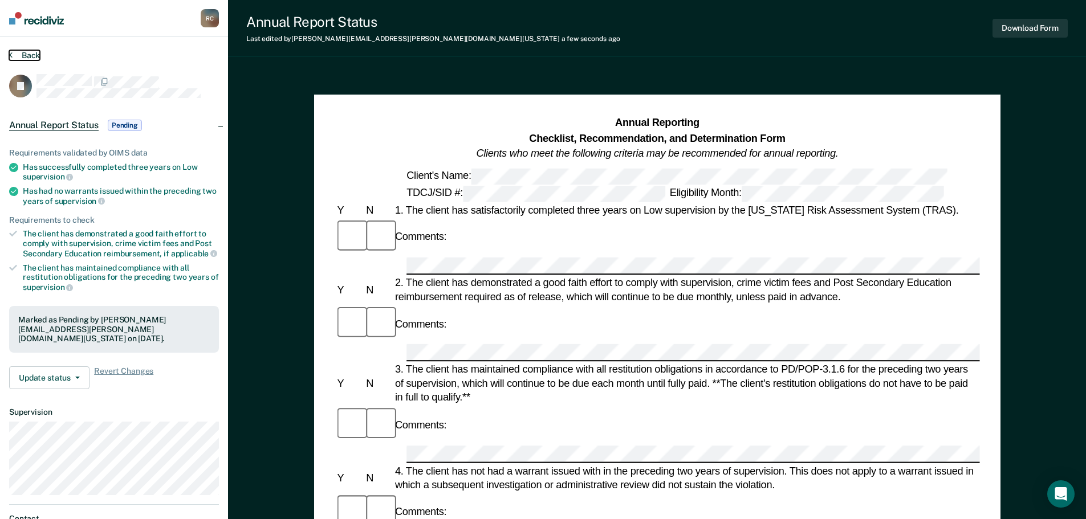
click at [27, 56] on button "Back" at bounding box center [24, 55] width 31 height 10
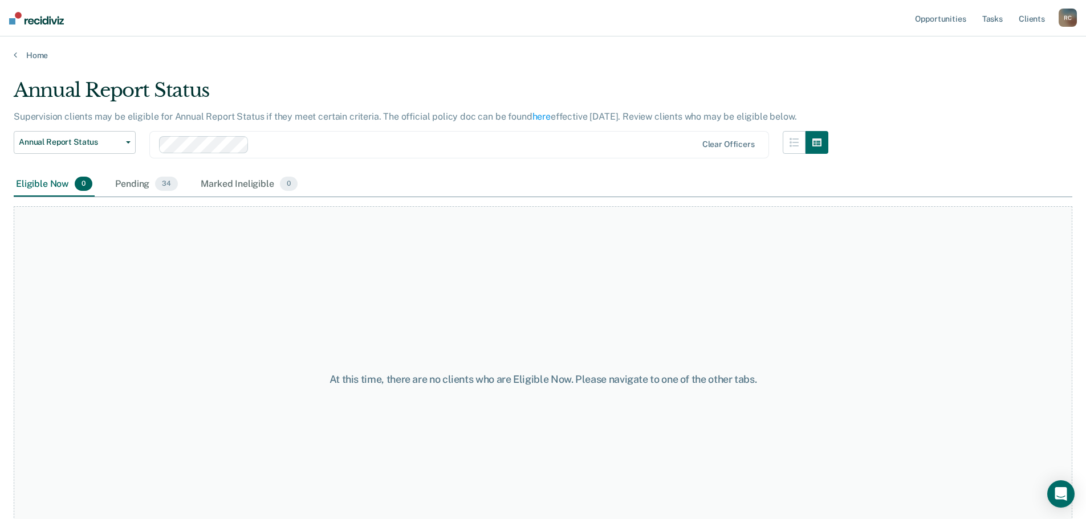
scroll to position [33, 0]
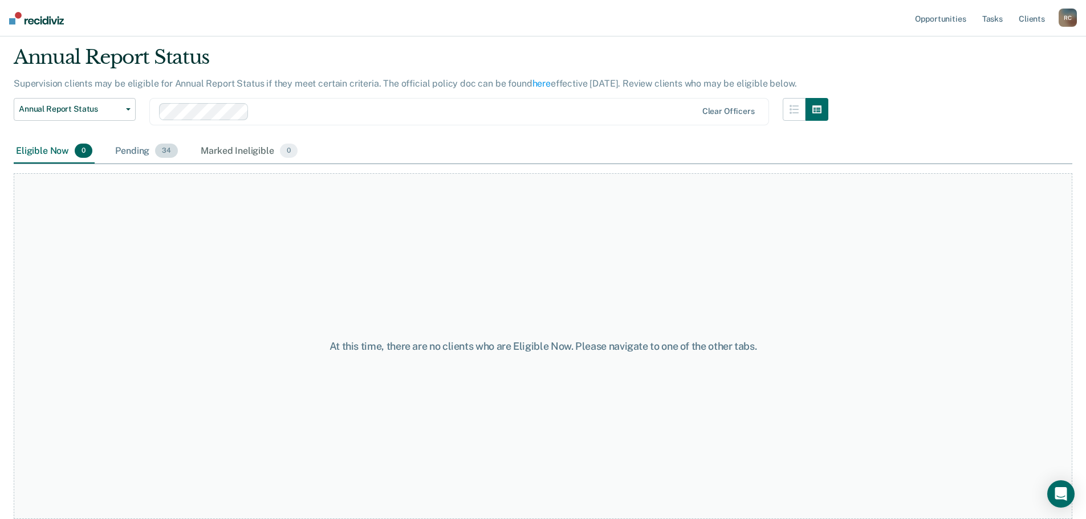
click at [132, 152] on div "Pending 34" at bounding box center [146, 151] width 67 height 25
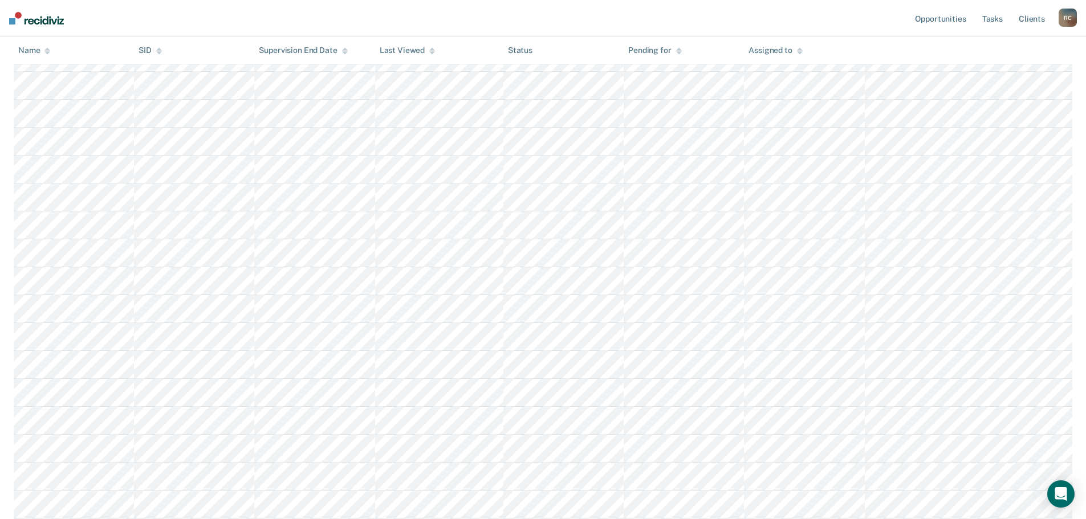
scroll to position [318, 0]
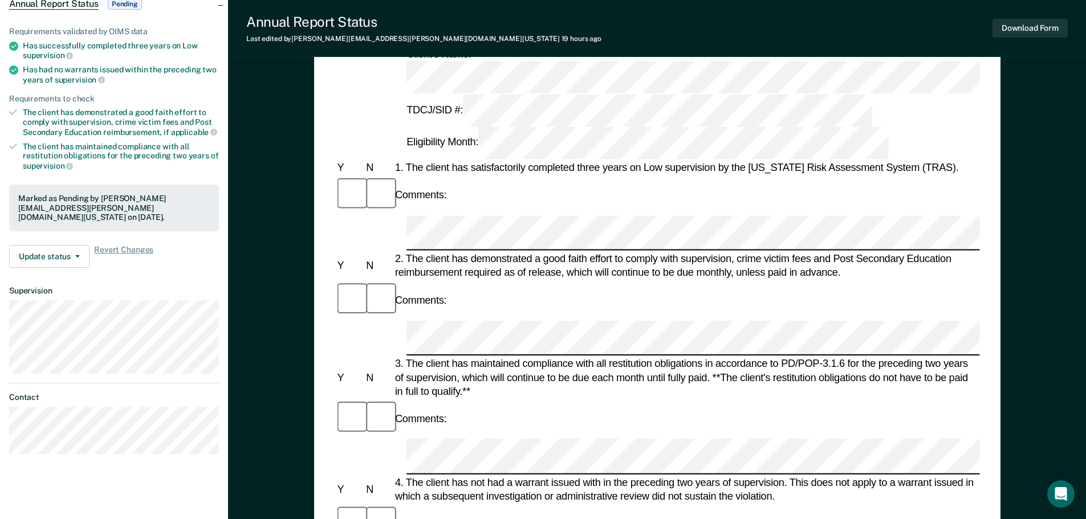
scroll to position [114, 0]
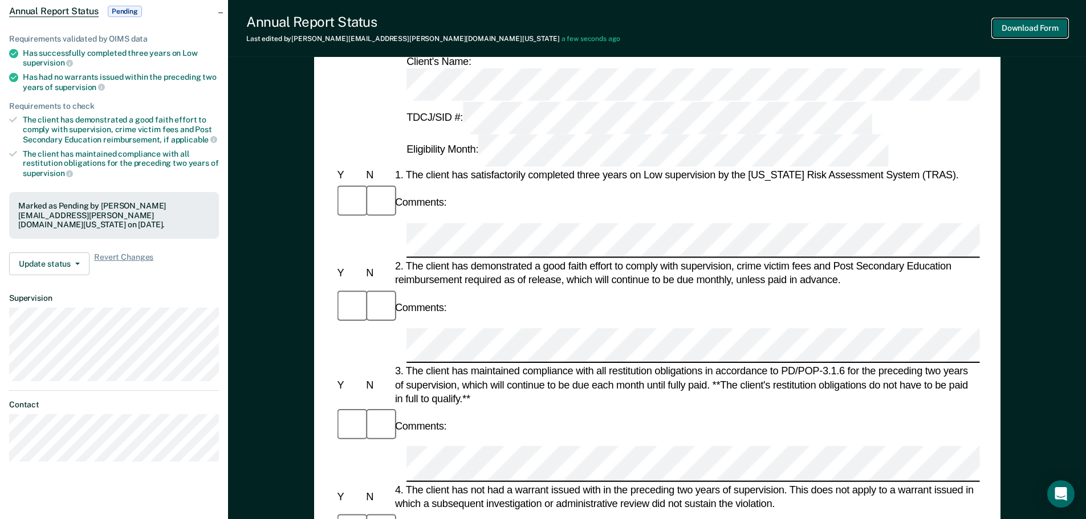
click at [1016, 30] on button "Download Form" at bounding box center [1029, 28] width 75 height 19
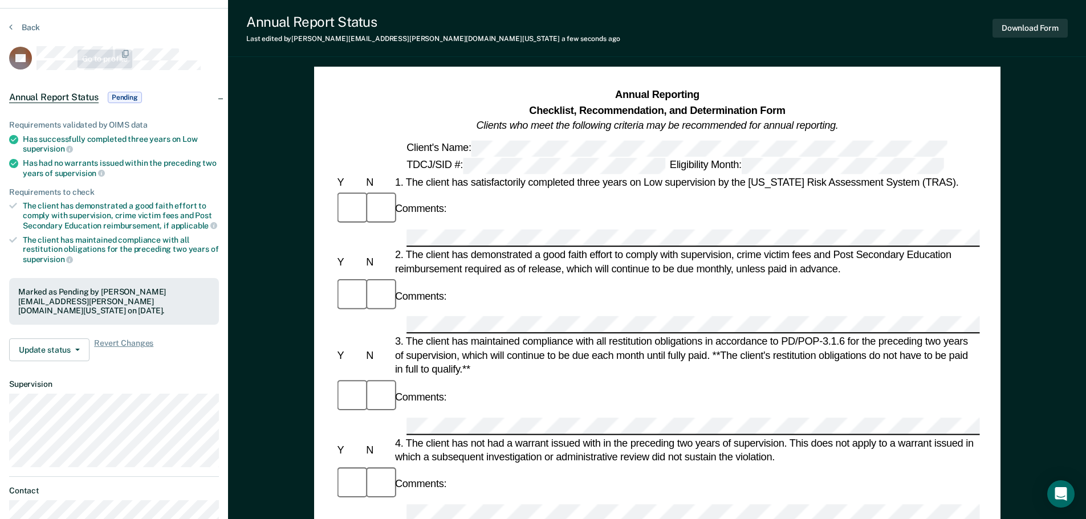
scroll to position [0, 0]
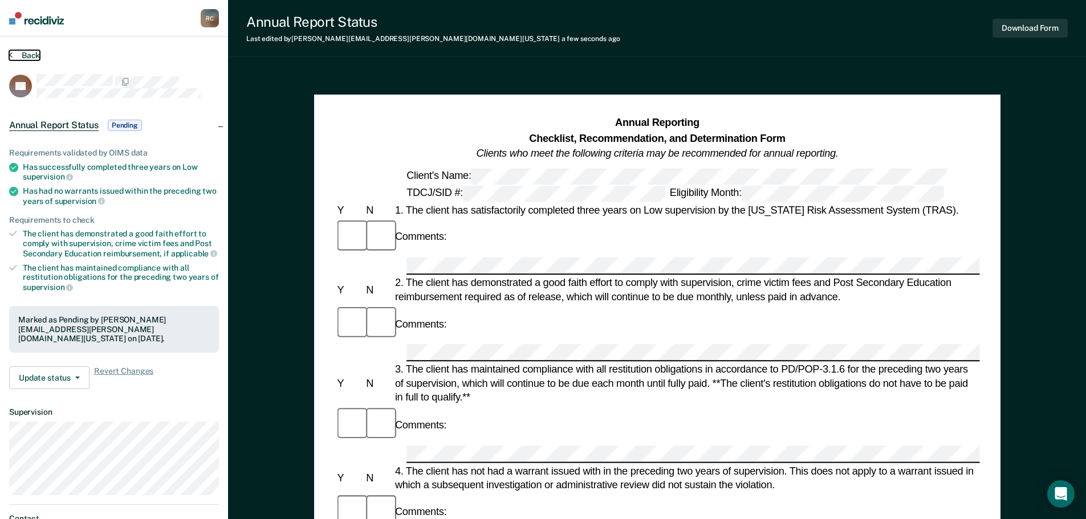
click at [14, 52] on button "Back" at bounding box center [24, 55] width 31 height 10
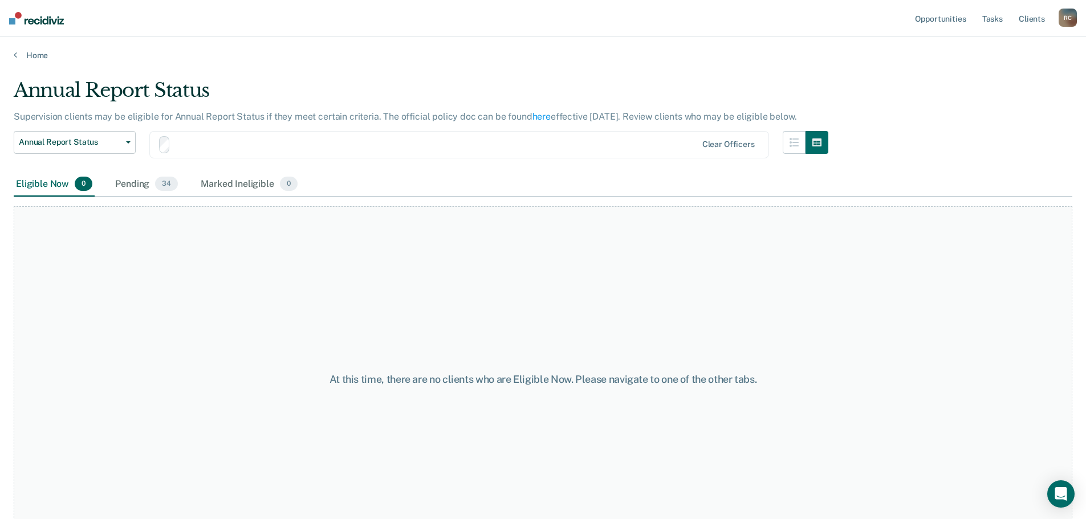
scroll to position [33, 0]
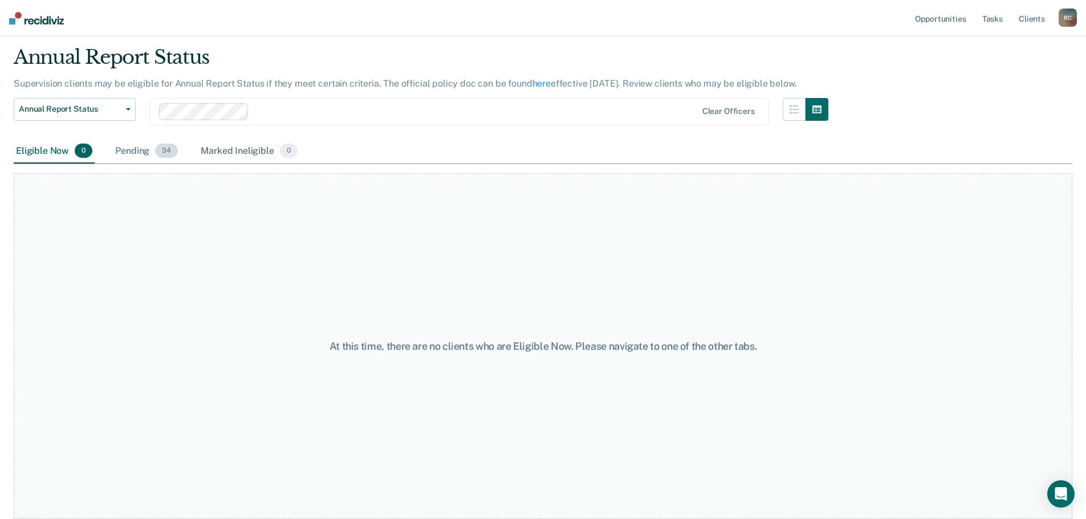
click at [113, 160] on div "Pending 34" at bounding box center [146, 151] width 67 height 25
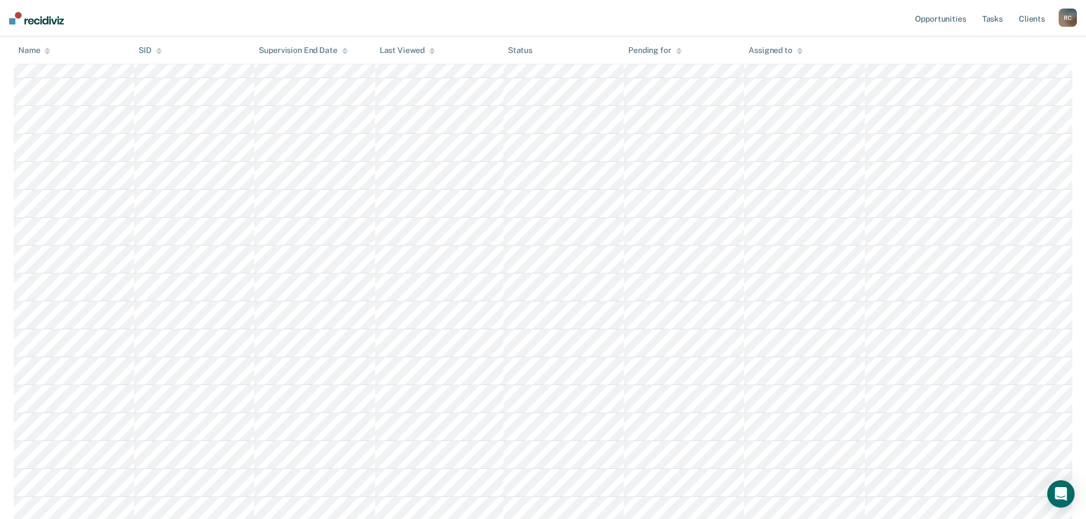
scroll to position [204, 0]
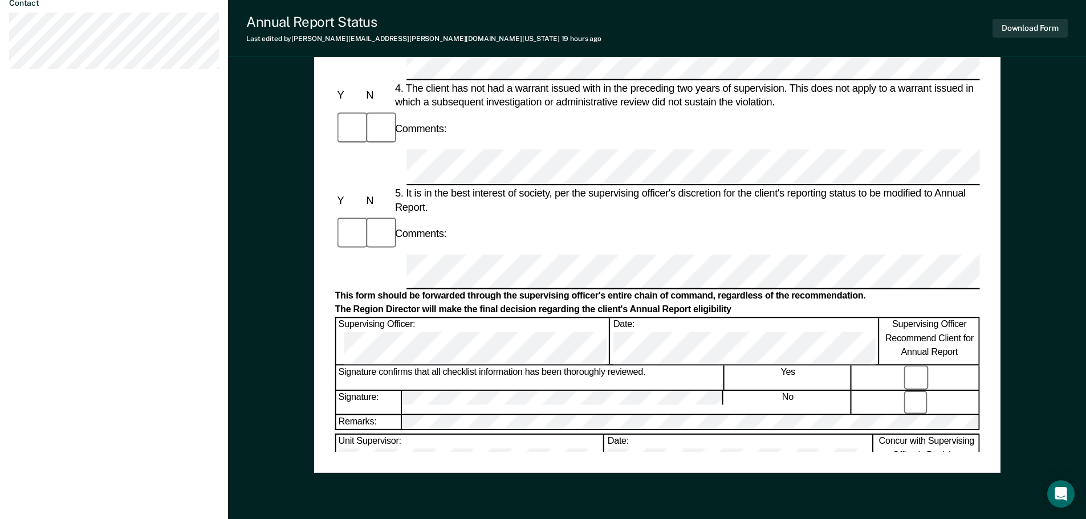
scroll to position [558, 0]
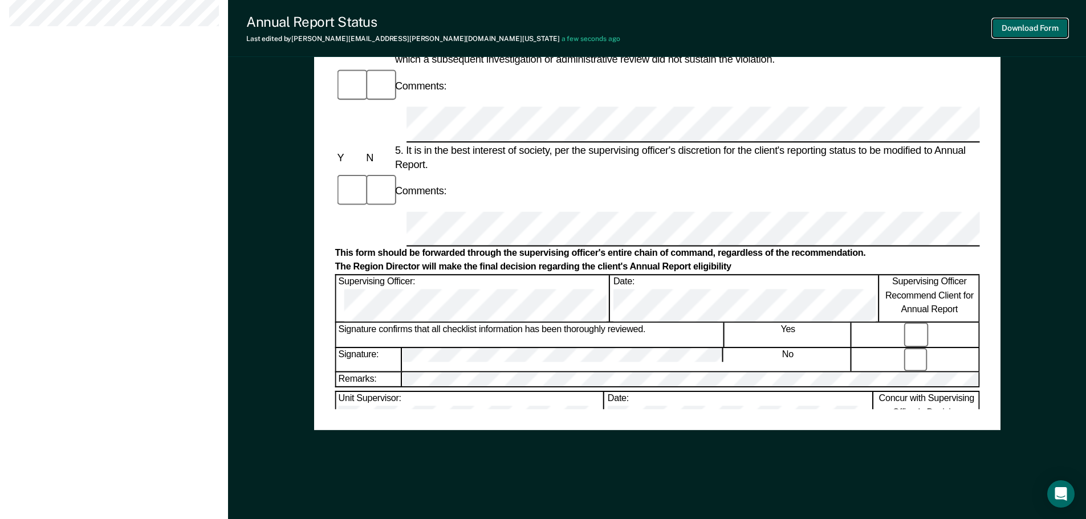
click at [1018, 34] on button "Download Form" at bounding box center [1029, 28] width 75 height 19
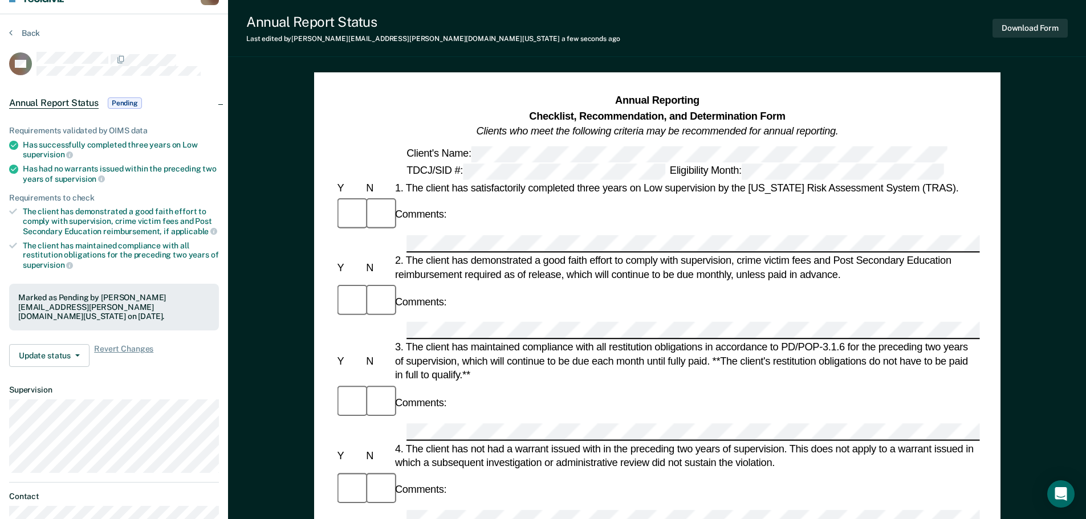
scroll to position [0, 0]
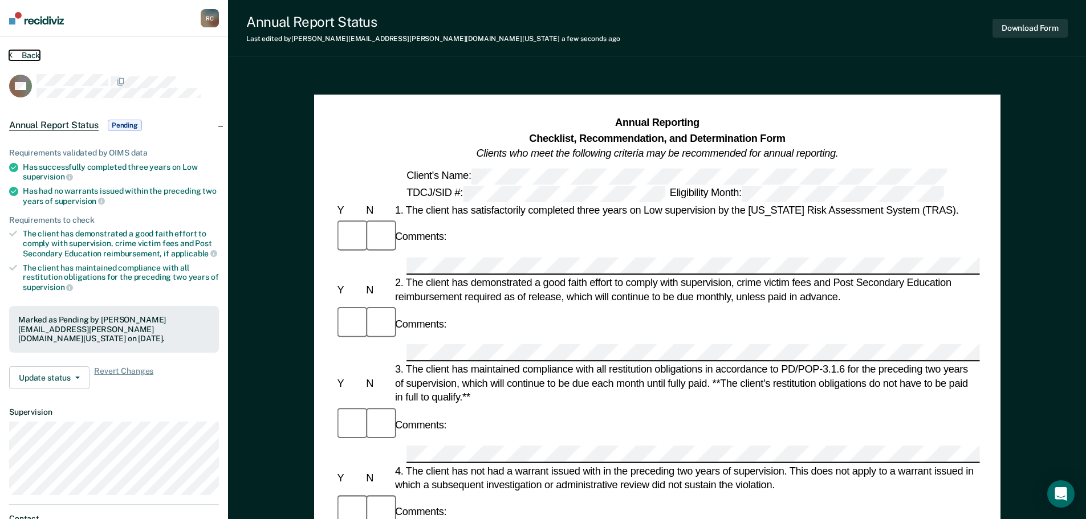
click at [29, 56] on button "Back" at bounding box center [24, 55] width 31 height 10
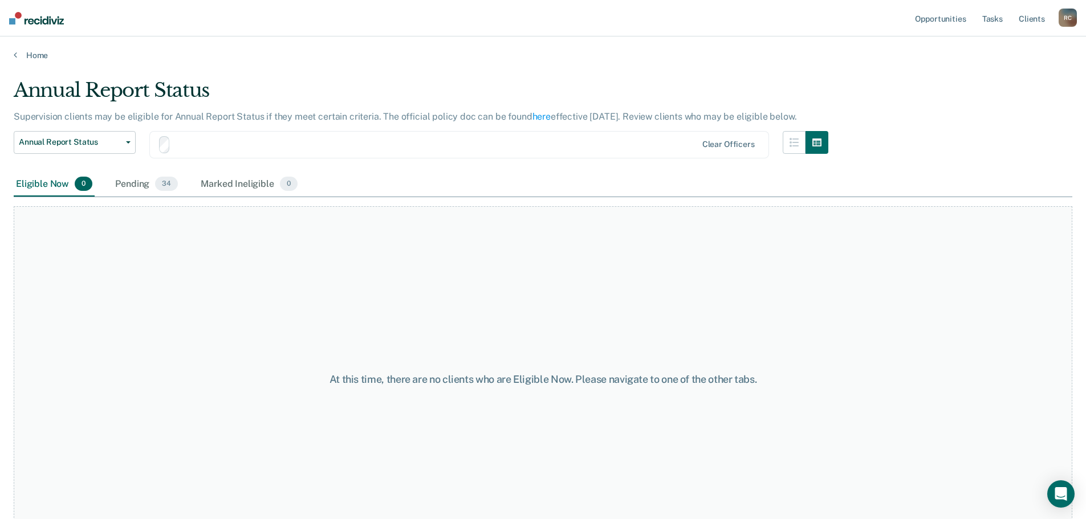
scroll to position [33, 0]
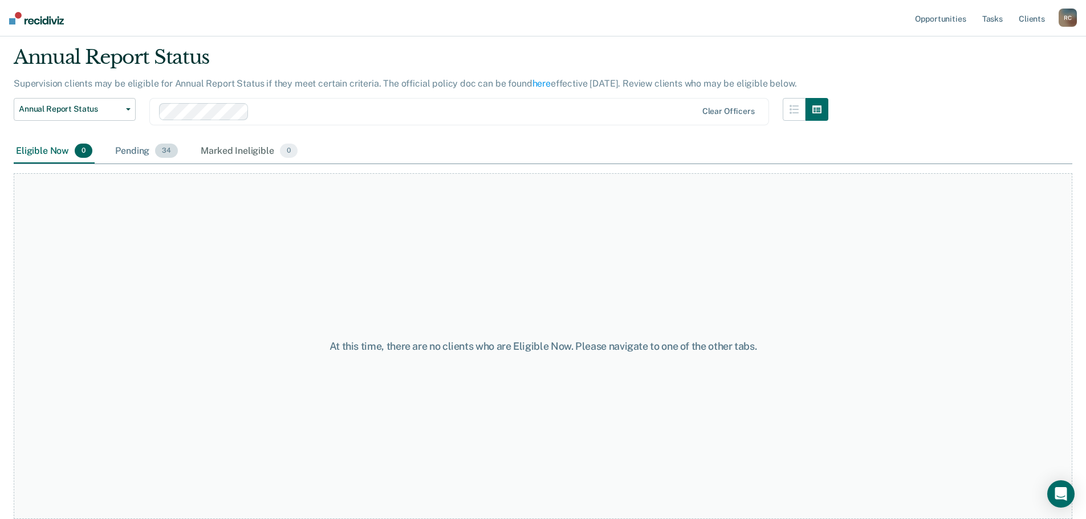
click at [120, 145] on div "Pending 34" at bounding box center [146, 151] width 67 height 25
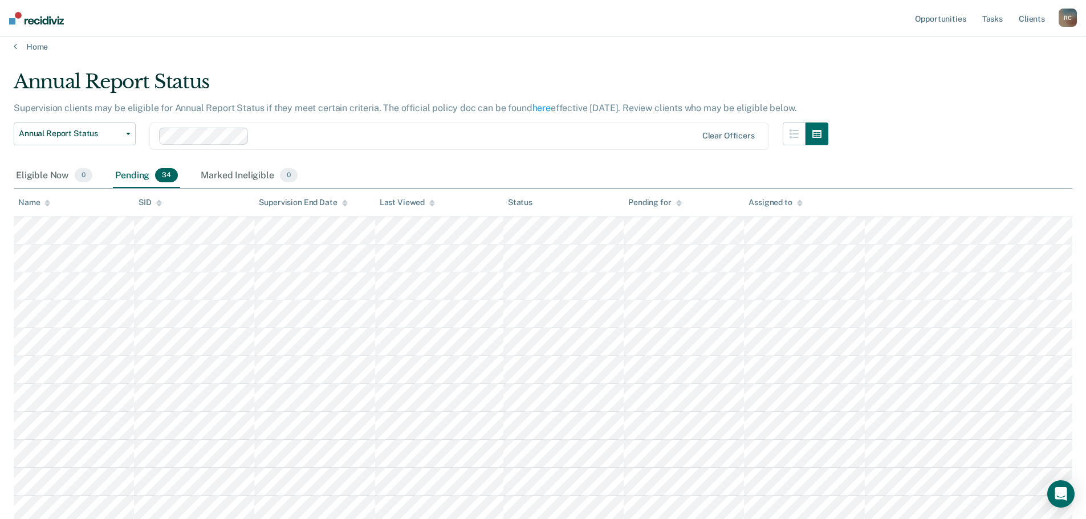
scroll to position [0, 0]
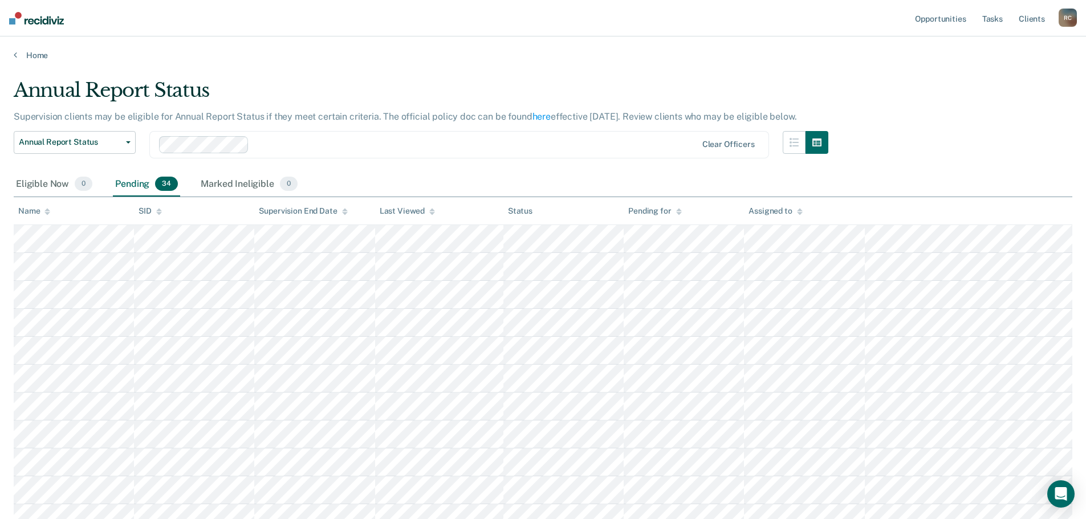
drag, startPoint x: 527, startPoint y: 50, endPoint x: 434, endPoint y: 93, distance: 103.0
click at [434, 93] on div "Annual Report Status" at bounding box center [421, 95] width 814 height 32
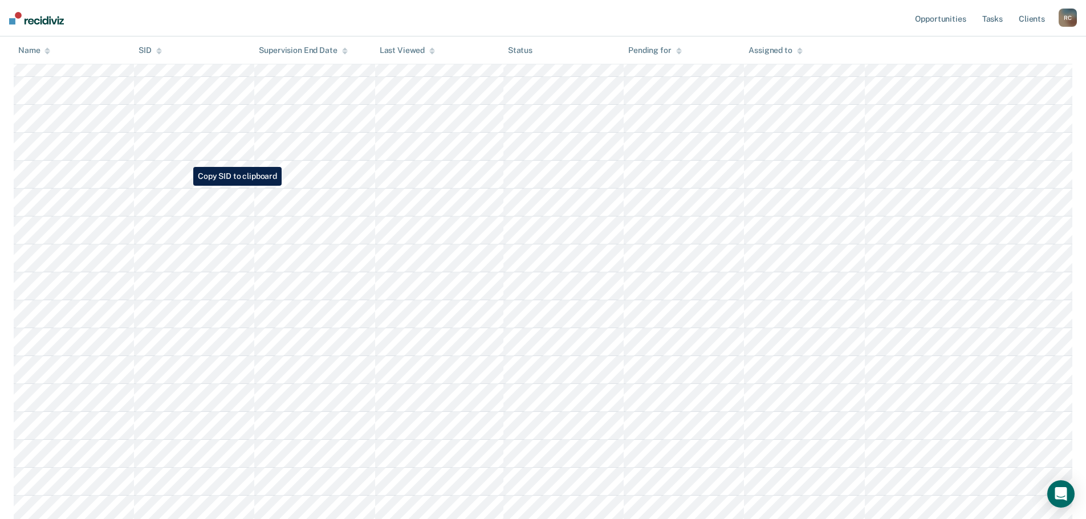
scroll to position [339, 0]
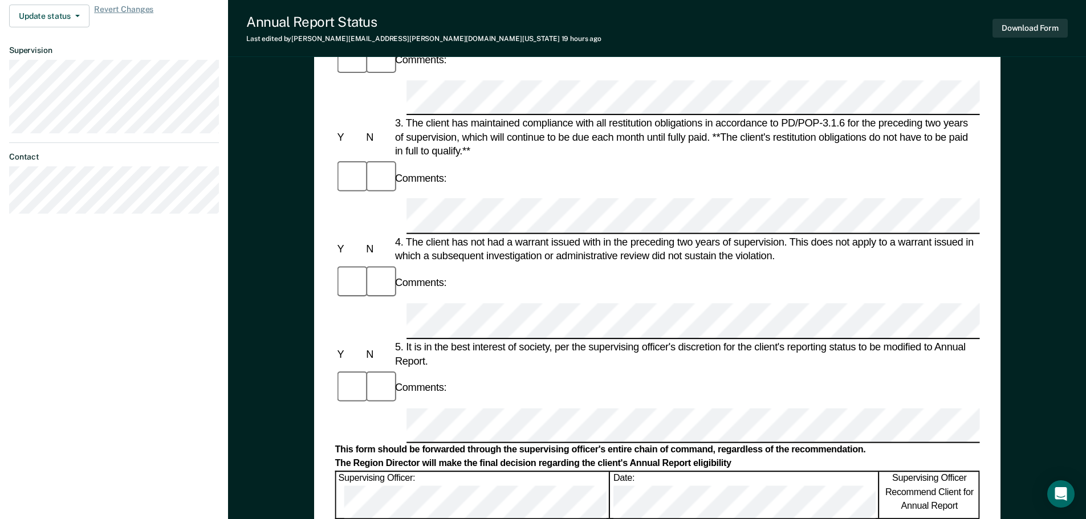
scroll to position [513, 0]
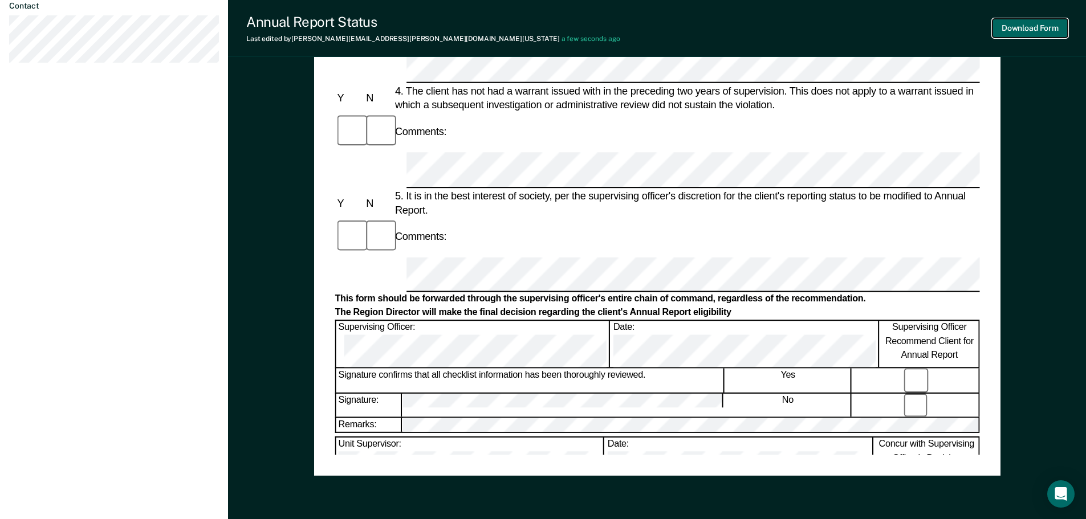
click at [1020, 28] on button "Download Form" at bounding box center [1029, 28] width 75 height 19
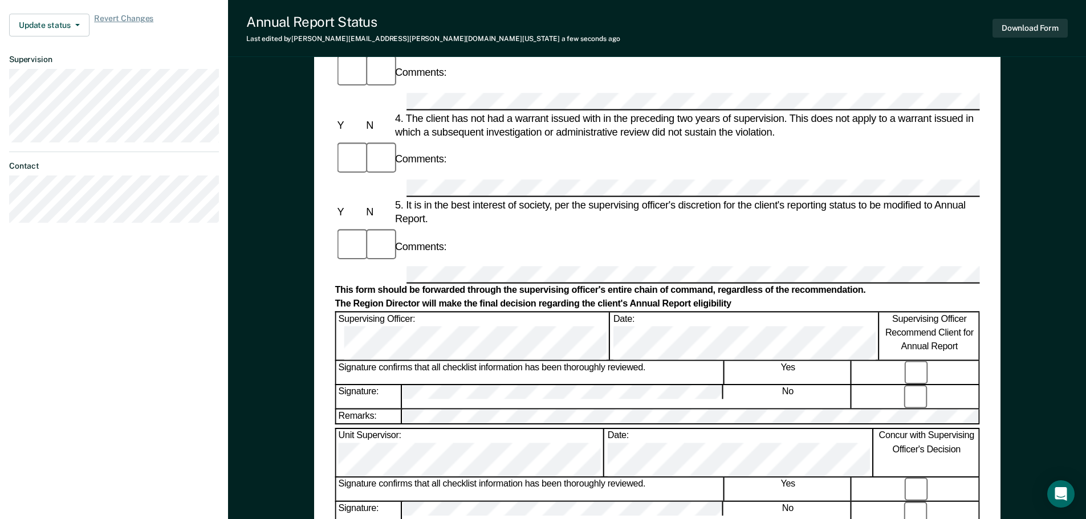
scroll to position [0, 0]
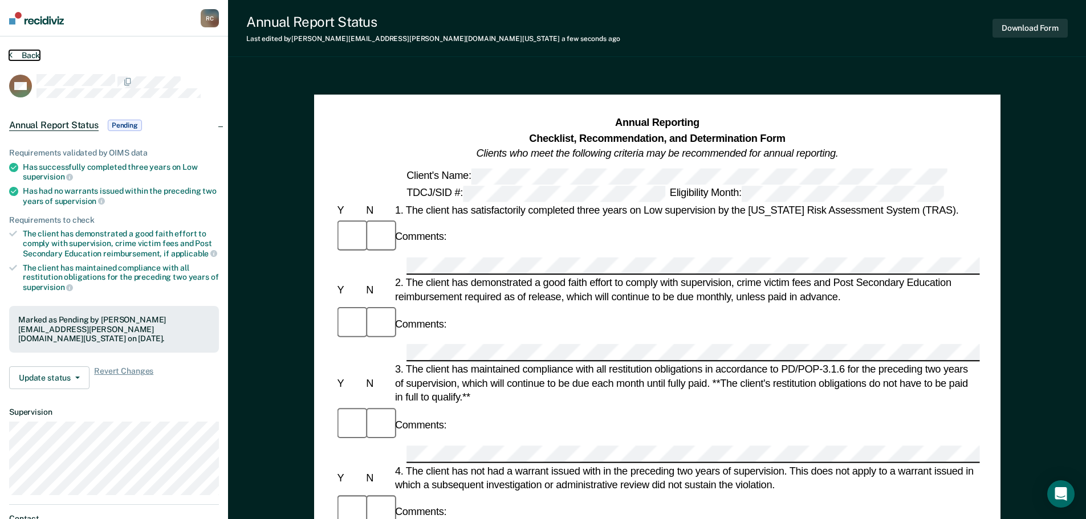
click at [28, 53] on button "Back" at bounding box center [24, 55] width 31 height 10
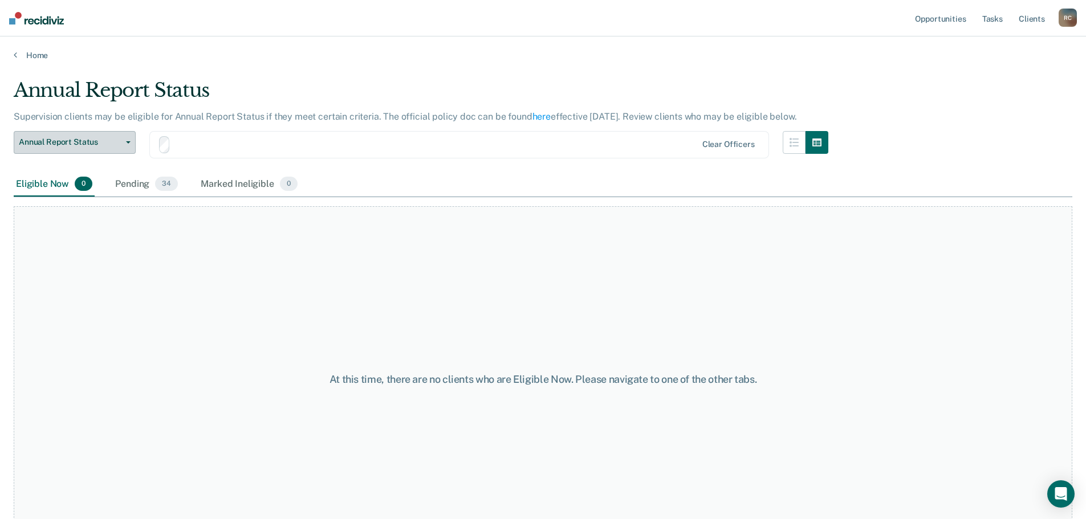
scroll to position [33, 0]
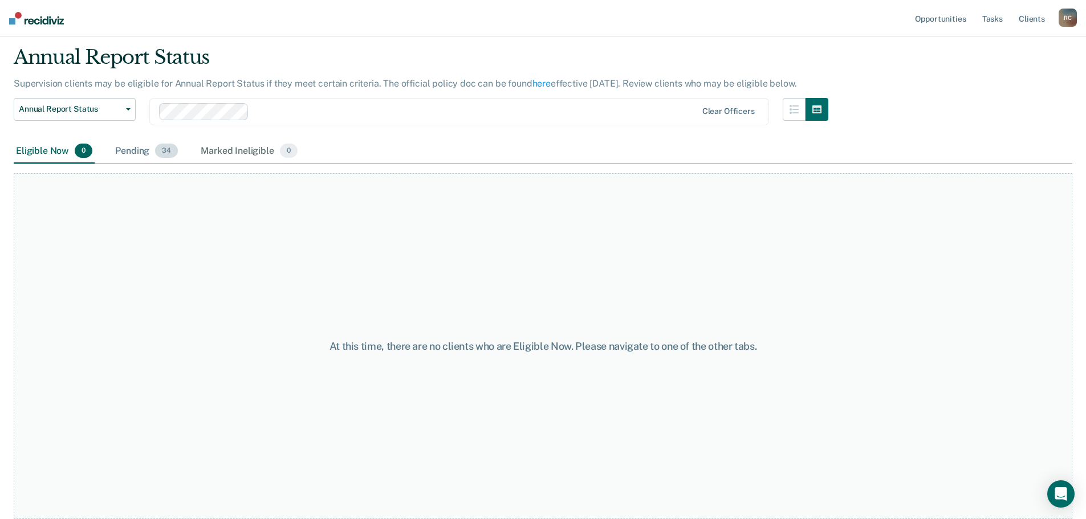
drag, startPoint x: 147, startPoint y: 134, endPoint x: 145, endPoint y: 149, distance: 15.6
click at [145, 138] on div "Annual Report Status Early Release from Supervision Annual Report Status Clear …" at bounding box center [421, 118] width 814 height 41
click at [145, 150] on div "Pending 34" at bounding box center [146, 151] width 67 height 25
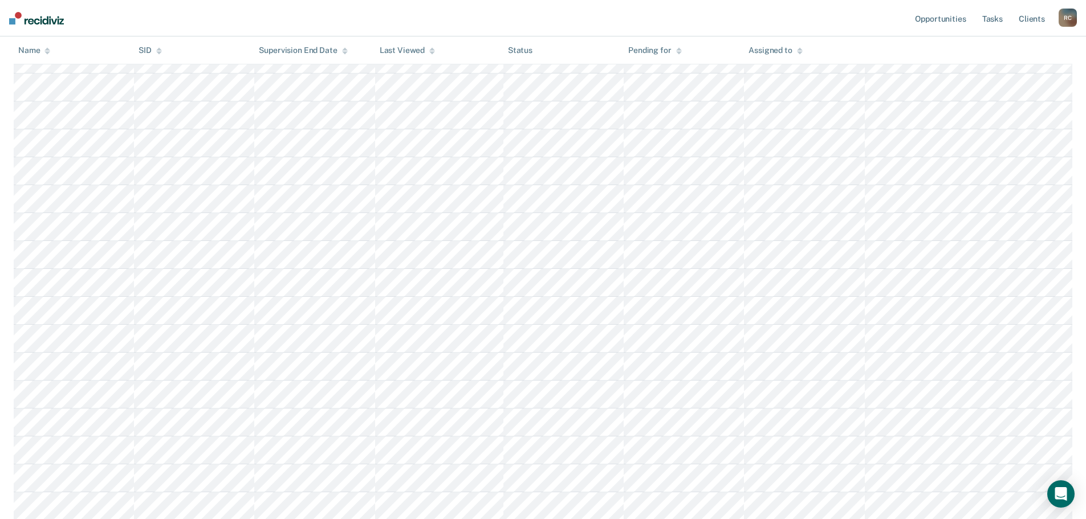
scroll to position [432, 0]
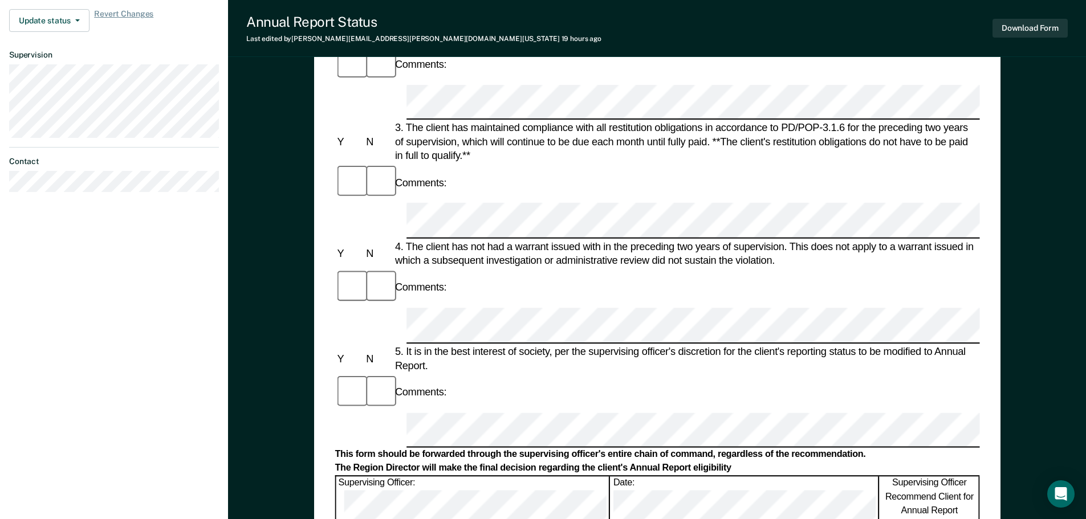
scroll to position [456, 0]
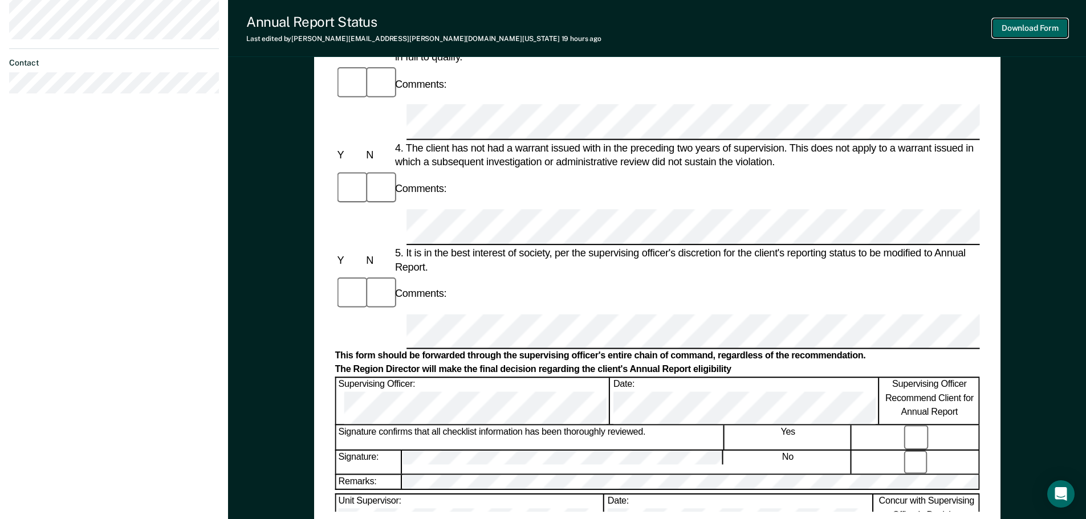
click at [1041, 28] on button "Download Form" at bounding box center [1029, 28] width 75 height 19
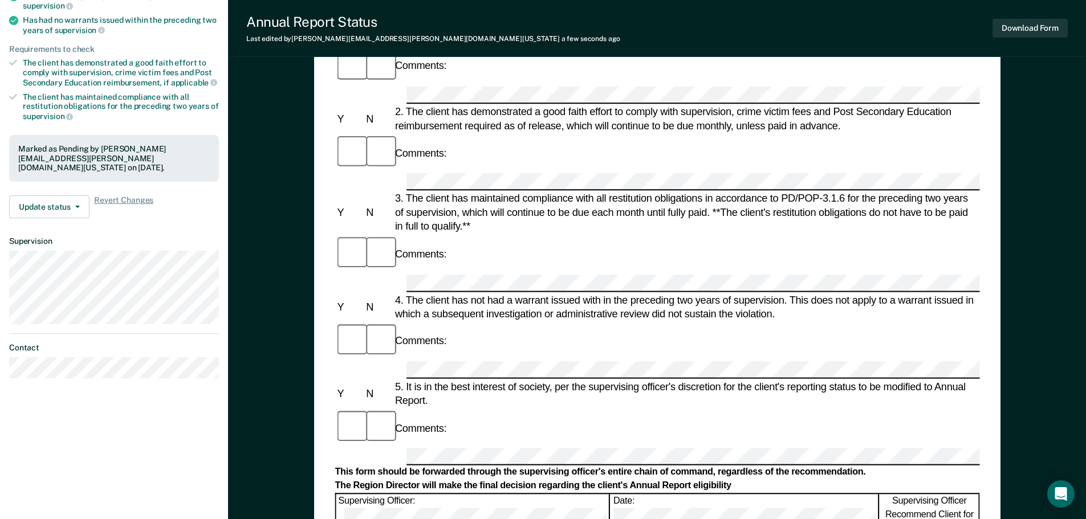
scroll to position [0, 0]
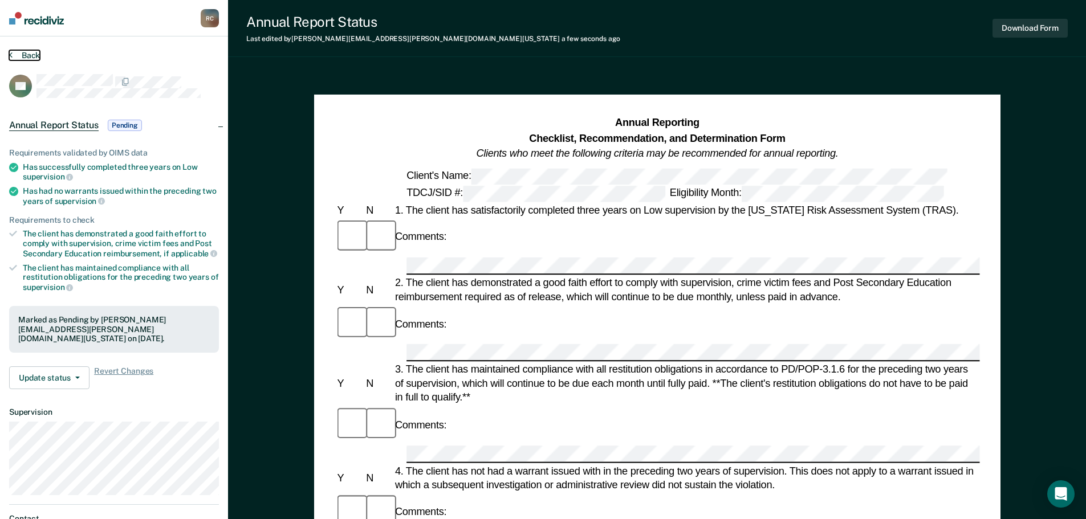
click at [25, 55] on button "Back" at bounding box center [24, 55] width 31 height 10
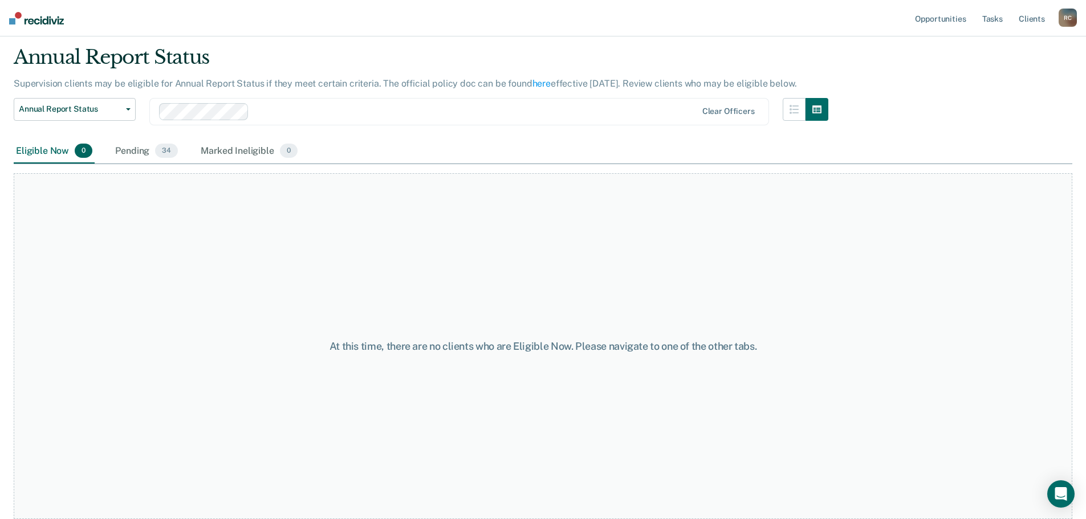
click at [119, 137] on div "Annual Report Status Early Release from Supervision Annual Report Status" at bounding box center [75, 118] width 122 height 41
click at [130, 153] on div "Pending 34" at bounding box center [146, 151] width 67 height 25
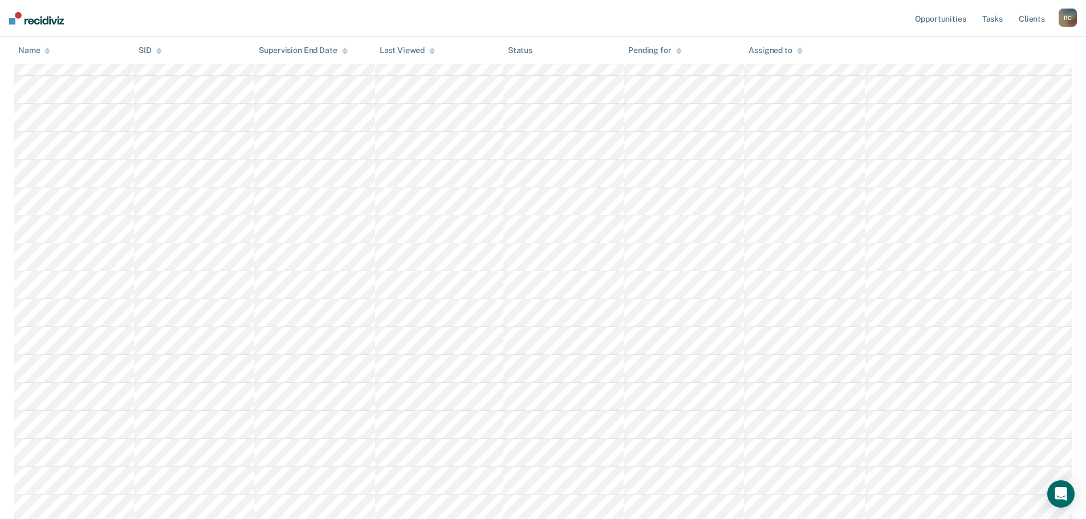
scroll to position [375, 0]
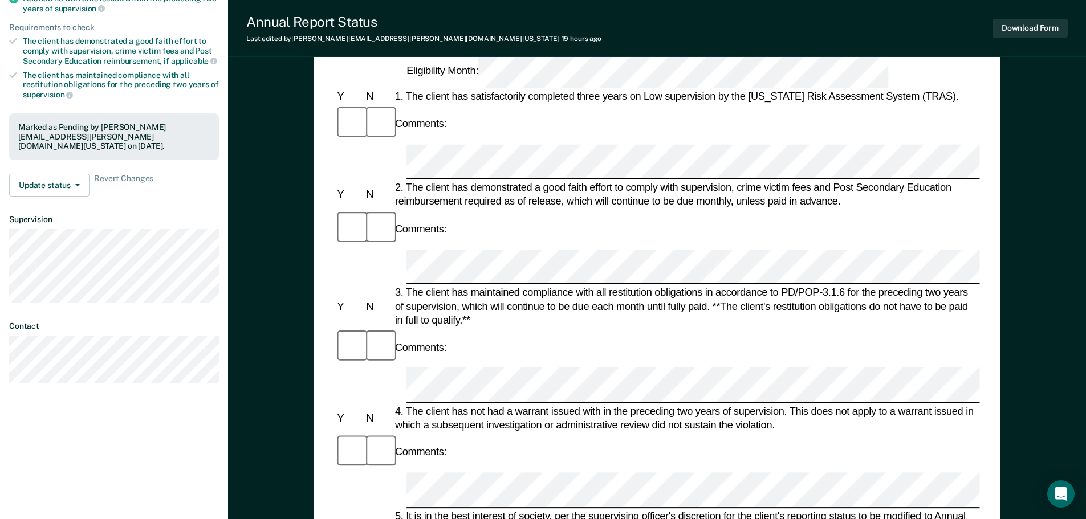
scroll to position [285, 0]
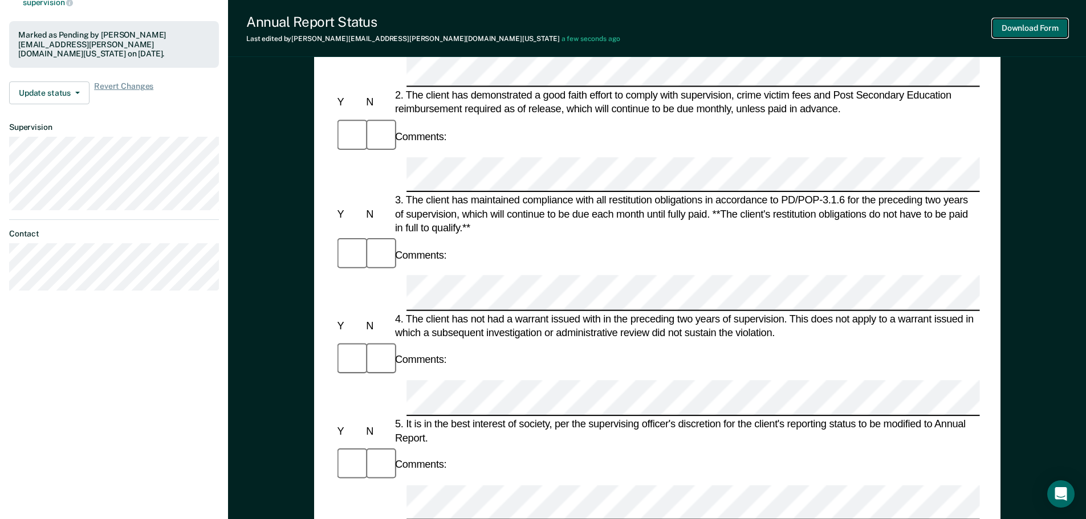
click at [1032, 27] on button "Download Form" at bounding box center [1029, 28] width 75 height 19
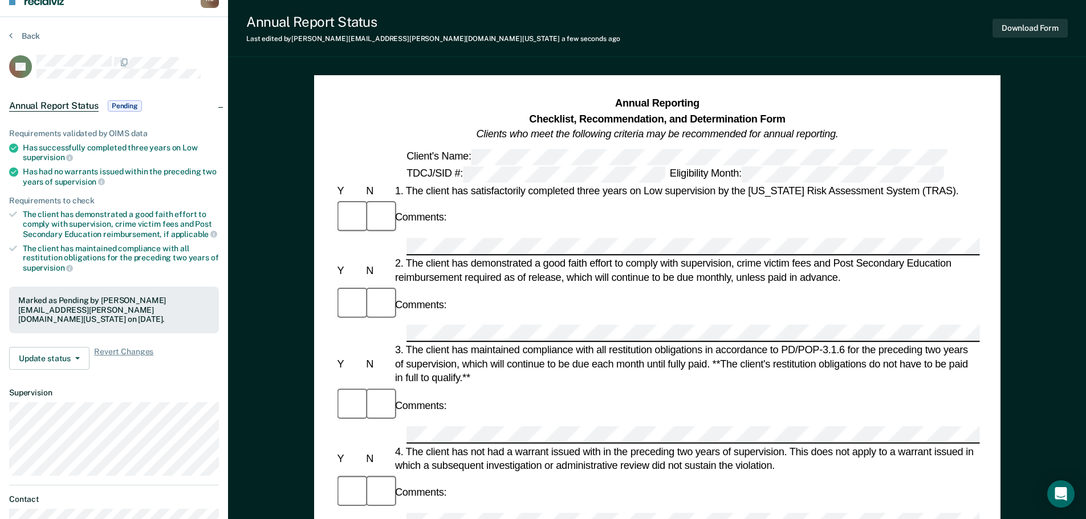
scroll to position [0, 0]
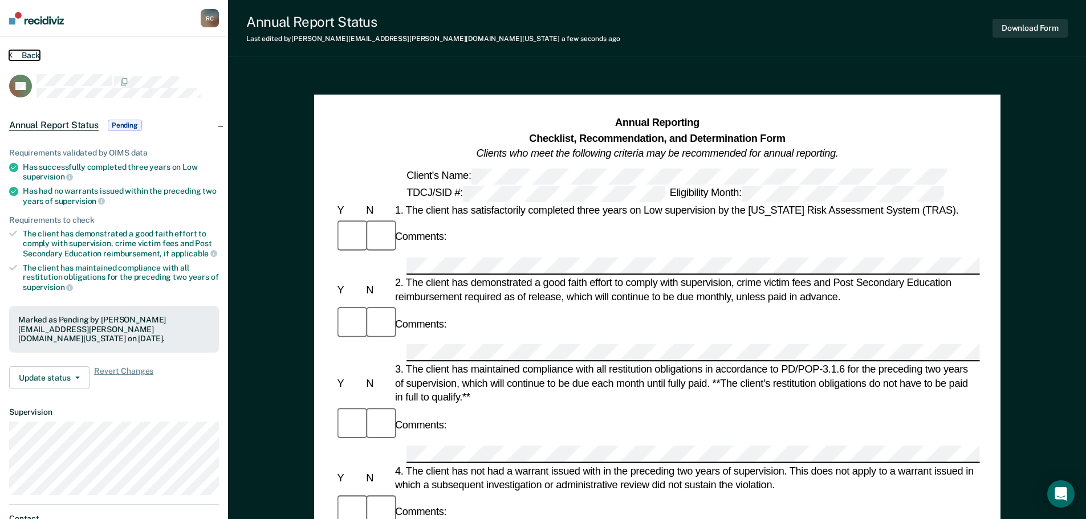
click at [30, 56] on button "Back" at bounding box center [24, 55] width 31 height 10
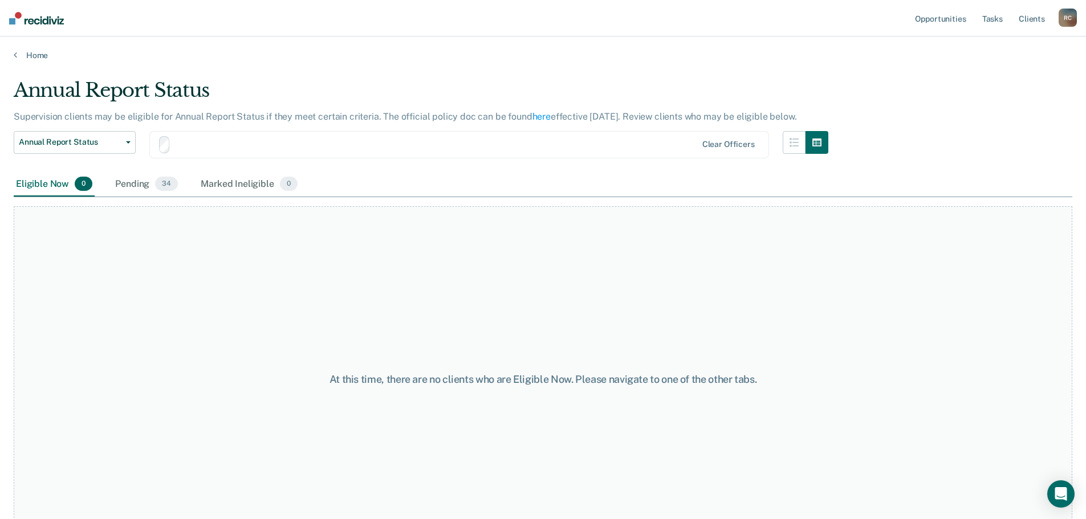
scroll to position [33, 0]
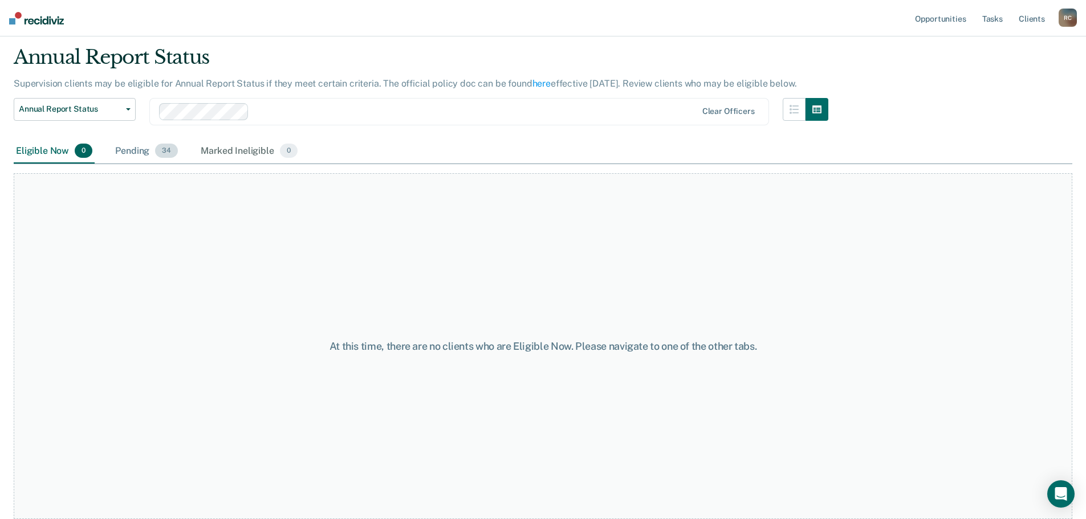
click at [146, 149] on div "Pending 34" at bounding box center [146, 151] width 67 height 25
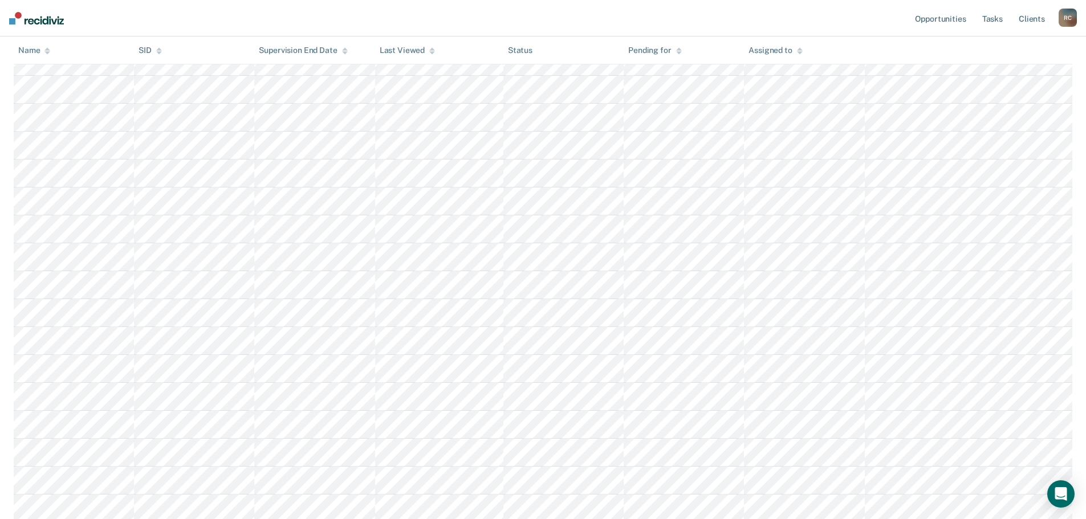
scroll to position [318, 0]
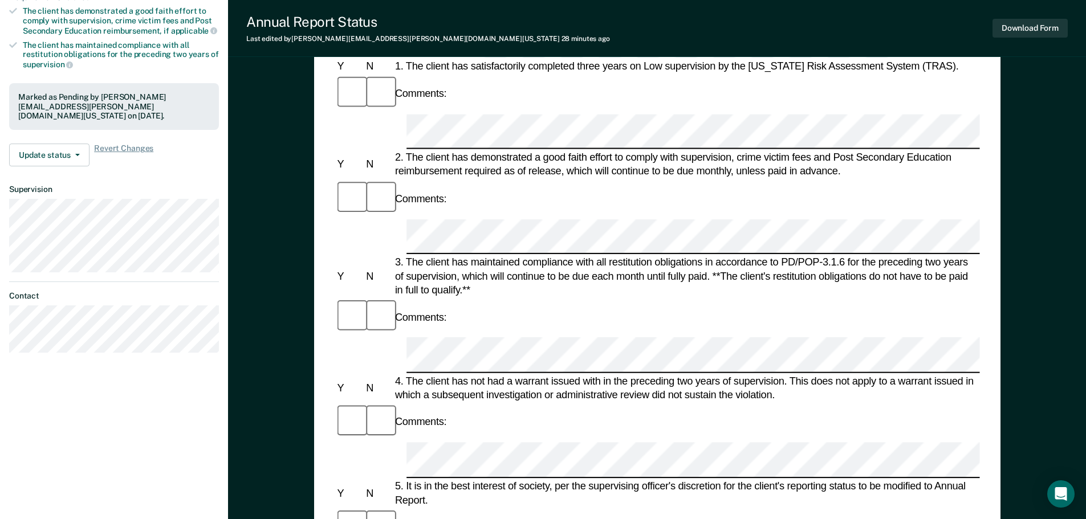
scroll to position [228, 0]
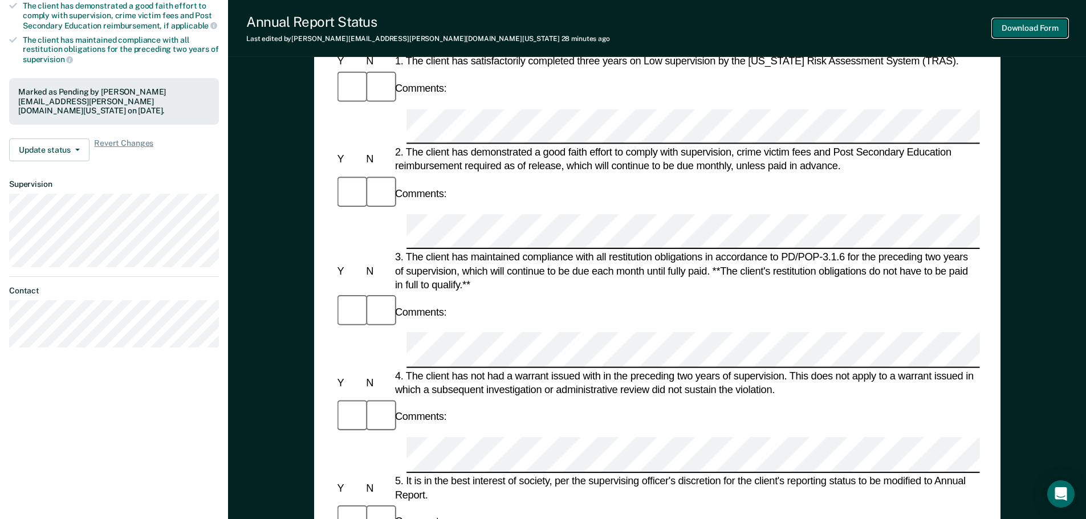
click at [1044, 25] on button "Download Form" at bounding box center [1029, 28] width 75 height 19
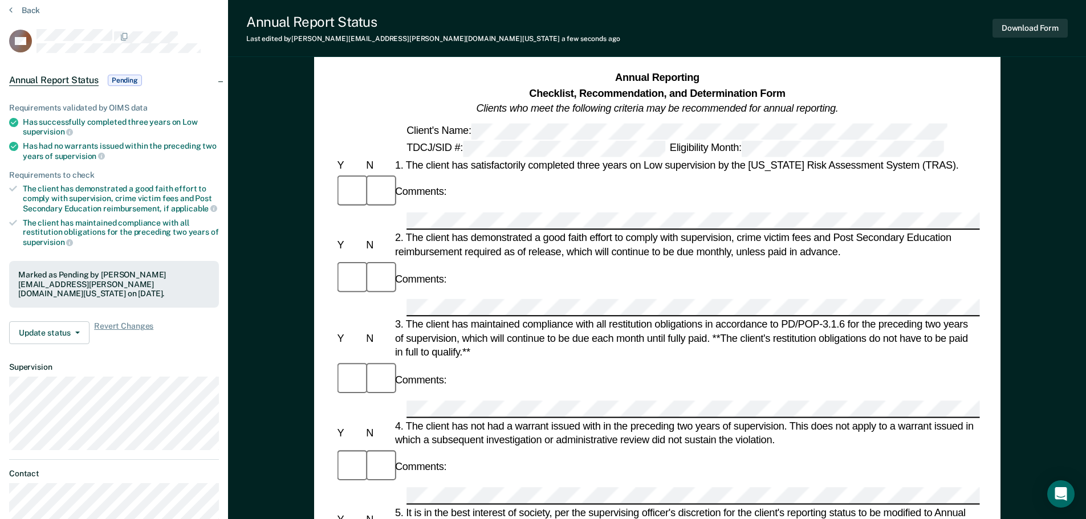
scroll to position [0, 0]
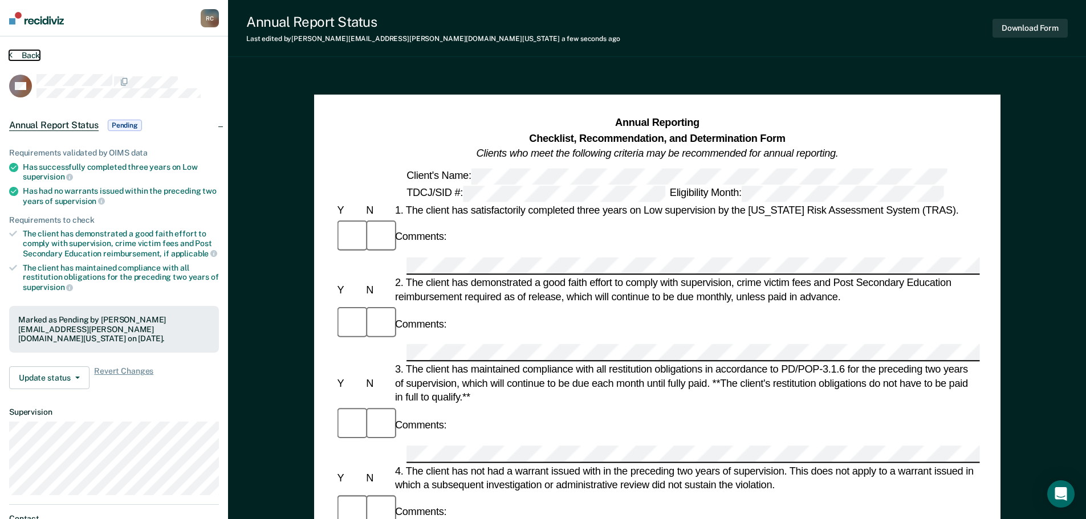
click at [28, 57] on button "Back" at bounding box center [24, 55] width 31 height 10
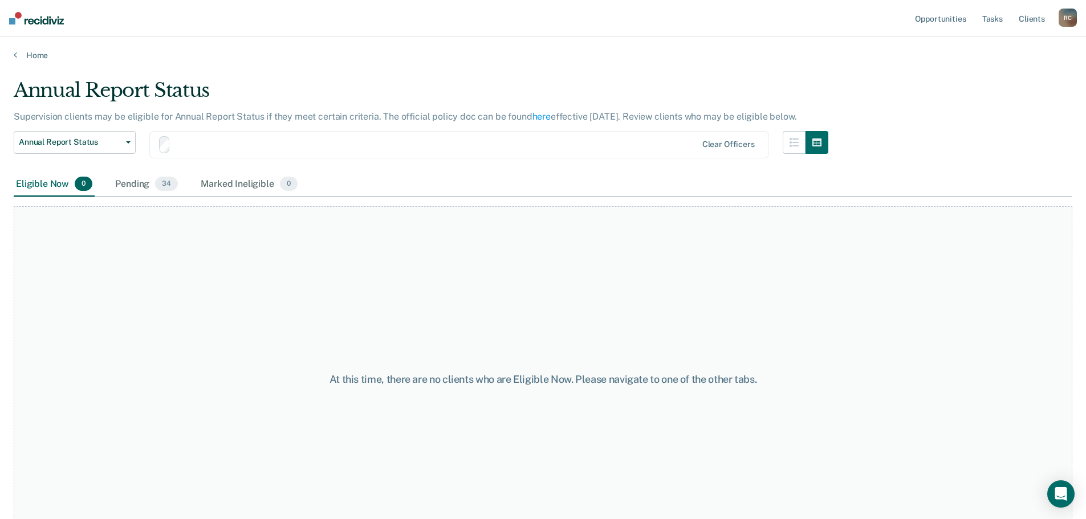
scroll to position [33, 0]
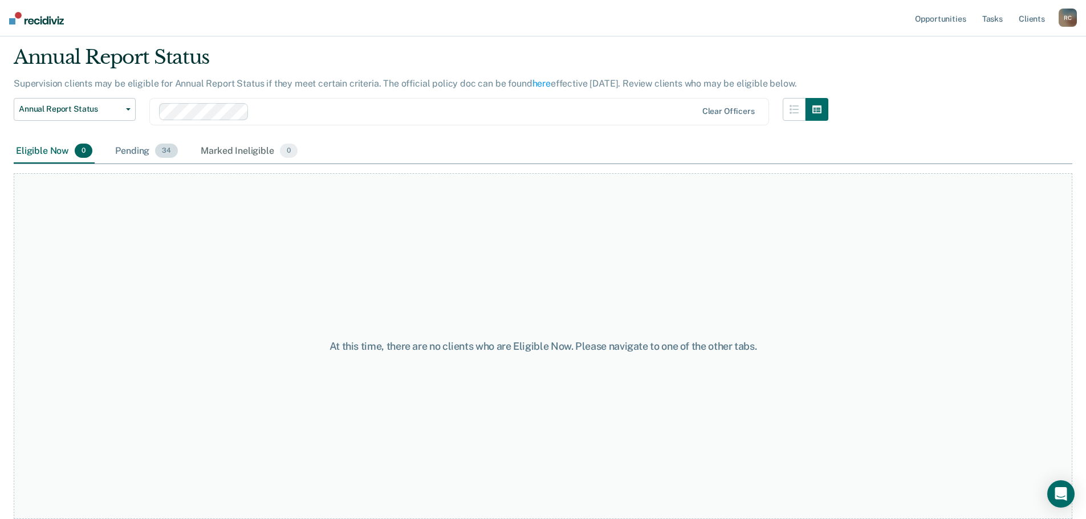
click at [132, 152] on div "Pending 34" at bounding box center [146, 151] width 67 height 25
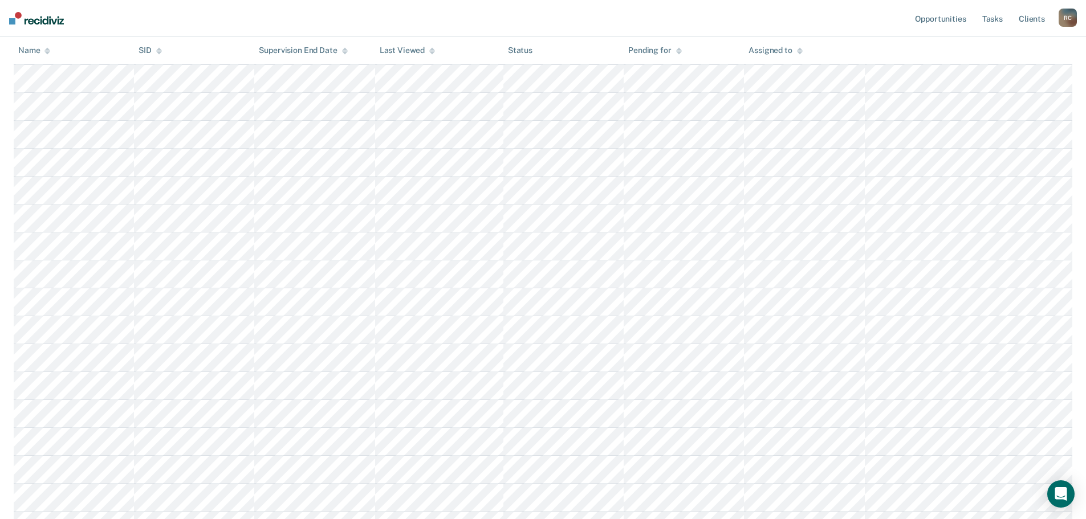
scroll to position [432, 0]
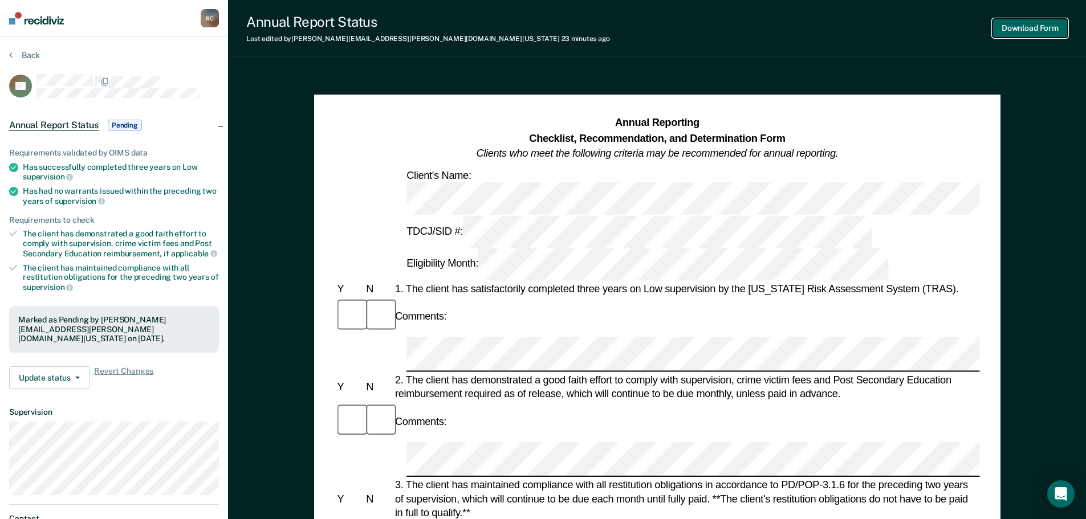
click at [1028, 31] on button "Download Form" at bounding box center [1029, 28] width 75 height 19
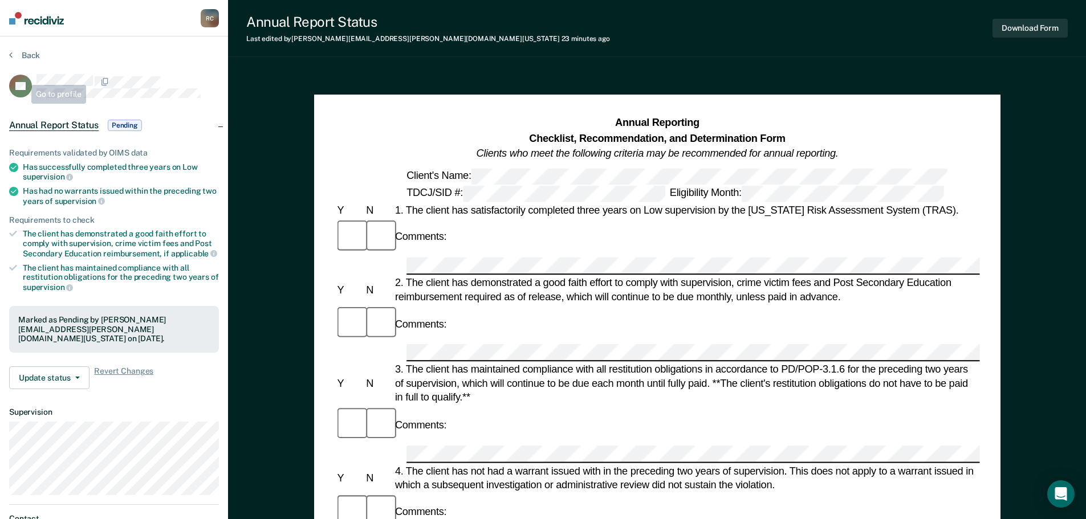
click at [15, 48] on section "Back ES Annual Report Status Pending Requirements validated by OIMS data Has su…" at bounding box center [114, 304] width 228 height 536
click at [24, 54] on button "Back" at bounding box center [24, 55] width 31 height 10
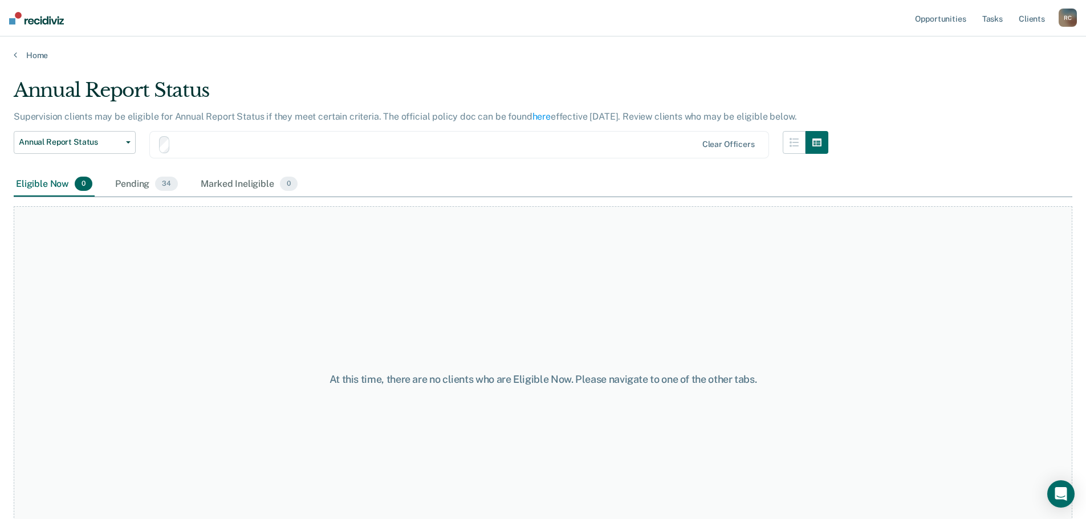
scroll to position [33, 0]
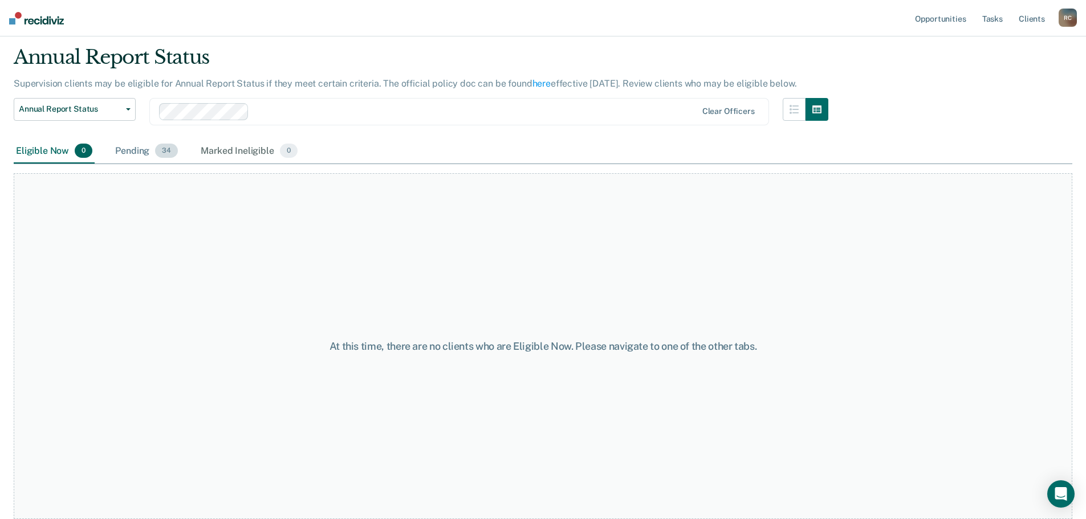
click at [138, 150] on div "Pending 34" at bounding box center [146, 151] width 67 height 25
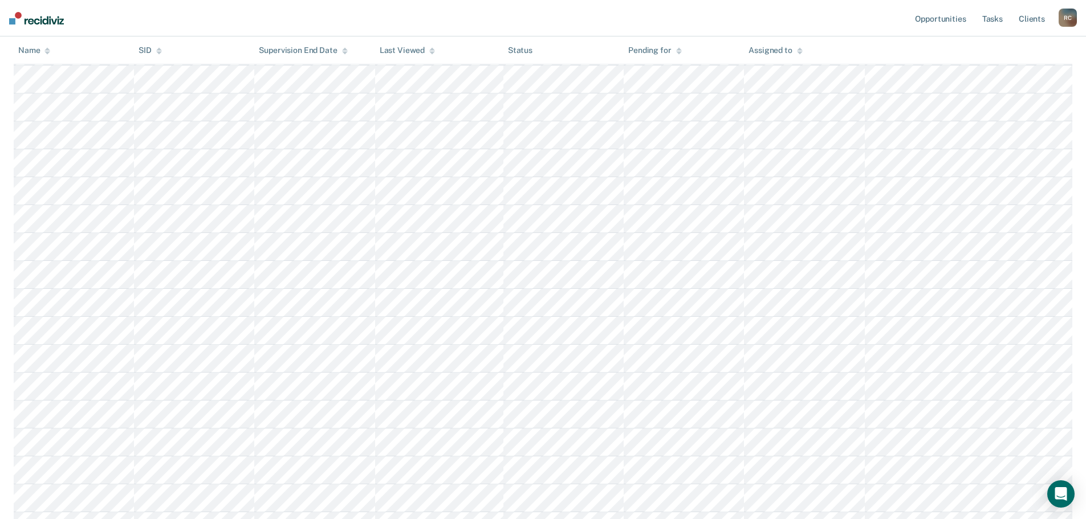
scroll to position [489, 0]
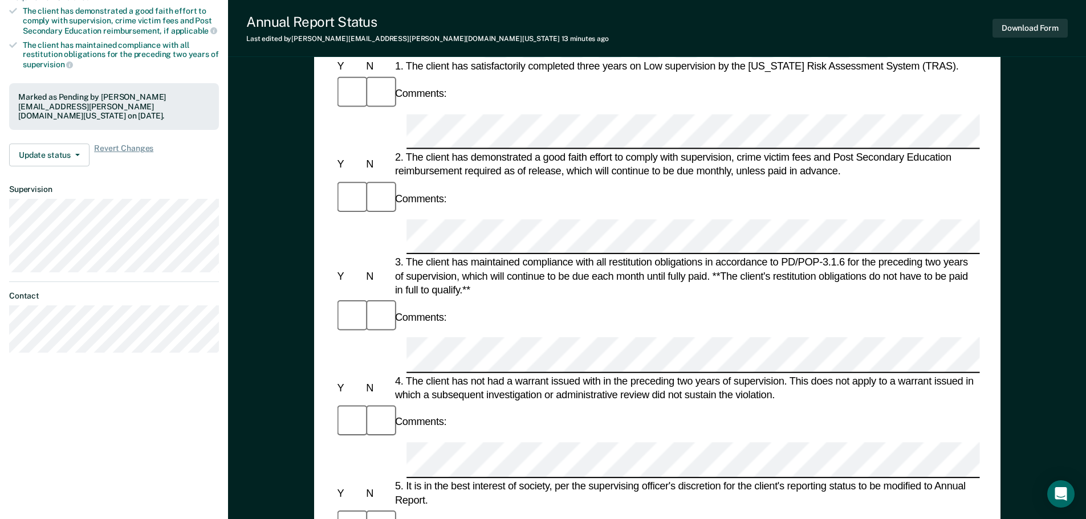
scroll to position [228, 0]
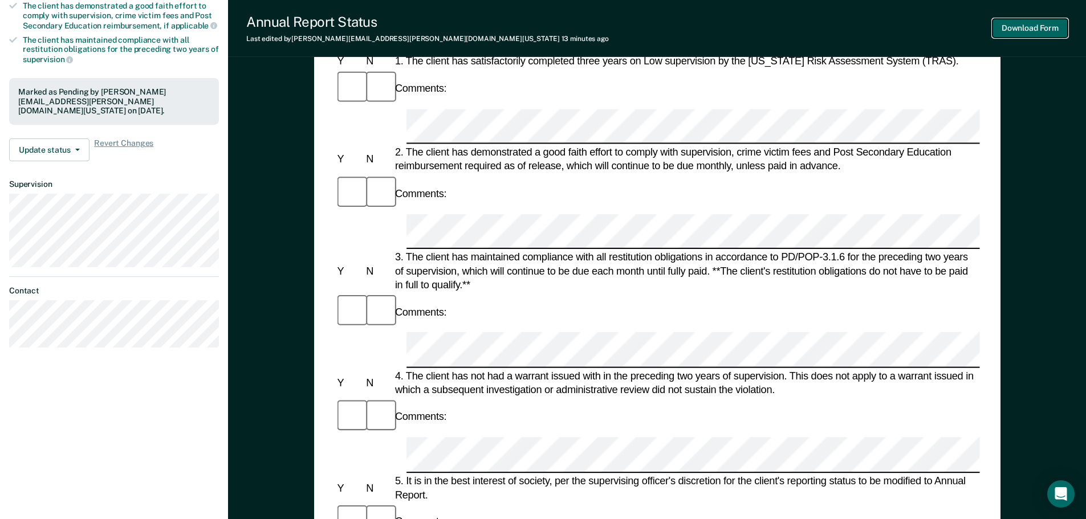
click at [1024, 28] on button "Download Form" at bounding box center [1029, 28] width 75 height 19
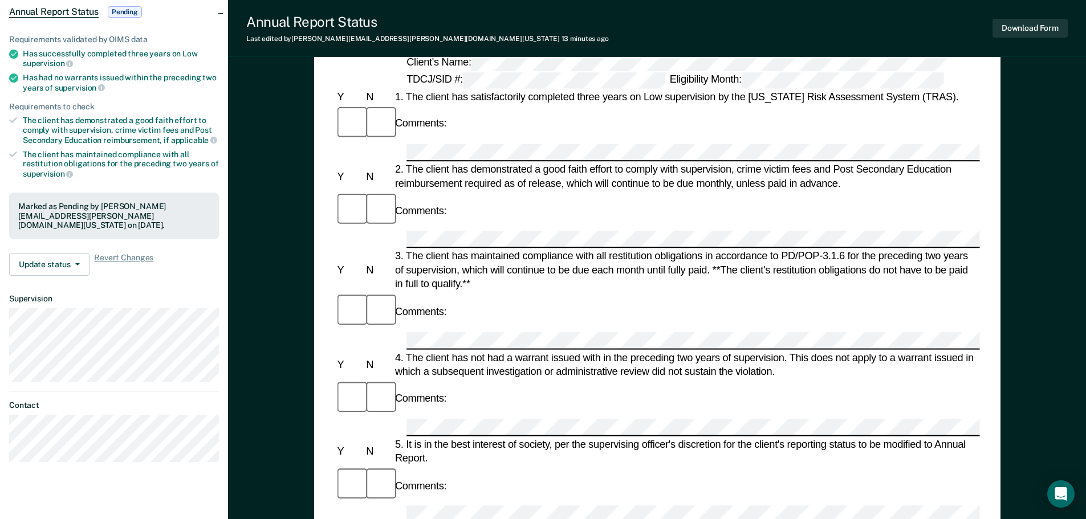
scroll to position [0, 0]
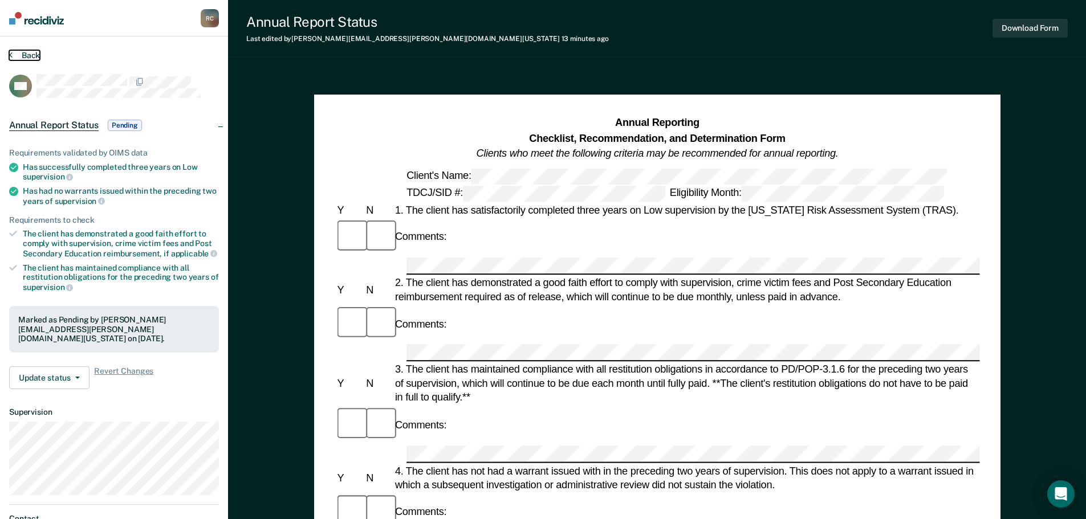
click at [18, 53] on button "Back" at bounding box center [24, 55] width 31 height 10
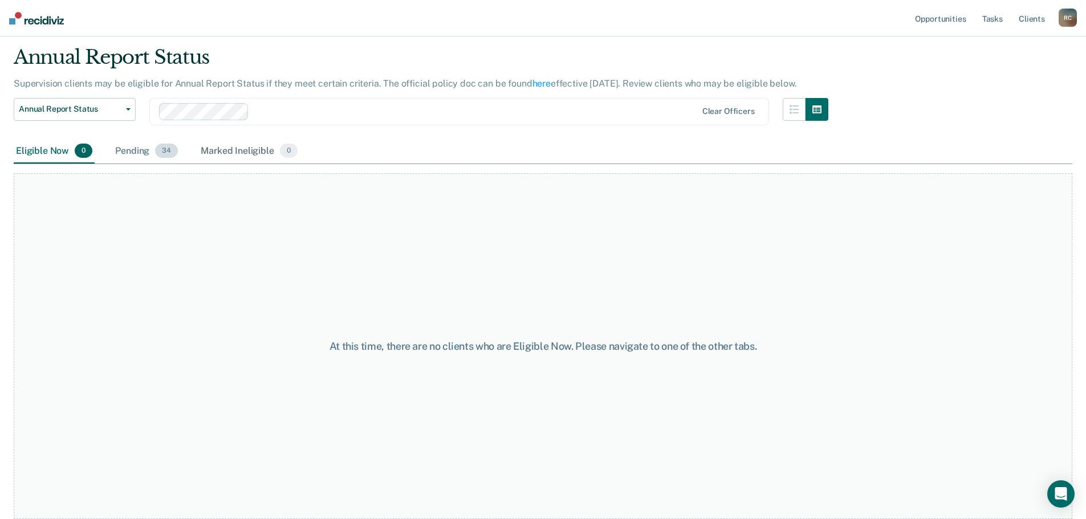
click at [156, 152] on span "34" at bounding box center [166, 151] width 23 height 15
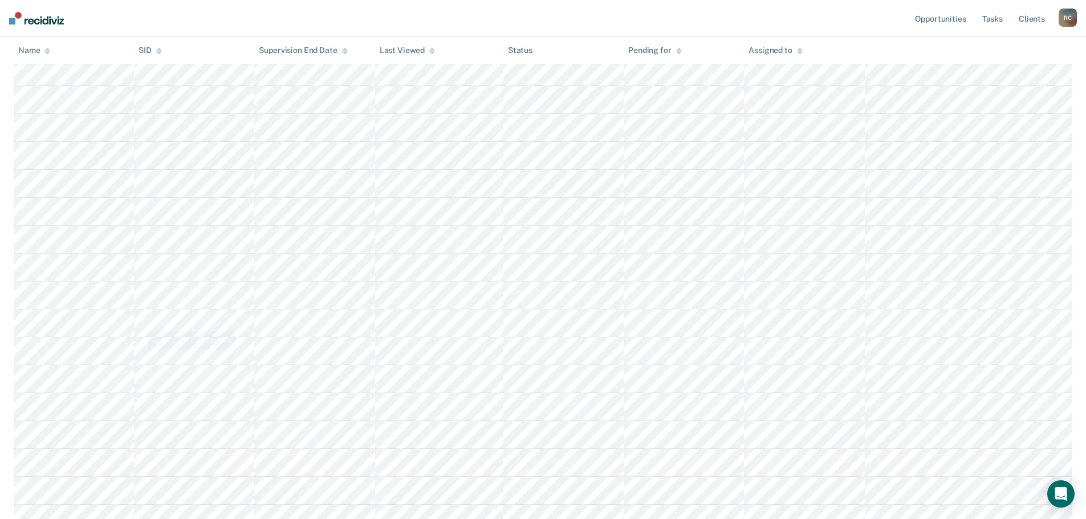
scroll to position [432, 0]
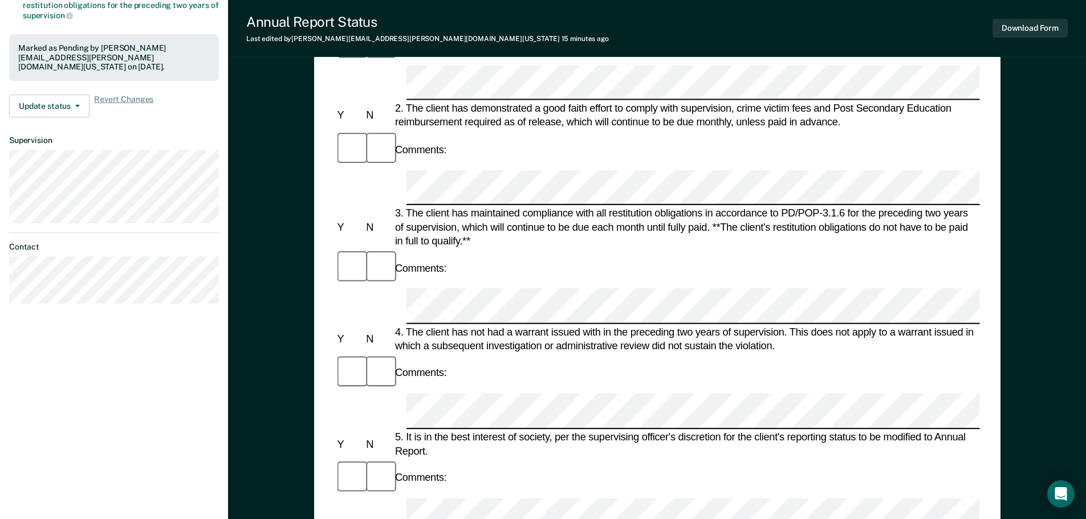
scroll to position [285, 0]
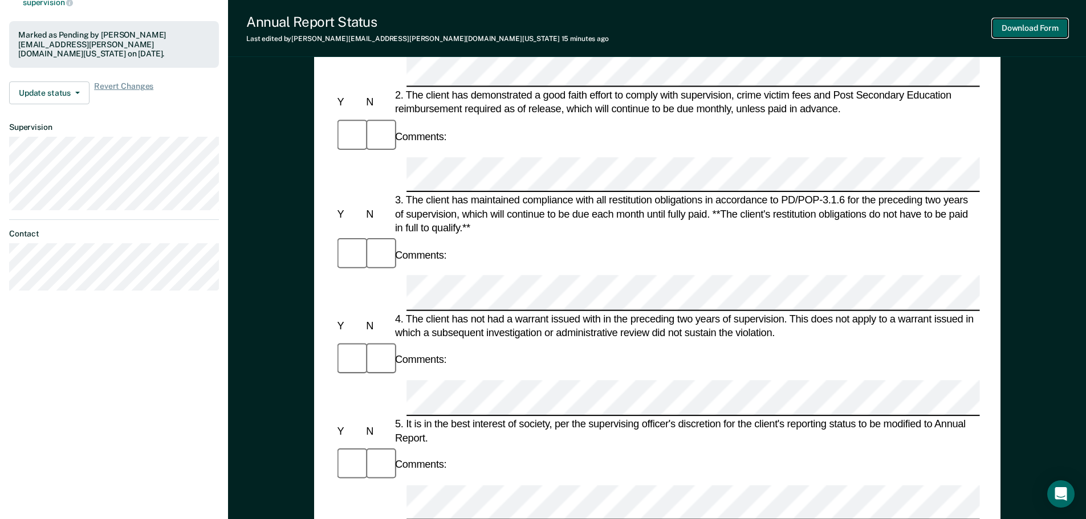
click at [1021, 25] on button "Download Form" at bounding box center [1029, 28] width 75 height 19
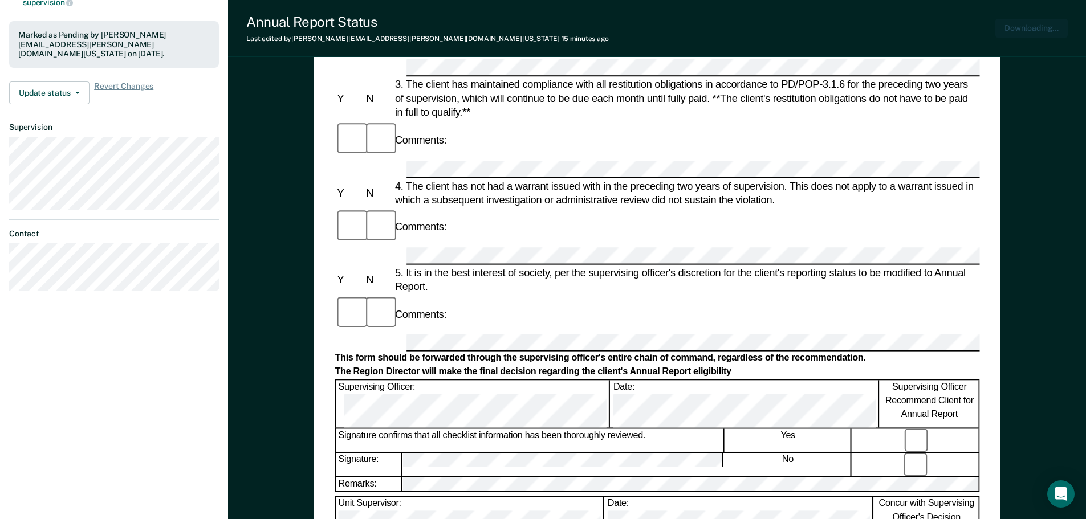
scroll to position [0, 0]
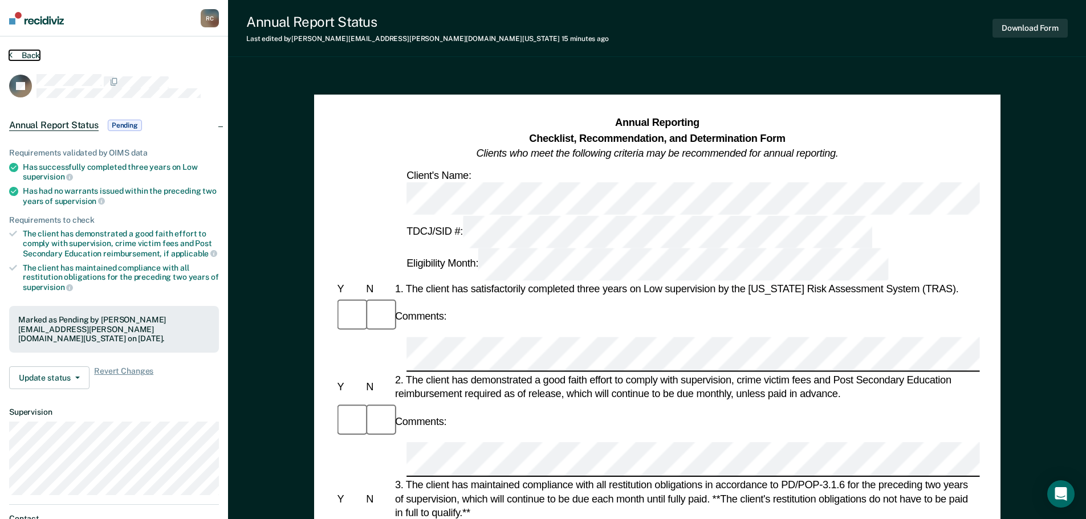
click at [17, 52] on button "Back" at bounding box center [24, 55] width 31 height 10
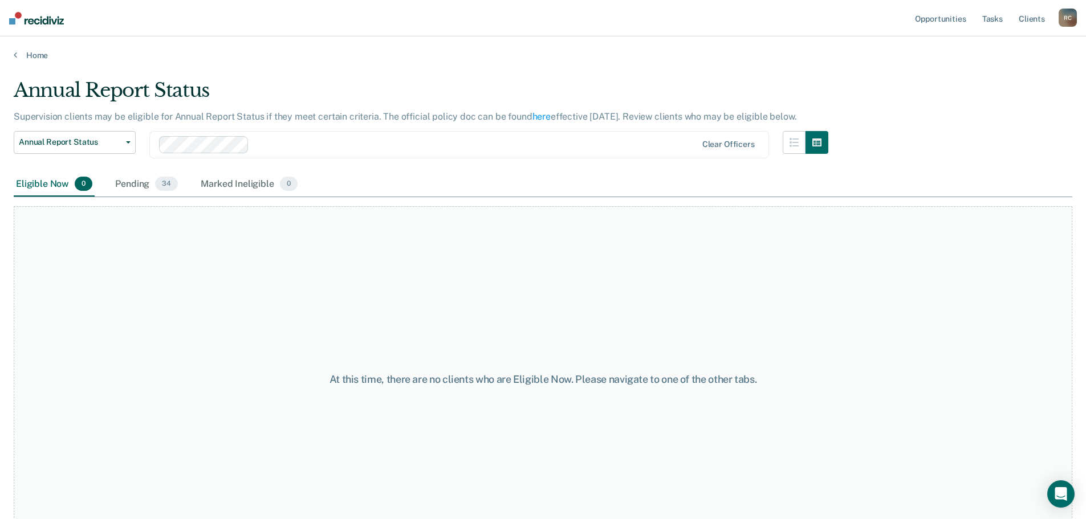
scroll to position [33, 0]
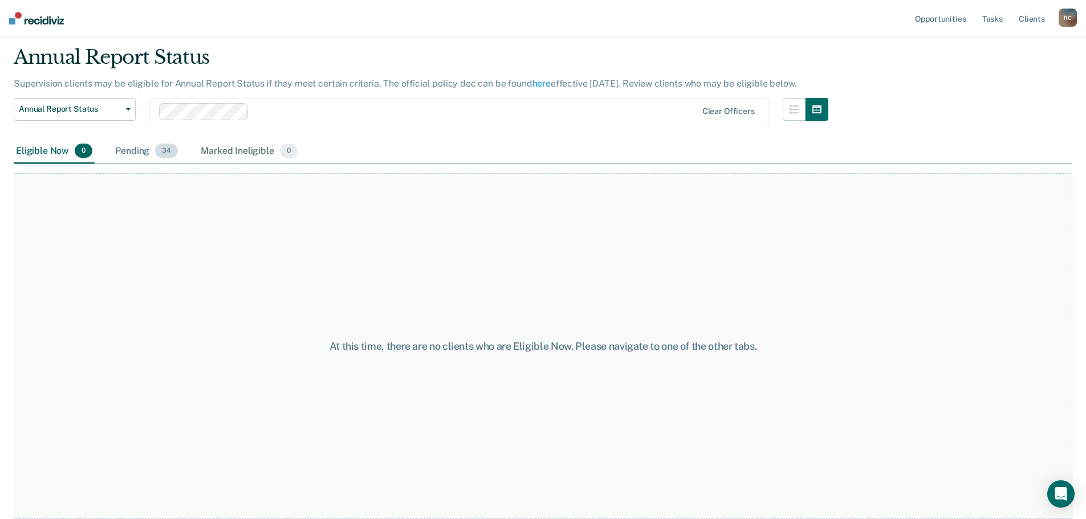
click at [147, 143] on div "Pending 34" at bounding box center [146, 151] width 67 height 25
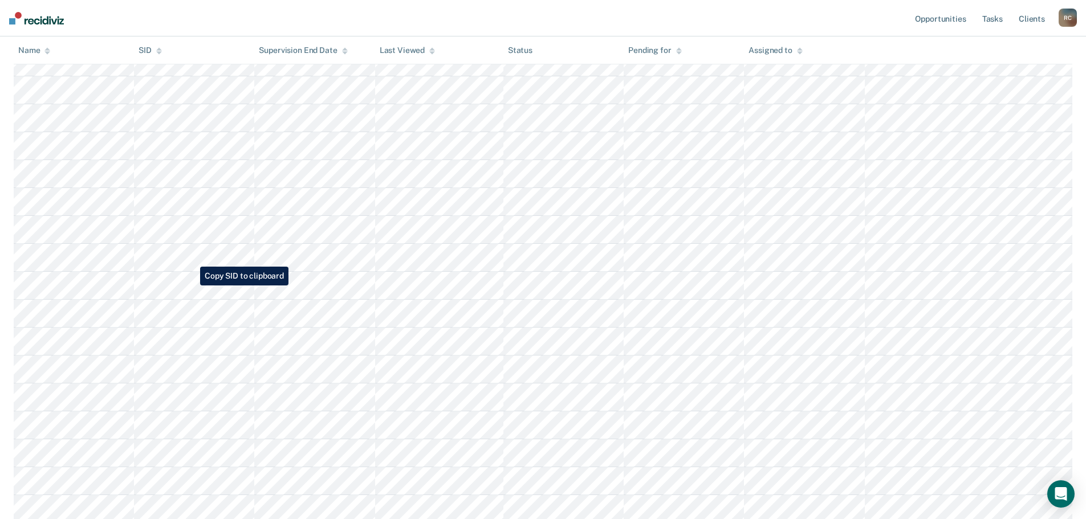
scroll to position [603, 0]
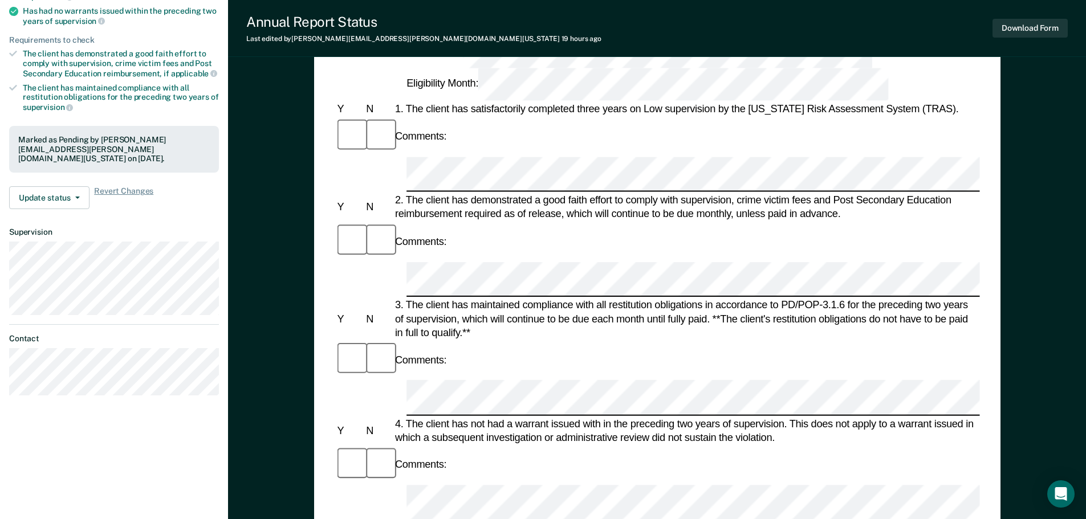
scroll to position [228, 0]
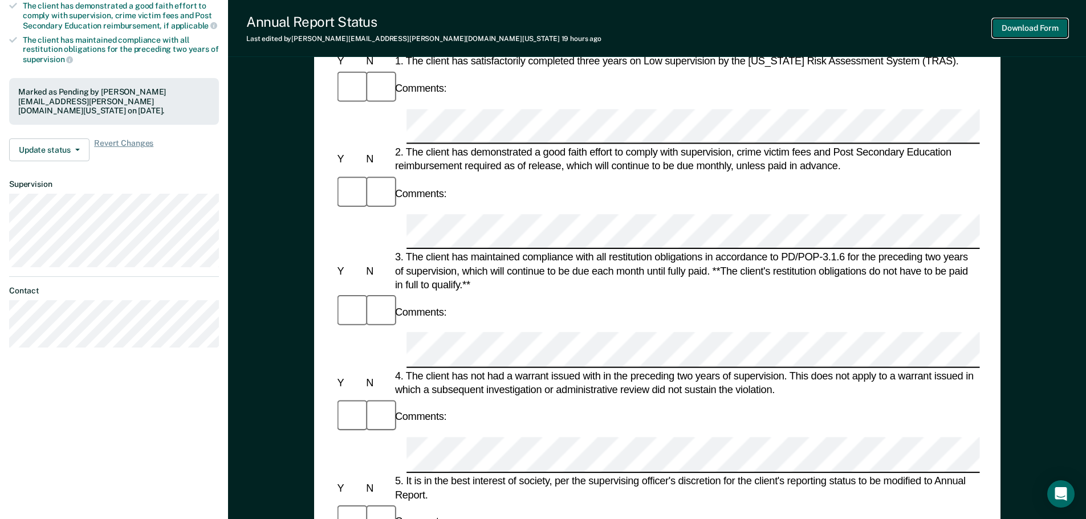
click at [1045, 23] on button "Download Form" at bounding box center [1029, 28] width 75 height 19
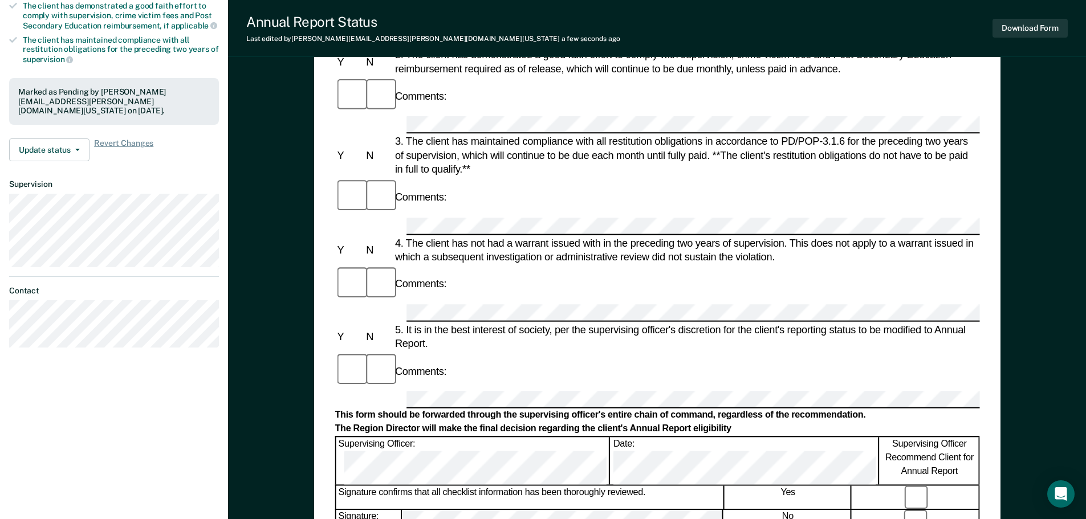
scroll to position [0, 0]
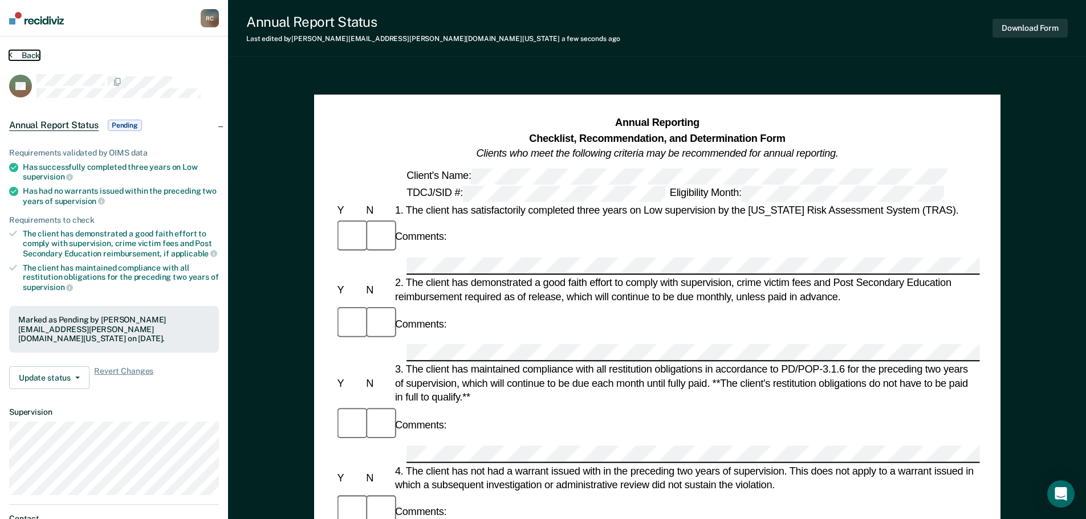
click at [28, 58] on button "Back" at bounding box center [24, 55] width 31 height 10
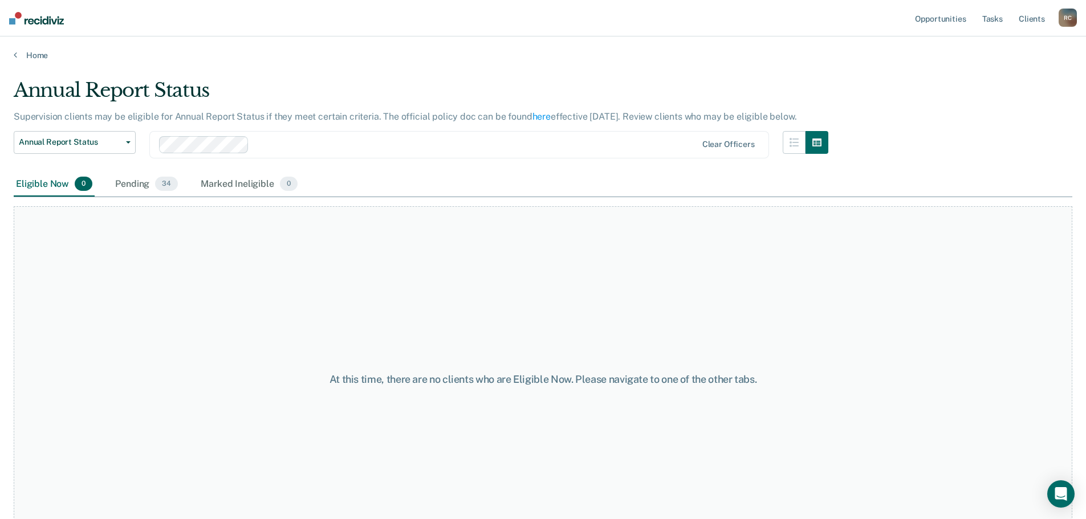
scroll to position [33, 0]
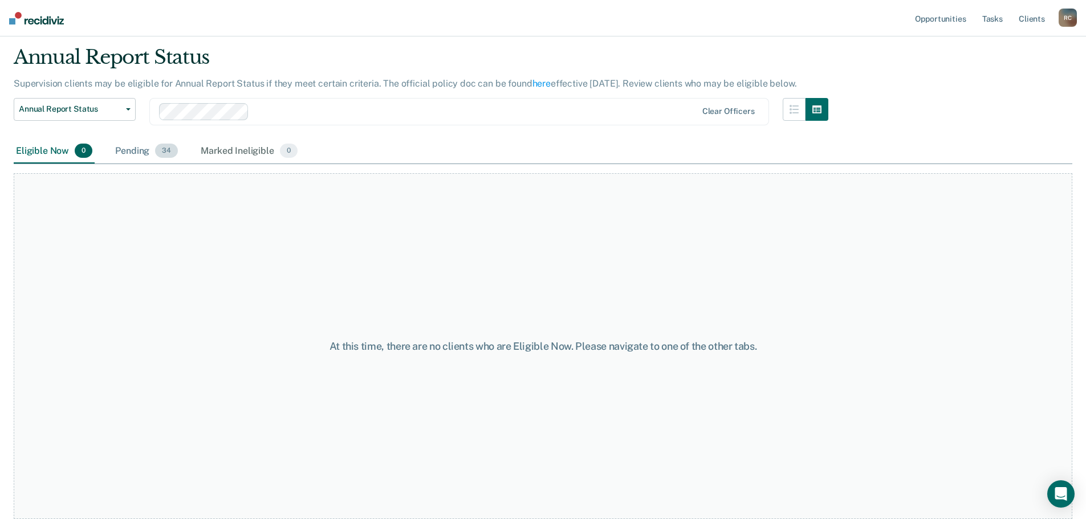
click at [150, 139] on div "Pending 34" at bounding box center [146, 151] width 67 height 25
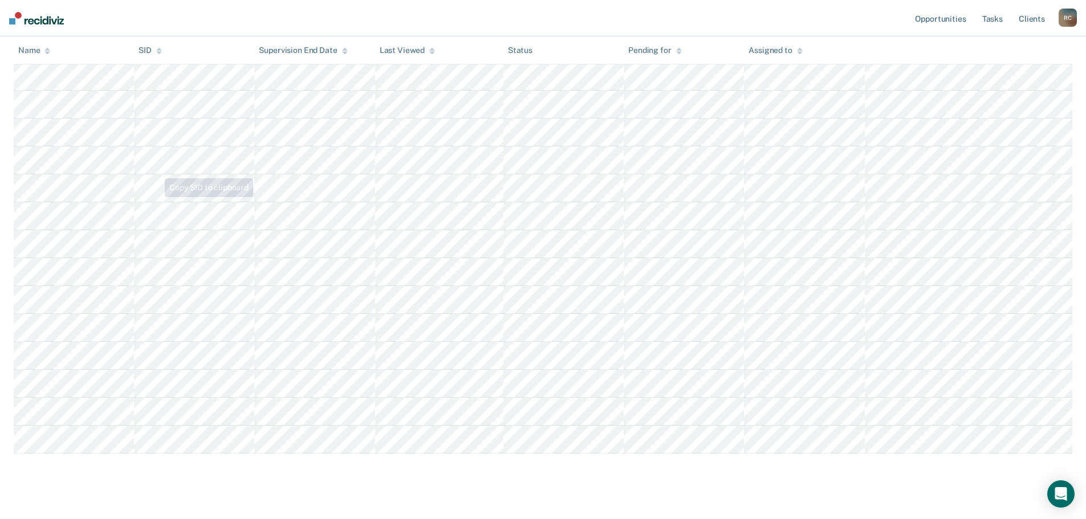
scroll to position [737, 0]
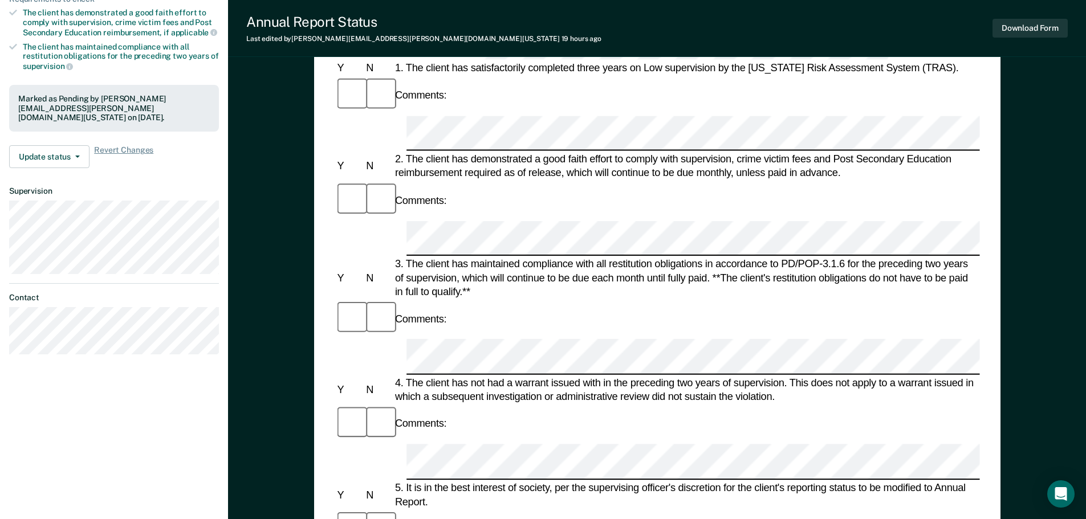
scroll to position [228, 0]
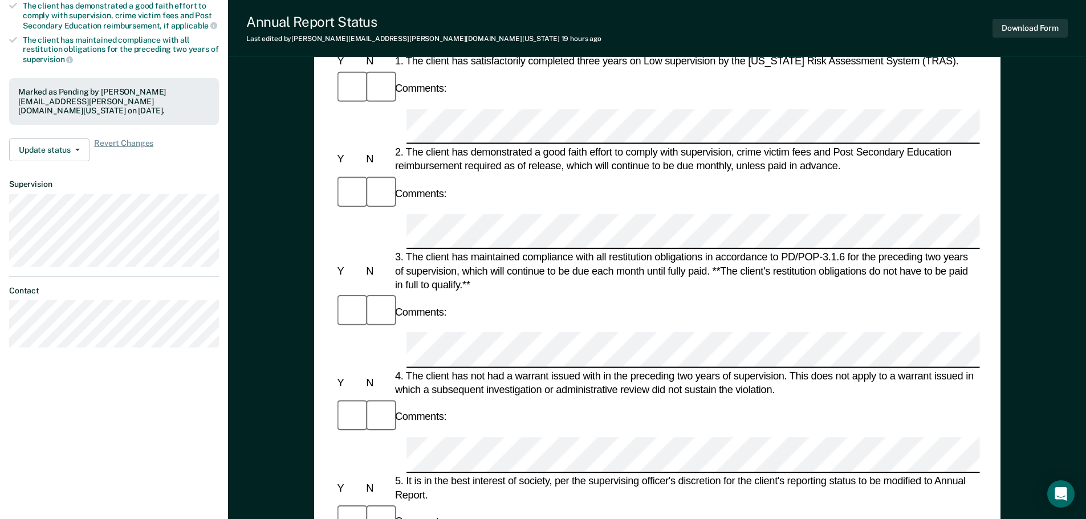
click at [1038, 40] on div "Download Form" at bounding box center [1029, 28] width 75 height 29
click at [1040, 32] on button "Download Form" at bounding box center [1029, 28] width 75 height 19
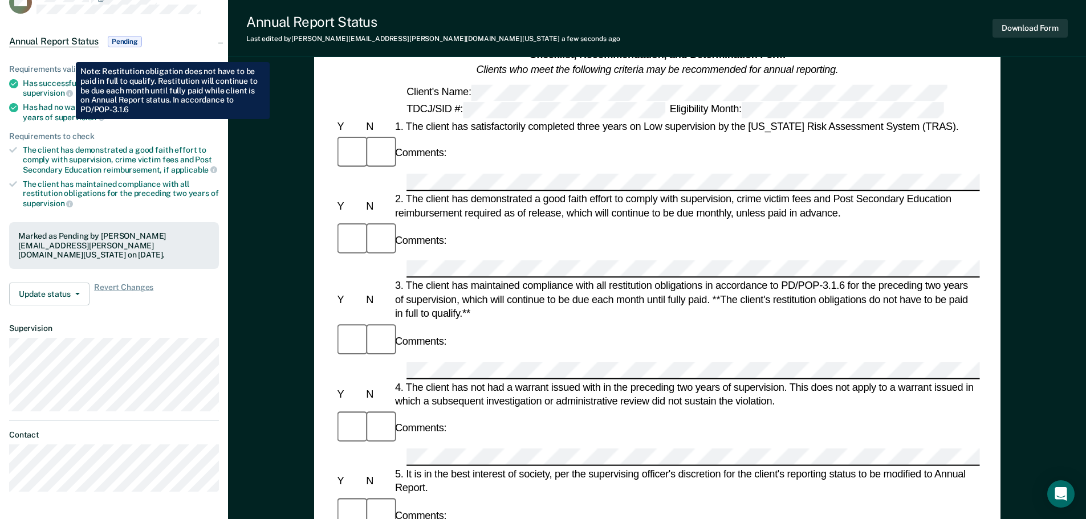
scroll to position [0, 0]
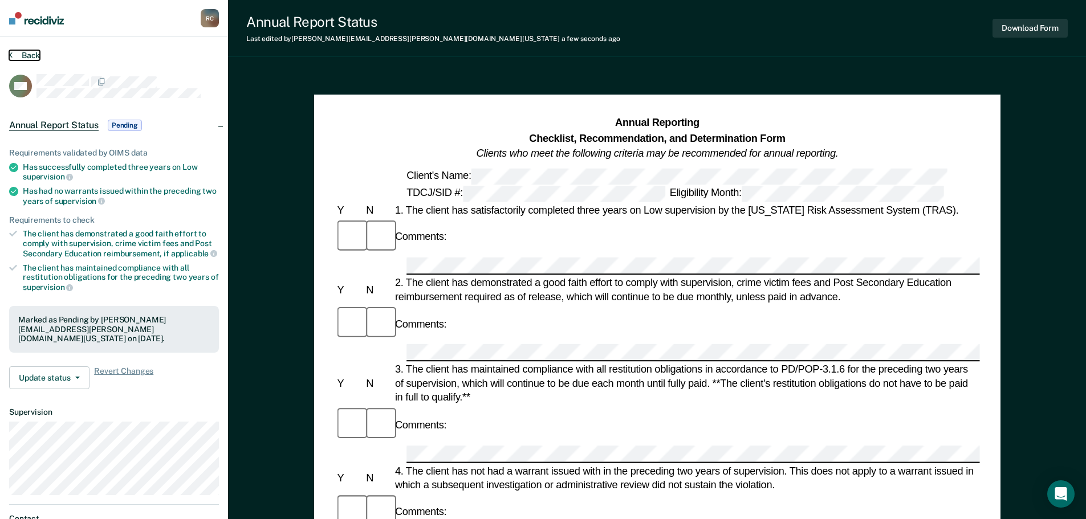
click at [28, 59] on button "Back" at bounding box center [24, 55] width 31 height 10
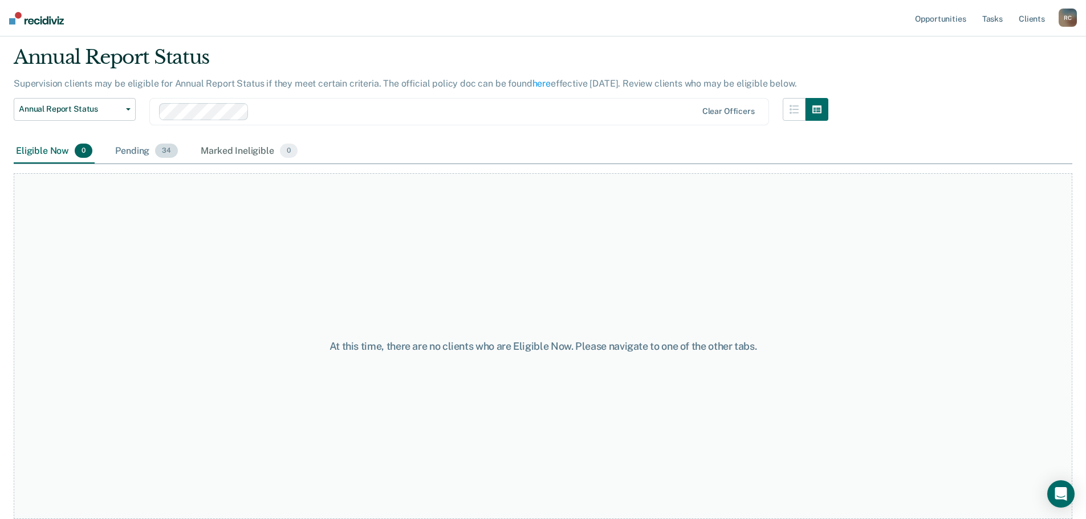
click at [122, 155] on div "Pending 34" at bounding box center [146, 151] width 67 height 25
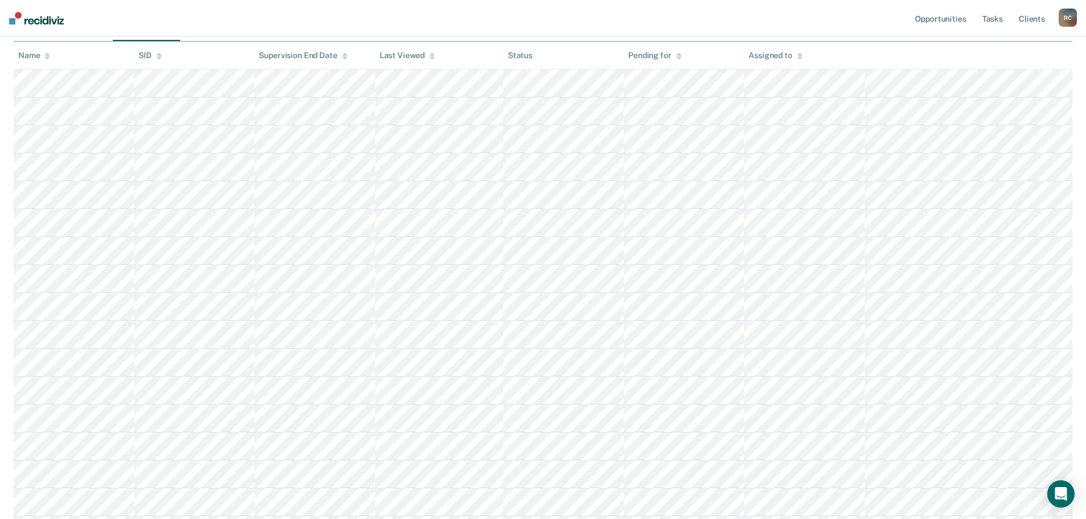
scroll to position [737, 0]
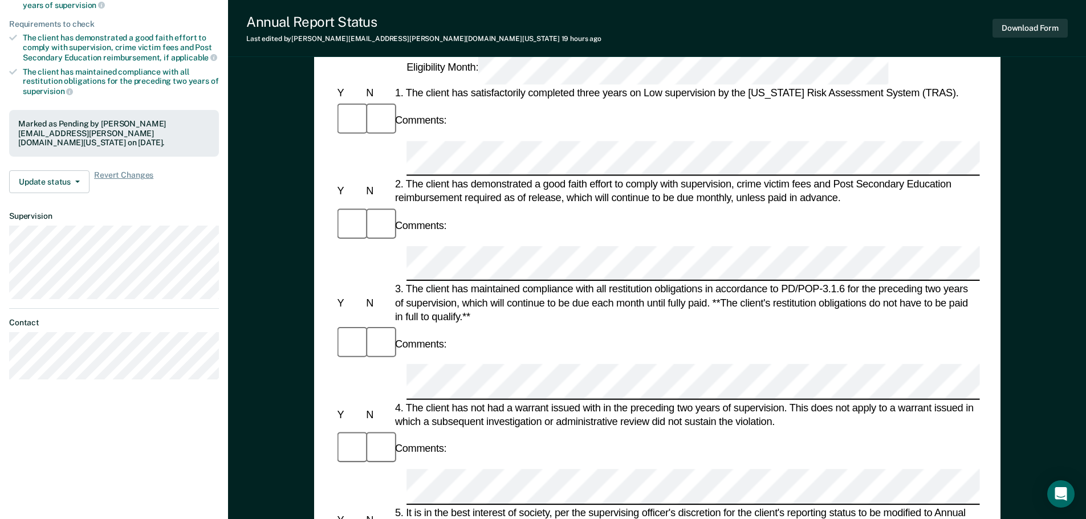
scroll to position [285, 0]
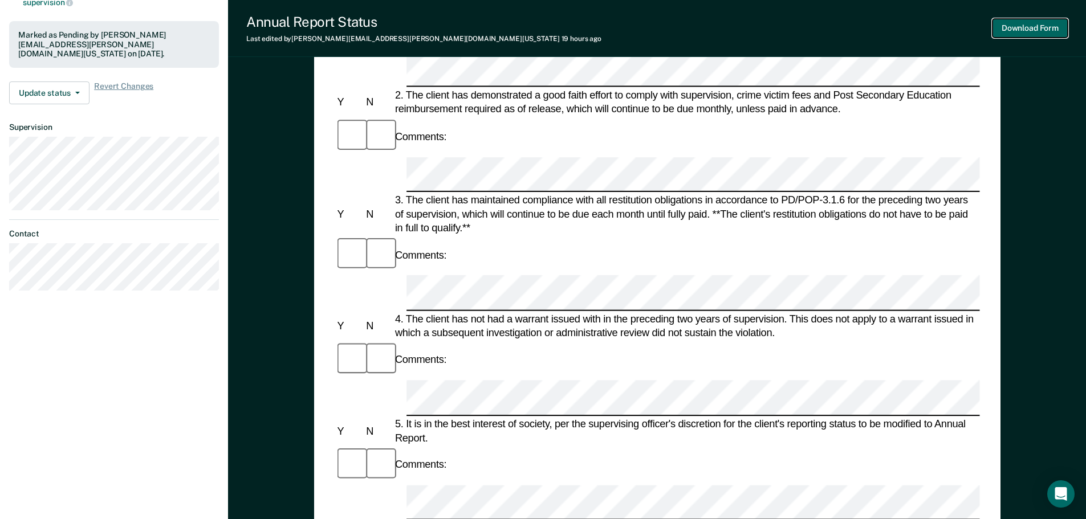
click at [1014, 30] on button "Download Form" at bounding box center [1029, 28] width 75 height 19
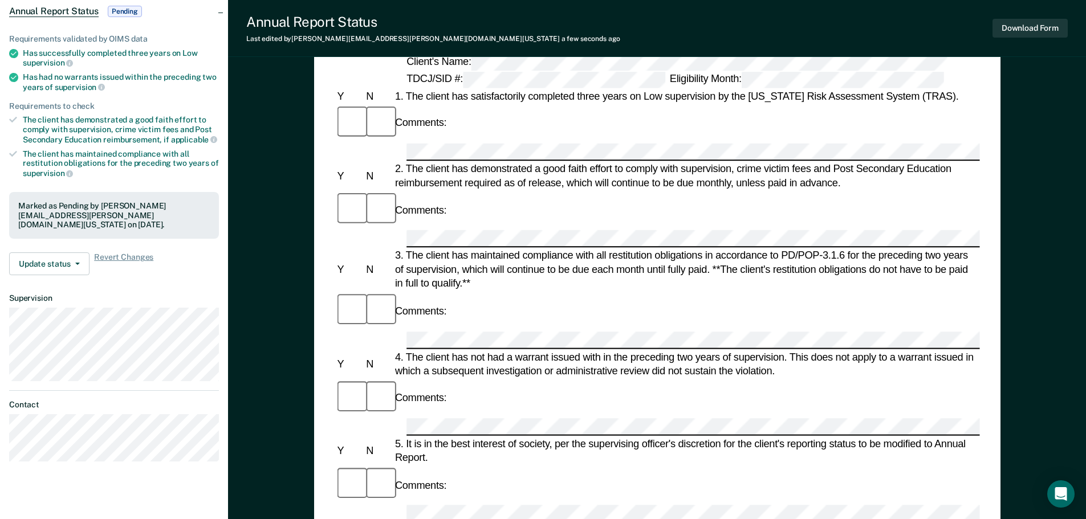
scroll to position [0, 0]
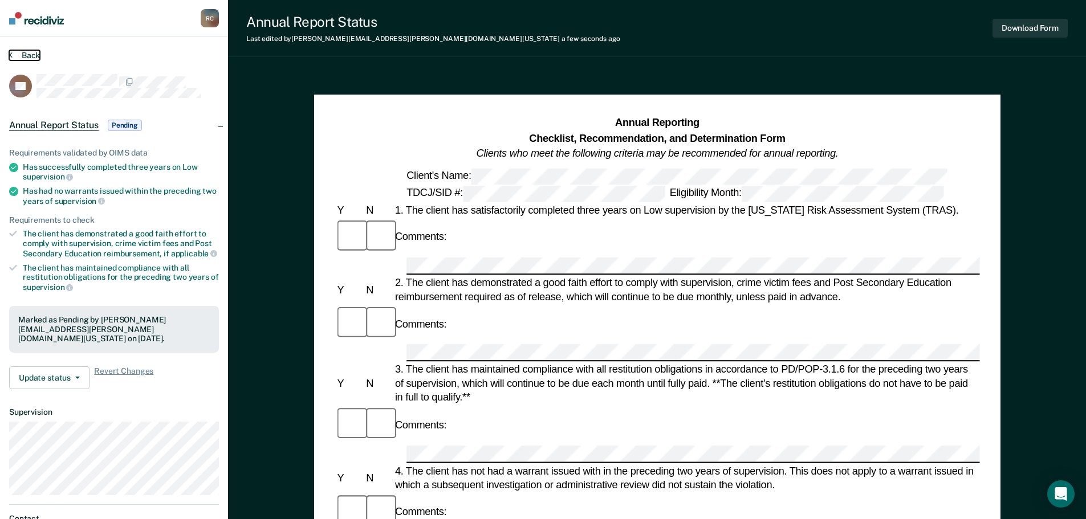
click at [15, 56] on button "Back" at bounding box center [24, 55] width 31 height 10
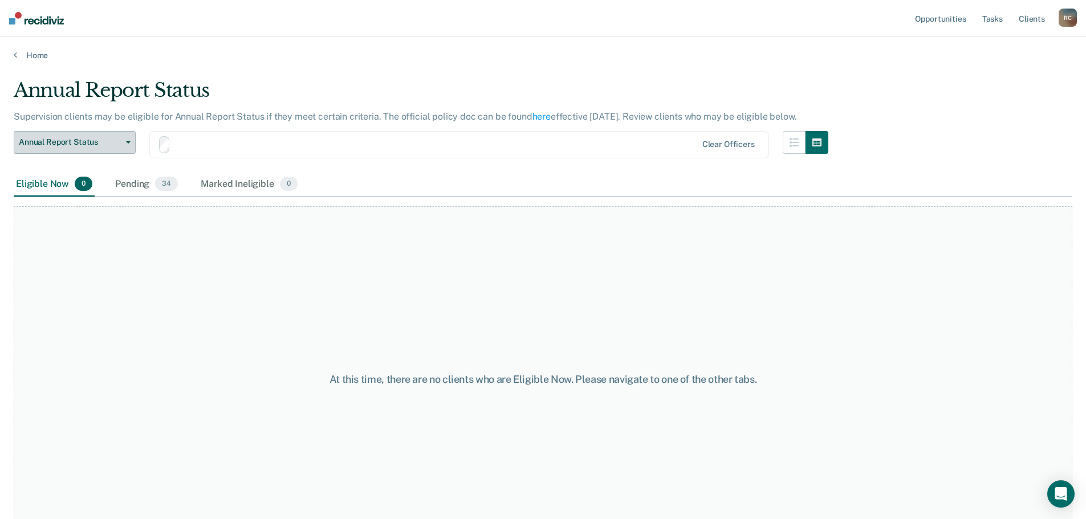
scroll to position [33, 0]
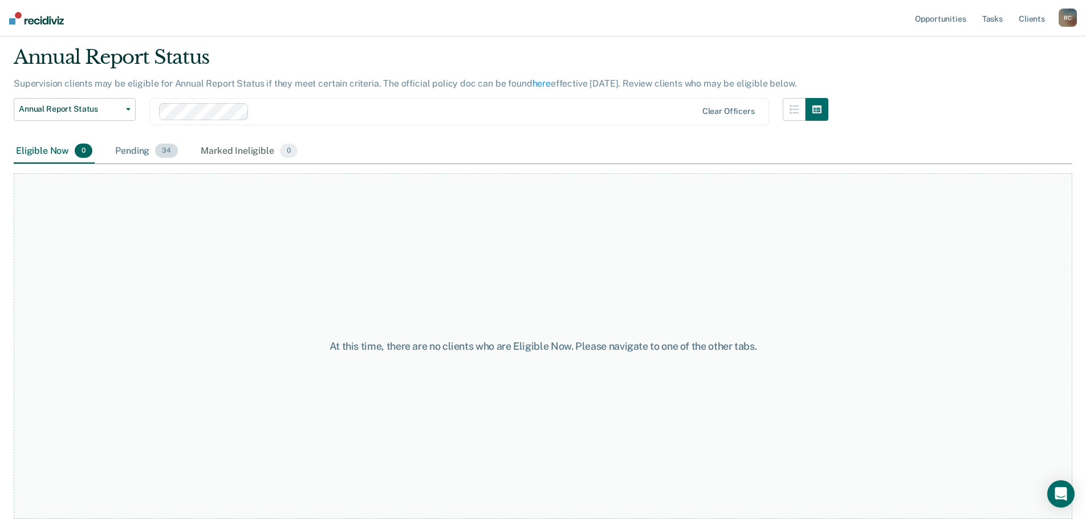
click at [172, 149] on span "34" at bounding box center [166, 151] width 23 height 15
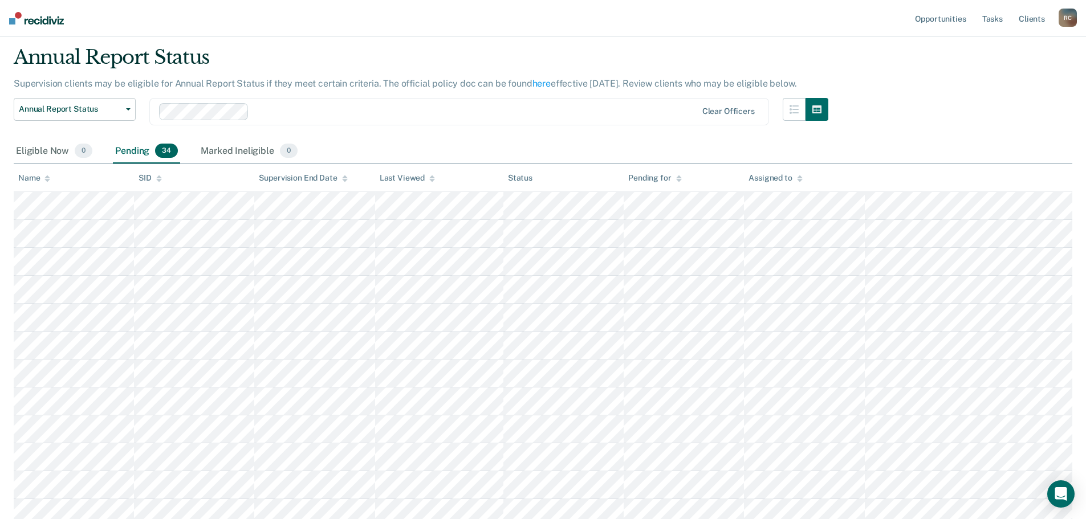
click at [35, 177] on div "Name" at bounding box center [34, 178] width 32 height 10
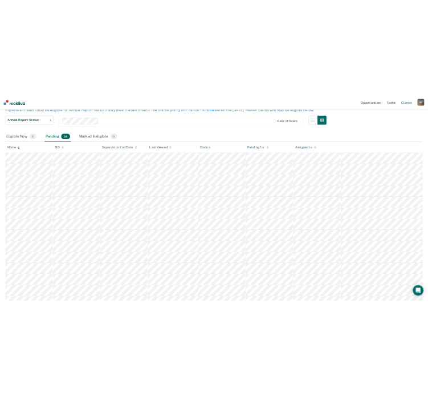
scroll to position [0, 0]
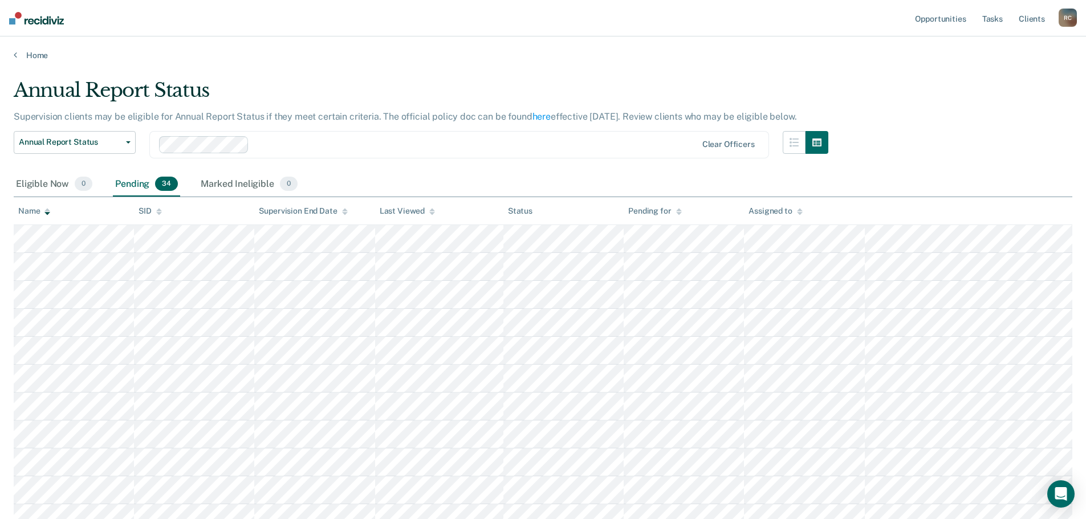
click at [16, 176] on div "Eligible Now 0" at bounding box center [54, 184] width 81 height 25
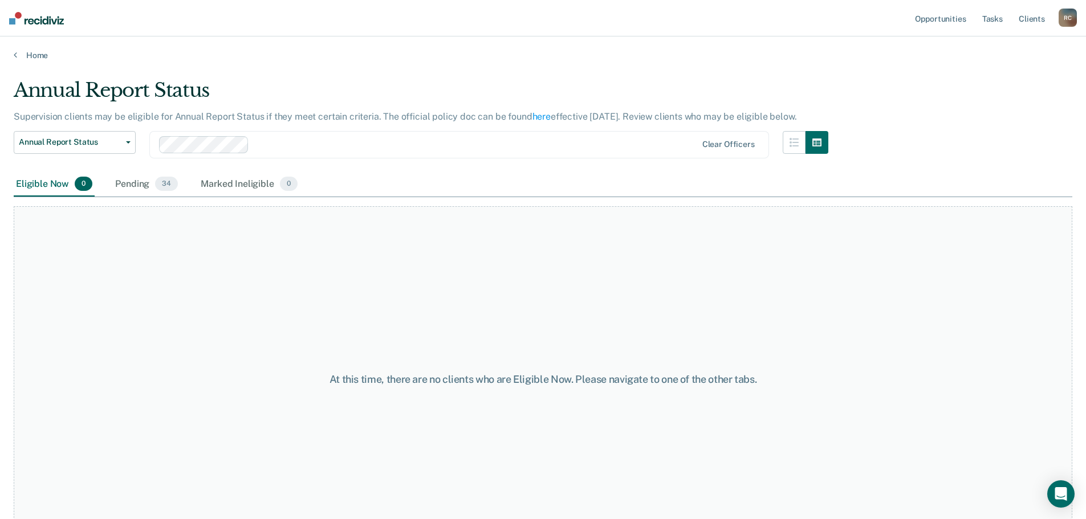
click at [21, 49] on div "Home" at bounding box center [543, 48] width 1086 height 24
click at [21, 53] on link "Home" at bounding box center [543, 55] width 1058 height 10
